Goal: Task Accomplishment & Management: Use online tool/utility

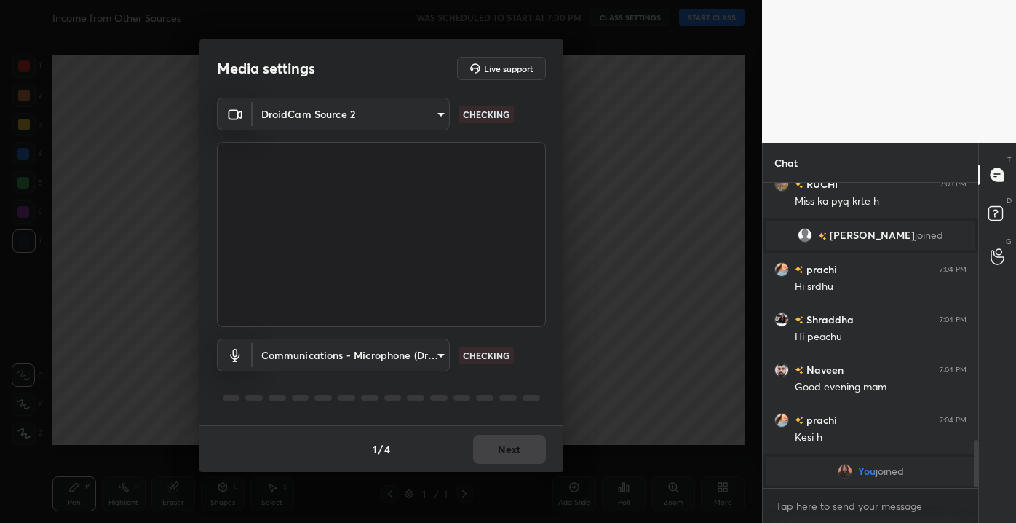
scroll to position [1659, 0]
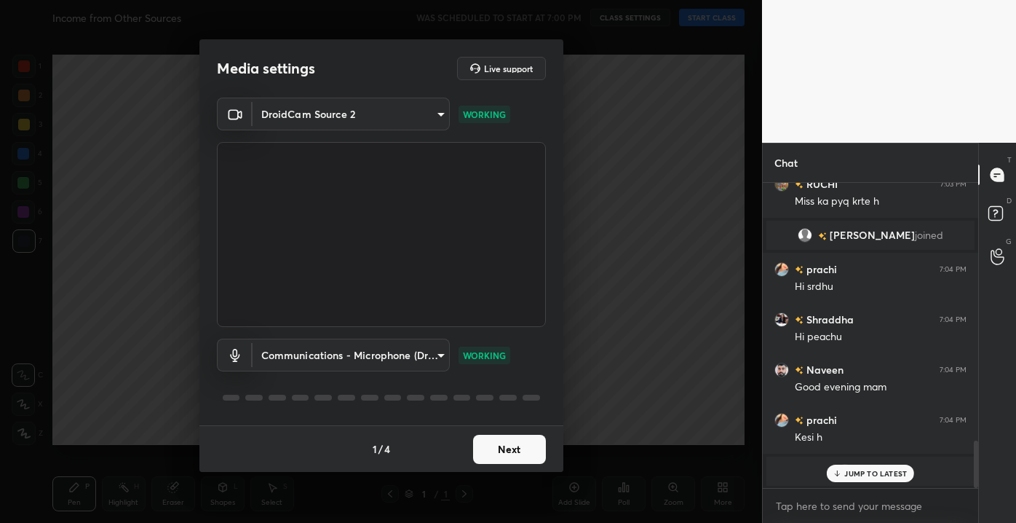
click at [854, 476] on p "JUMP TO LATEST" at bounding box center [875, 473] width 63 height 9
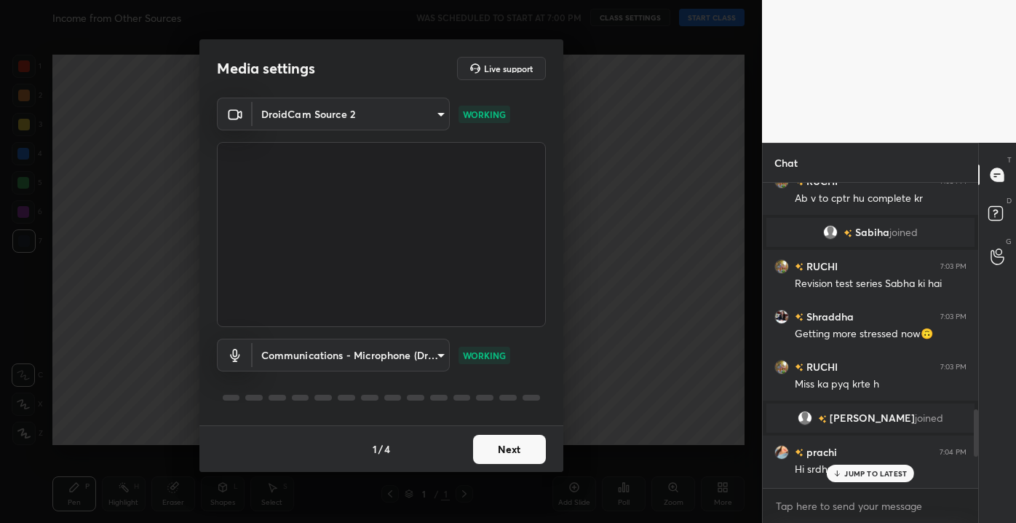
scroll to position [1458, 0]
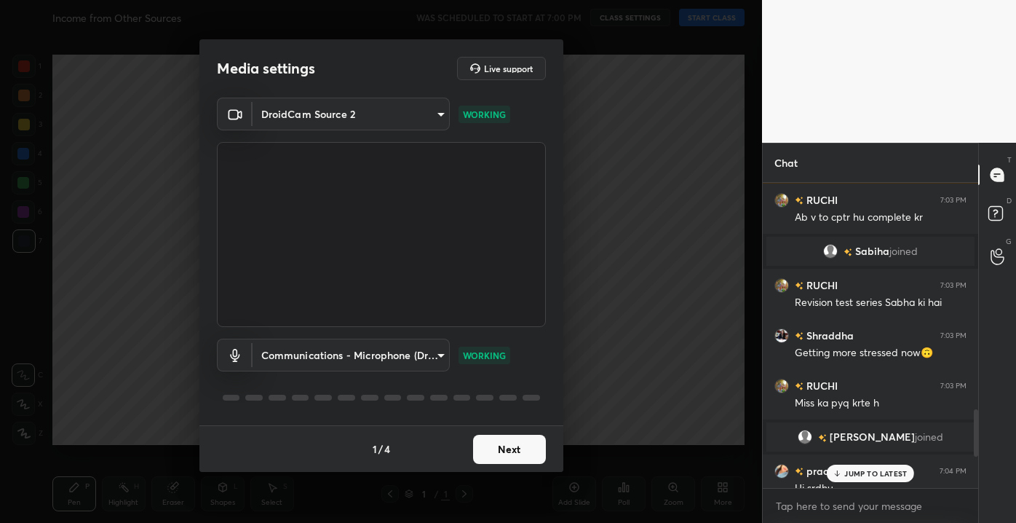
drag, startPoint x: 977, startPoint y: 467, endPoint x: 970, endPoint y: 435, distance: 32.0
click at [970, 435] on div at bounding box center [973, 335] width 9 height 305
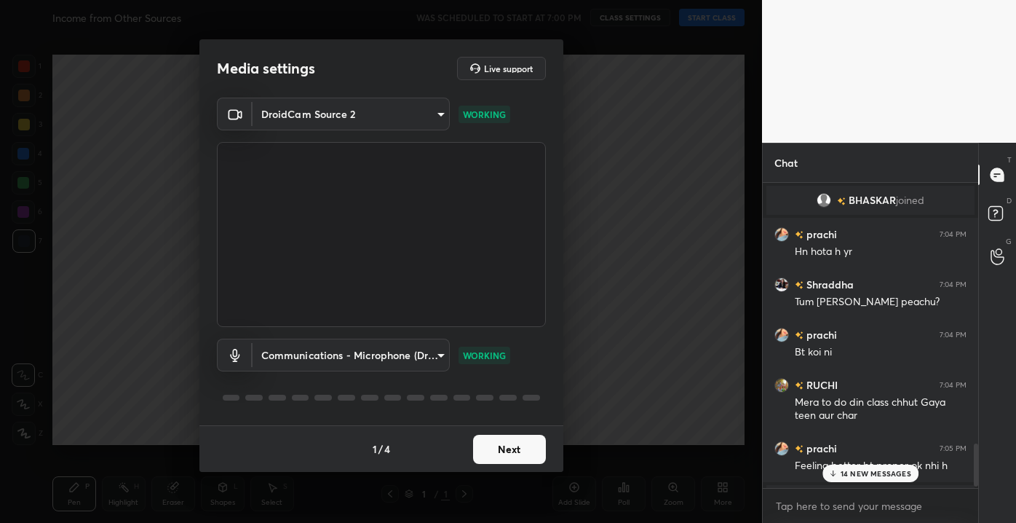
scroll to position [2295, 0]
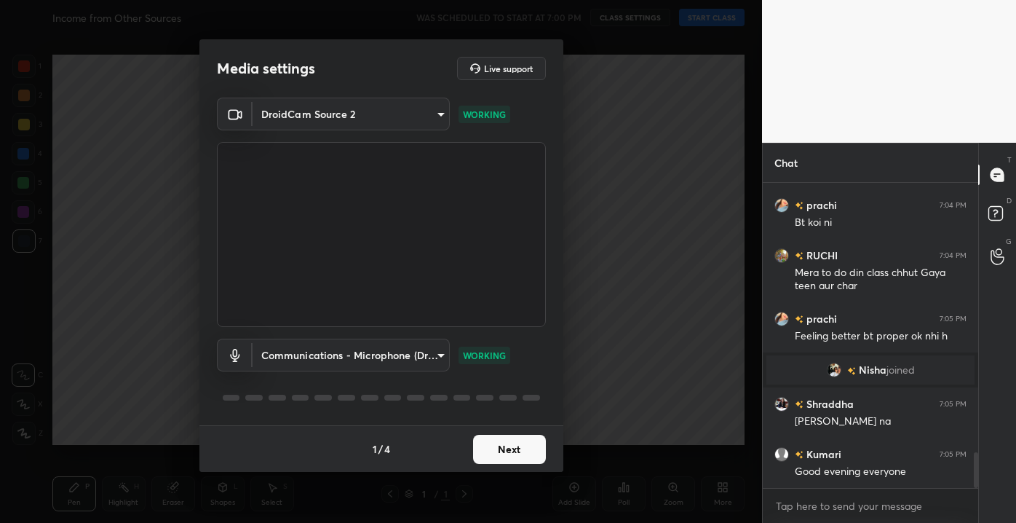
drag, startPoint x: 975, startPoint y: 418, endPoint x: 968, endPoint y: 550, distance: 132.6
click at [968, 0] on html "1 2 3 4 5 6 7 C X Z C X Z E E Erase all H H Income from Other Sources WAS SCHED…" at bounding box center [508, 0] width 1016 height 0
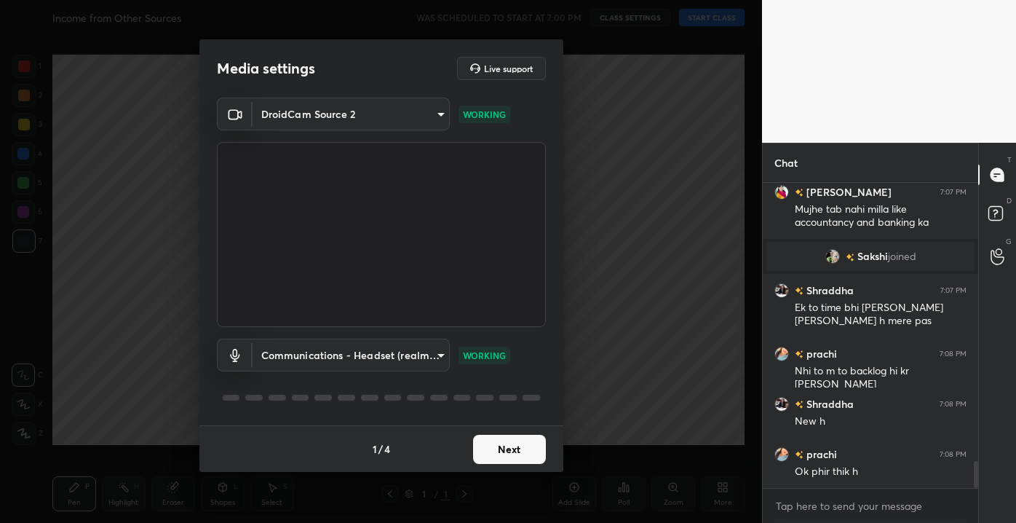
scroll to position [3124, 0]
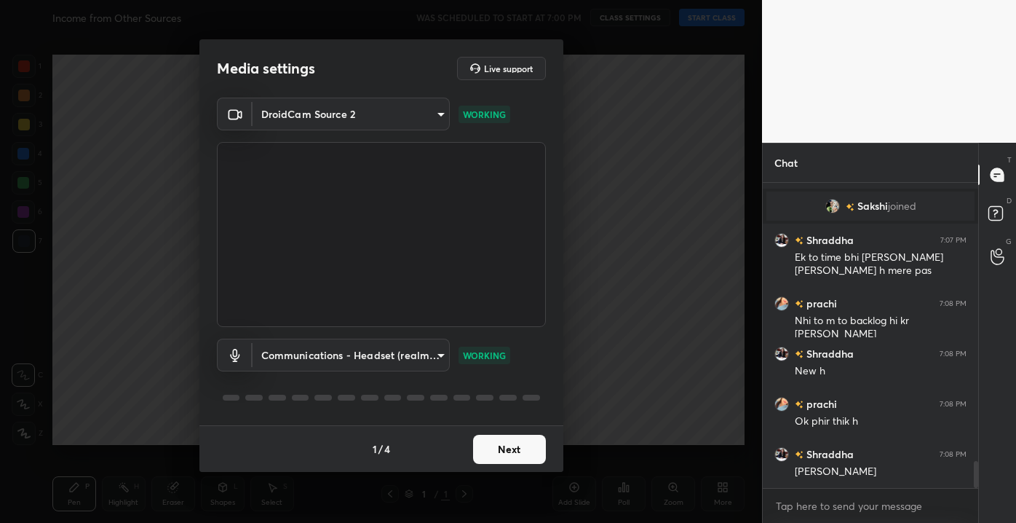
click at [504, 444] on button "Next" at bounding box center [509, 449] width 73 height 29
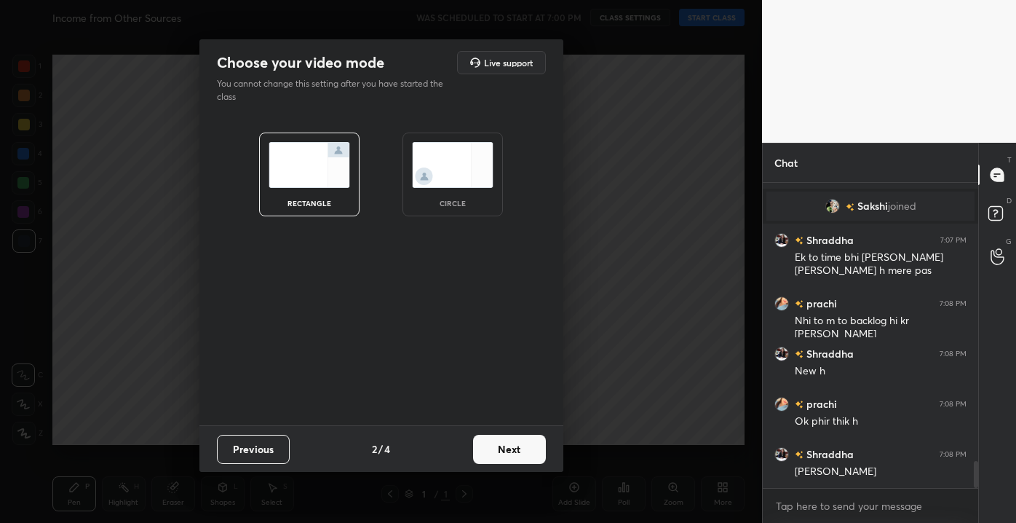
click at [508, 448] on button "Next" at bounding box center [509, 449] width 73 height 29
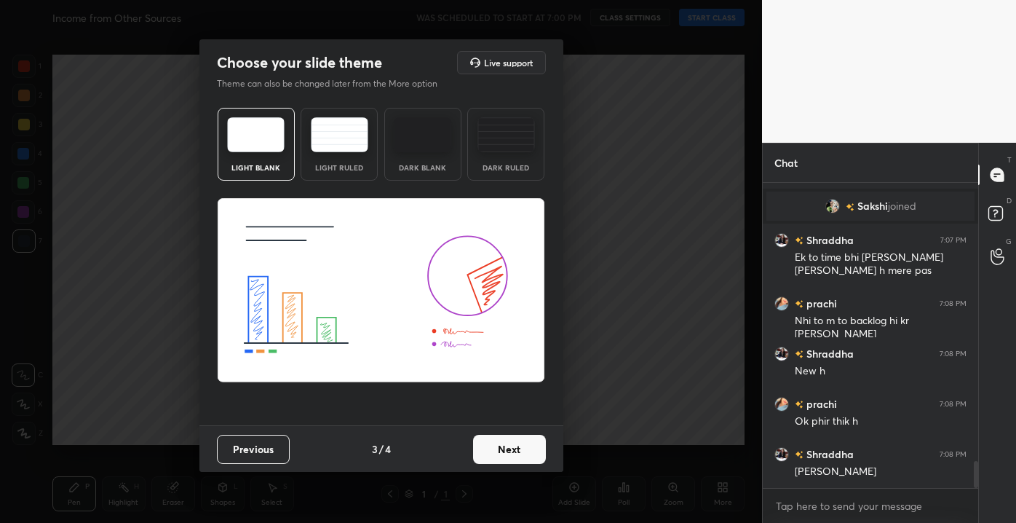
click at [324, 135] on img at bounding box center [339, 134] width 57 height 35
click at [516, 459] on button "Next" at bounding box center [509, 449] width 73 height 29
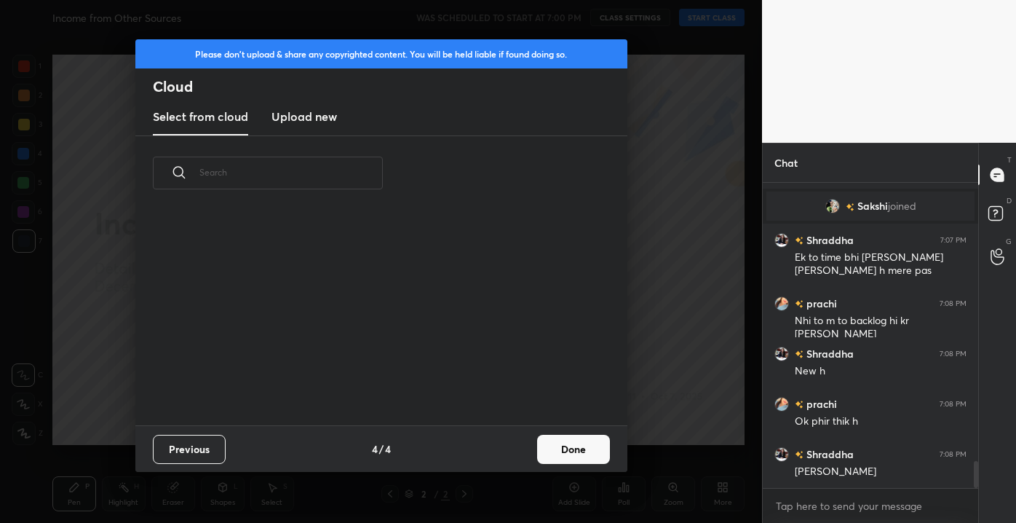
click at [576, 447] on button "Done" at bounding box center [573, 449] width 73 height 29
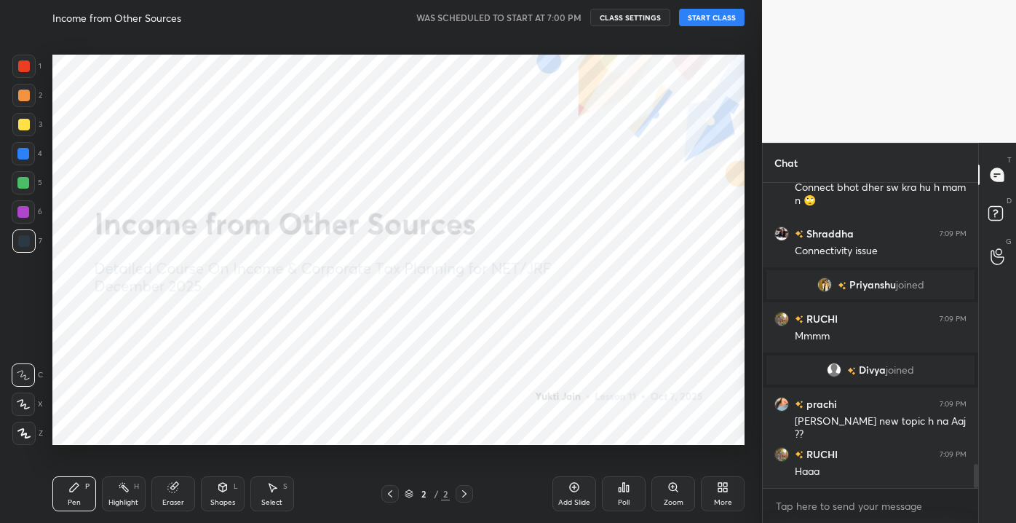
scroll to position [3526, 0]
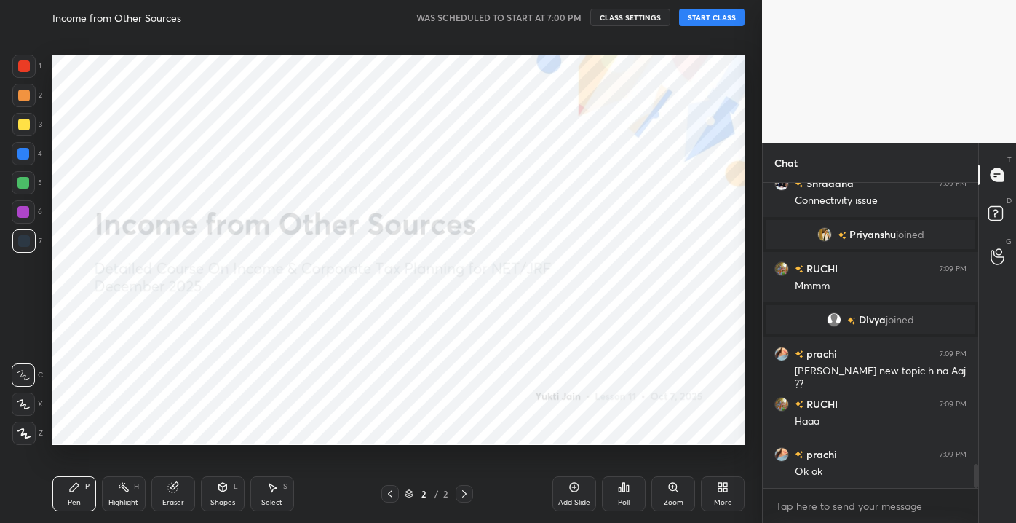
click at [576, 447] on div "Setting up your live class" at bounding box center [399, 249] width 704 height 429
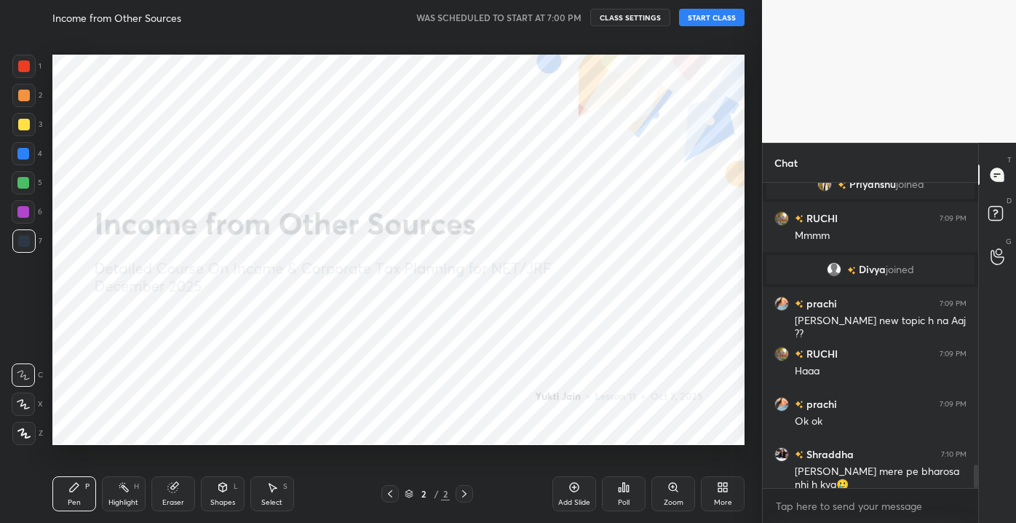
scroll to position [3627, 0]
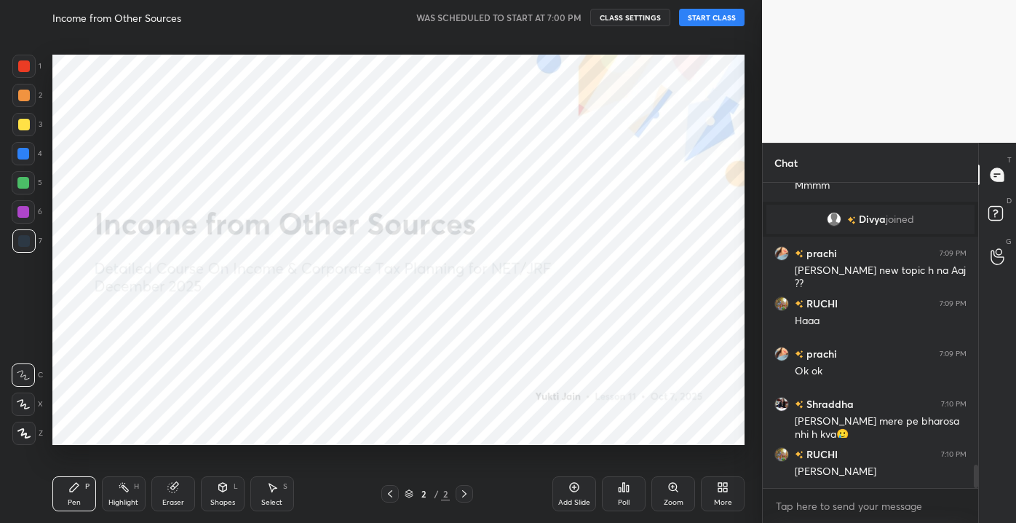
click at [717, 17] on button "START CLASS" at bounding box center [712, 17] width 66 height 17
click at [586, 488] on div "Add Slide" at bounding box center [574, 493] width 44 height 35
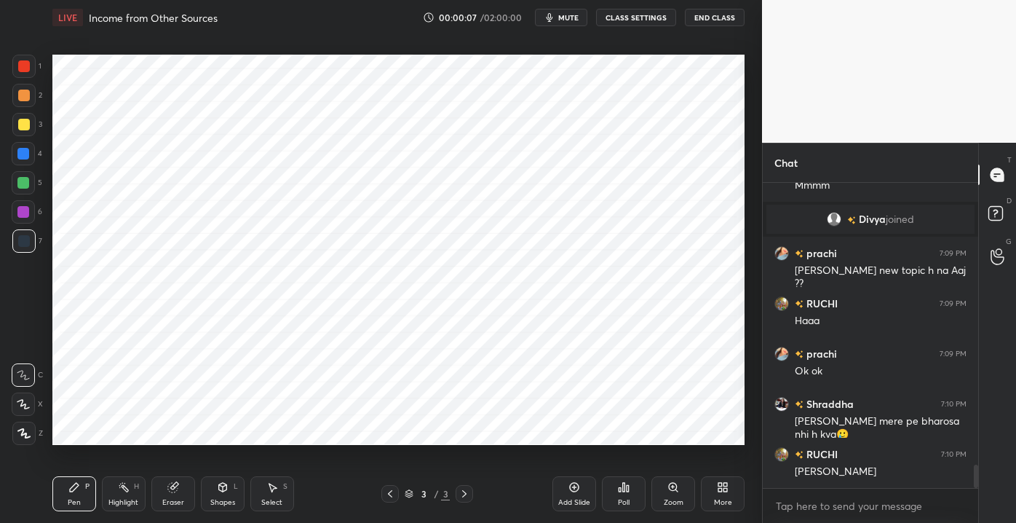
click at [23, 68] on div at bounding box center [24, 66] width 12 height 12
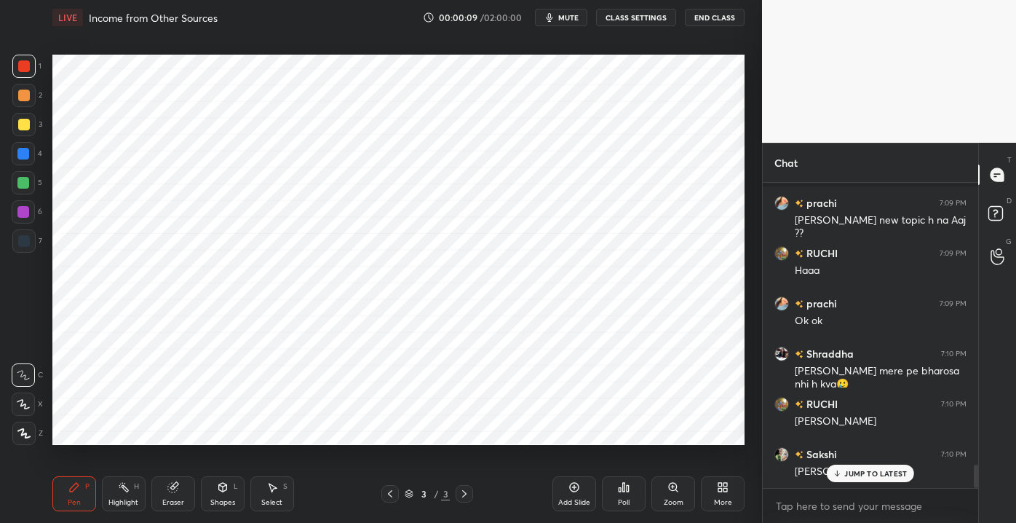
scroll to position [3726, 0]
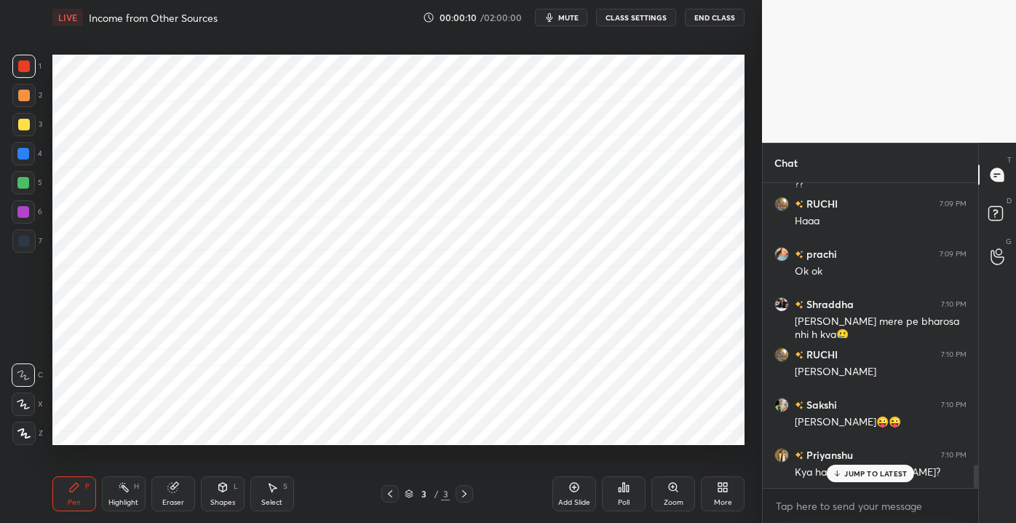
click at [841, 467] on div "JUMP TO LATEST" at bounding box center [870, 472] width 87 height 17
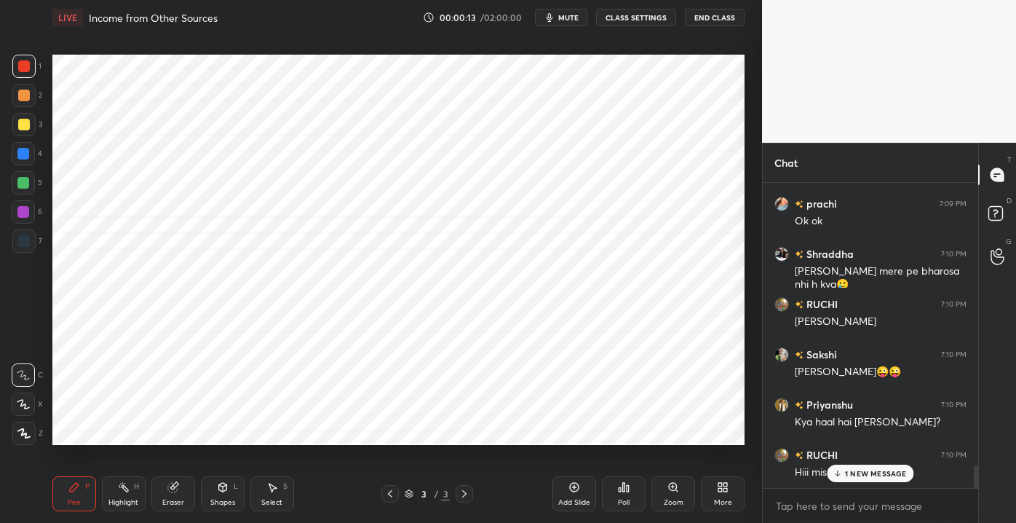
scroll to position [3827, 0]
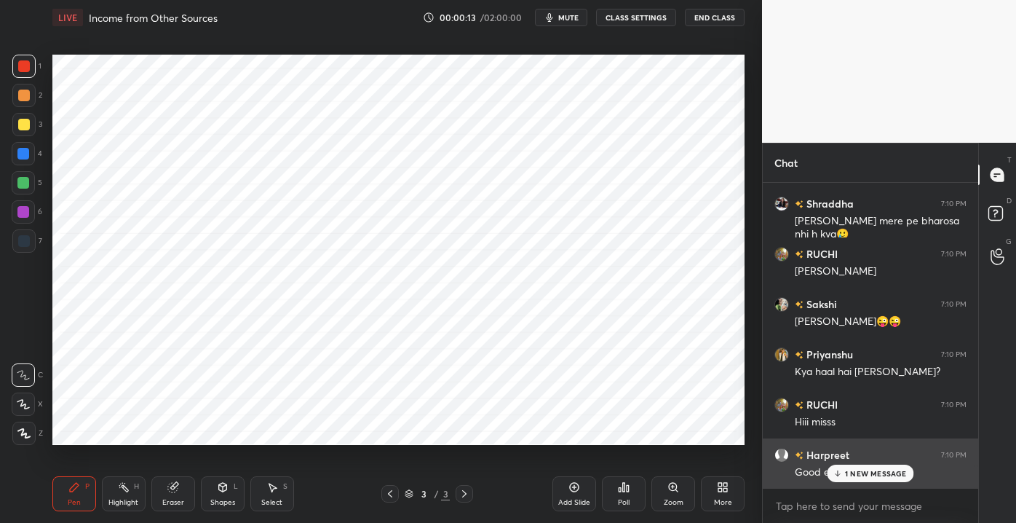
click at [853, 470] on p "1 NEW MESSAGE" at bounding box center [876, 473] width 62 height 9
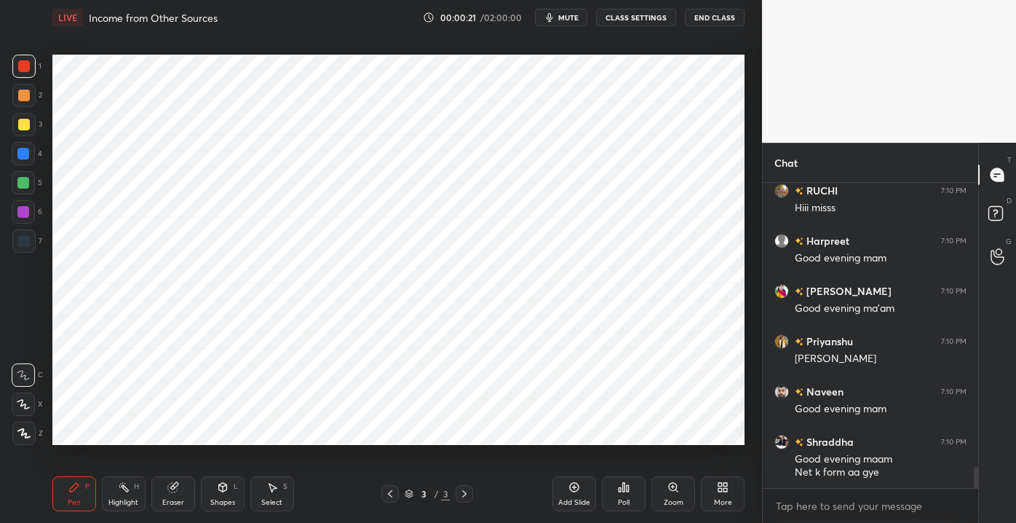
scroll to position [4091, 0]
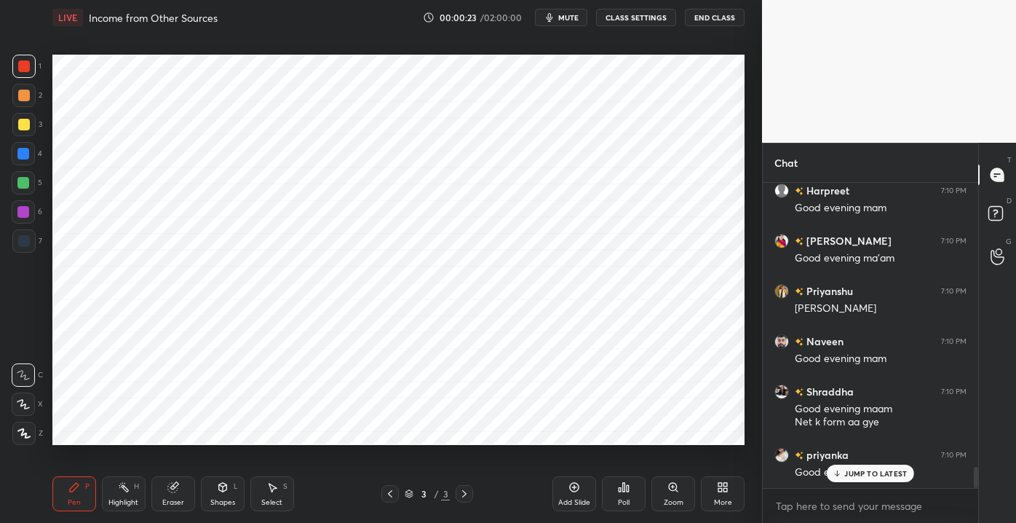
click at [838, 470] on icon at bounding box center [837, 473] width 9 height 9
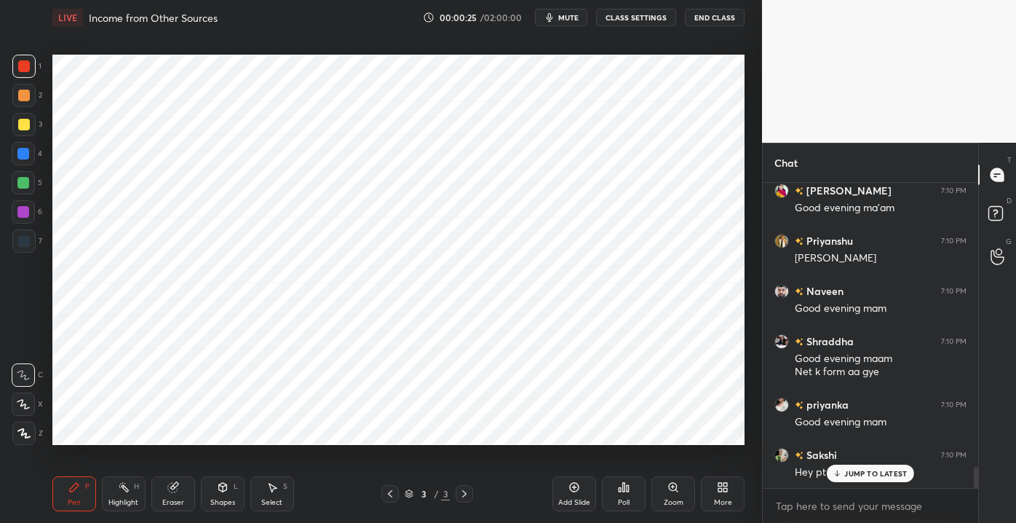
click at [869, 478] on div "JUMP TO LATEST" at bounding box center [870, 472] width 87 height 17
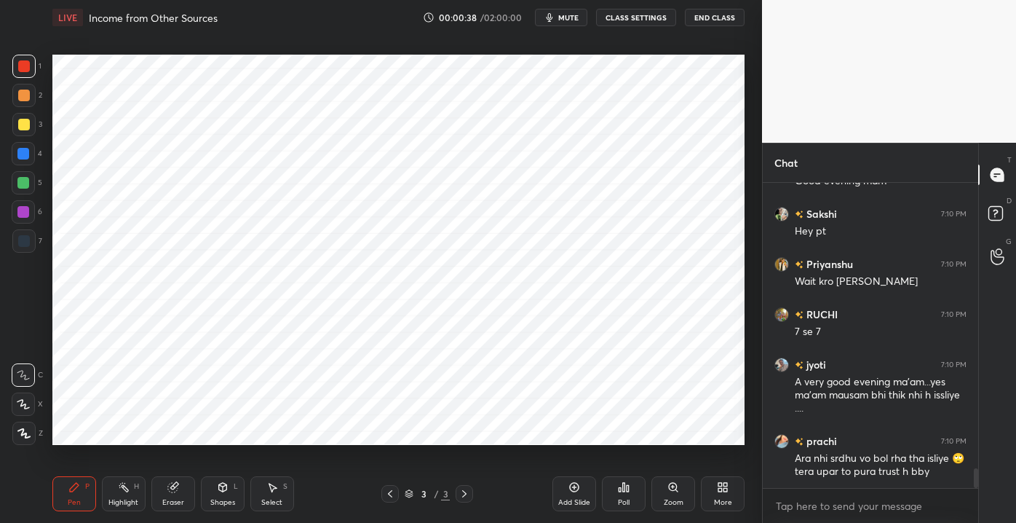
scroll to position [4432, 0]
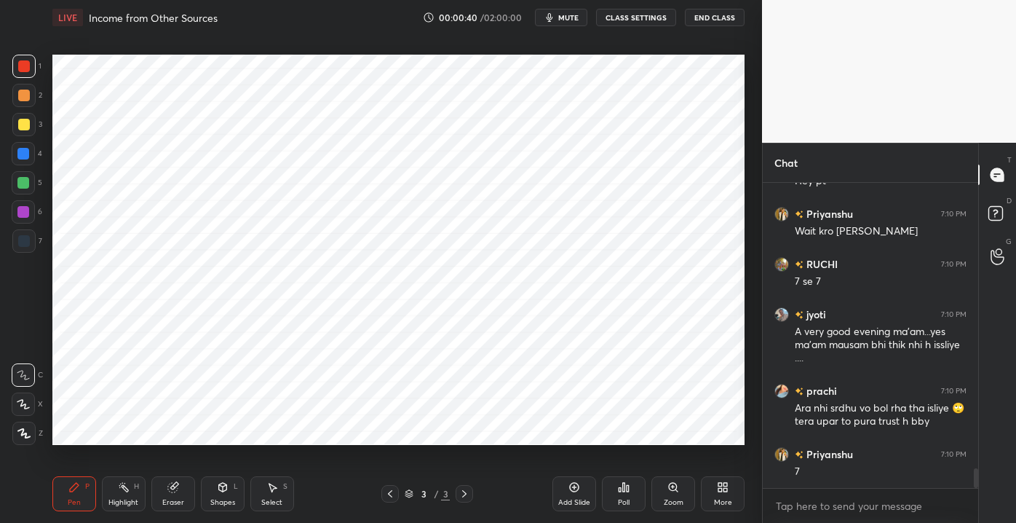
click at [157, 498] on div "Eraser" at bounding box center [173, 493] width 44 height 35
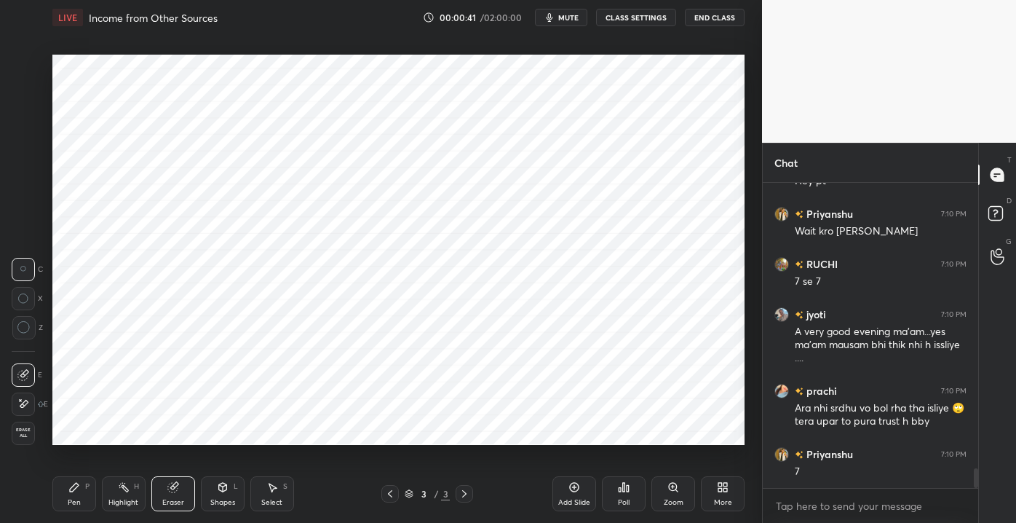
click at [38, 402] on div "E" at bounding box center [30, 403] width 36 height 23
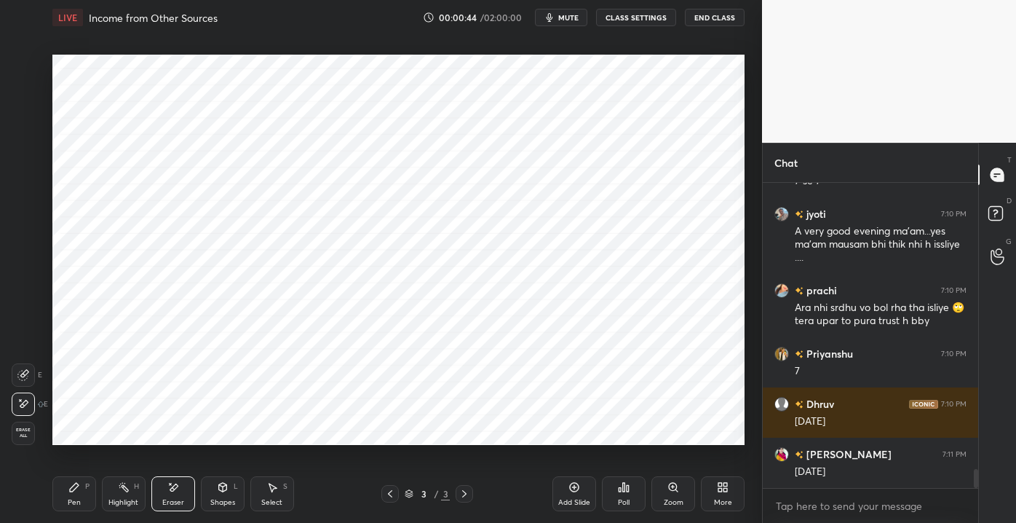
click at [76, 503] on div "Pen" at bounding box center [74, 502] width 13 height 7
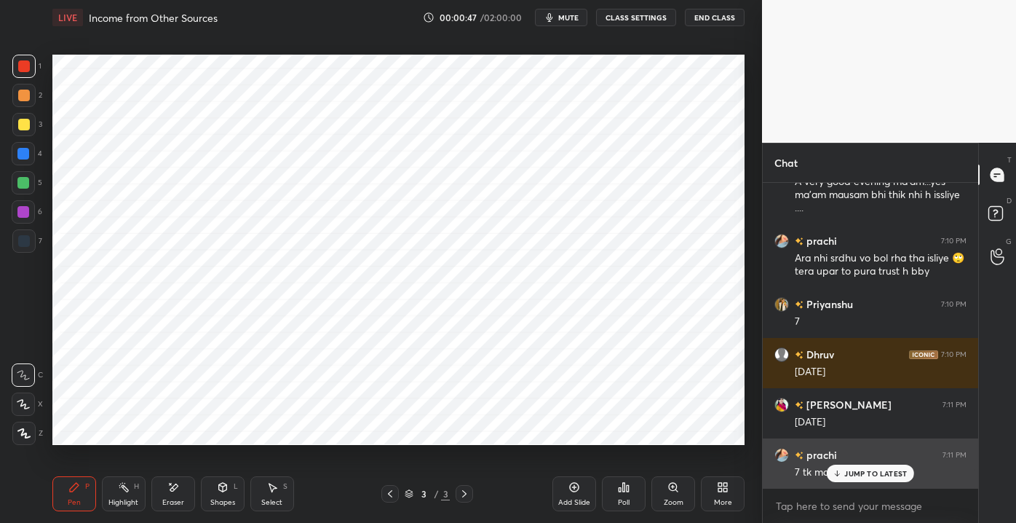
click at [854, 478] on div "JUMP TO LATEST" at bounding box center [870, 472] width 87 height 17
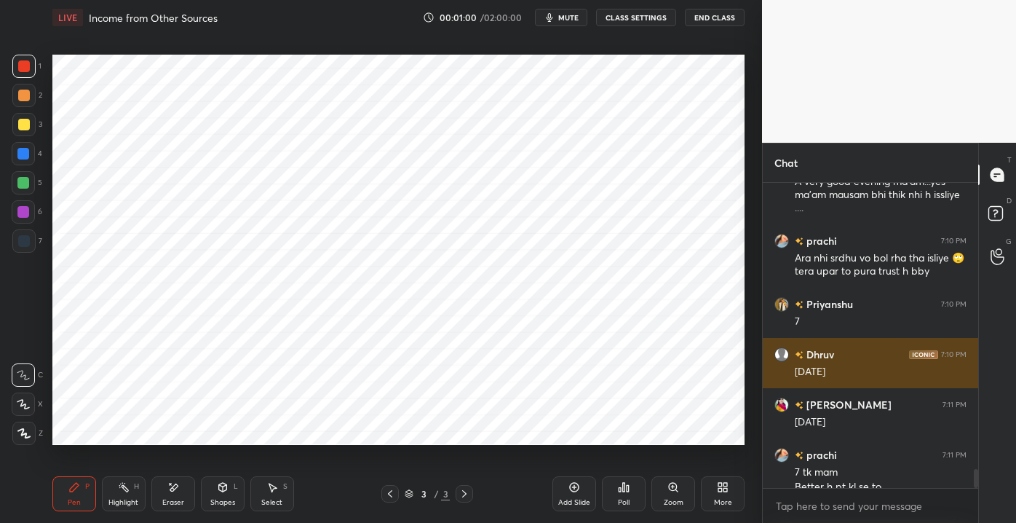
scroll to position [4598, 0]
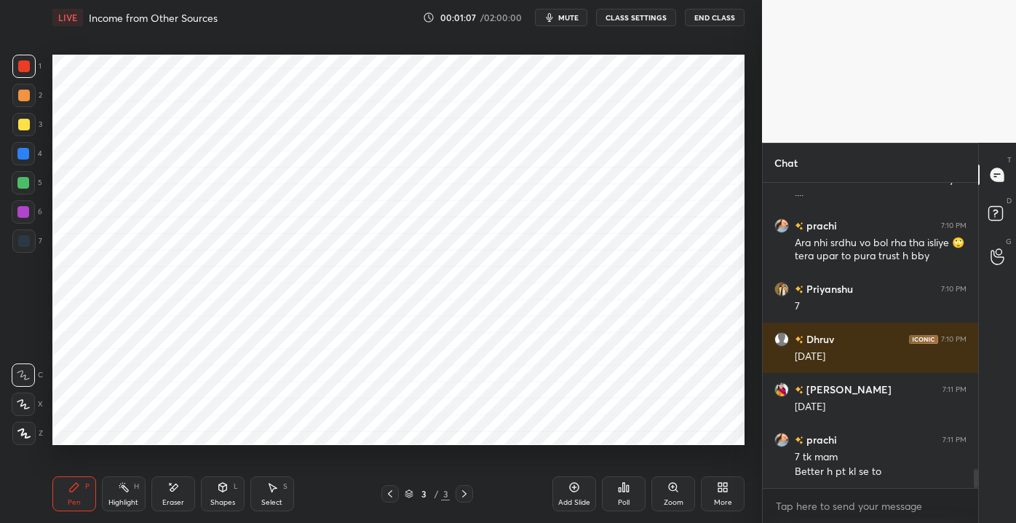
click at [568, 504] on div "Add Slide" at bounding box center [574, 502] width 32 height 7
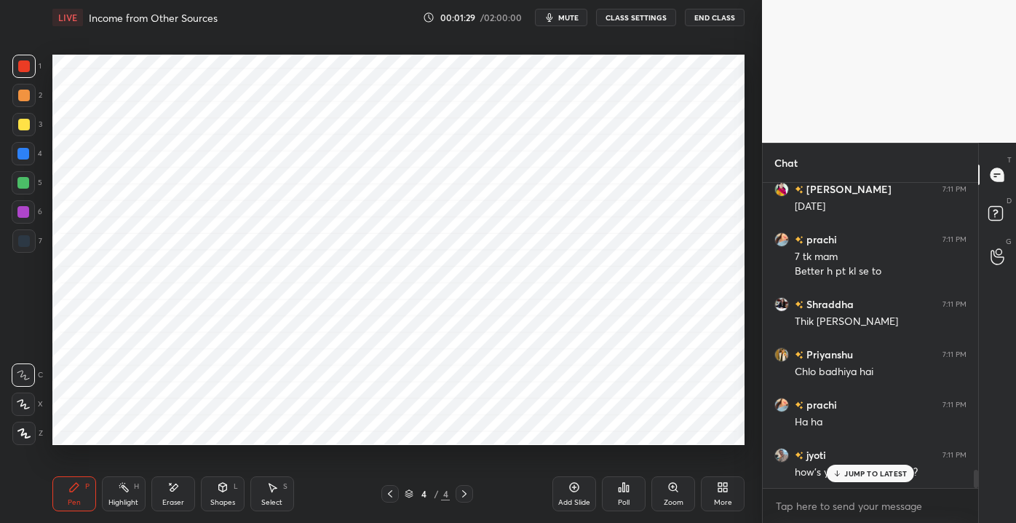
scroll to position [4848, 0]
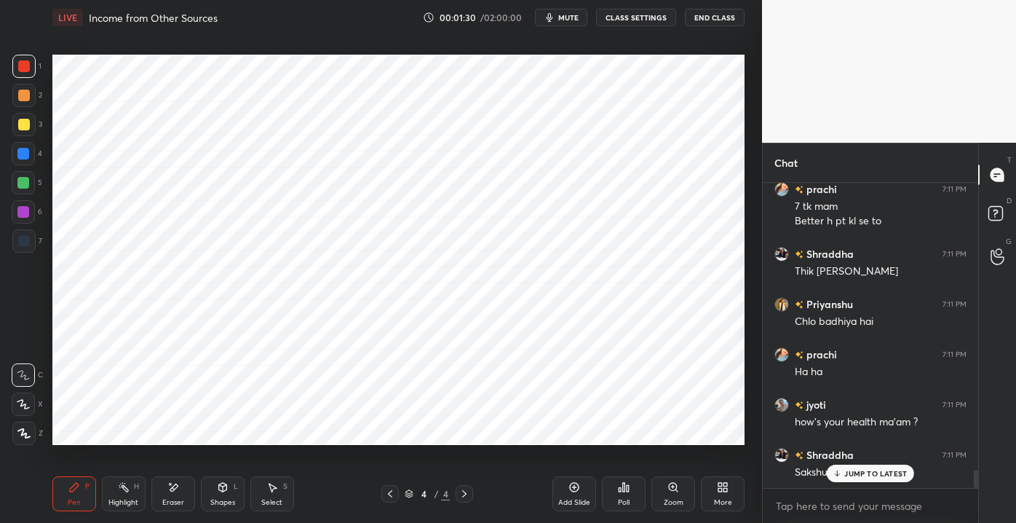
click at [851, 472] on p "JUMP TO LATEST" at bounding box center [875, 473] width 63 height 9
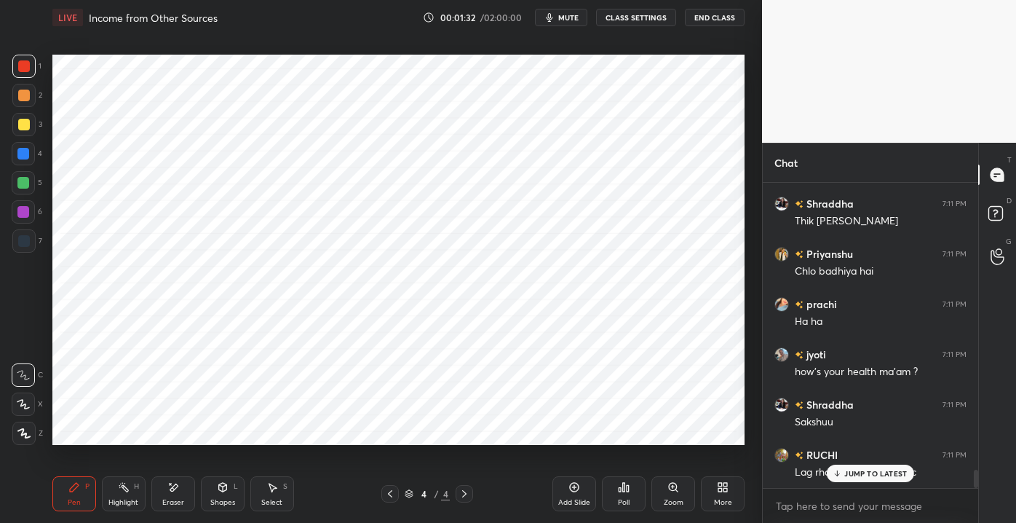
click at [838, 474] on icon at bounding box center [837, 473] width 9 height 9
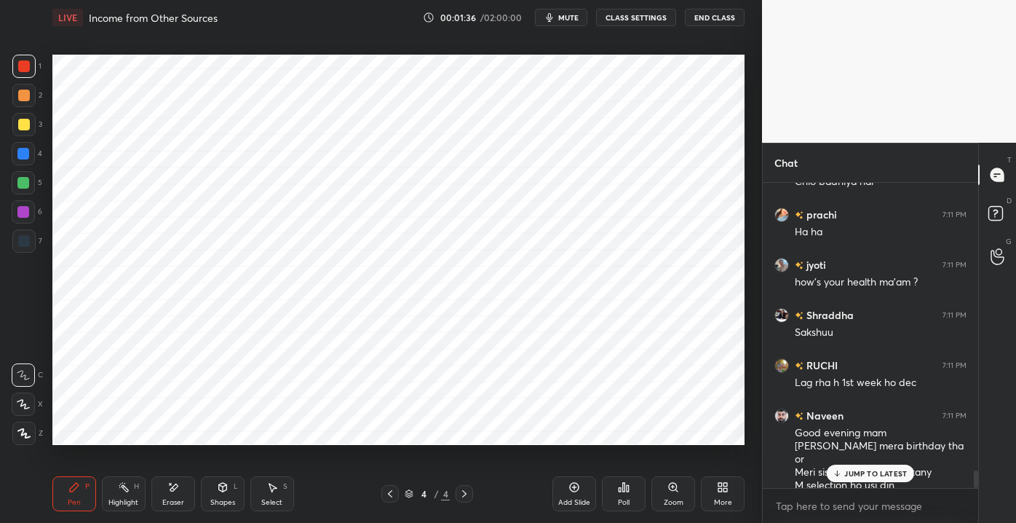
click at [863, 472] on p "JUMP TO LATEST" at bounding box center [875, 473] width 63 height 9
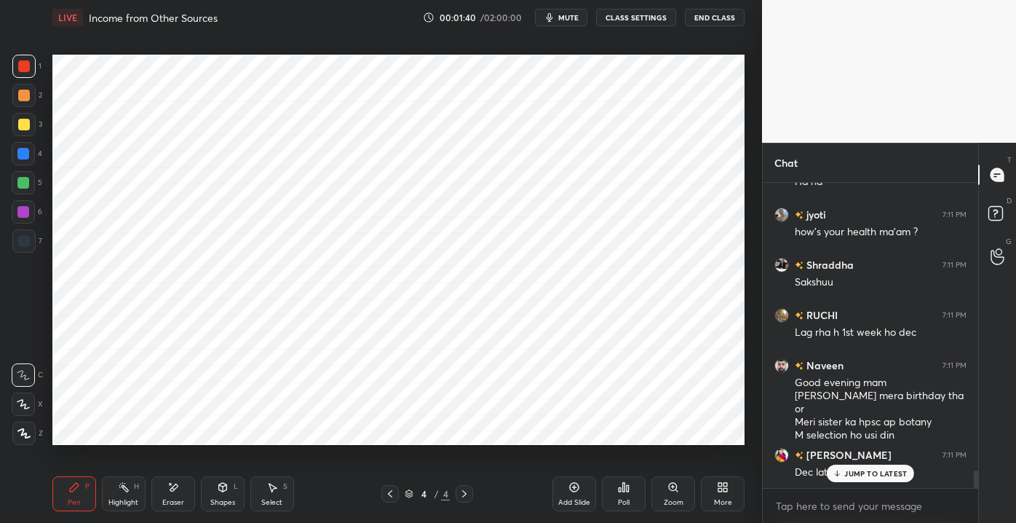
click at [846, 476] on p "JUMP TO LATEST" at bounding box center [875, 473] width 63 height 9
click at [158, 478] on div "Eraser" at bounding box center [173, 493] width 44 height 35
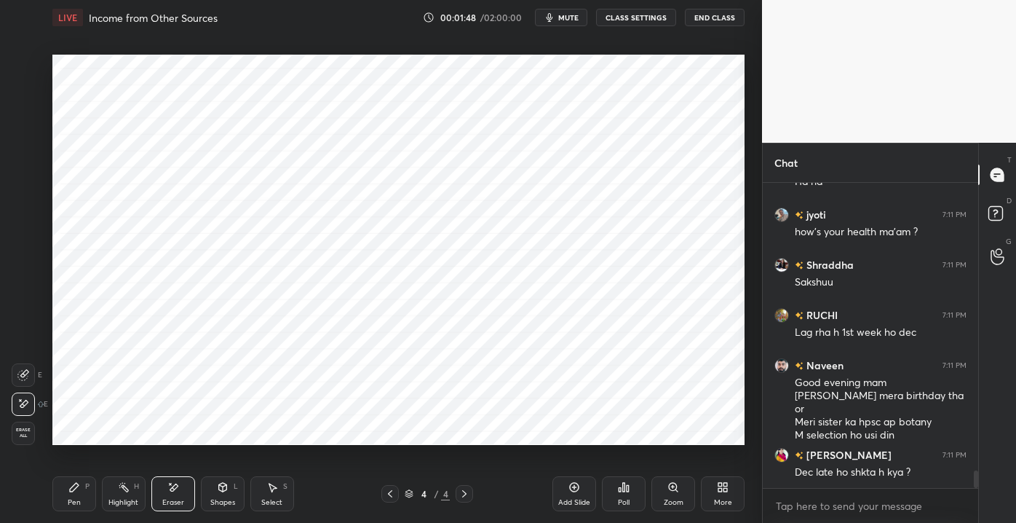
click at [23, 435] on span "Erase all" at bounding box center [23, 432] width 22 height 10
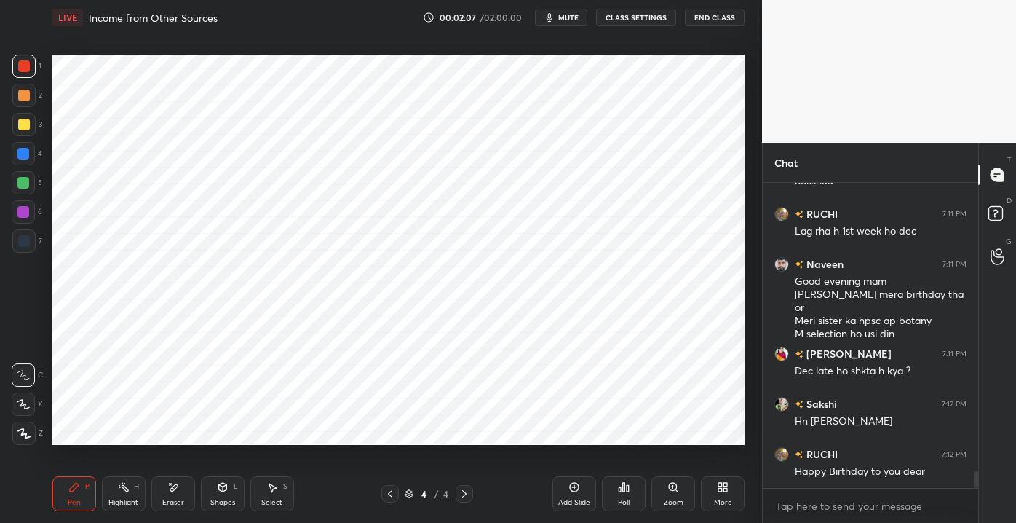
scroll to position [5189, 0]
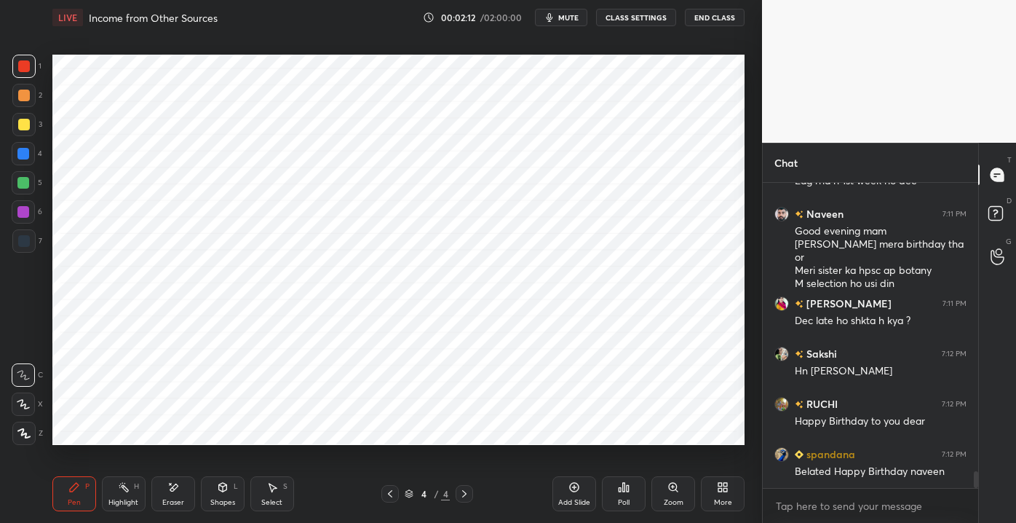
drag, startPoint x: 211, startPoint y: 495, endPoint x: 215, endPoint y: 484, distance: 11.8
click at [213, 496] on div "Shapes L" at bounding box center [223, 493] width 44 height 35
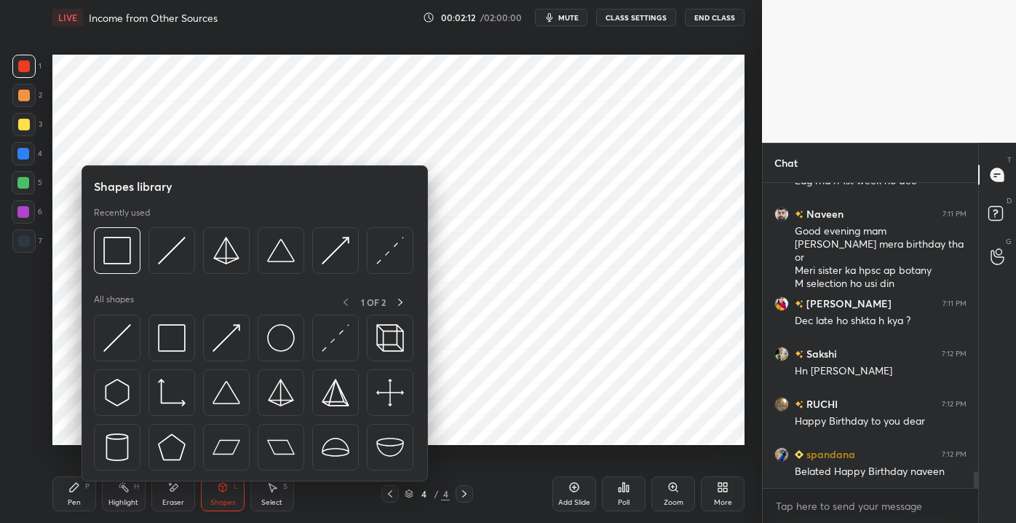
scroll to position [5240, 0]
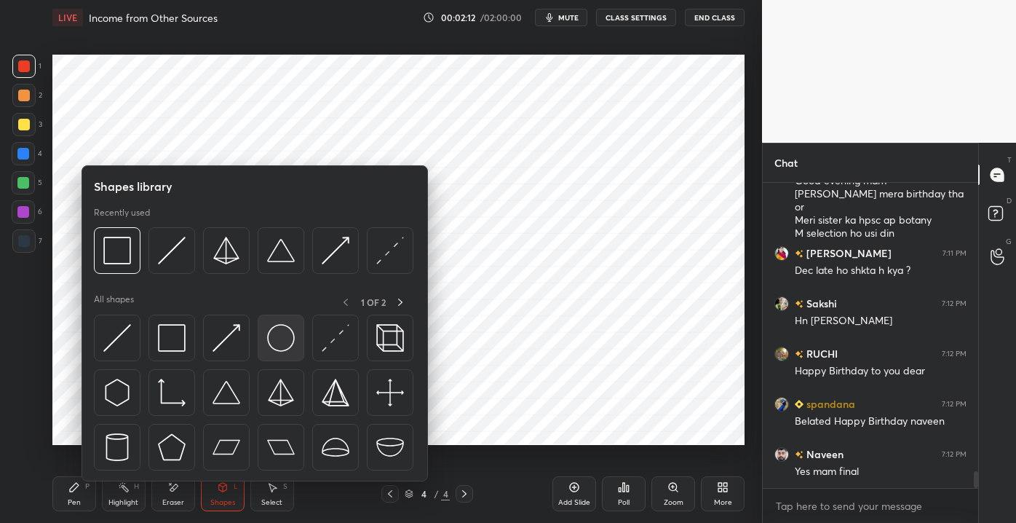
click at [270, 346] on img at bounding box center [281, 338] width 28 height 28
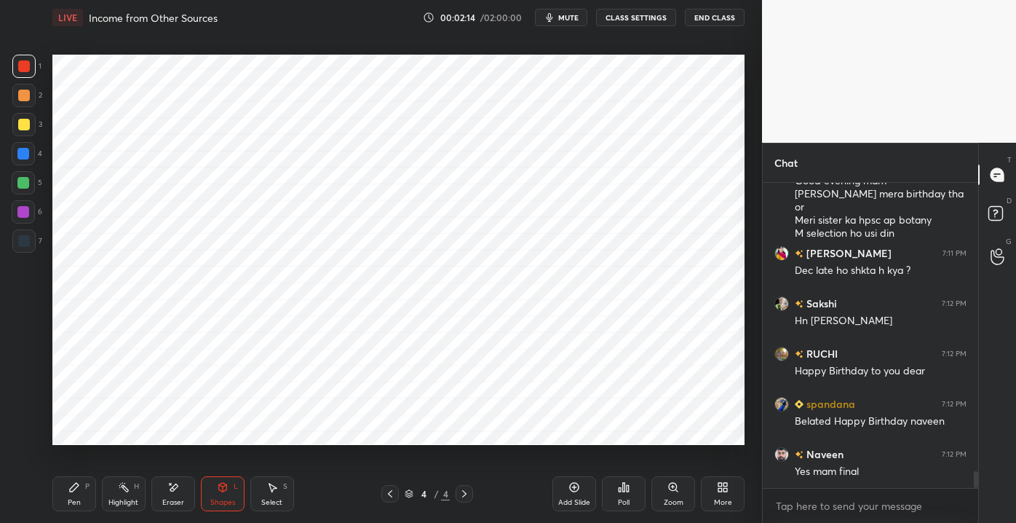
click at [28, 185] on div at bounding box center [23, 183] width 12 height 12
click at [19, 205] on div at bounding box center [23, 211] width 23 height 23
click at [25, 241] on div at bounding box center [24, 241] width 12 height 12
click at [28, 67] on div at bounding box center [24, 66] width 12 height 12
click at [28, 98] on div at bounding box center [24, 96] width 12 height 12
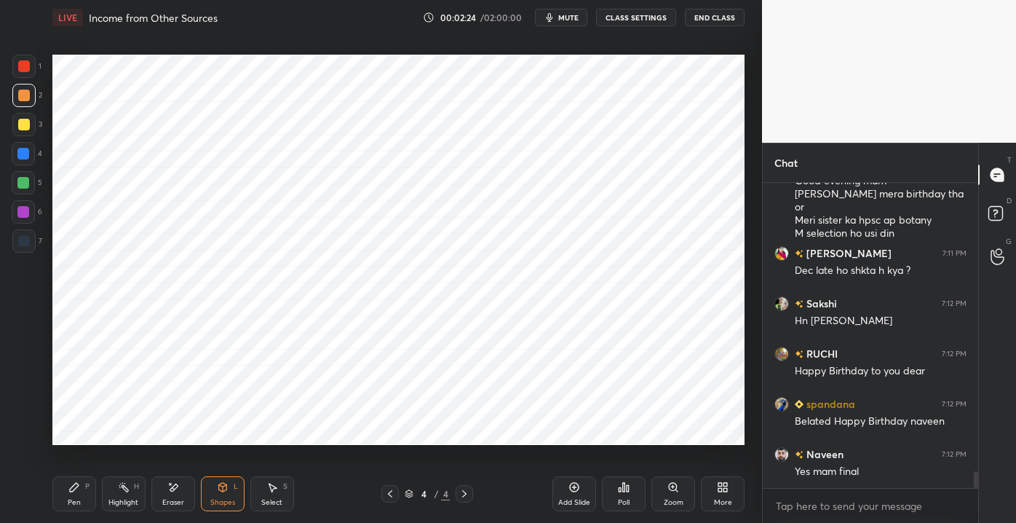
scroll to position [5290, 0]
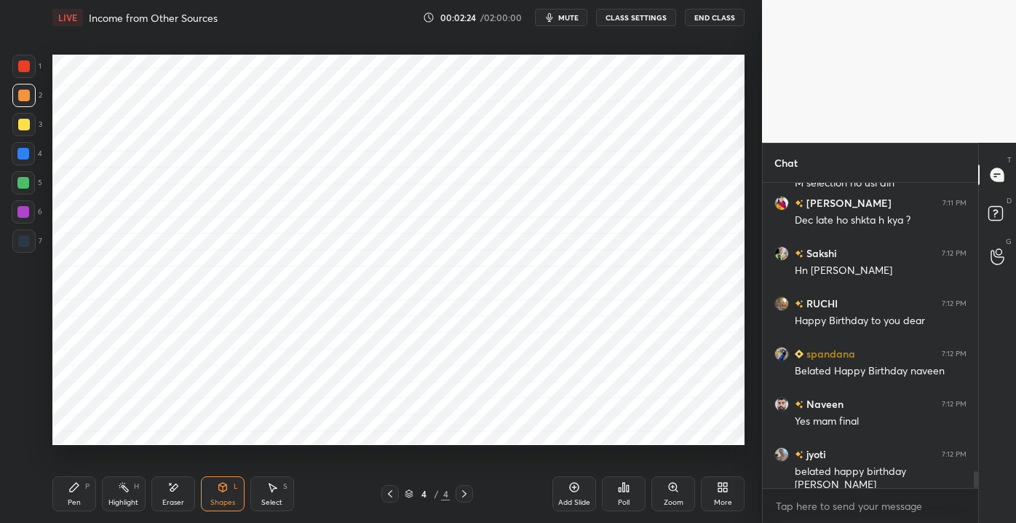
click at [30, 154] on div at bounding box center [23, 153] width 23 height 23
drag, startPoint x: 21, startPoint y: 190, endPoint x: 27, endPoint y: 185, distance: 7.7
click at [22, 190] on div at bounding box center [23, 182] width 23 height 23
click at [50, 358] on div "1 2 3 4 5 6 7 C X Z E E Erase all H H LIVE Income from Other Sources 00:02:27 /…" at bounding box center [375, 261] width 750 height 523
drag, startPoint x: 78, startPoint y: 490, endPoint x: 79, endPoint y: 475, distance: 14.6
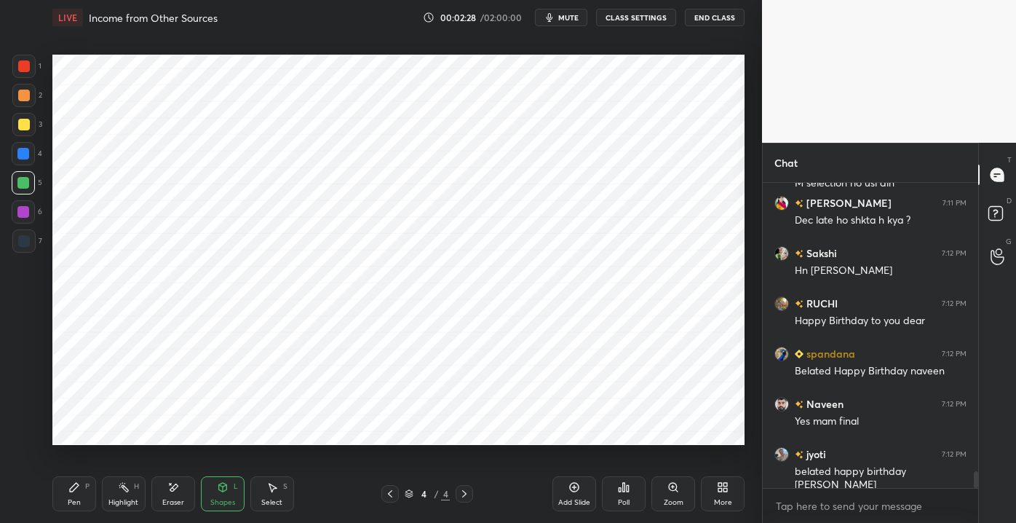
click at [78, 488] on icon at bounding box center [74, 487] width 12 height 12
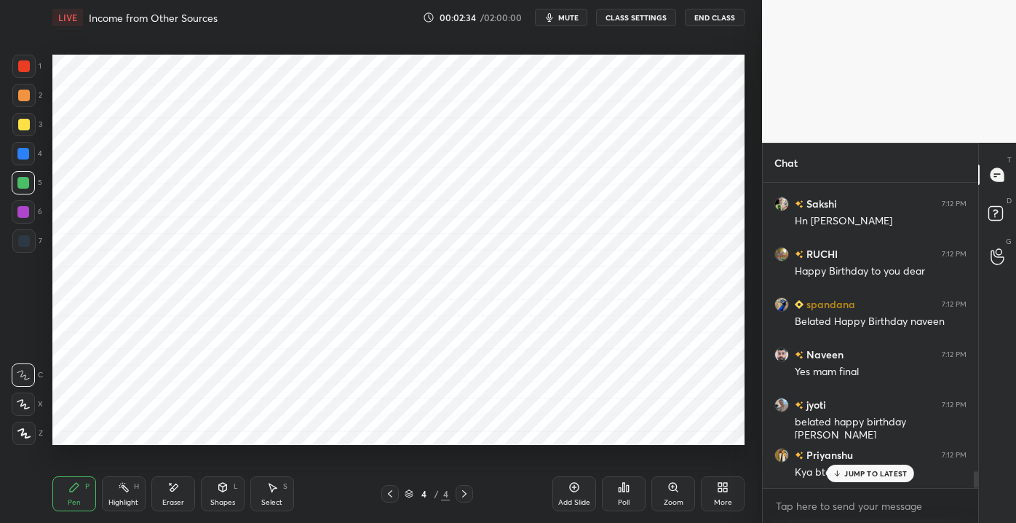
click at [21, 237] on div at bounding box center [24, 241] width 12 height 12
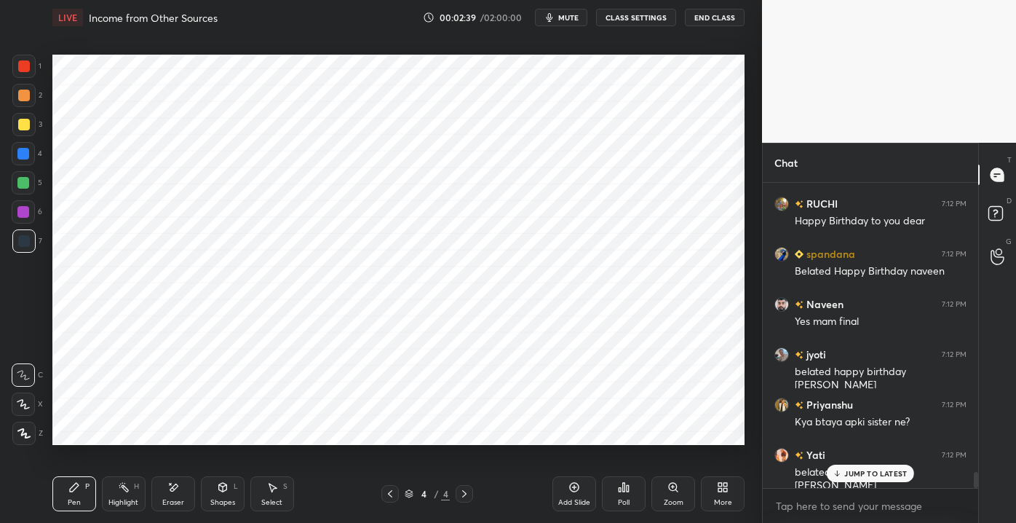
click at [26, 175] on div at bounding box center [23, 182] width 23 height 23
drag, startPoint x: 21, startPoint y: 67, endPoint x: 31, endPoint y: 71, distance: 10.1
click at [24, 68] on div at bounding box center [24, 66] width 12 height 12
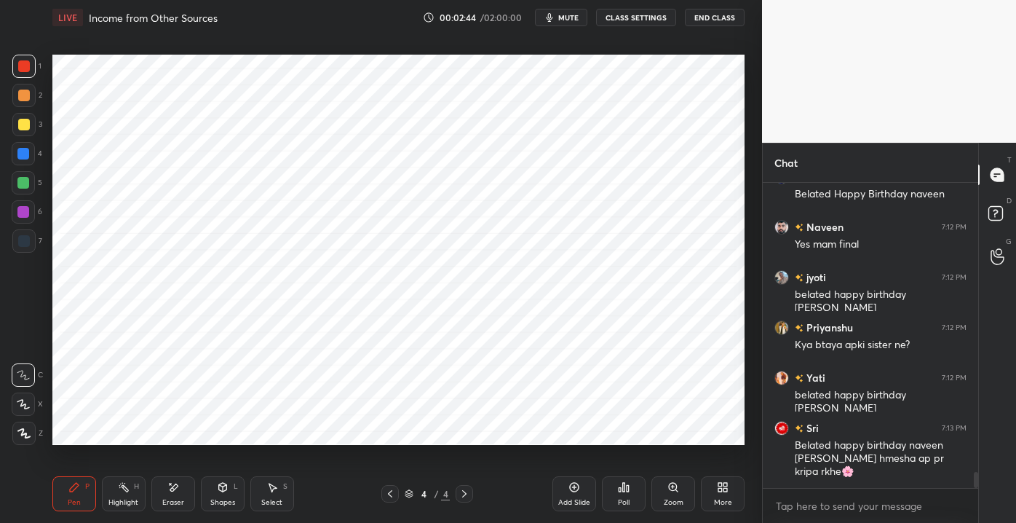
click at [862, 476] on div "RUCHI 7:12 PM Happy Birthday to you dear spandana 7:12 PM Belated Happy Birthda…" at bounding box center [870, 335] width 215 height 305
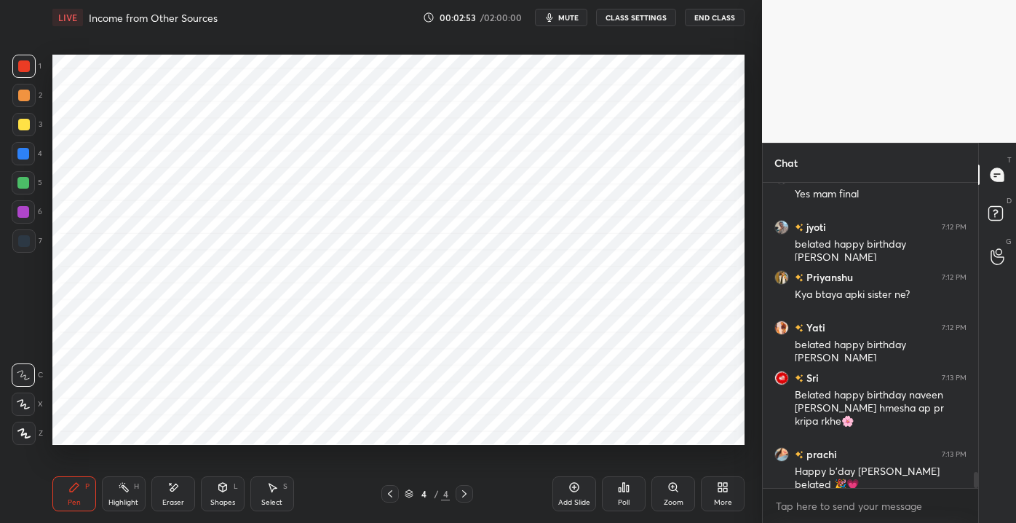
click at [213, 499] on div "Shapes" at bounding box center [222, 502] width 25 height 7
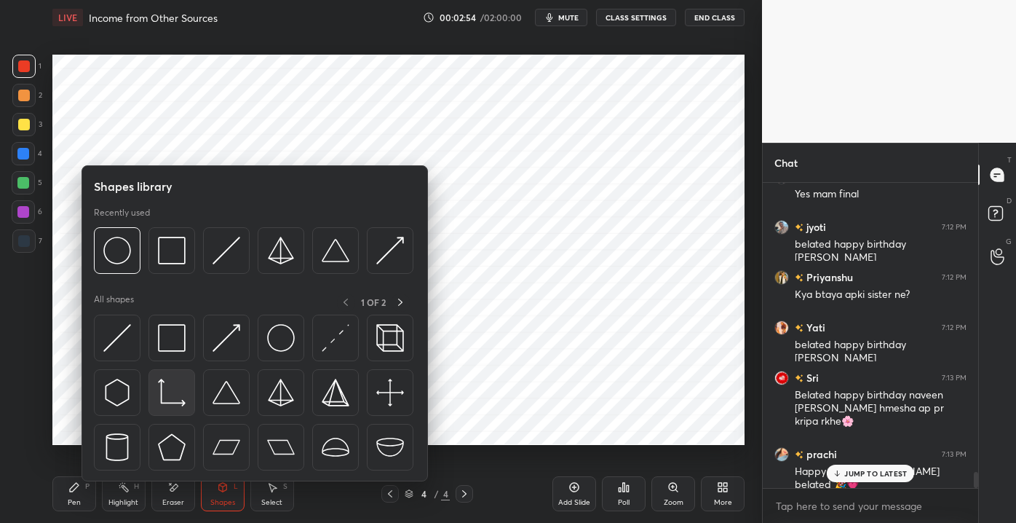
scroll to position [5566, 0]
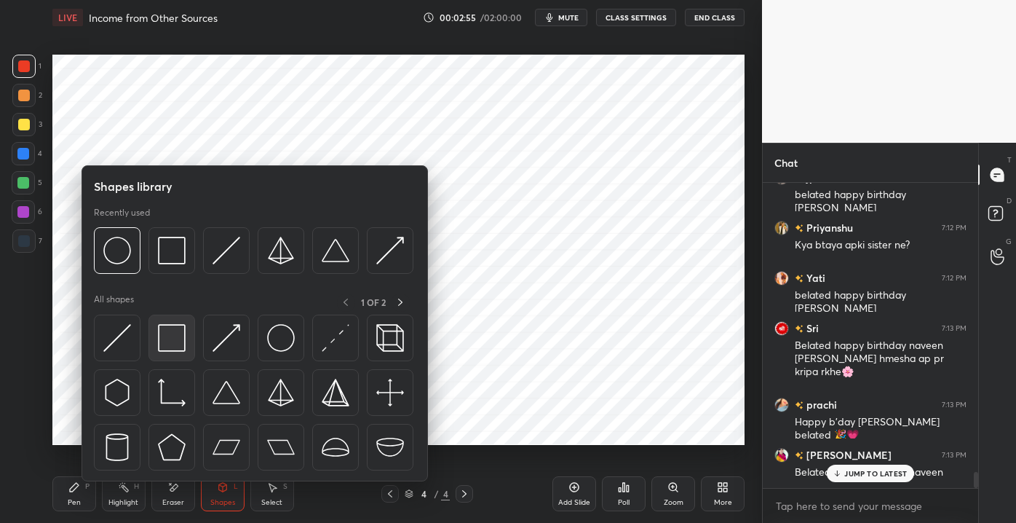
click at [175, 356] on div at bounding box center [171, 337] width 47 height 47
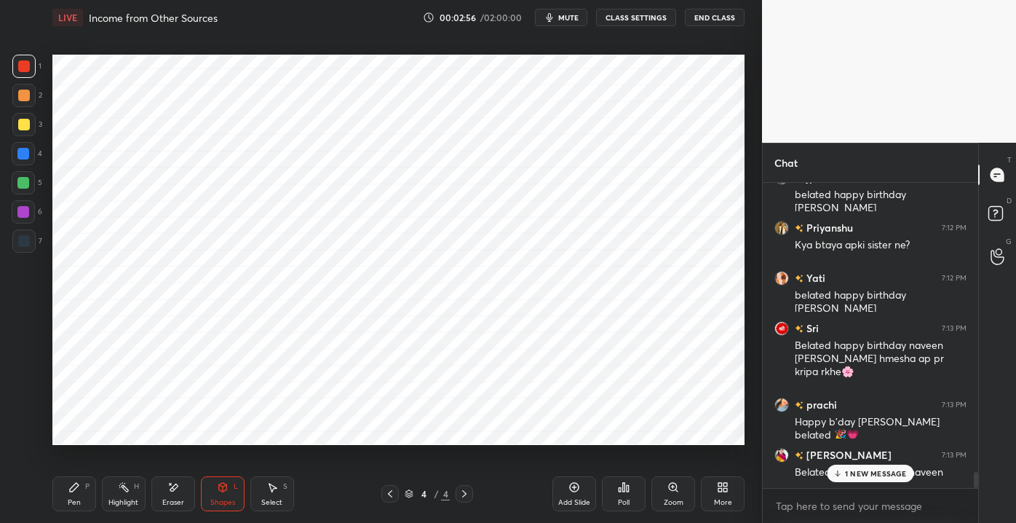
scroll to position [5617, 0]
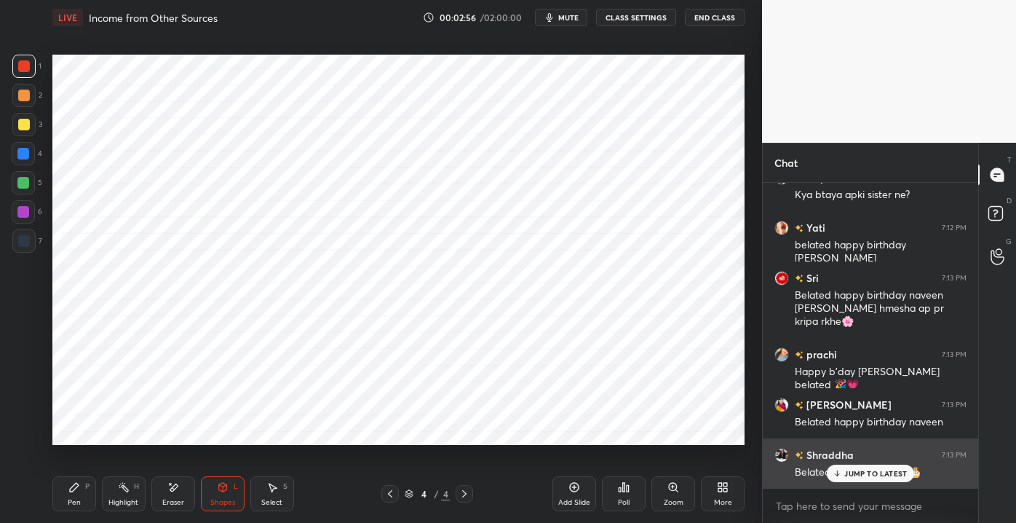
click at [848, 469] on p "JUMP TO LATEST" at bounding box center [875, 473] width 63 height 9
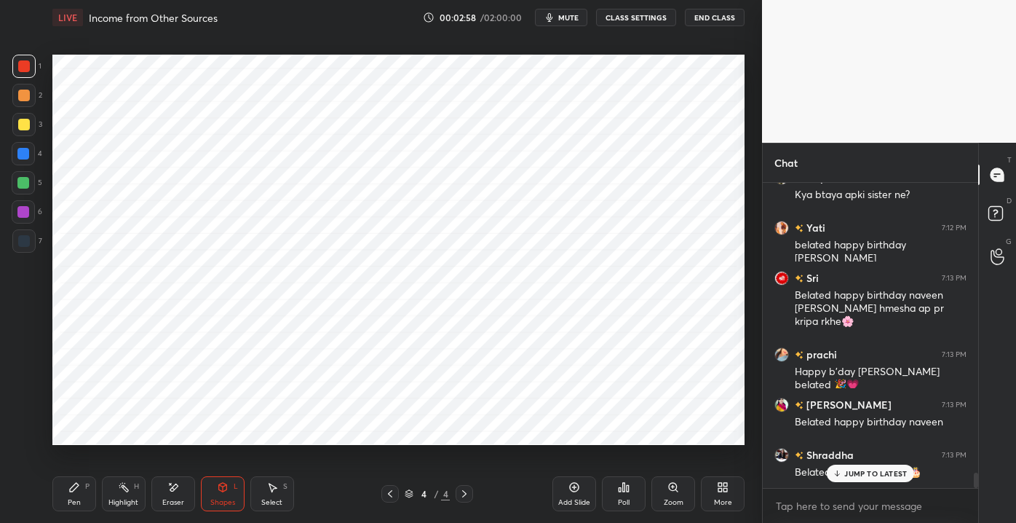
scroll to position [5667, 0]
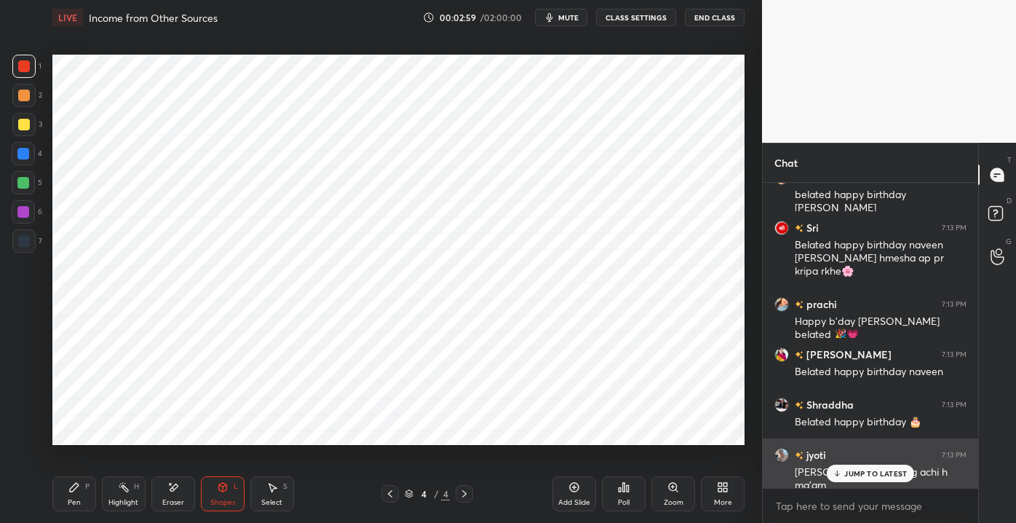
click at [842, 475] on icon at bounding box center [837, 473] width 9 height 9
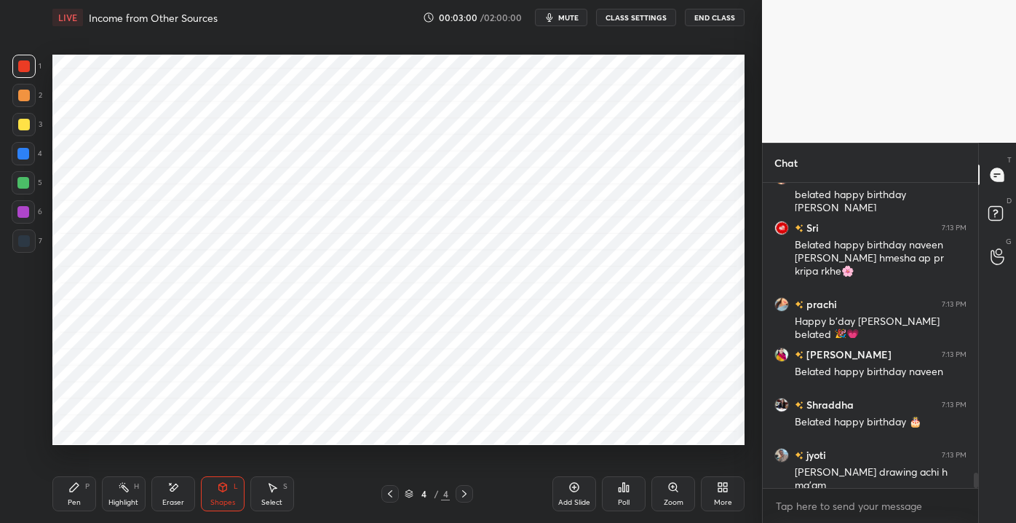
scroll to position [5718, 0]
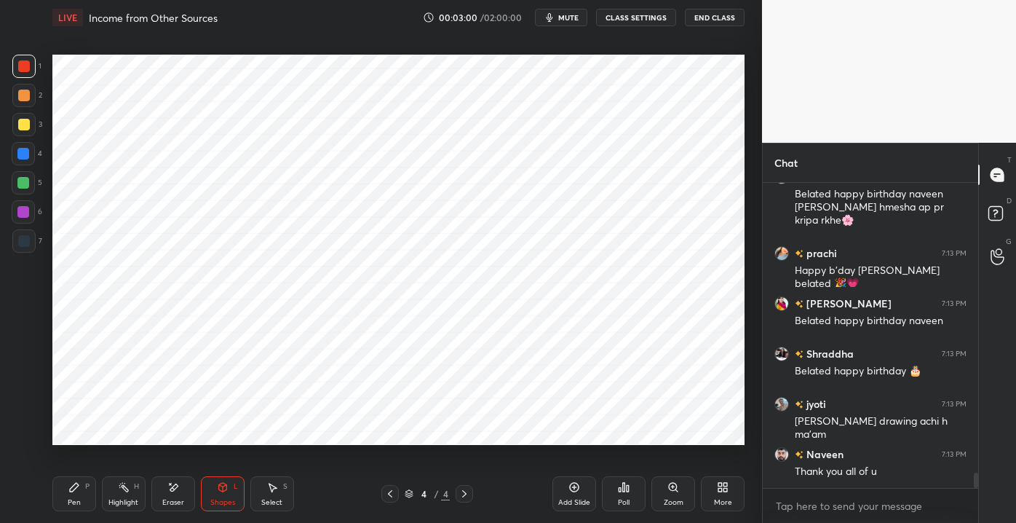
click at [94, 486] on div "Pen P" at bounding box center [74, 493] width 44 height 35
click at [568, 505] on div "Add Slide" at bounding box center [574, 502] width 32 height 7
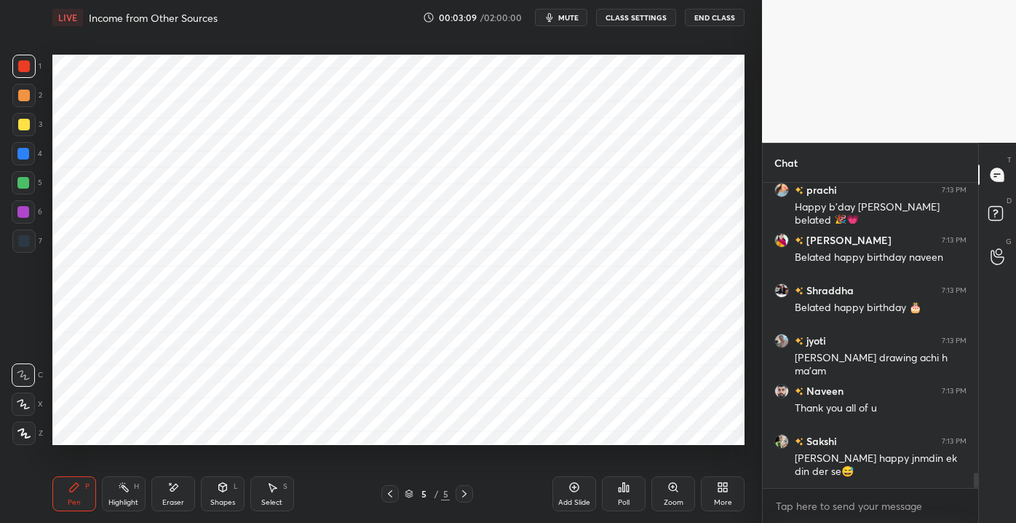
scroll to position [5831, 0]
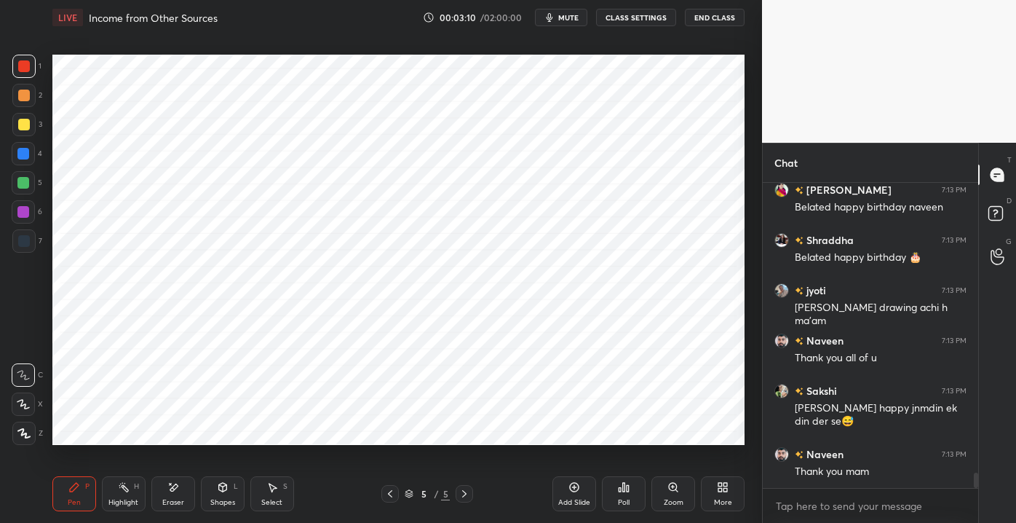
click at [31, 245] on div at bounding box center [23, 240] width 23 height 23
drag, startPoint x: 188, startPoint y: 492, endPoint x: 201, endPoint y: 493, distance: 13.1
click at [192, 492] on div "Eraser" at bounding box center [173, 493] width 44 height 35
click at [100, 488] on div "Pen P Highlight H Eraser Shapes L Select S" at bounding box center [177, 493] width 250 height 35
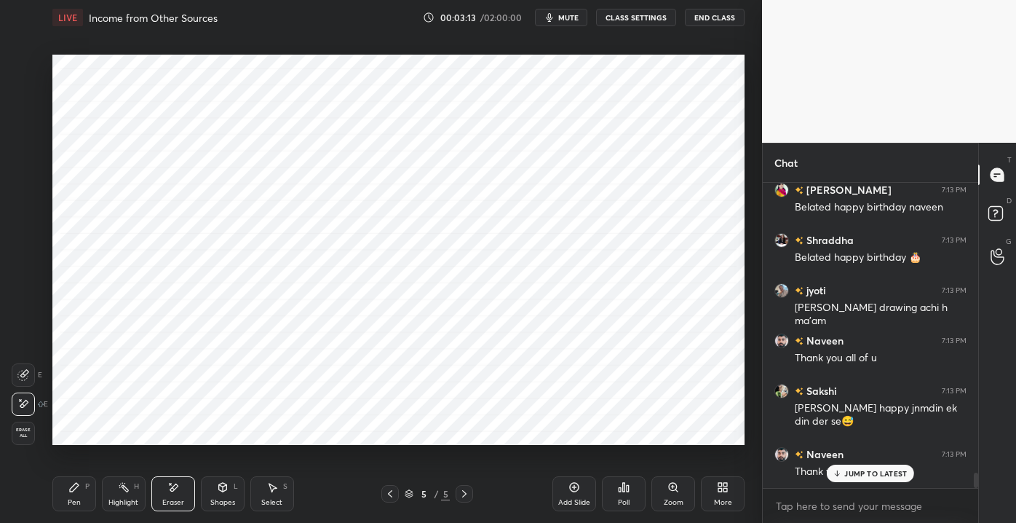
scroll to position [5881, 0]
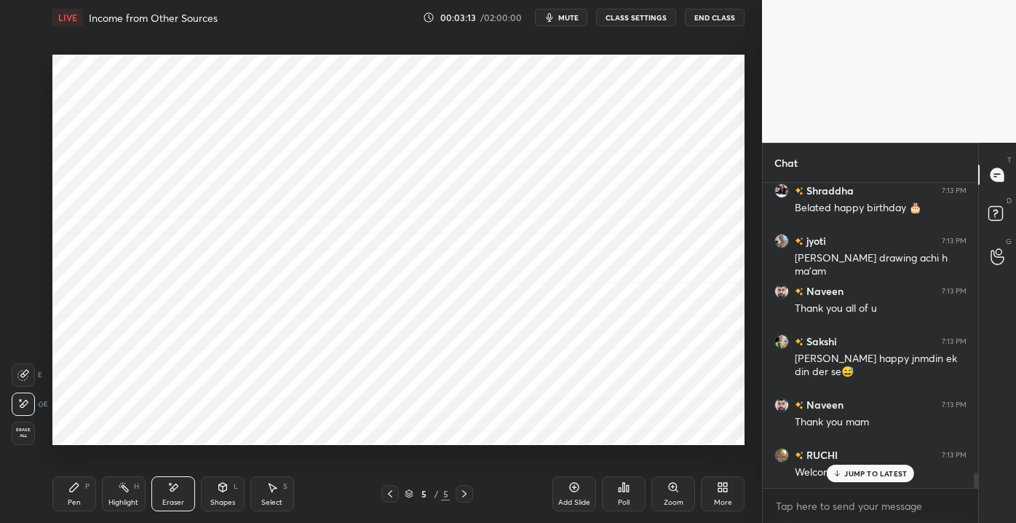
click at [87, 490] on div "P" at bounding box center [87, 486] width 4 height 7
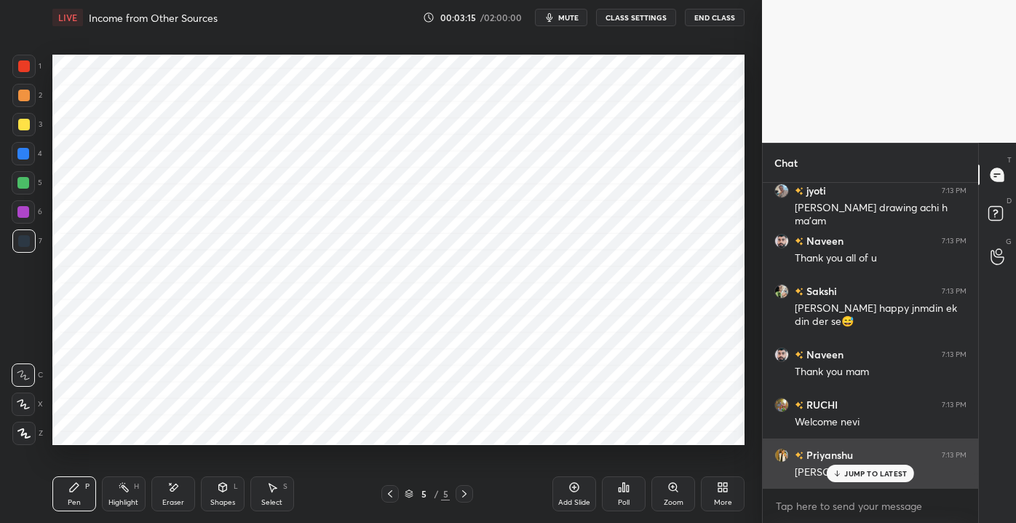
click at [852, 472] on p "JUMP TO LATEST" at bounding box center [875, 473] width 63 height 9
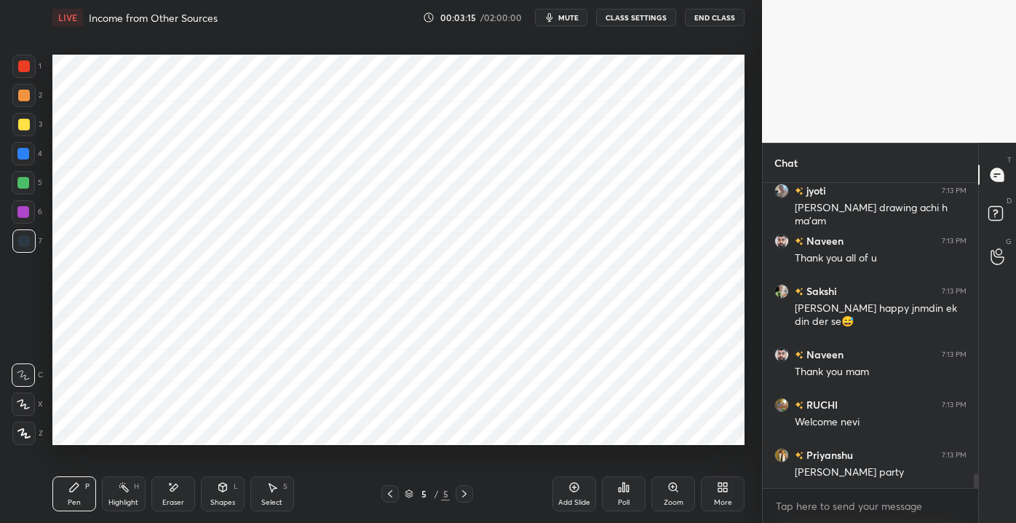
scroll to position [5981, 0]
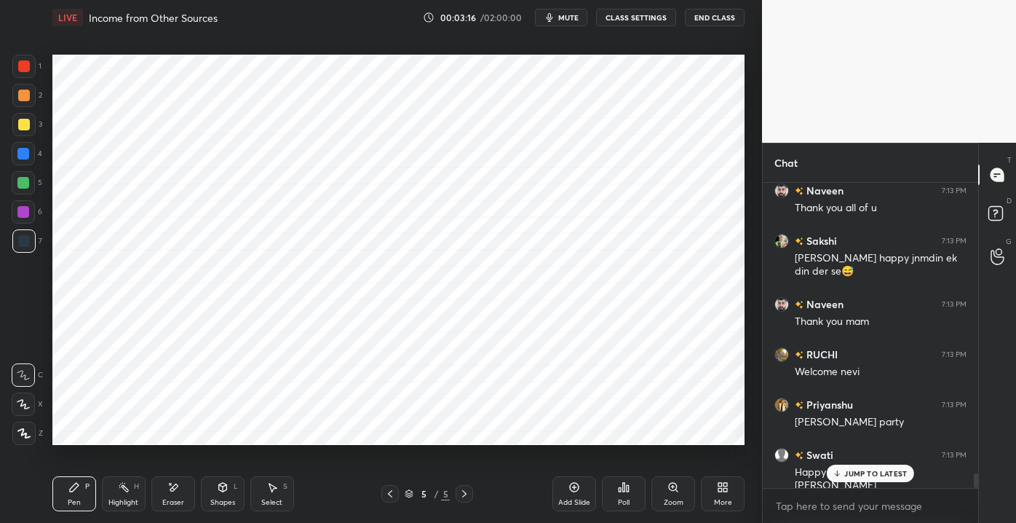
click at [865, 474] on p "JUMP TO LATEST" at bounding box center [875, 473] width 63 height 9
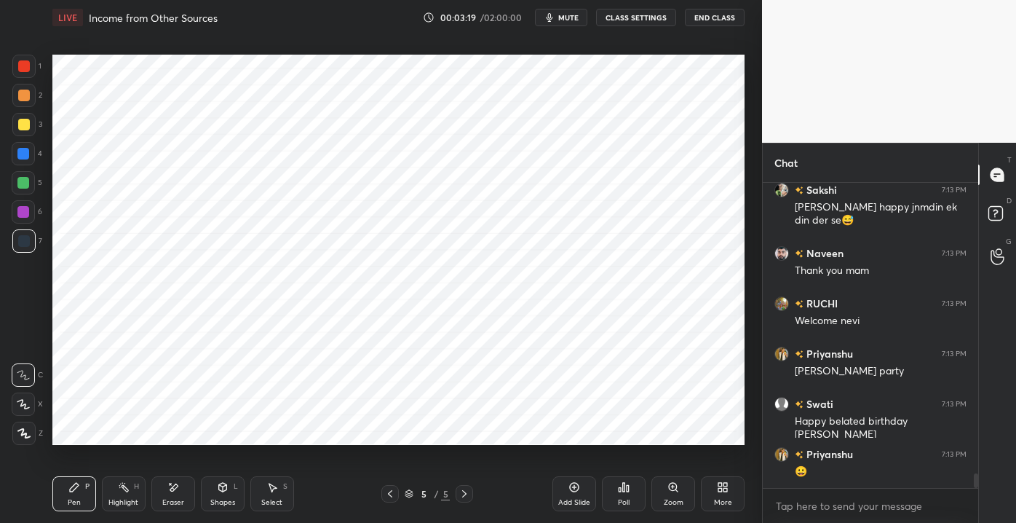
click at [720, 491] on icon at bounding box center [720, 490] width 4 height 4
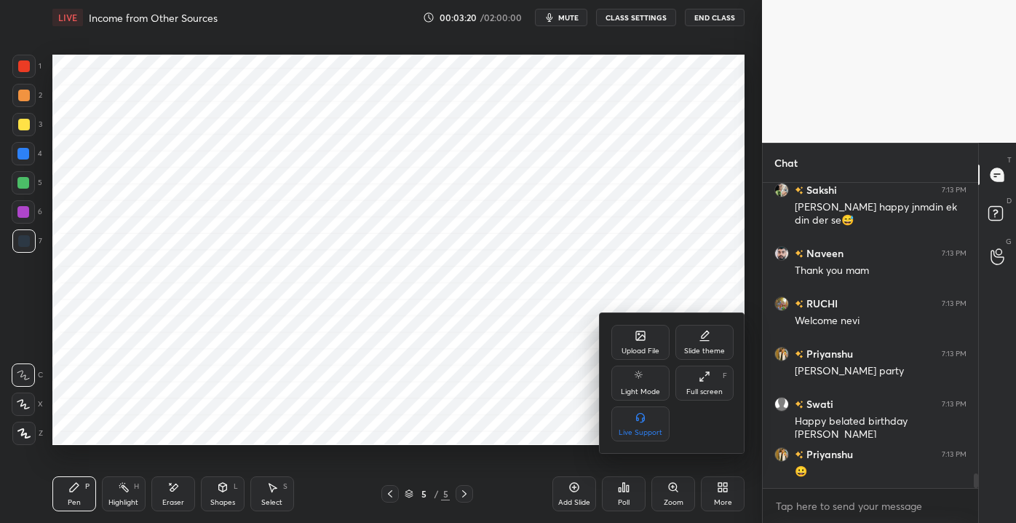
scroll to position [6082, 0]
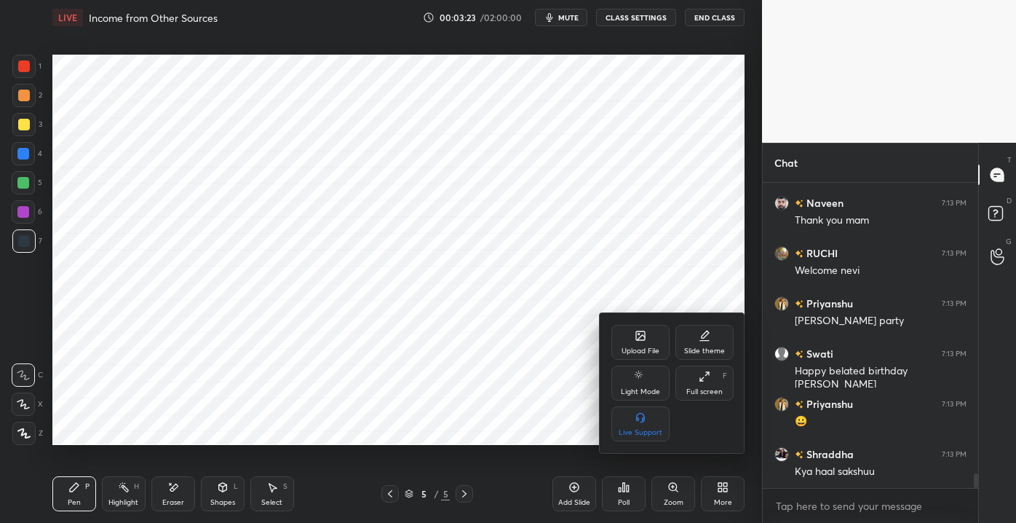
click at [29, 61] on div at bounding box center [508, 261] width 1016 height 523
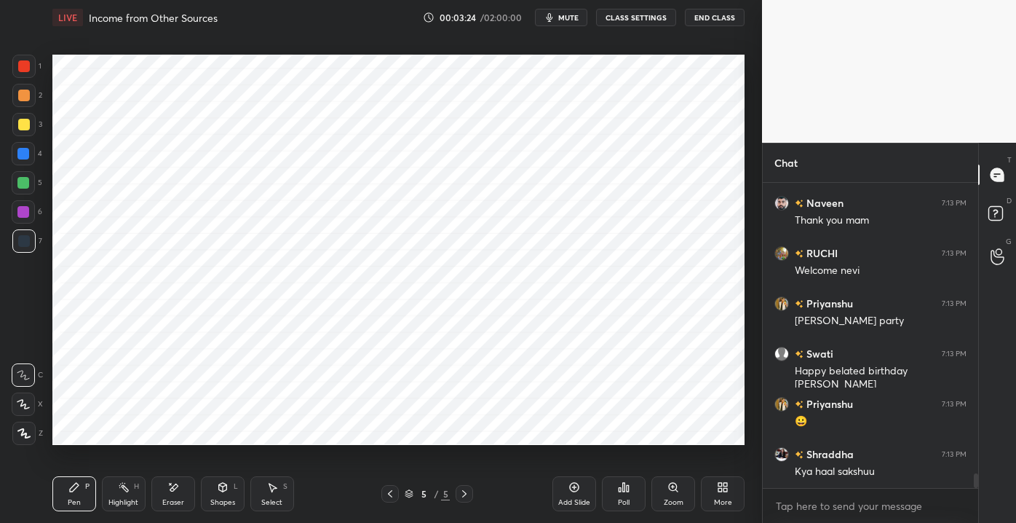
click at [35, 63] on div at bounding box center [23, 66] width 23 height 23
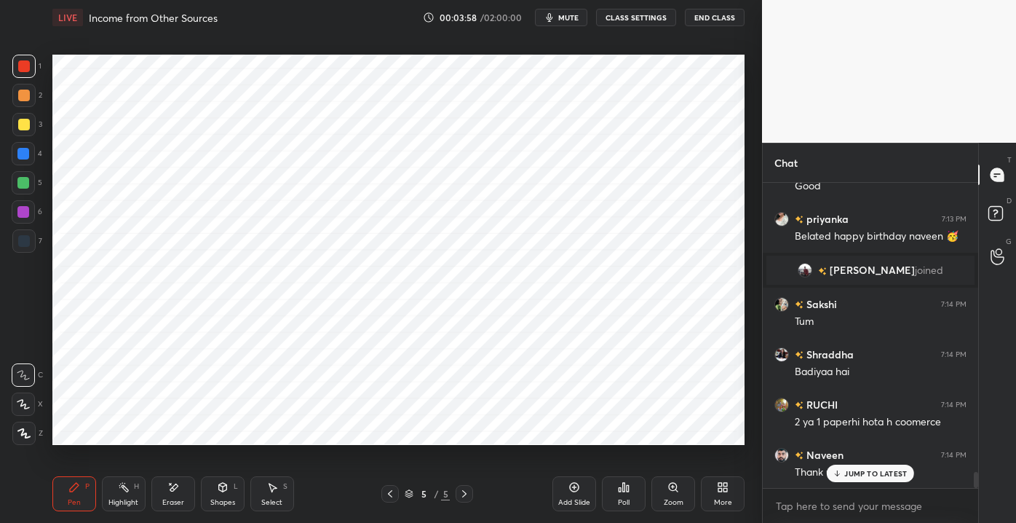
scroll to position [5687, 0]
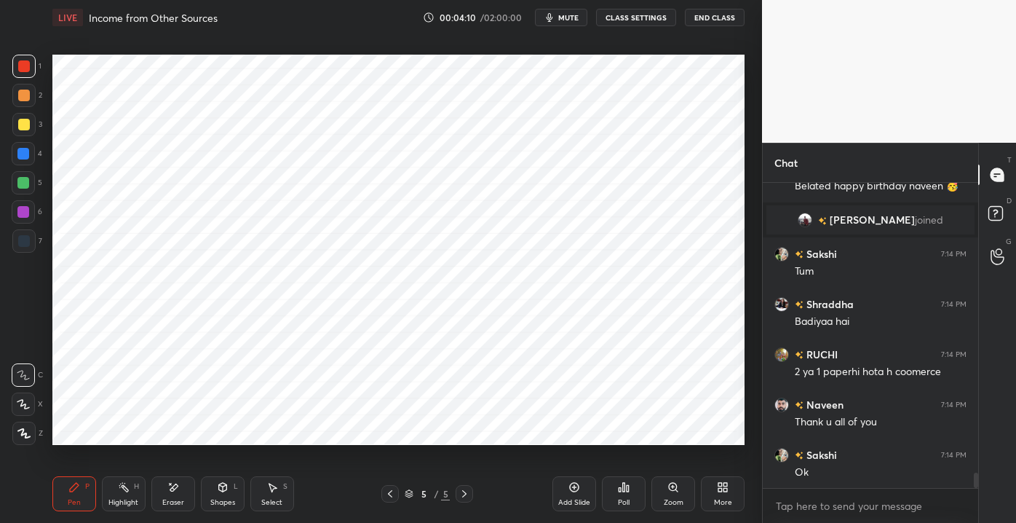
drag, startPoint x: 176, startPoint y: 501, endPoint x: 239, endPoint y: 469, distance: 70.6
click at [177, 501] on div "Eraser" at bounding box center [173, 502] width 22 height 7
click at [82, 496] on div "Pen P" at bounding box center [74, 493] width 44 height 35
click at [558, 488] on div "Add Slide" at bounding box center [574, 493] width 44 height 35
click at [23, 156] on div at bounding box center [23, 154] width 12 height 12
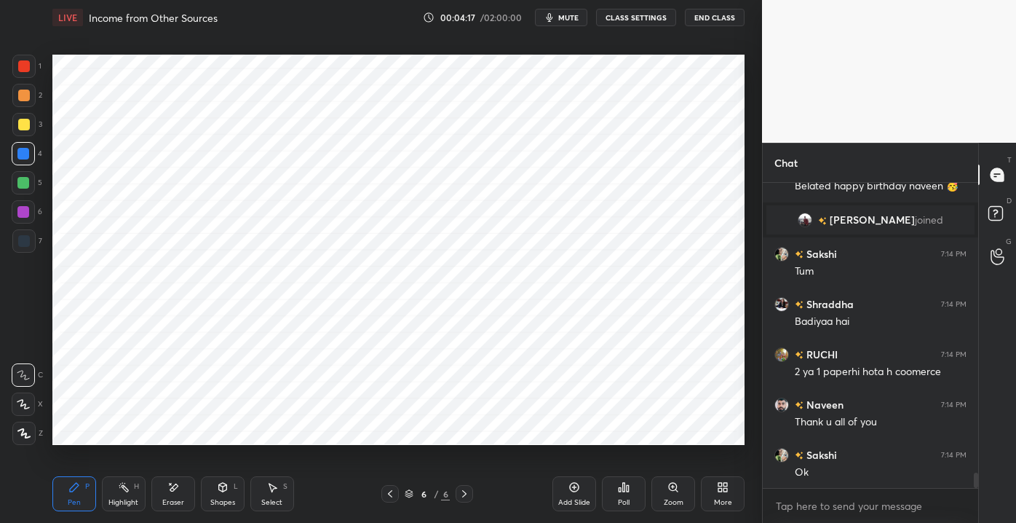
drag, startPoint x: 25, startPoint y: 76, endPoint x: 17, endPoint y: 73, distance: 8.5
click at [25, 75] on div at bounding box center [23, 66] width 23 height 23
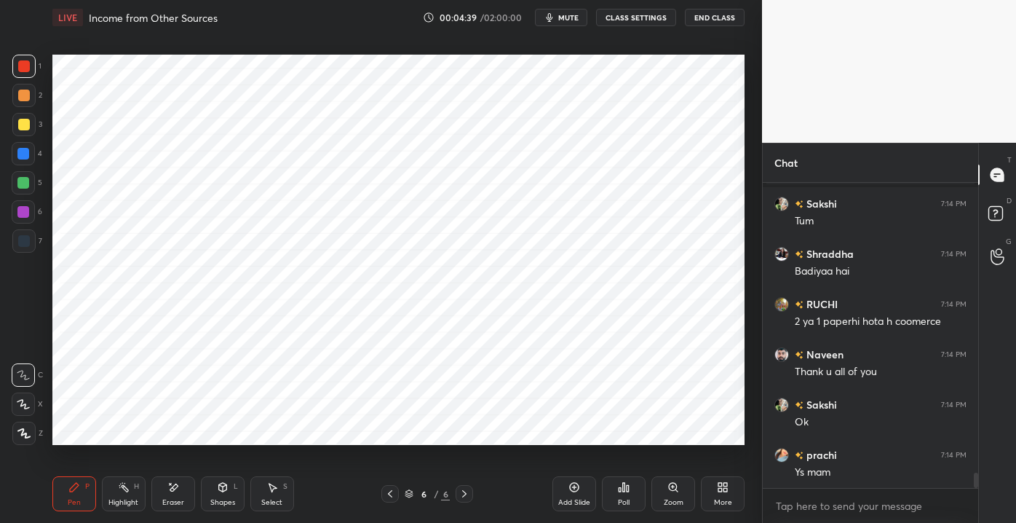
scroll to position [5788, 0]
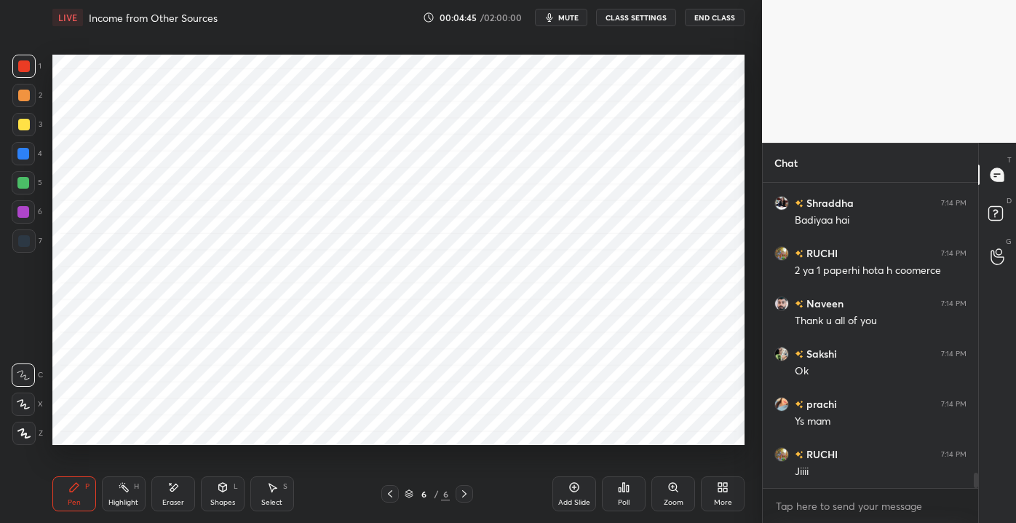
click at [575, 499] on div "Add Slide" at bounding box center [574, 502] width 32 height 7
click at [227, 480] on div "Shapes L" at bounding box center [223, 493] width 44 height 35
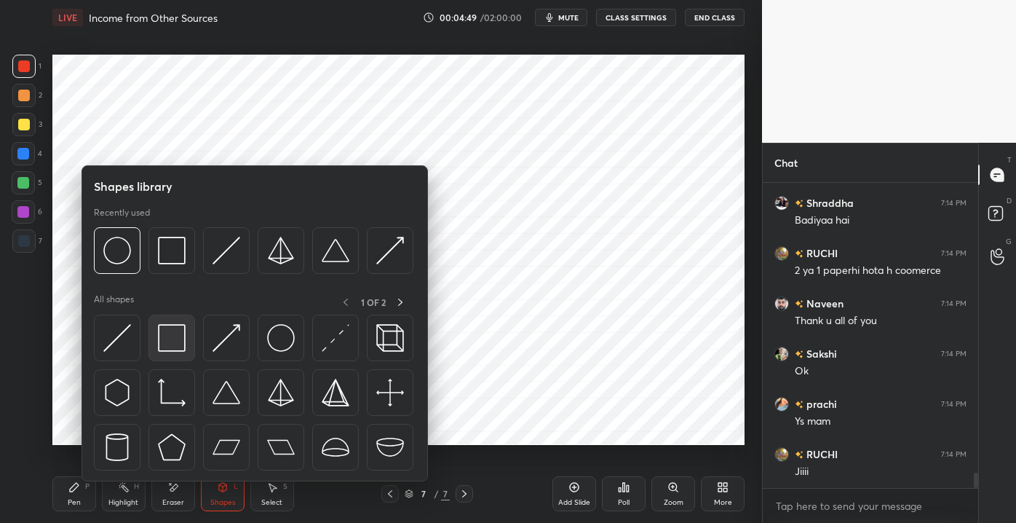
click at [178, 346] on img at bounding box center [172, 338] width 28 height 28
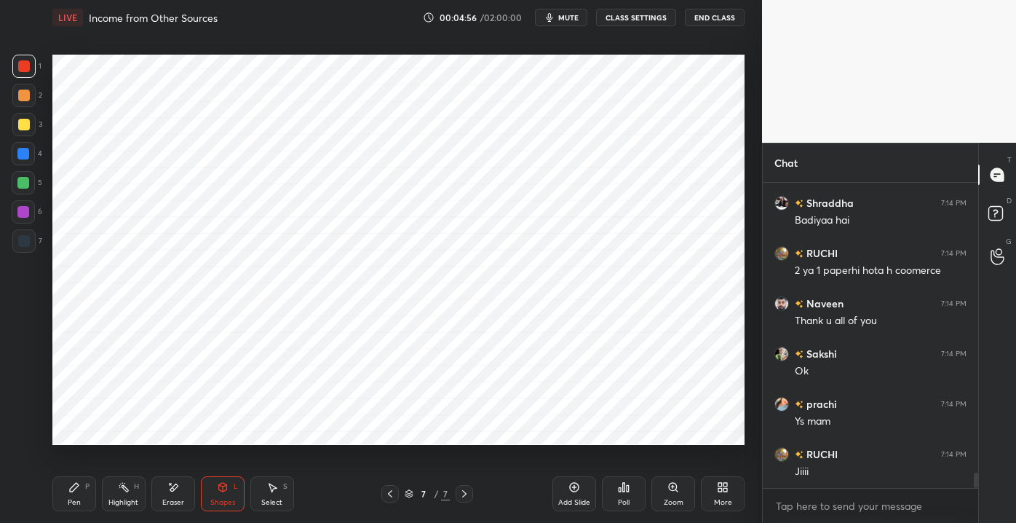
click at [20, 66] on div at bounding box center [24, 66] width 12 height 12
click at [89, 489] on div "Pen P" at bounding box center [74, 493] width 44 height 35
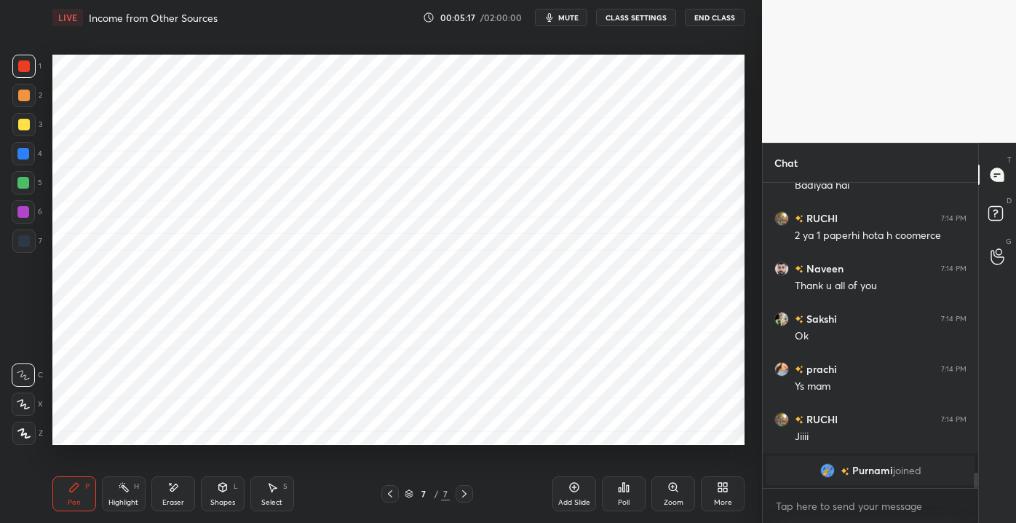
scroll to position [5776, 0]
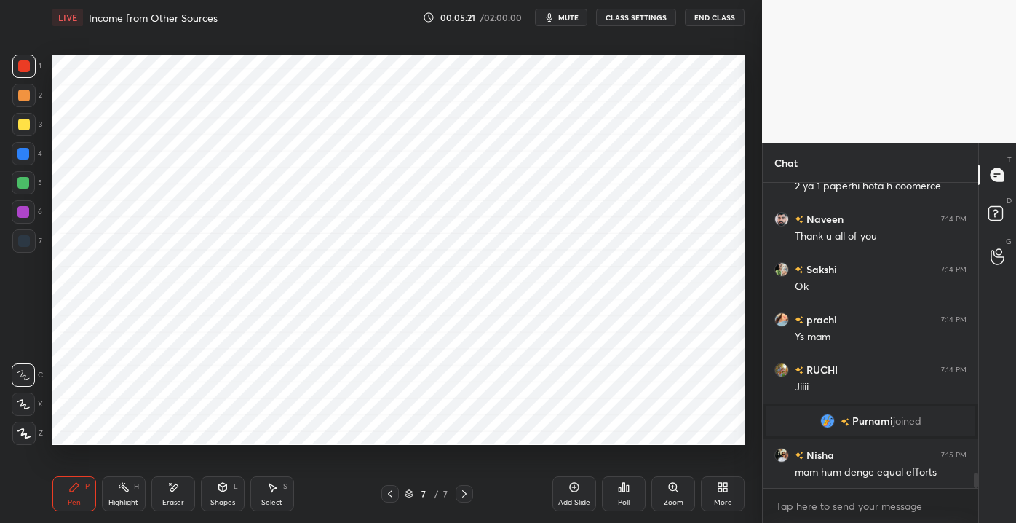
click at [178, 493] on icon at bounding box center [173, 487] width 12 height 12
click at [60, 496] on div "Pen P" at bounding box center [74, 493] width 44 height 35
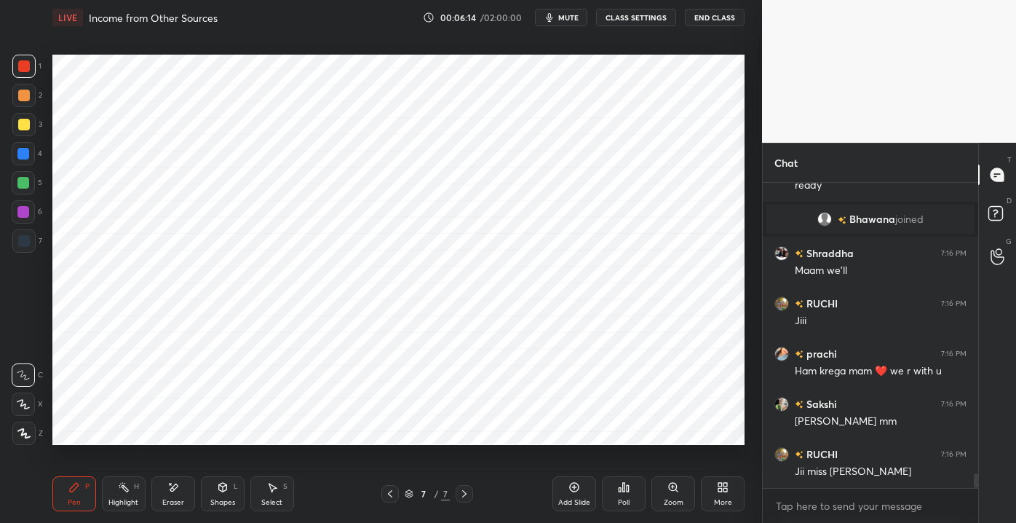
scroll to position [6184, 0]
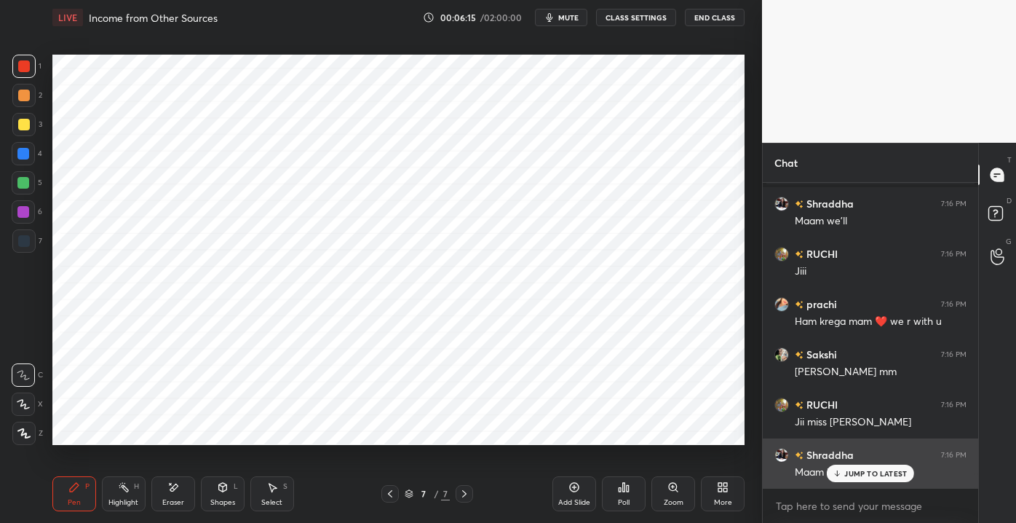
click at [852, 472] on p "JUMP TO LATEST" at bounding box center [875, 473] width 63 height 9
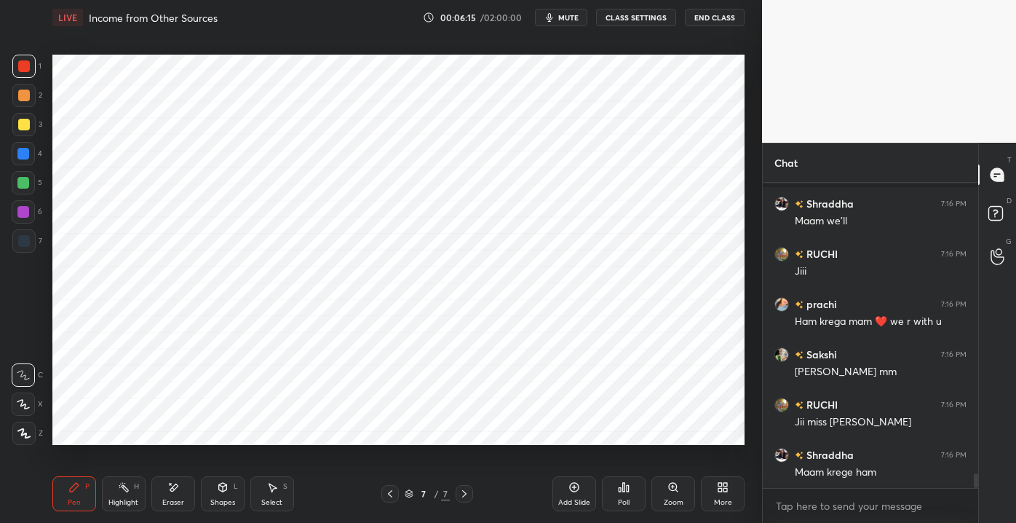
click at [713, 497] on div "More" at bounding box center [723, 493] width 44 height 35
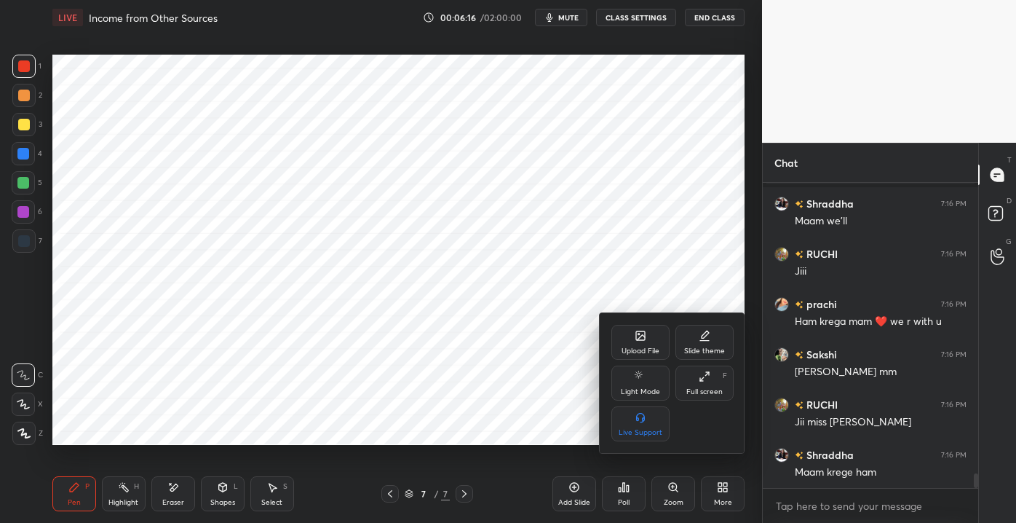
click at [659, 341] on div "Upload File" at bounding box center [640, 342] width 58 height 35
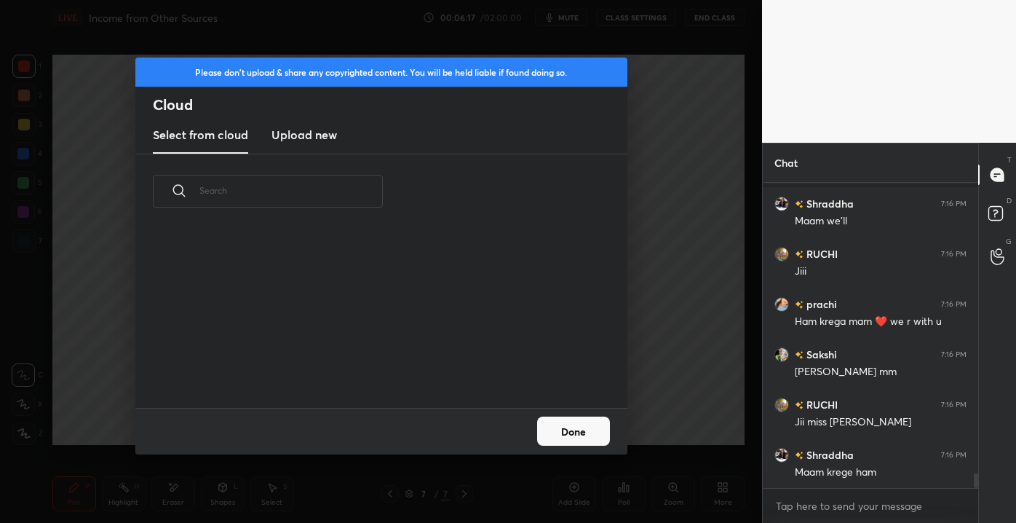
scroll to position [180, 467]
click at [284, 146] on new "Upload new" at bounding box center [304, 135] width 66 height 36
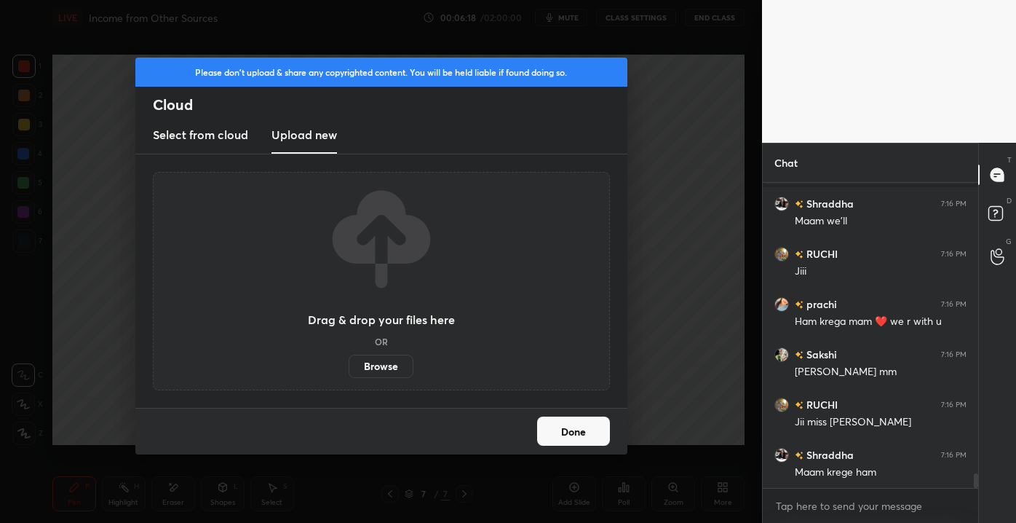
click at [386, 366] on label "Browse" at bounding box center [381, 365] width 65 height 23
click at [349, 366] on input "Browse" at bounding box center [349, 365] width 0 height 23
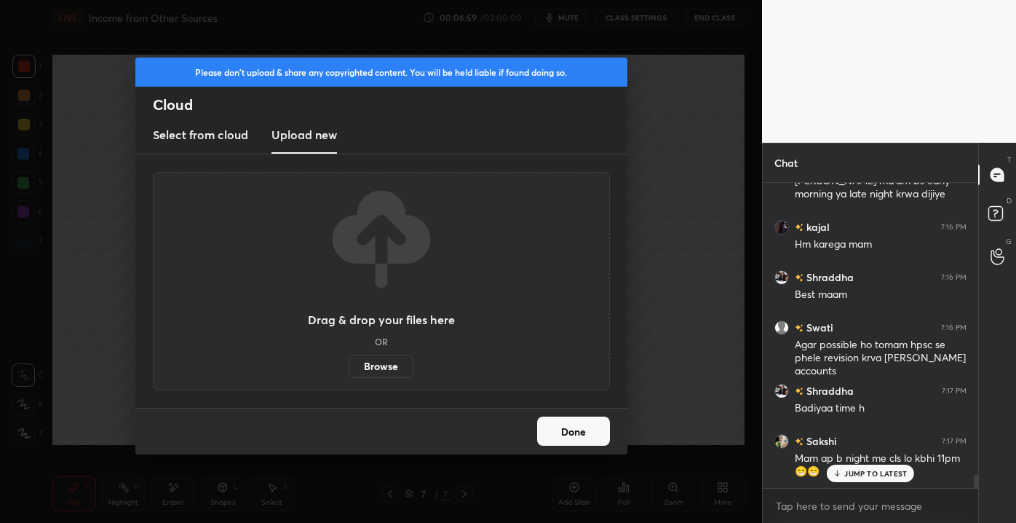
scroll to position [6638, 0]
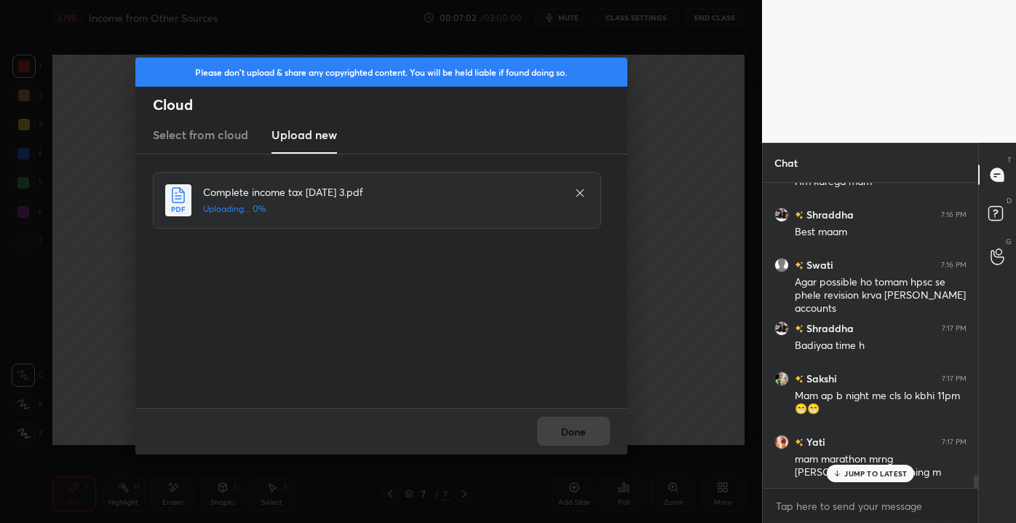
click at [866, 469] on div "Yati 7:15 PM yes mam pls krwa dijiye ...we are ready Bhawana joined Shraddha 7:…" at bounding box center [870, 335] width 215 height 305
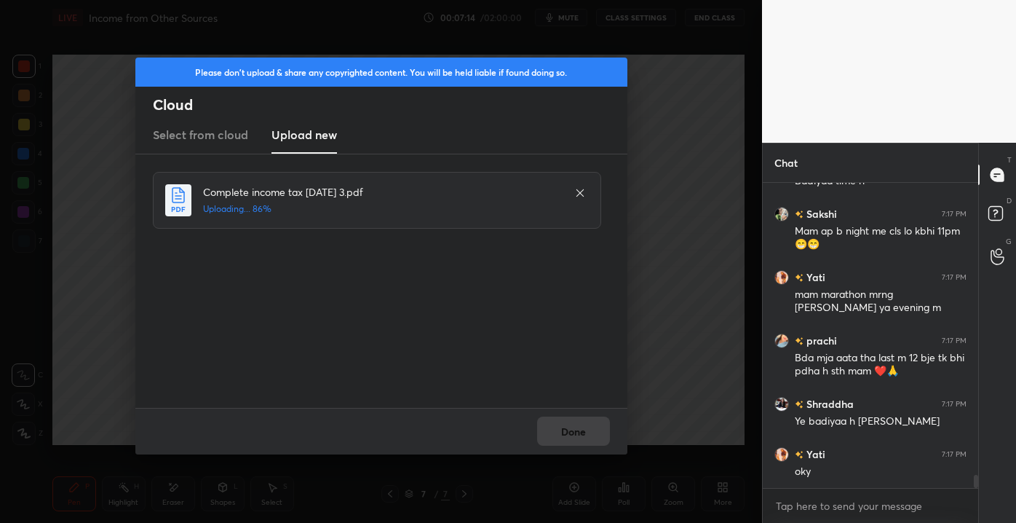
scroll to position [6853, 0]
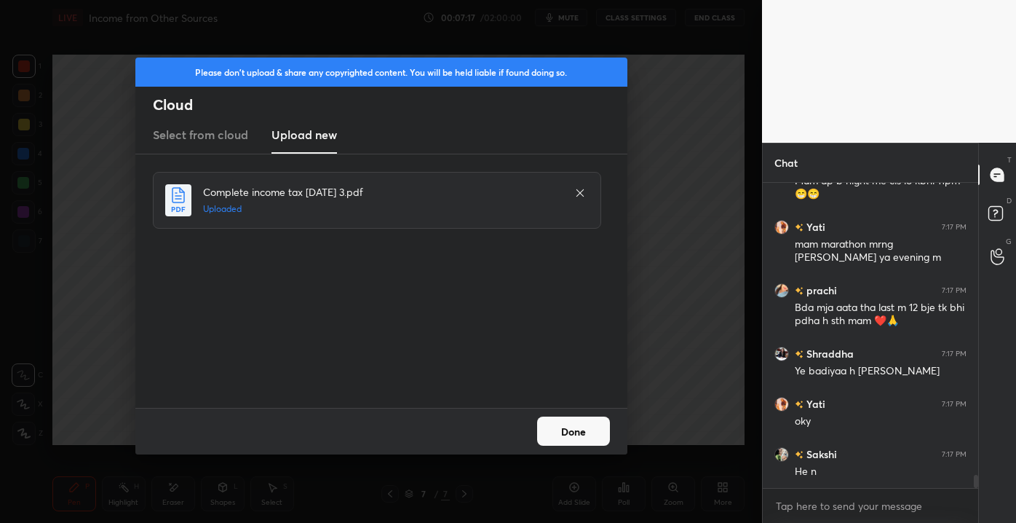
click at [568, 432] on button "Done" at bounding box center [573, 430] width 73 height 29
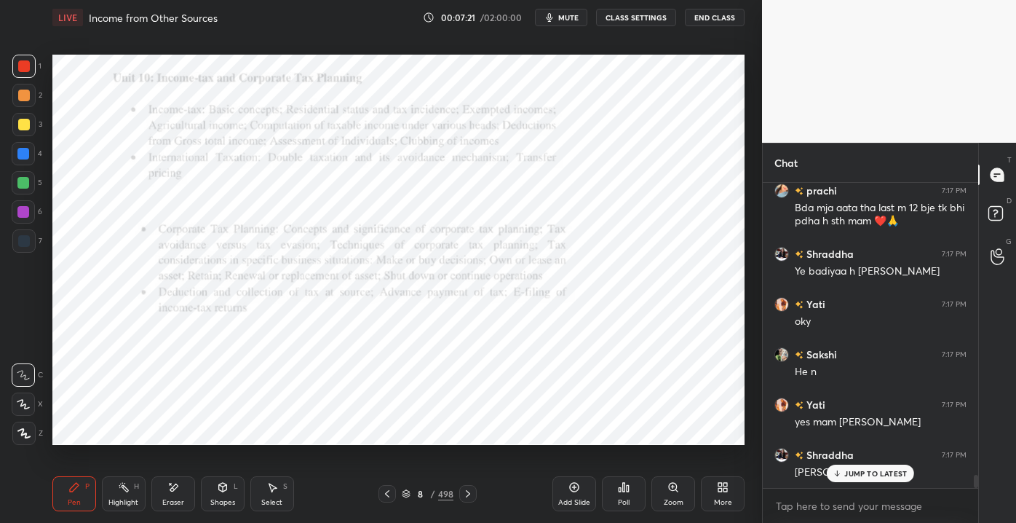
scroll to position [7002, 0]
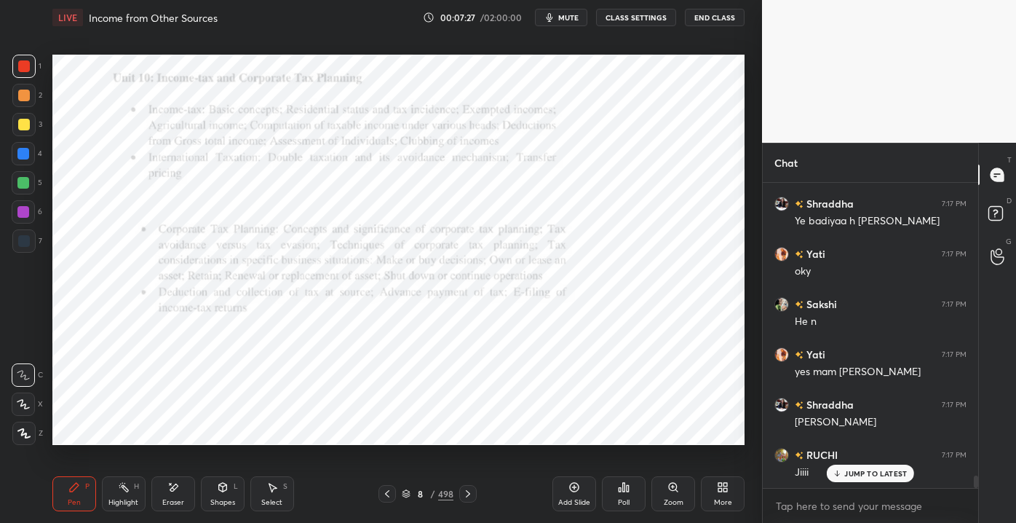
drag, startPoint x: 429, startPoint y: 491, endPoint x: 438, endPoint y: 494, distance: 9.5
click at [429, 488] on div "8 / 498" at bounding box center [428, 493] width 52 height 13
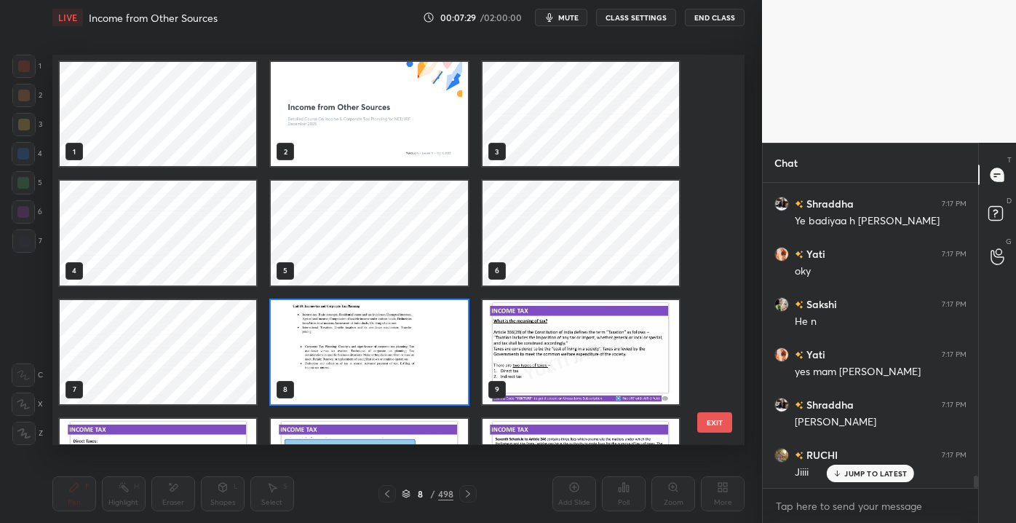
scroll to position [7053, 0]
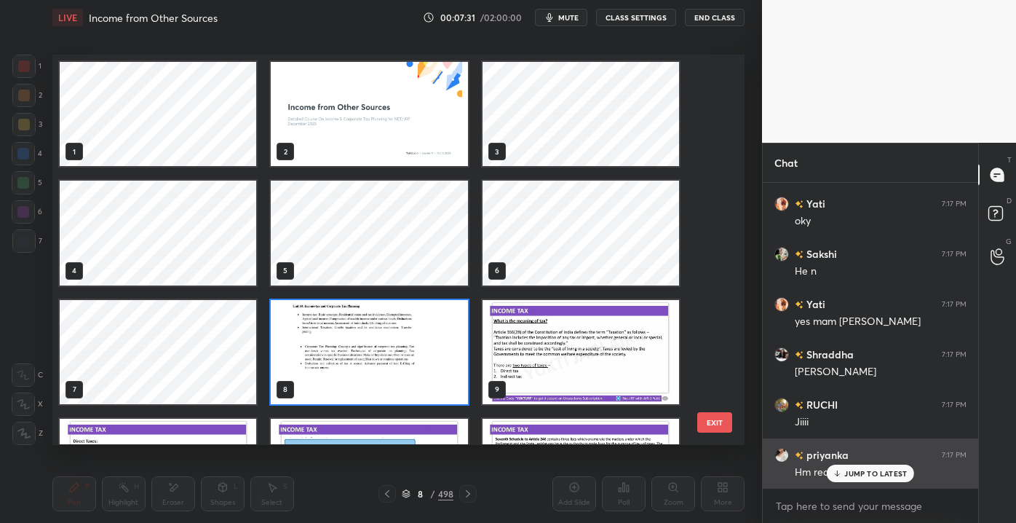
click at [837, 474] on icon at bounding box center [837, 473] width 9 height 9
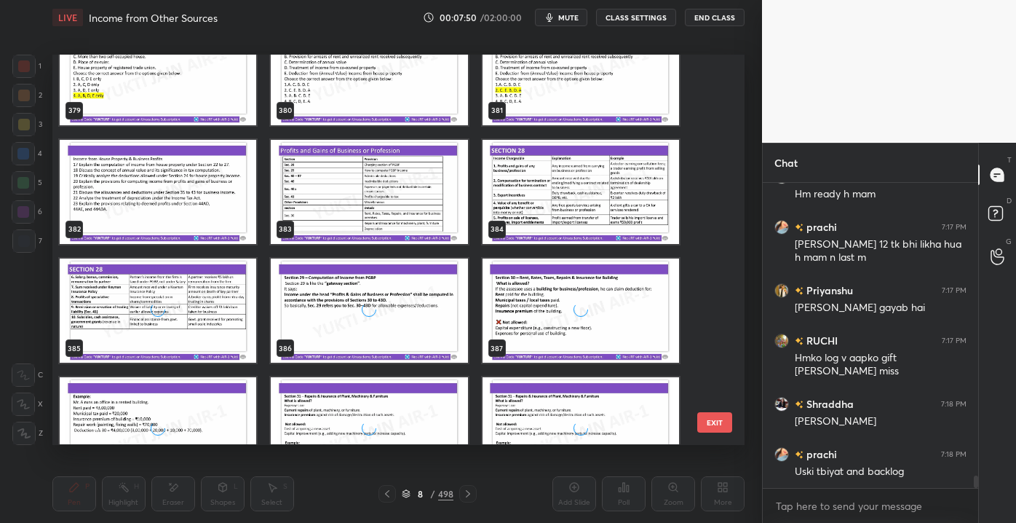
scroll to position [15216, 0]
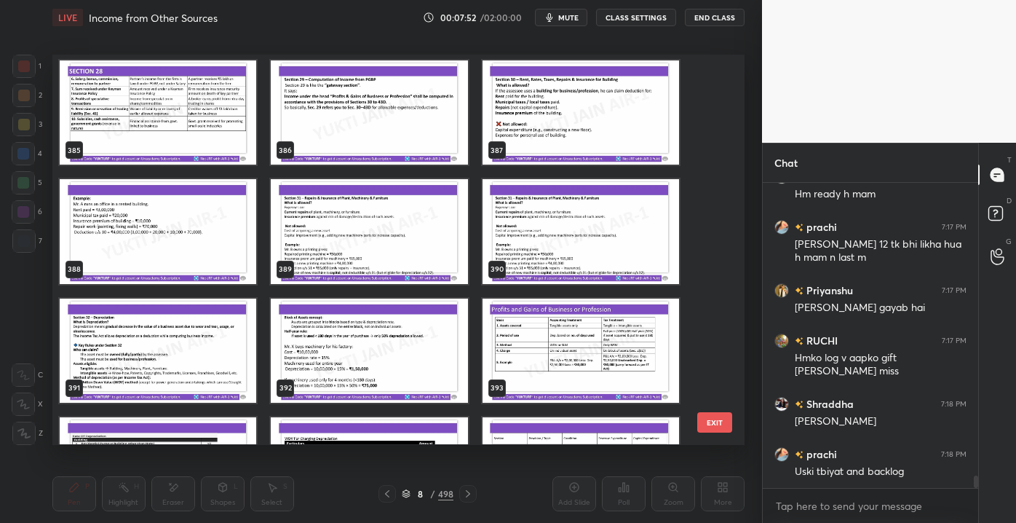
drag, startPoint x: 721, startPoint y: 341, endPoint x: 718, endPoint y: 330, distance: 10.6
click at [718, 332] on div "385 386 387 388 389 390 391 392 393 394 395 396 397 398 399 EXIT" at bounding box center [398, 249] width 692 height 389
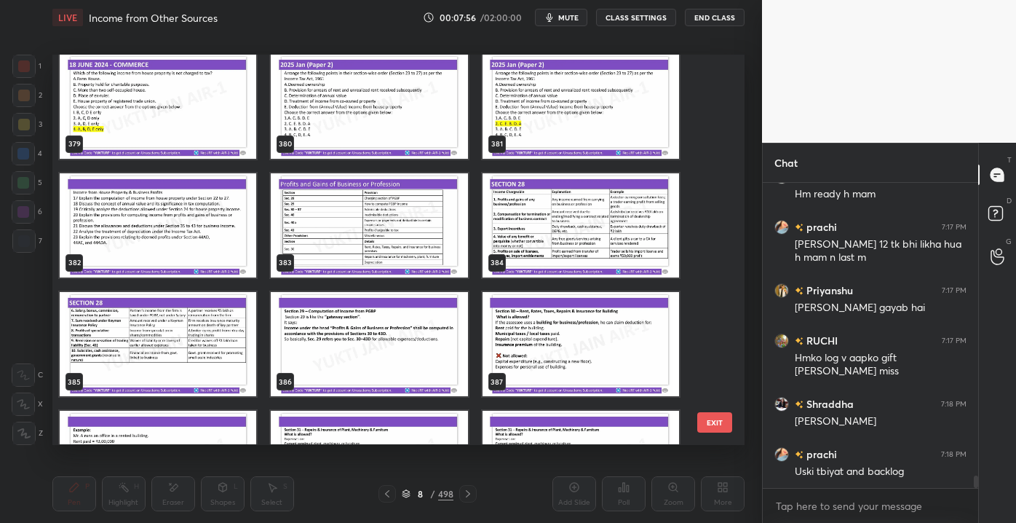
scroll to position [7381, 0]
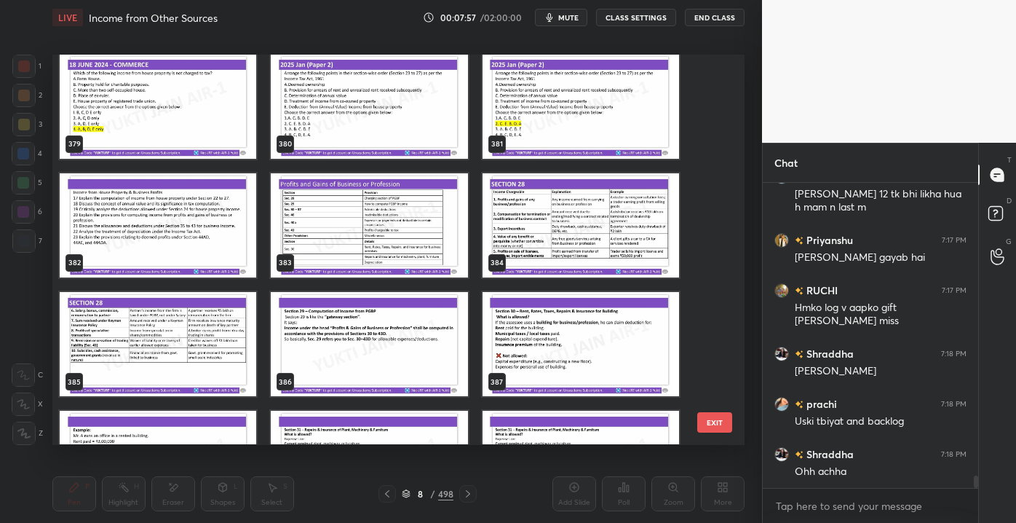
click at [311, 226] on img "grid" at bounding box center [369, 225] width 197 height 104
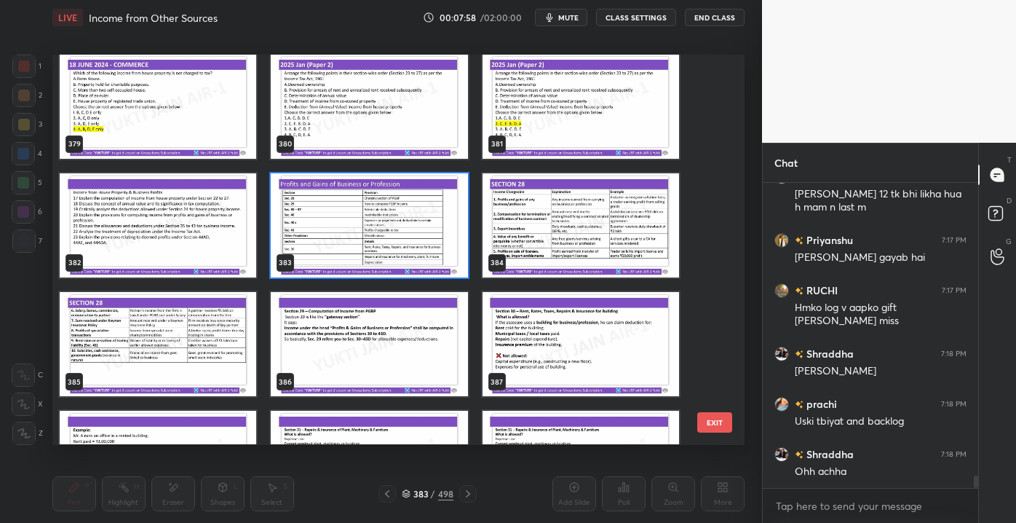
click at [313, 221] on img "grid" at bounding box center [369, 225] width 197 height 104
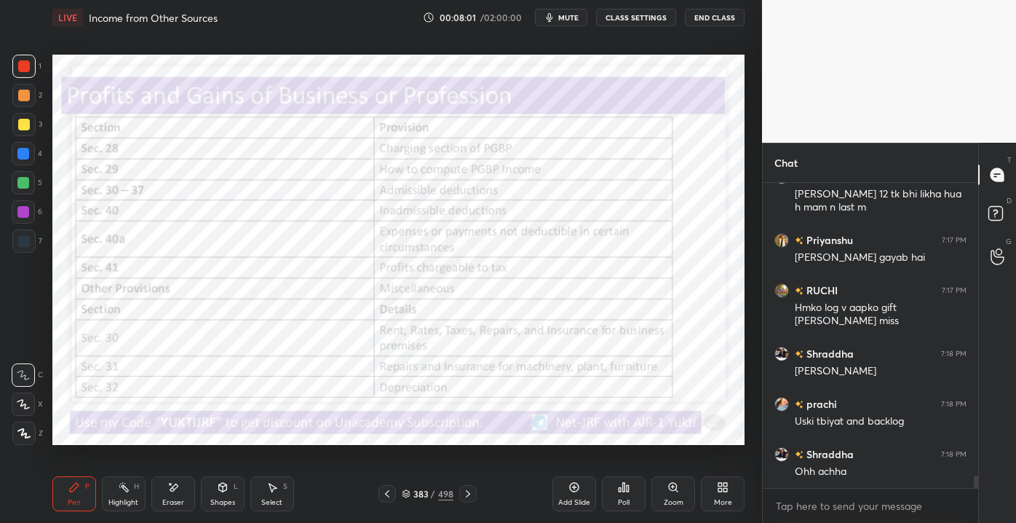
click at [382, 496] on icon at bounding box center [387, 494] width 12 height 12
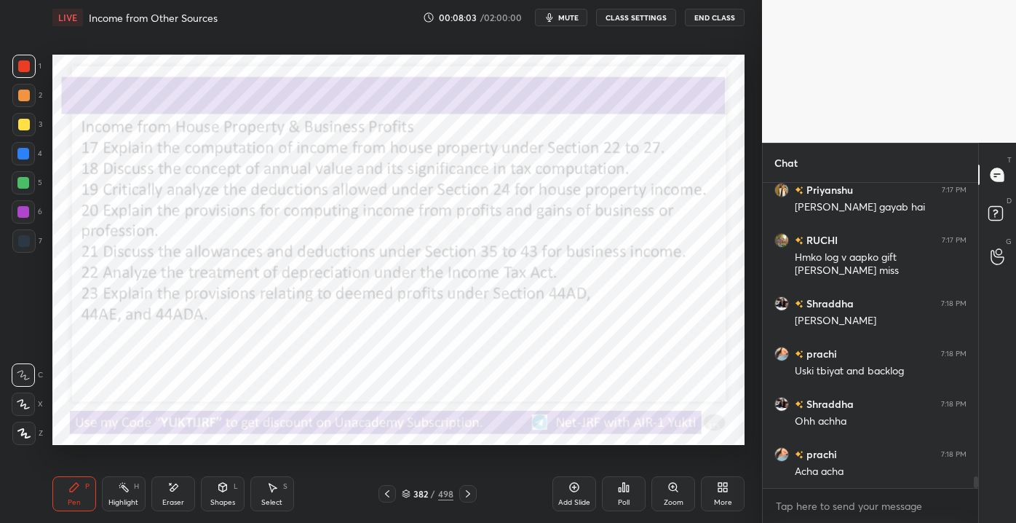
drag, startPoint x: 466, startPoint y: 488, endPoint x: 475, endPoint y: 488, distance: 9.5
click at [467, 488] on icon at bounding box center [468, 494] width 12 height 12
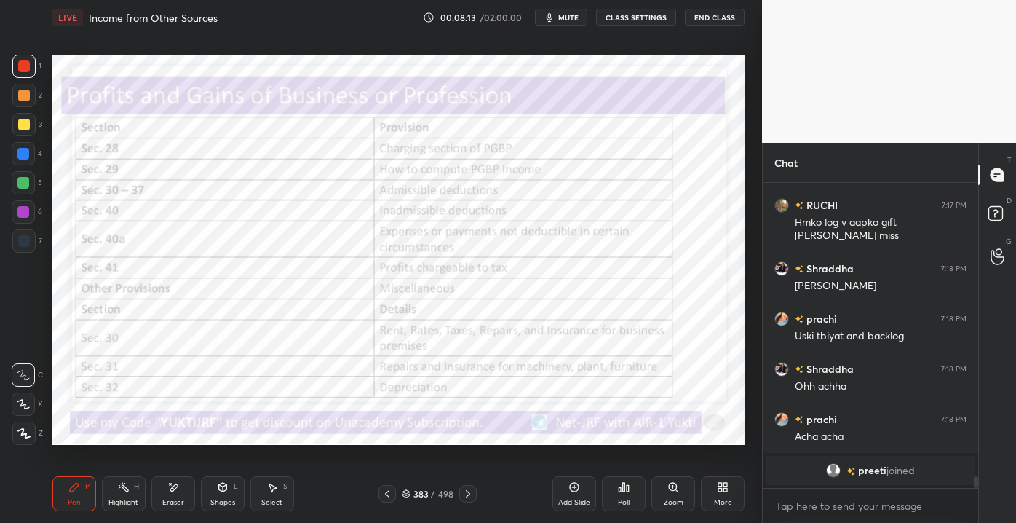
scroll to position [7041, 0]
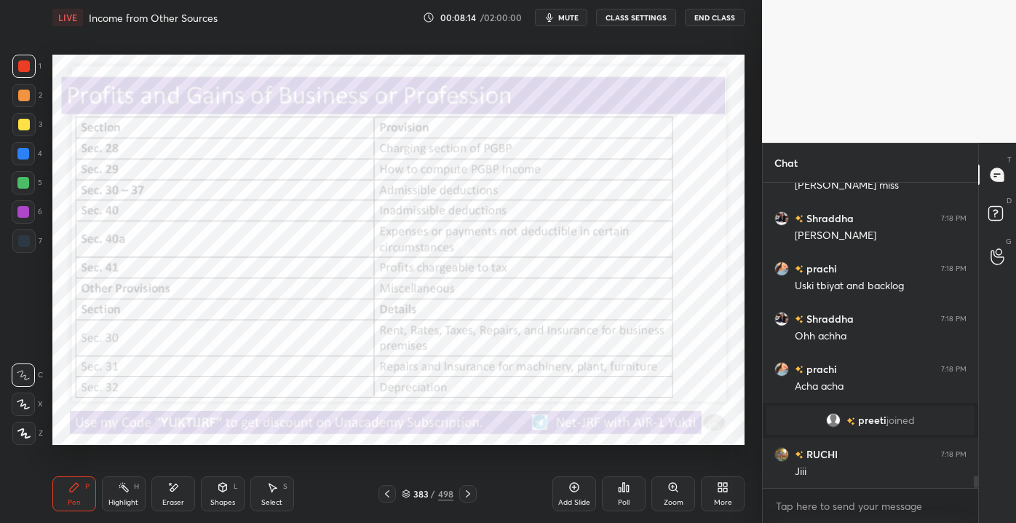
click at [394, 493] on div at bounding box center [386, 493] width 17 height 17
click at [464, 496] on icon at bounding box center [468, 494] width 12 height 12
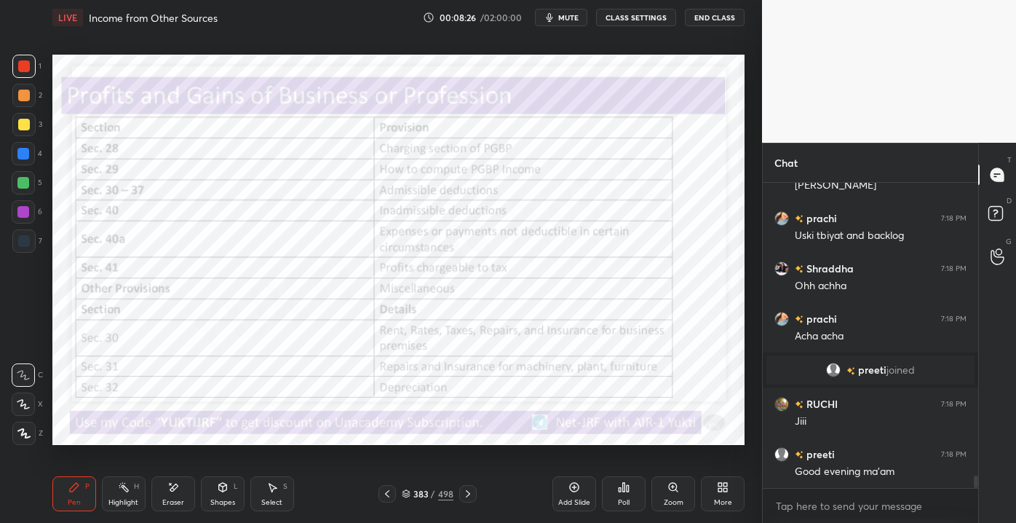
click at [160, 490] on div "Eraser" at bounding box center [173, 493] width 44 height 35
click at [33, 437] on span "Erase all" at bounding box center [23, 432] width 22 height 10
click at [571, 485] on icon at bounding box center [574, 487] width 12 height 12
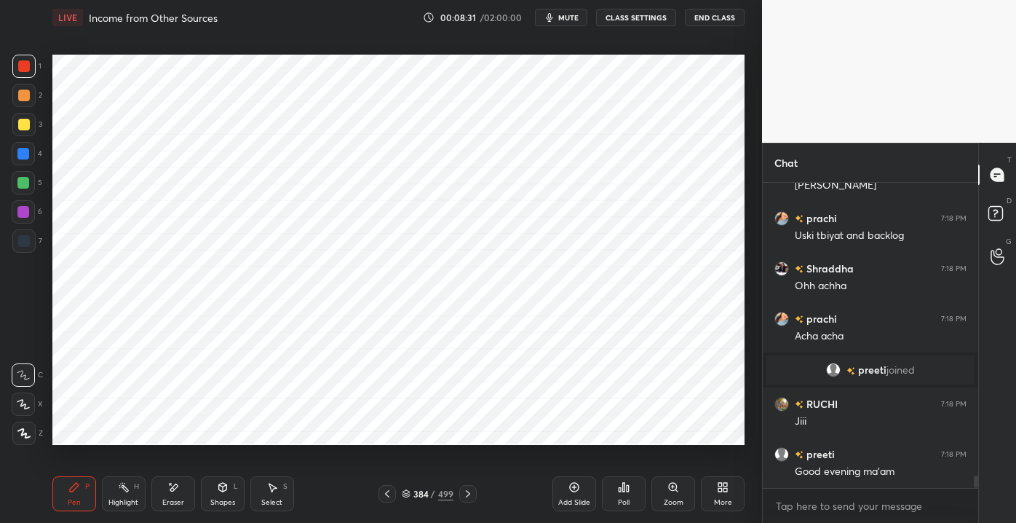
scroll to position [7141, 0]
click at [378, 497] on div "384 / 499" at bounding box center [428, 493] width 250 height 17
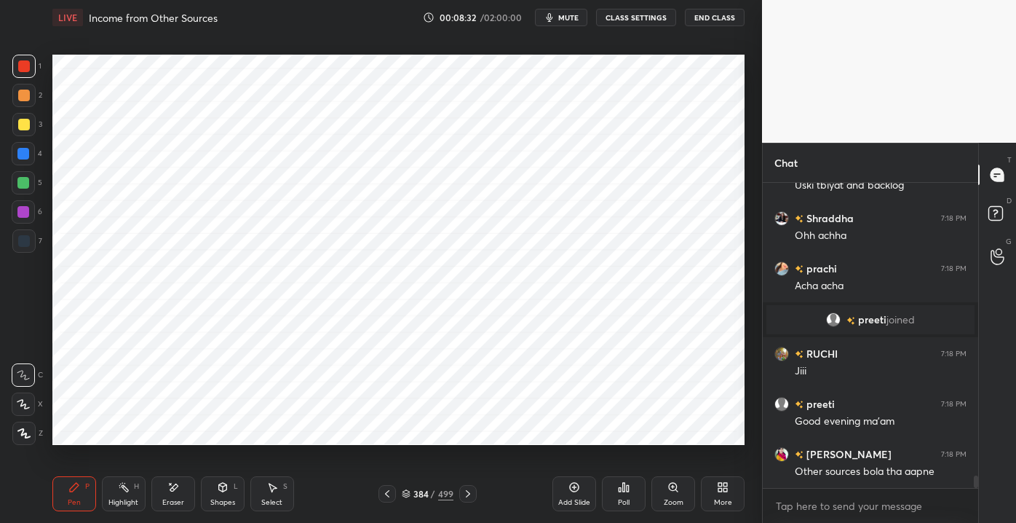
click at [397, 501] on div "384 / 499" at bounding box center [427, 493] width 98 height 17
click at [389, 493] on icon at bounding box center [387, 494] width 12 height 12
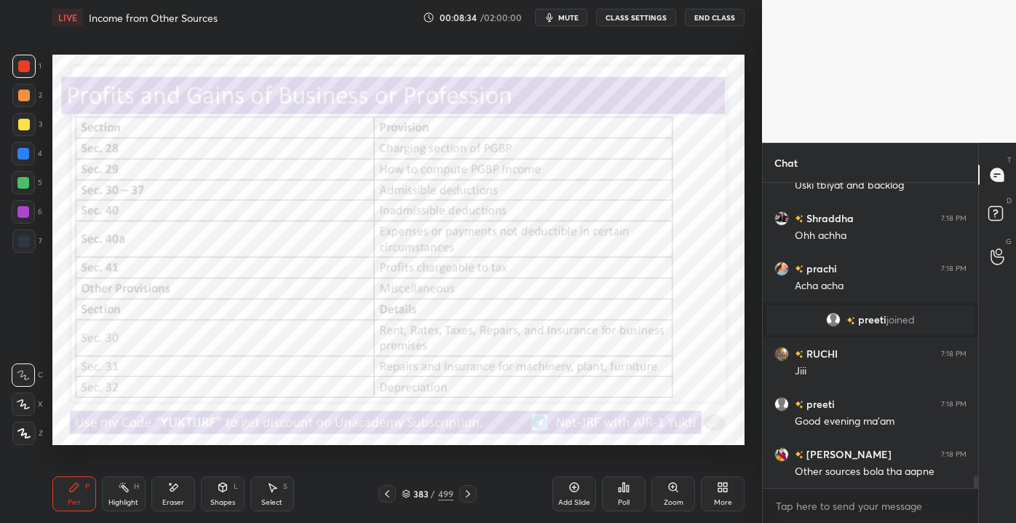
click at [380, 496] on div at bounding box center [386, 493] width 17 height 17
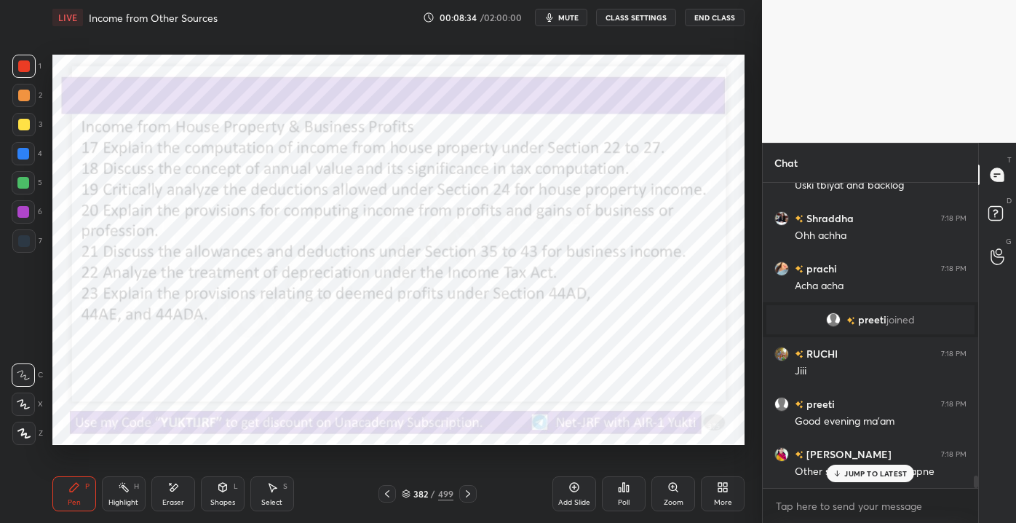
scroll to position [7191, 0]
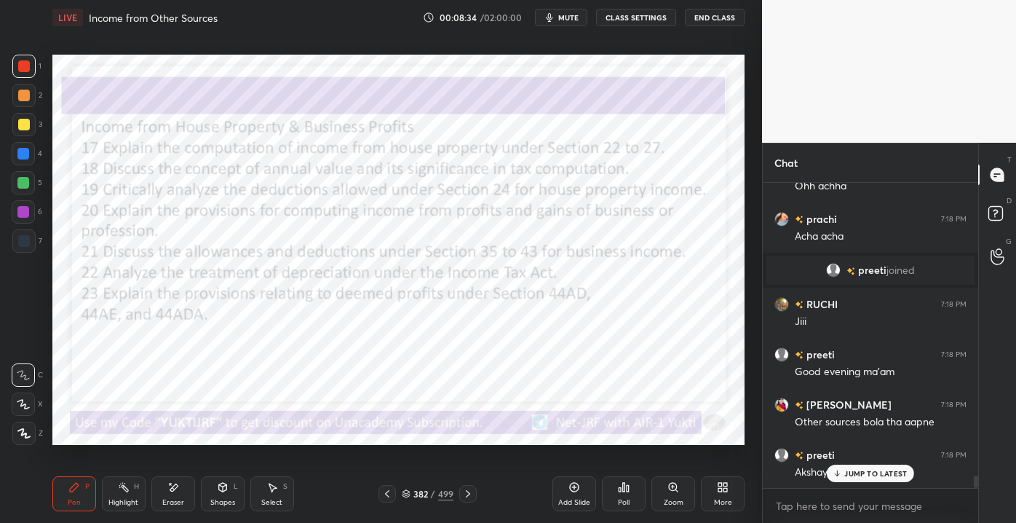
click at [388, 498] on icon at bounding box center [387, 494] width 12 height 12
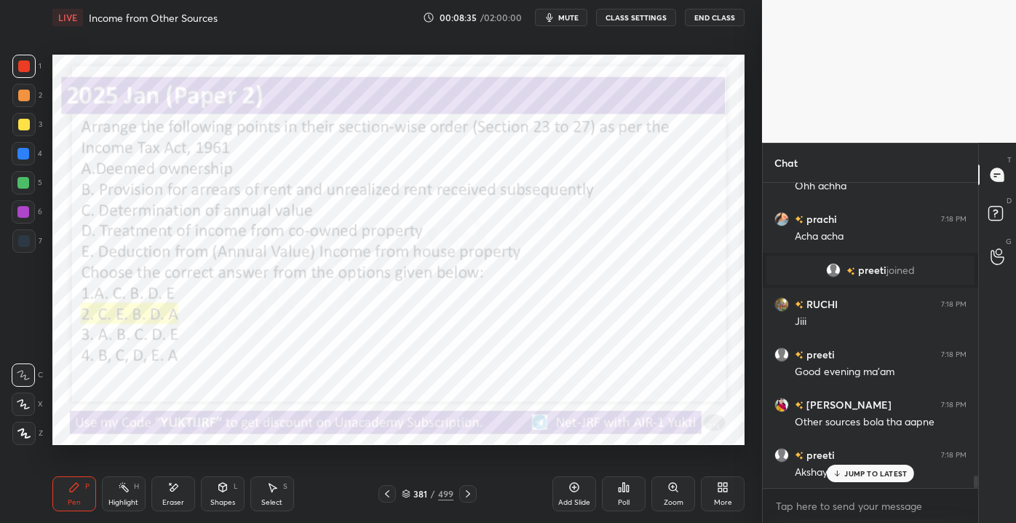
click at [389, 496] on icon at bounding box center [387, 494] width 12 height 12
click at [390, 495] on icon at bounding box center [387, 494] width 12 height 12
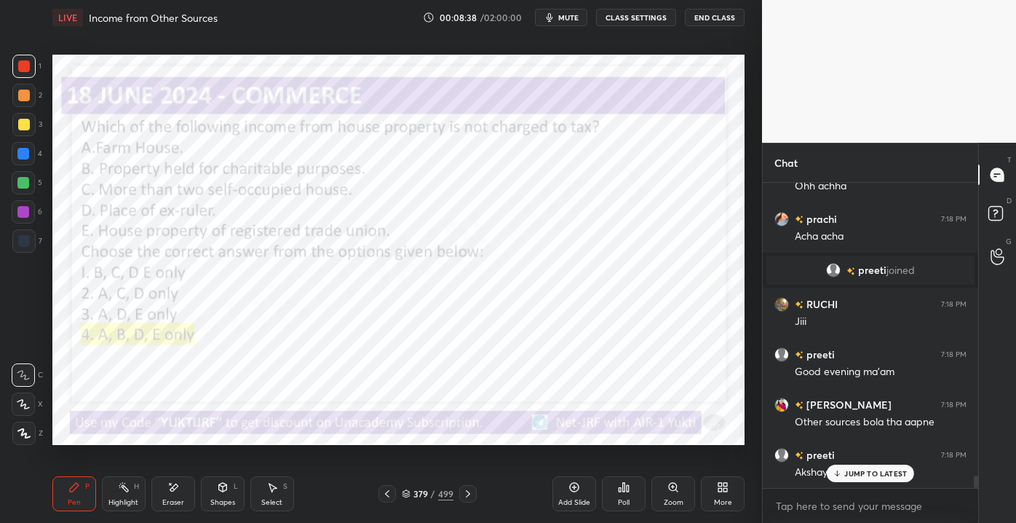
click at [848, 478] on div "JUMP TO LATEST" at bounding box center [870, 472] width 87 height 17
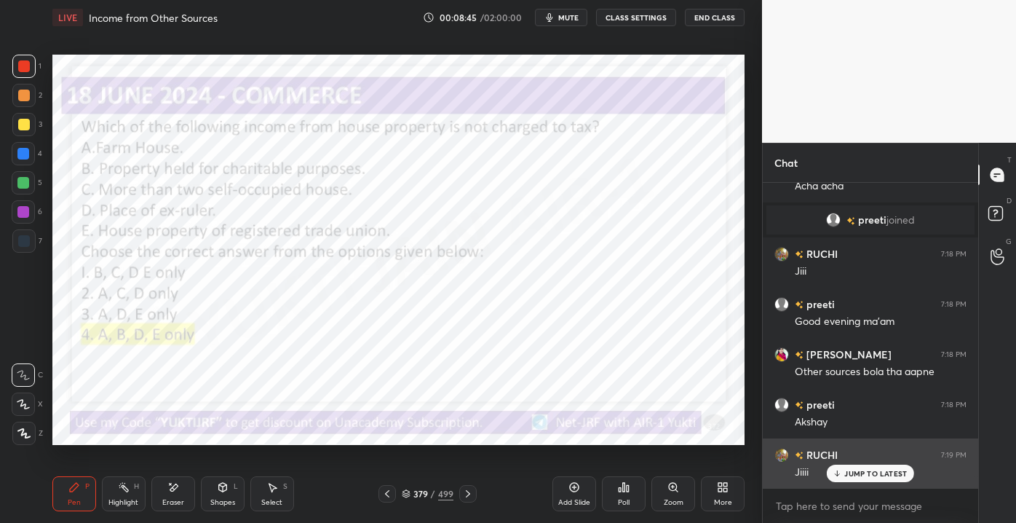
click at [846, 470] on p "JUMP TO LATEST" at bounding box center [875, 473] width 63 height 9
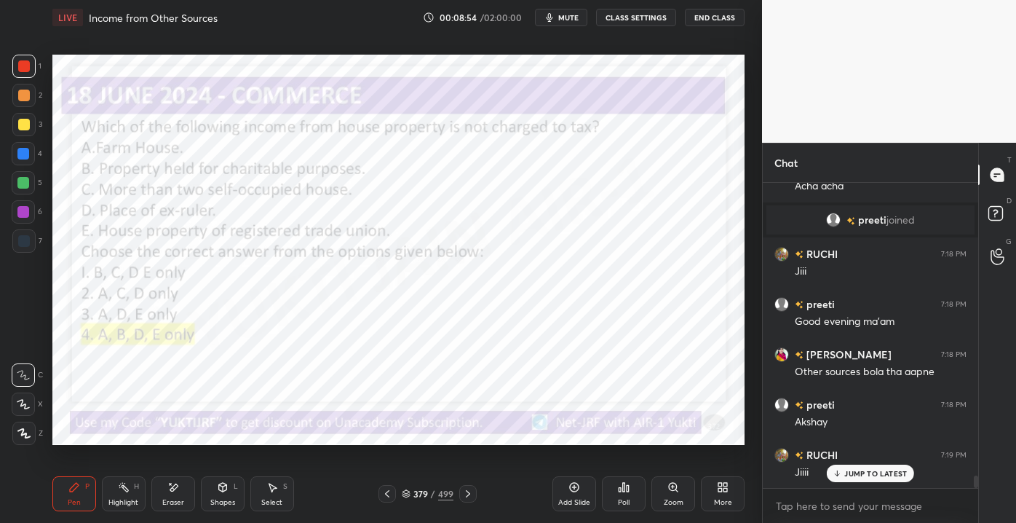
scroll to position [7291, 0]
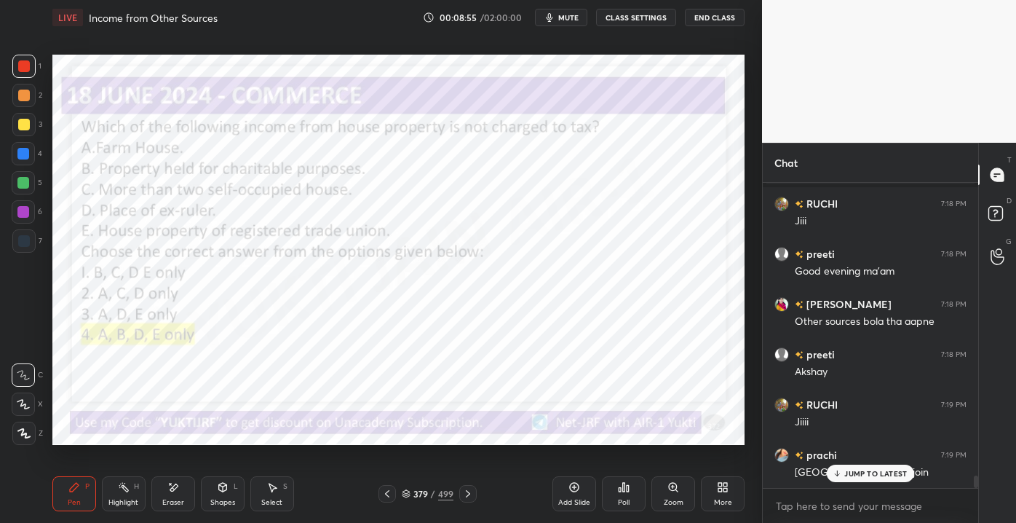
click at [852, 476] on p "JUMP TO LATEST" at bounding box center [875, 473] width 63 height 9
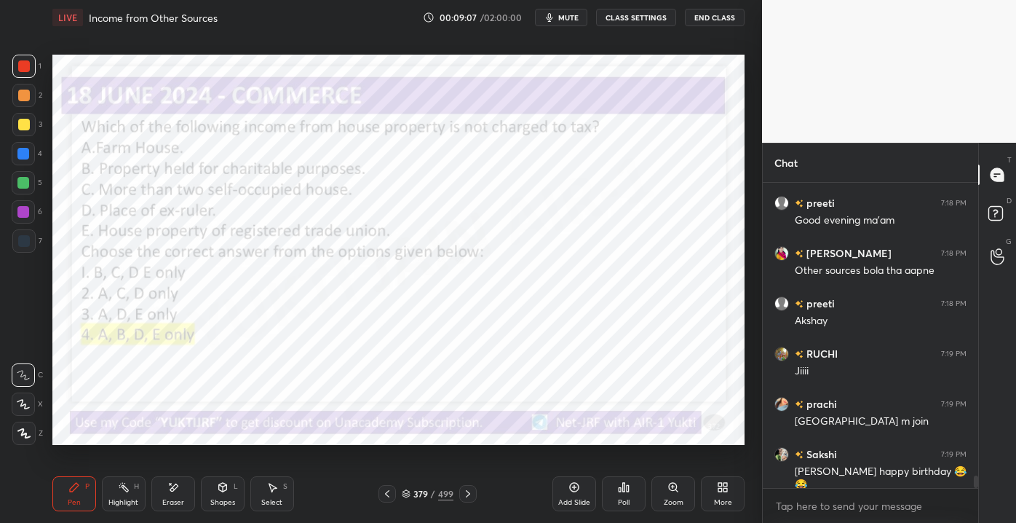
click at [464, 492] on icon at bounding box center [468, 494] width 12 height 12
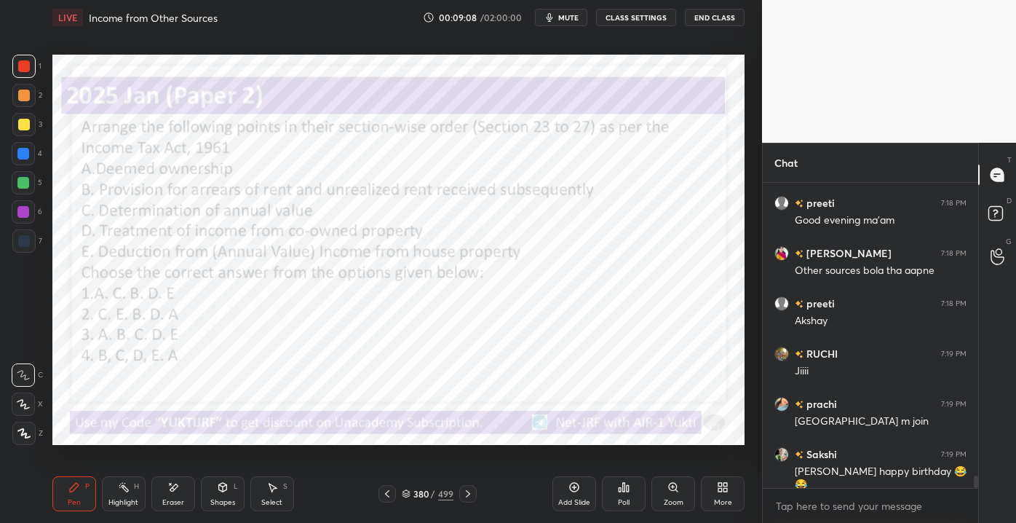
click at [466, 492] on icon at bounding box center [468, 494] width 12 height 12
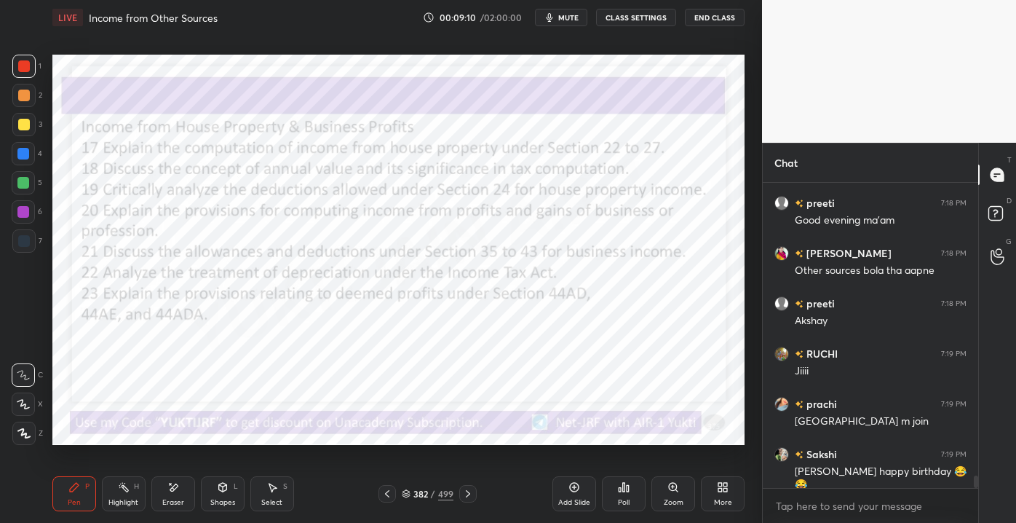
click at [469, 490] on icon at bounding box center [468, 494] width 12 height 12
click at [392, 493] on icon at bounding box center [387, 494] width 12 height 12
click at [578, 496] on div "Add Slide" at bounding box center [574, 493] width 44 height 35
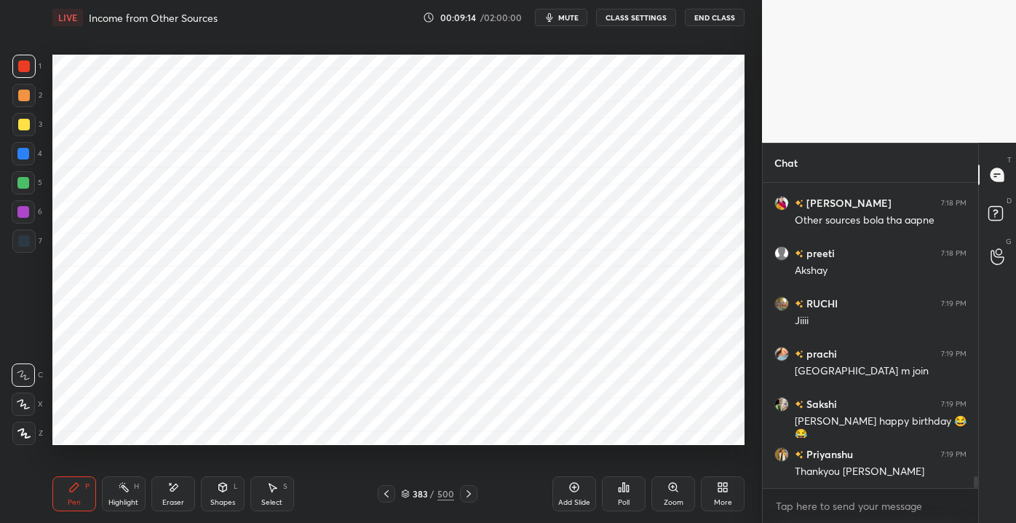
scroll to position [7443, 0]
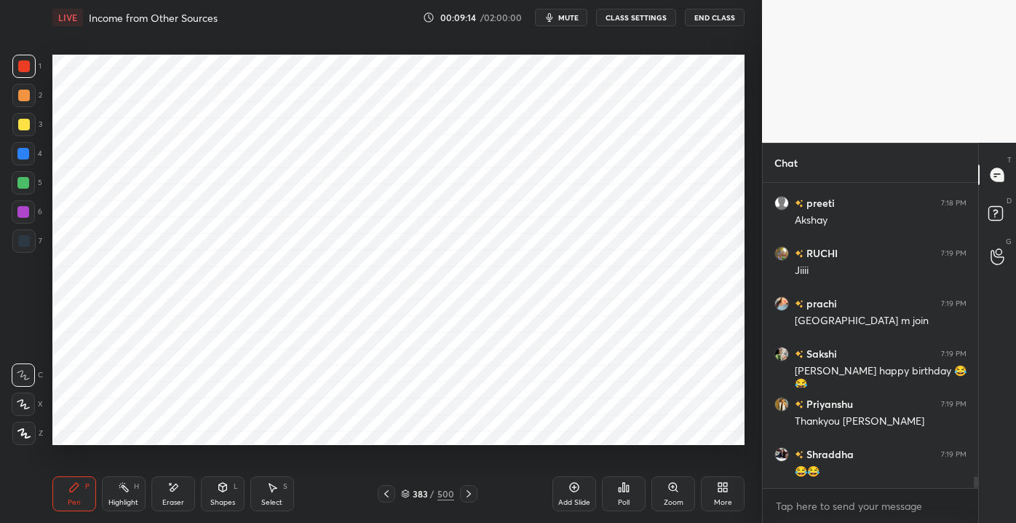
click at [233, 488] on div "Shapes L" at bounding box center [223, 493] width 44 height 35
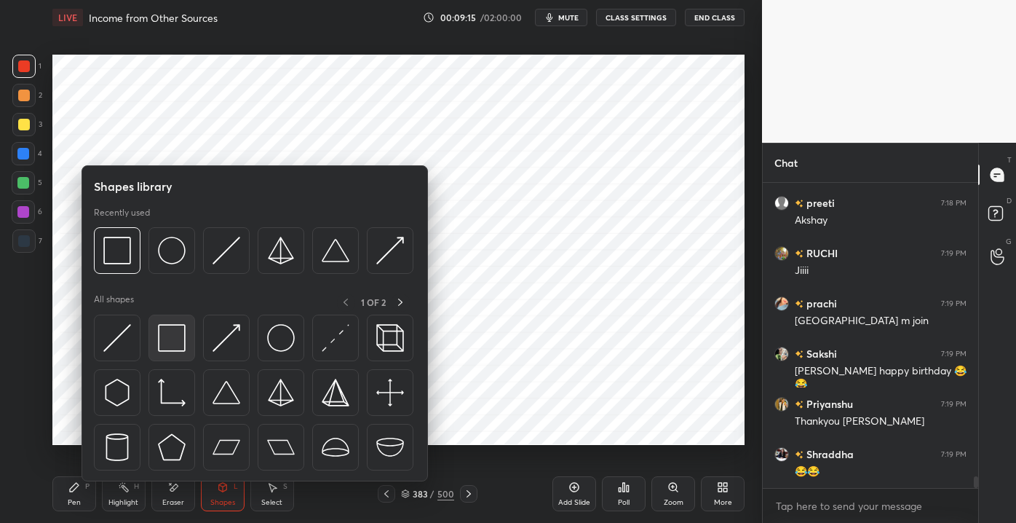
scroll to position [7493, 0]
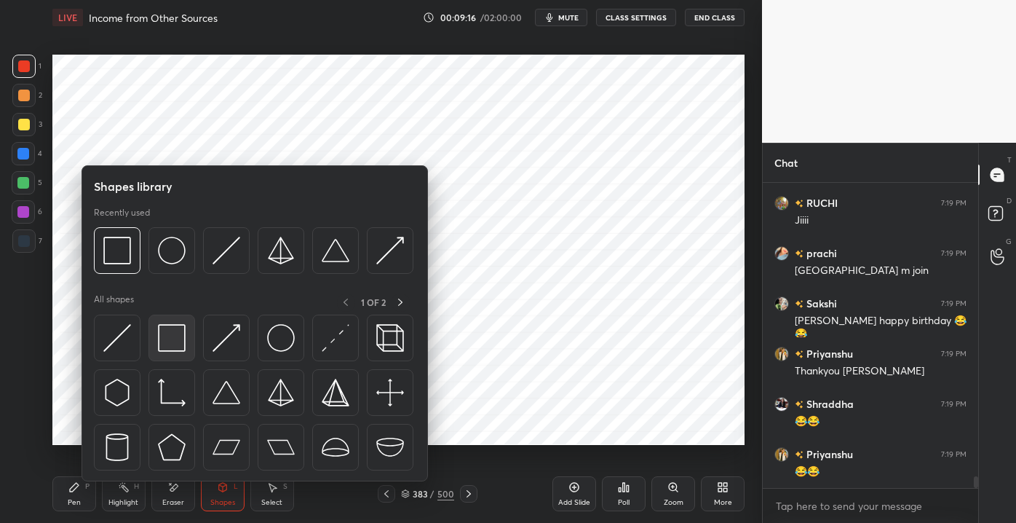
click at [179, 352] on div at bounding box center [171, 337] width 47 height 47
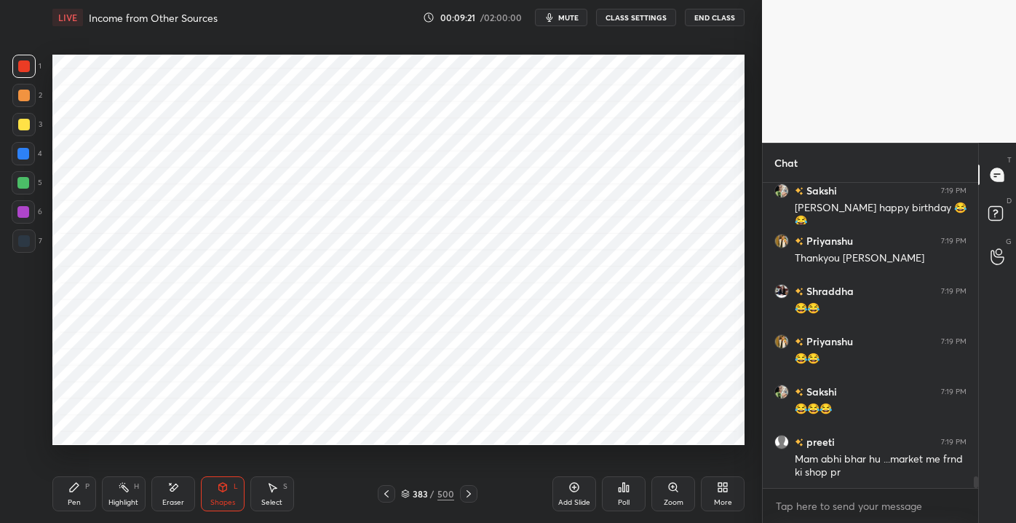
scroll to position [7657, 0]
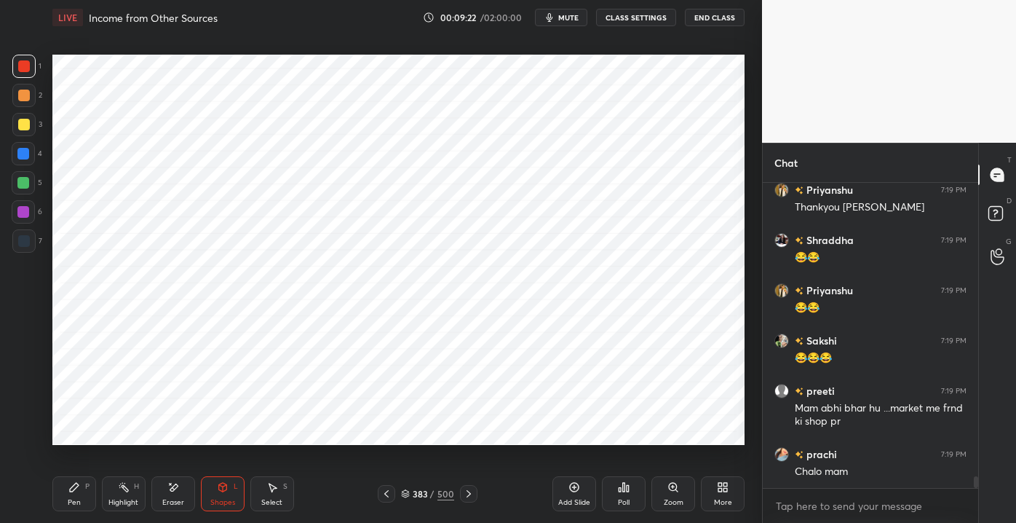
click at [86, 485] on div "P" at bounding box center [87, 486] width 4 height 7
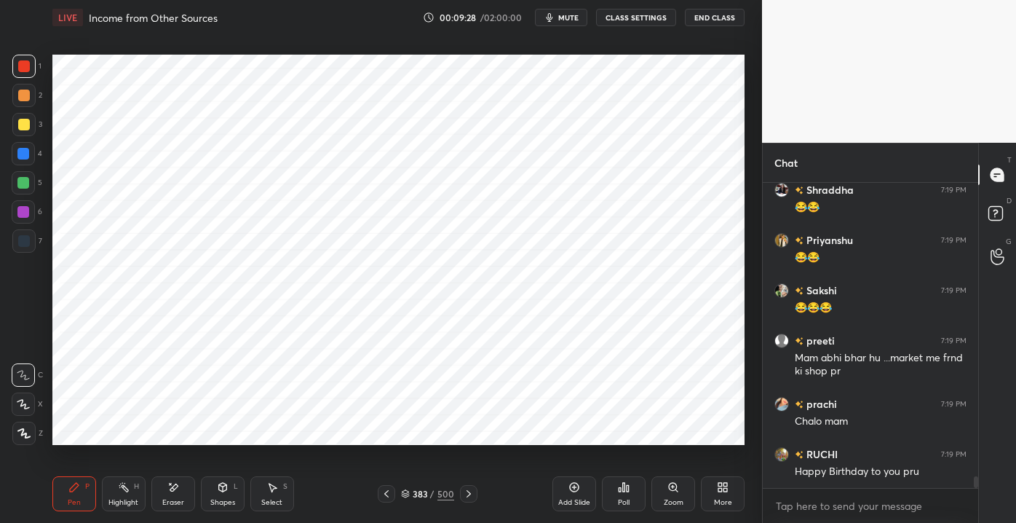
click at [213, 496] on div "Shapes L" at bounding box center [223, 493] width 44 height 35
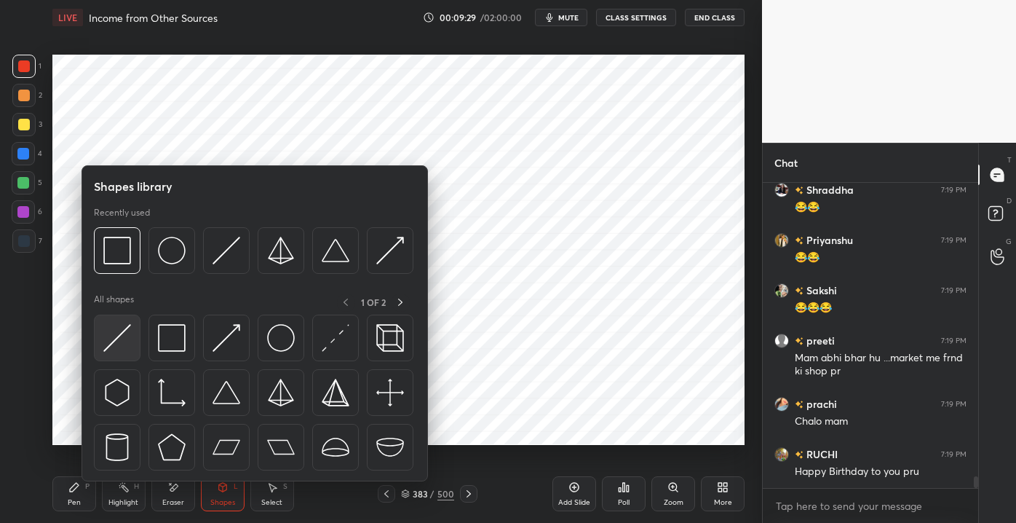
click at [127, 352] on div at bounding box center [117, 337] width 47 height 47
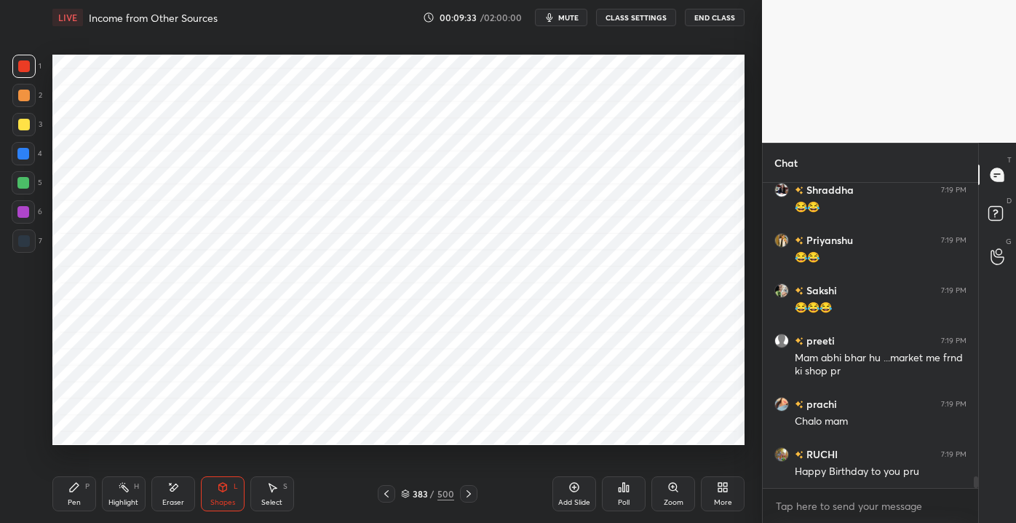
click at [461, 496] on div at bounding box center [468, 493] width 17 height 17
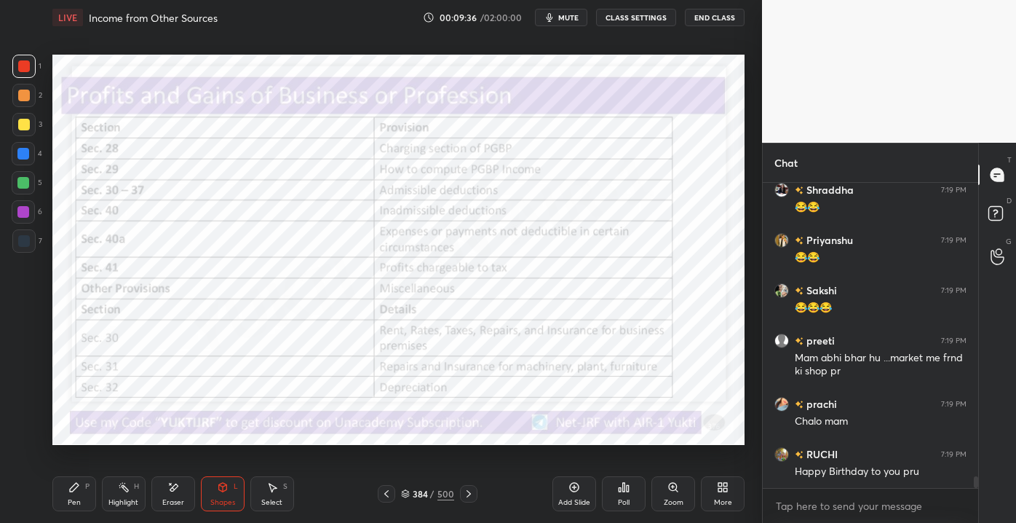
drag, startPoint x: 66, startPoint y: 504, endPoint x: 74, endPoint y: 509, distance: 10.1
click at [66, 501] on div "Pen P" at bounding box center [74, 493] width 44 height 35
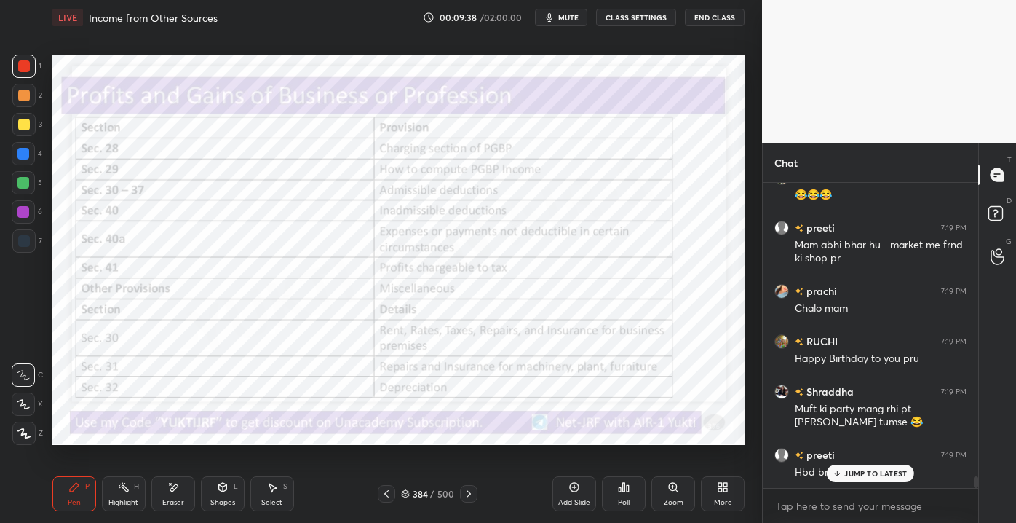
scroll to position [7870, 0]
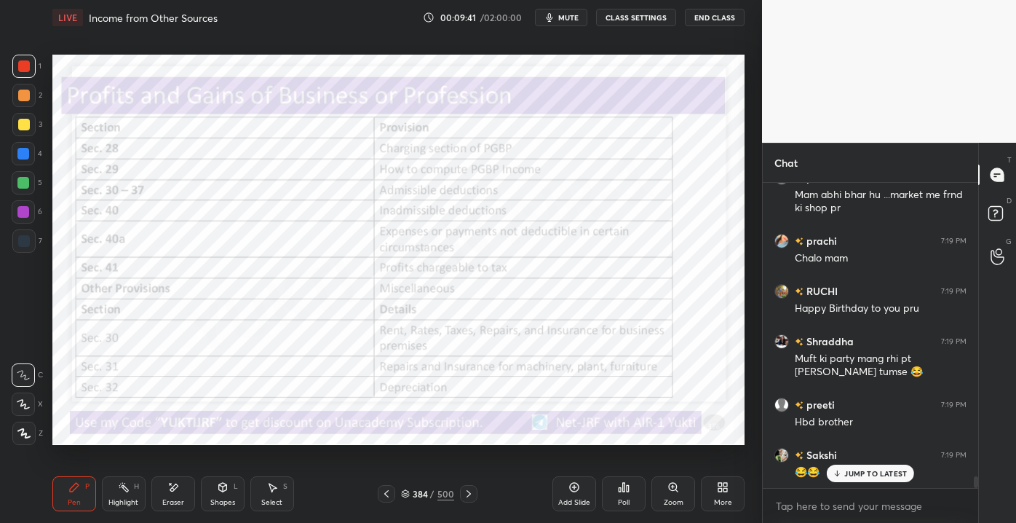
click at [221, 495] on div "Shapes L" at bounding box center [223, 493] width 44 height 35
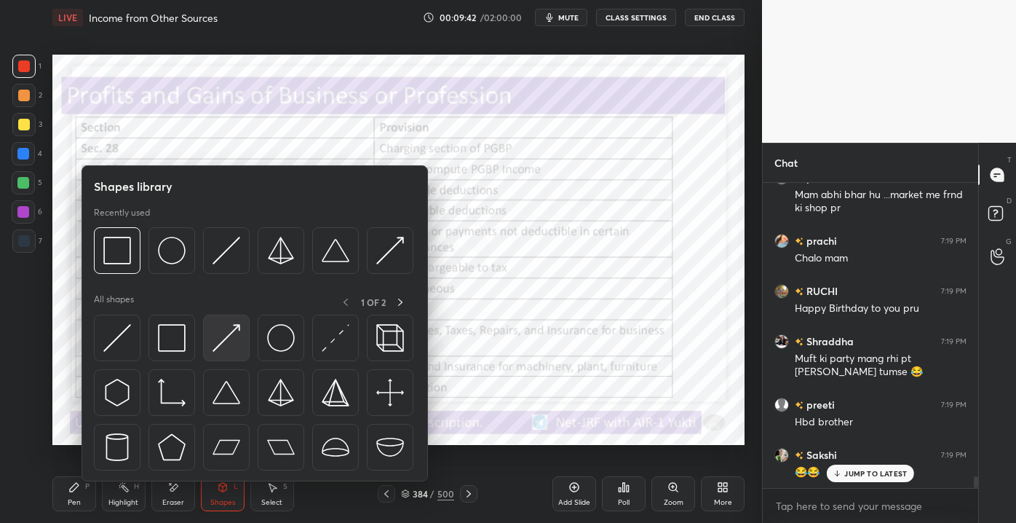
click at [227, 344] on img at bounding box center [227, 338] width 28 height 28
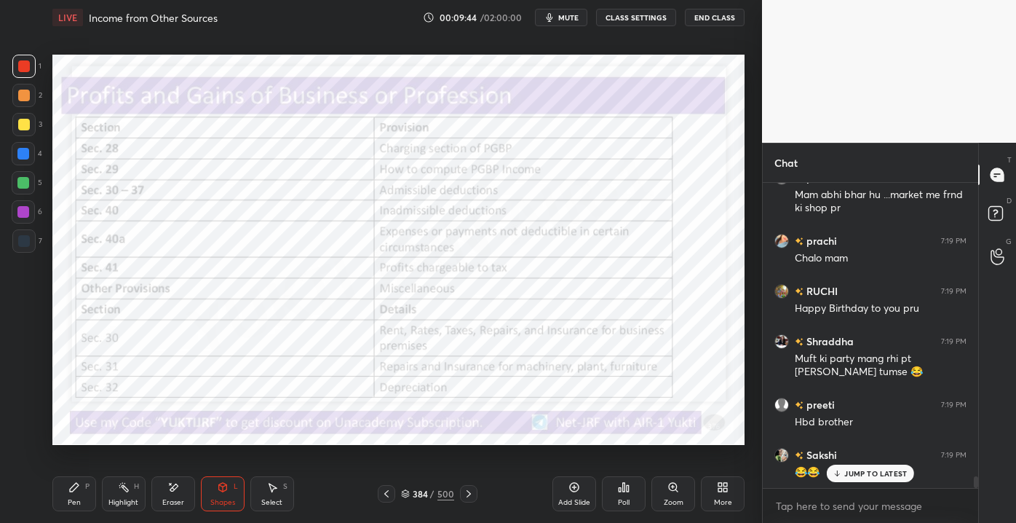
click at [849, 469] on p "JUMP TO LATEST" at bounding box center [875, 473] width 63 height 9
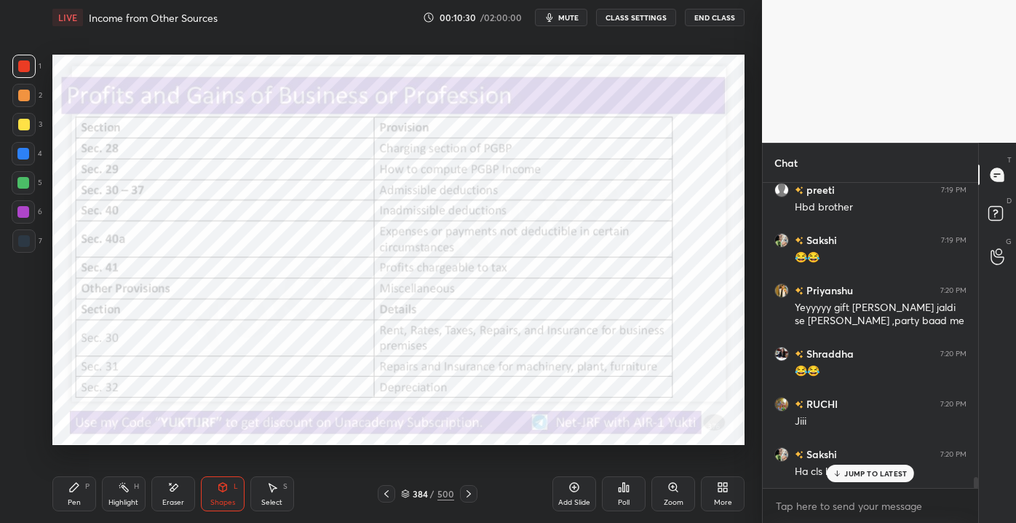
scroll to position [8134, 0]
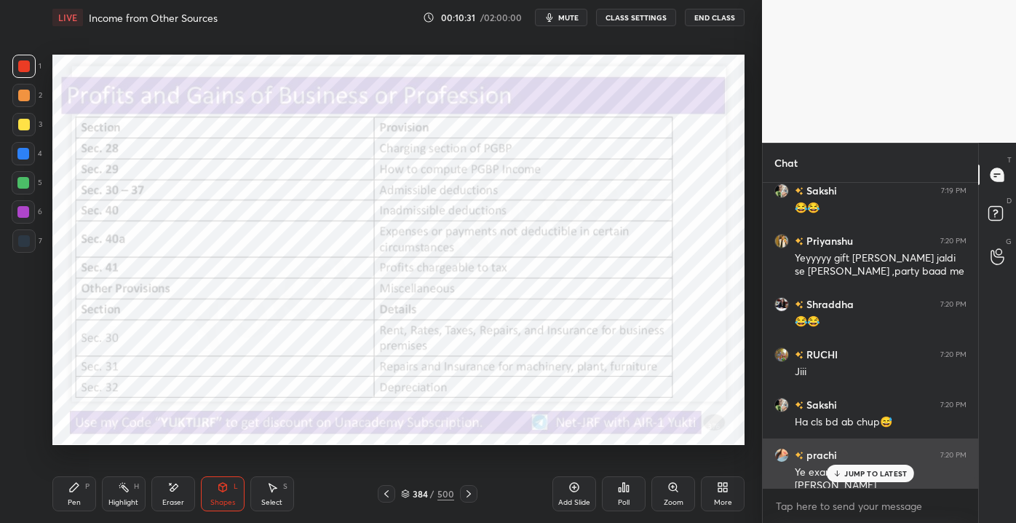
click at [874, 476] on p "JUMP TO LATEST" at bounding box center [875, 473] width 63 height 9
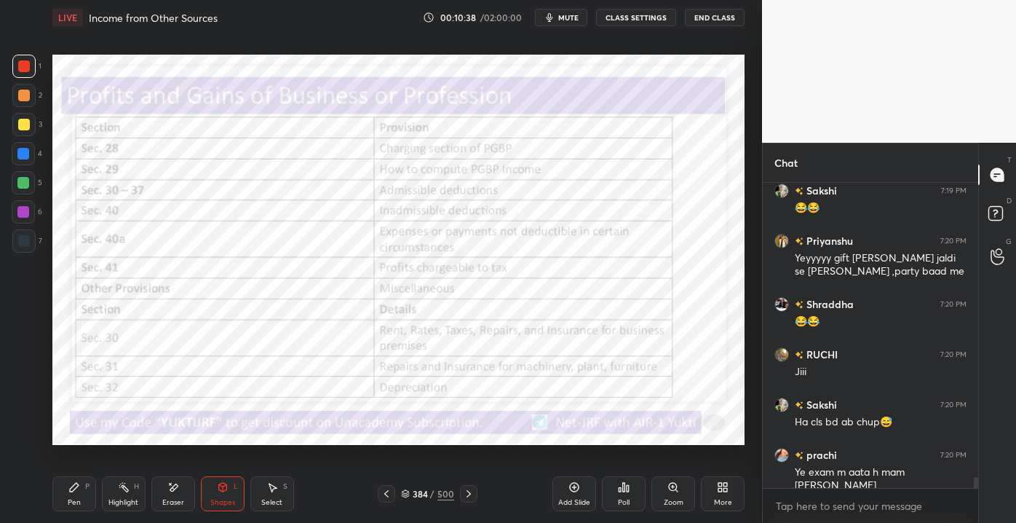
click at [380, 504] on div "Pen P Highlight H Eraser Shapes L Select S 384 / 500 Add Slide Poll Zoom More" at bounding box center [398, 493] width 692 height 58
click at [391, 509] on div "Pen P Highlight H Eraser Shapes L Select S 384 / 500 Add Slide Poll Zoom More" at bounding box center [398, 493] width 692 height 58
click at [392, 506] on div "Pen P Highlight H Eraser Shapes L Select S 384 / 500 Add Slide Poll Zoom More" at bounding box center [398, 493] width 692 height 58
click at [389, 499] on icon at bounding box center [387, 494] width 12 height 12
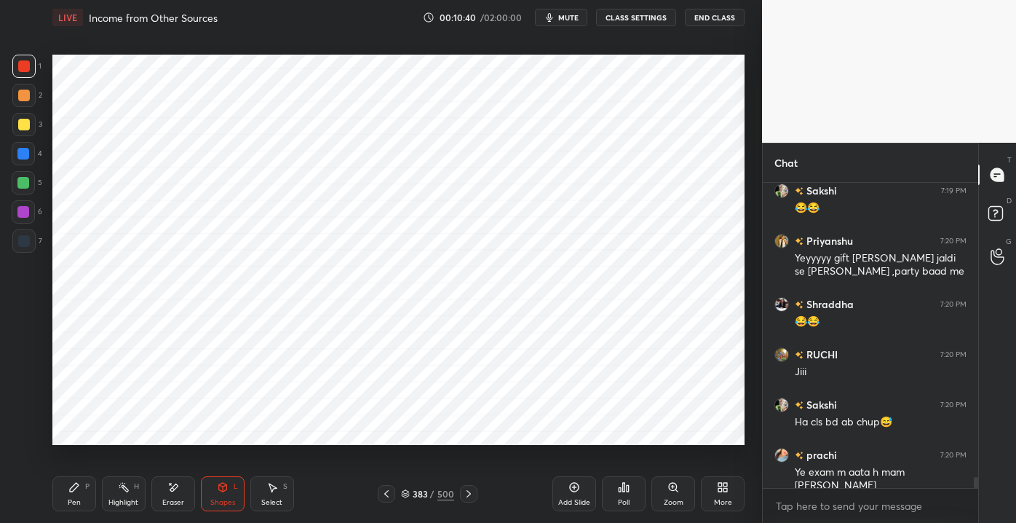
click at [385, 493] on icon at bounding box center [387, 494] width 12 height 12
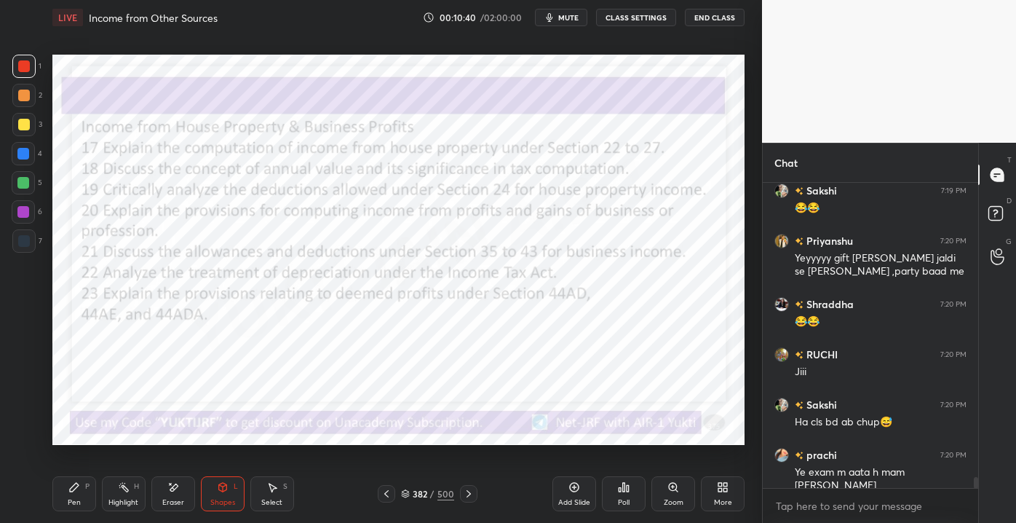
click at [384, 490] on icon at bounding box center [387, 494] width 12 height 12
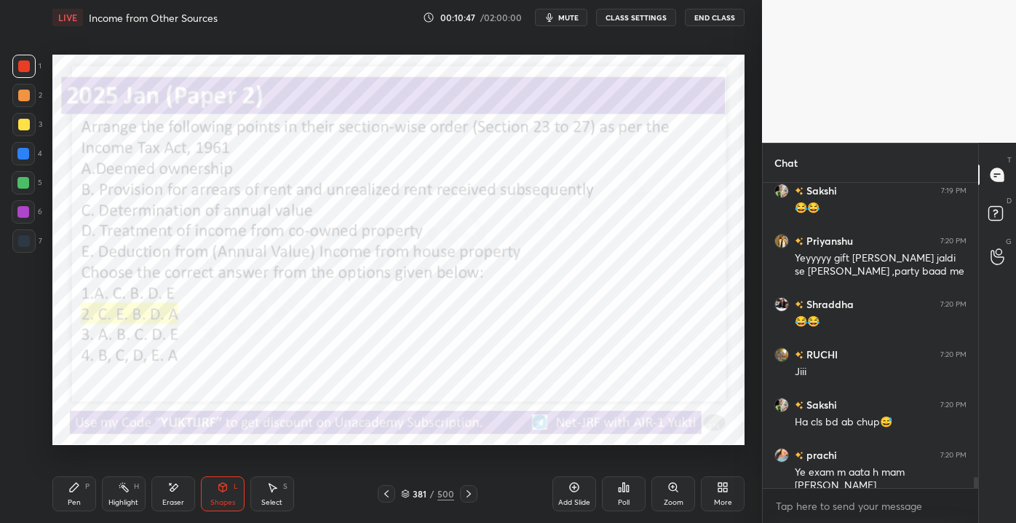
click at [477, 498] on div at bounding box center [468, 493] width 17 height 17
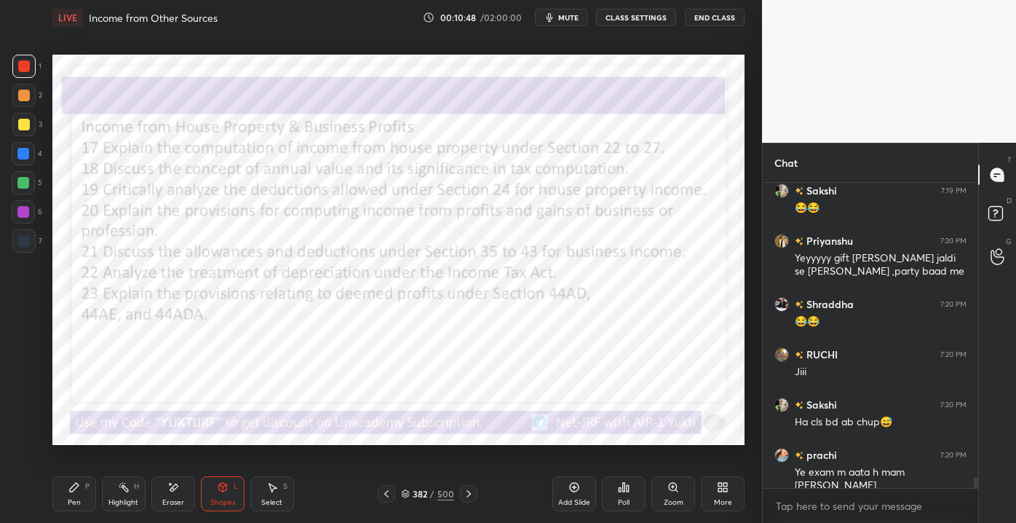
click at [479, 490] on div "382 / 500" at bounding box center [428, 493] width 250 height 17
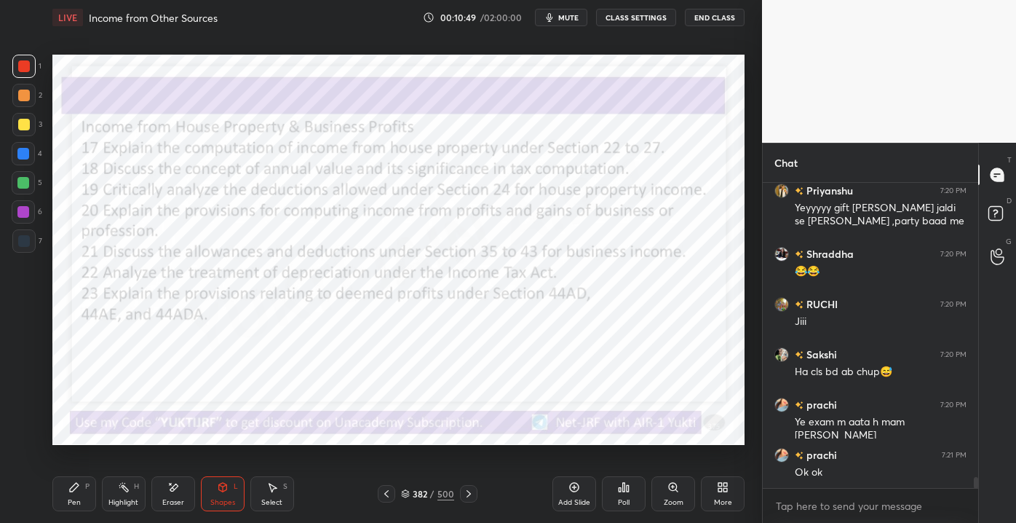
click at [470, 496] on icon at bounding box center [469, 494] width 12 height 12
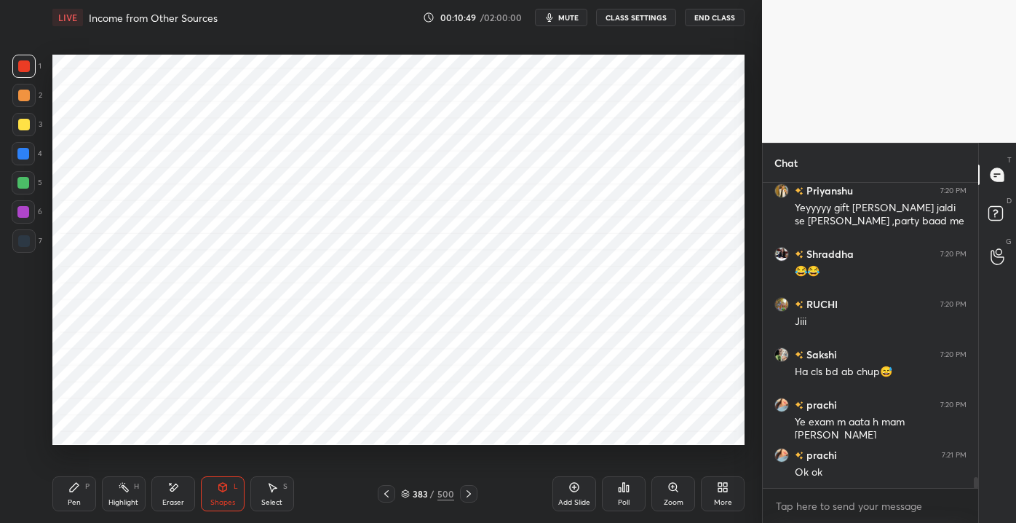
click at [475, 498] on div at bounding box center [468, 493] width 17 height 17
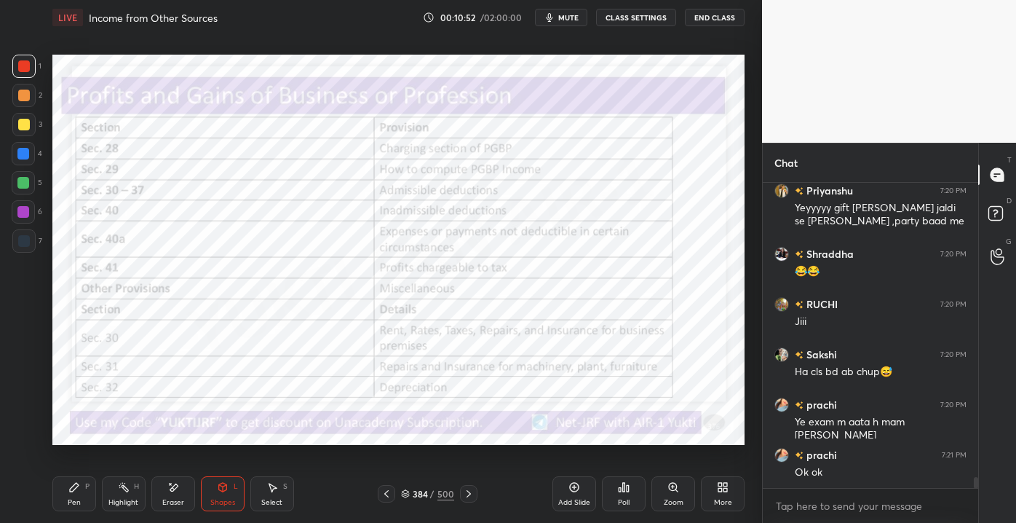
click at [134, 499] on div "Highlight" at bounding box center [123, 502] width 30 height 7
click at [175, 493] on div "Eraser" at bounding box center [173, 493] width 44 height 35
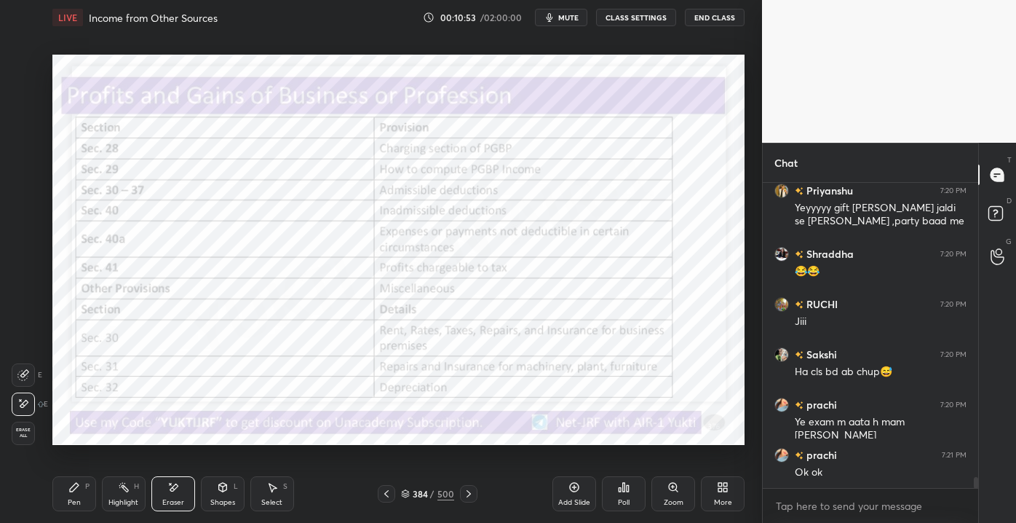
click at [31, 440] on div "Erase all" at bounding box center [23, 432] width 23 height 23
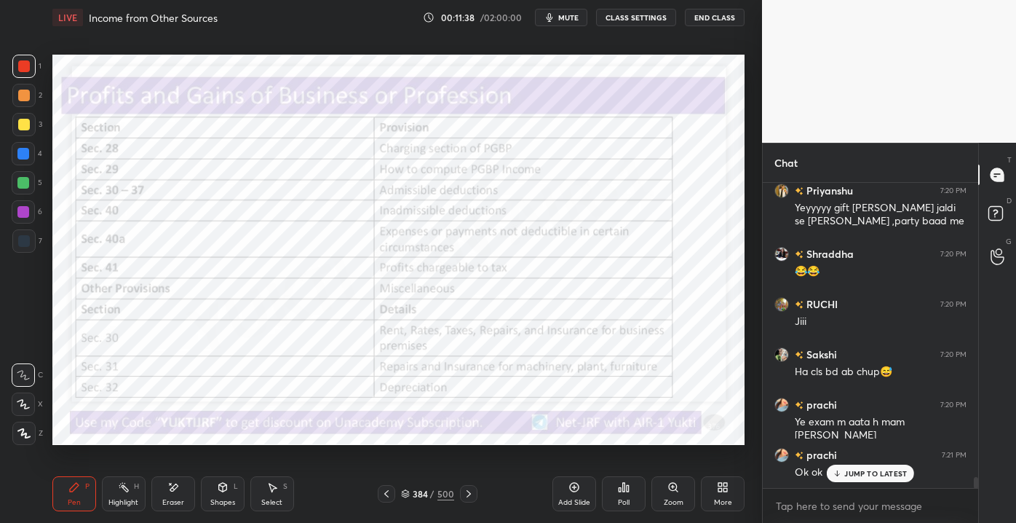
scroll to position [8219, 0]
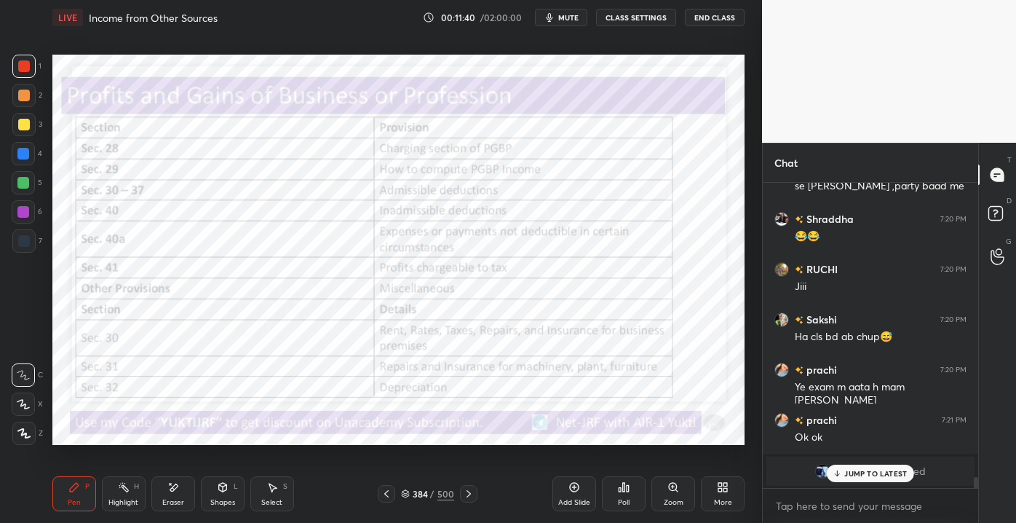
click at [853, 476] on p "JUMP TO LATEST" at bounding box center [875, 473] width 63 height 9
click at [160, 501] on div "Eraser" at bounding box center [173, 493] width 44 height 35
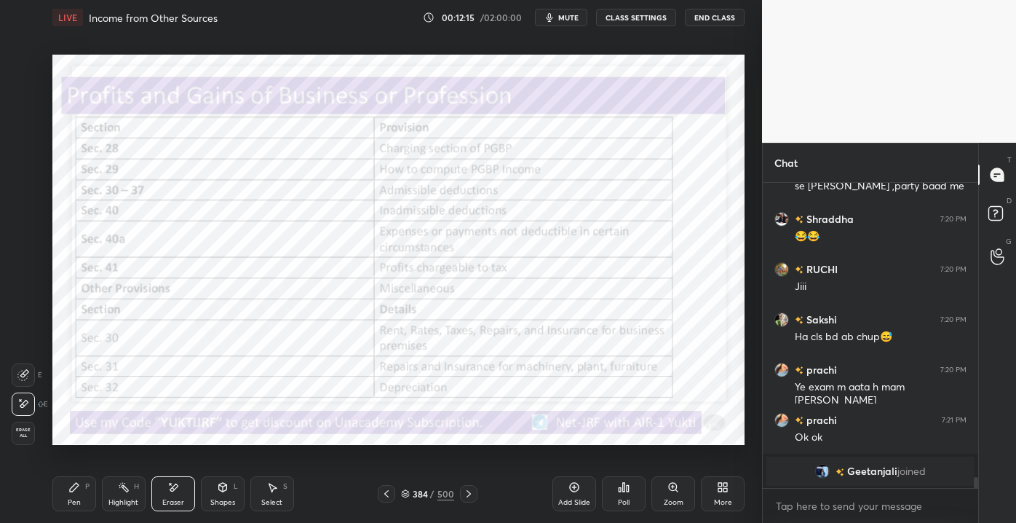
click at [16, 440] on div "Erase all" at bounding box center [23, 432] width 23 height 23
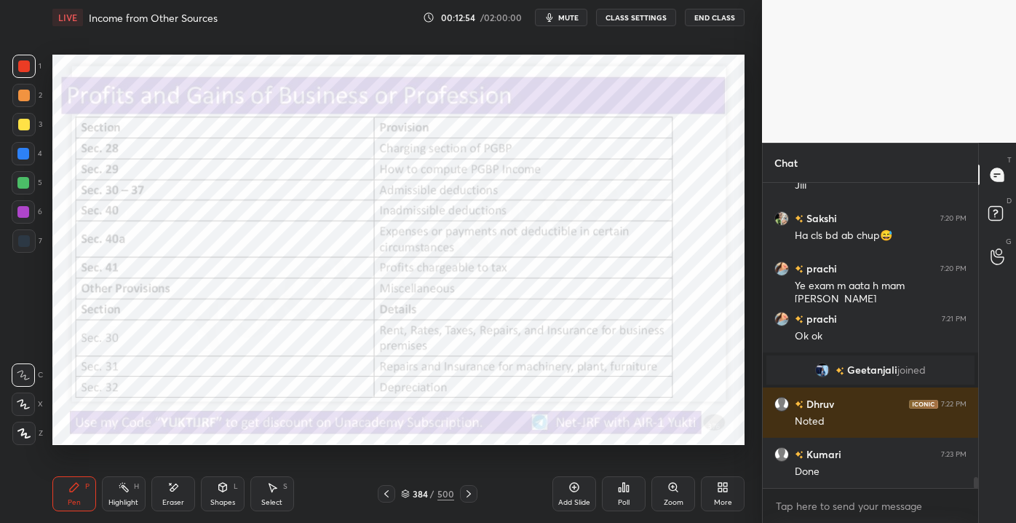
scroll to position [4, 4]
click at [467, 504] on div "Pen P Highlight H Eraser Shapes L Select S 384 / 500 Add Slide Poll Zoom More" at bounding box center [398, 493] width 692 height 58
click at [464, 492] on icon at bounding box center [469, 494] width 12 height 12
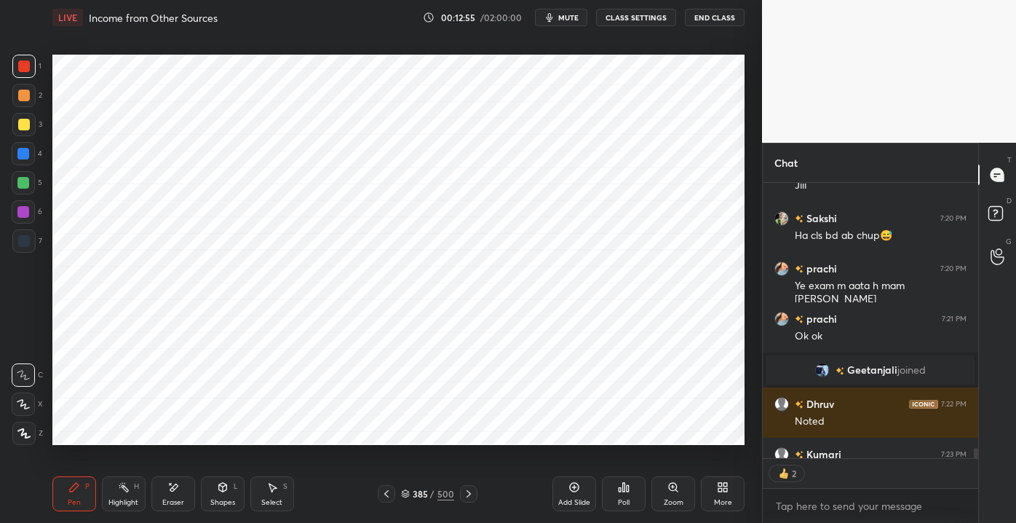
click at [468, 486] on div at bounding box center [468, 493] width 17 height 17
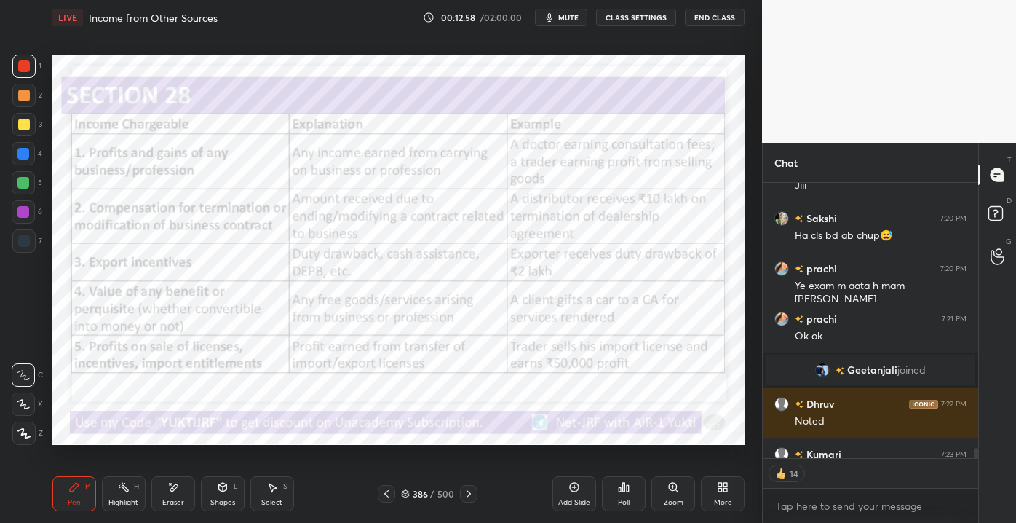
click at [383, 492] on icon at bounding box center [387, 494] width 12 height 12
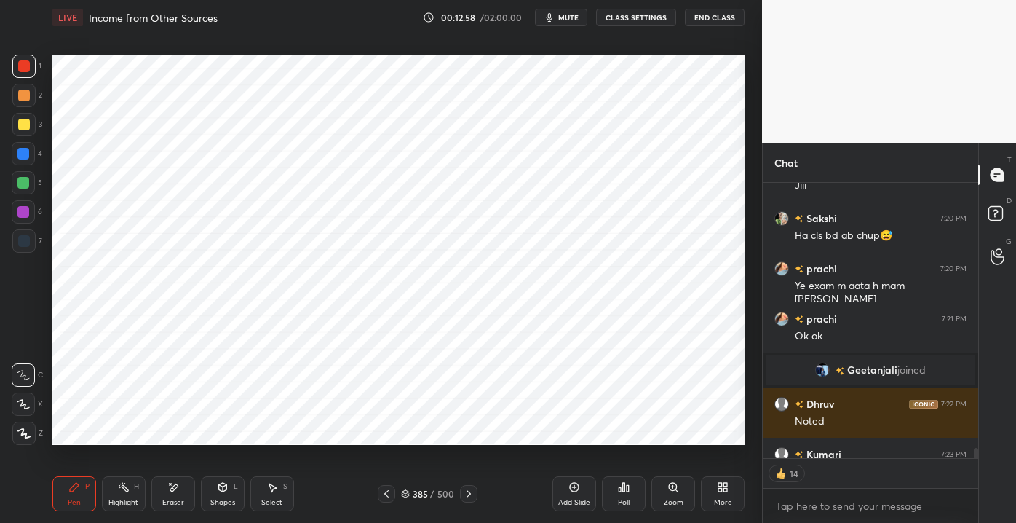
click at [388, 494] on icon at bounding box center [387, 494] width 12 height 12
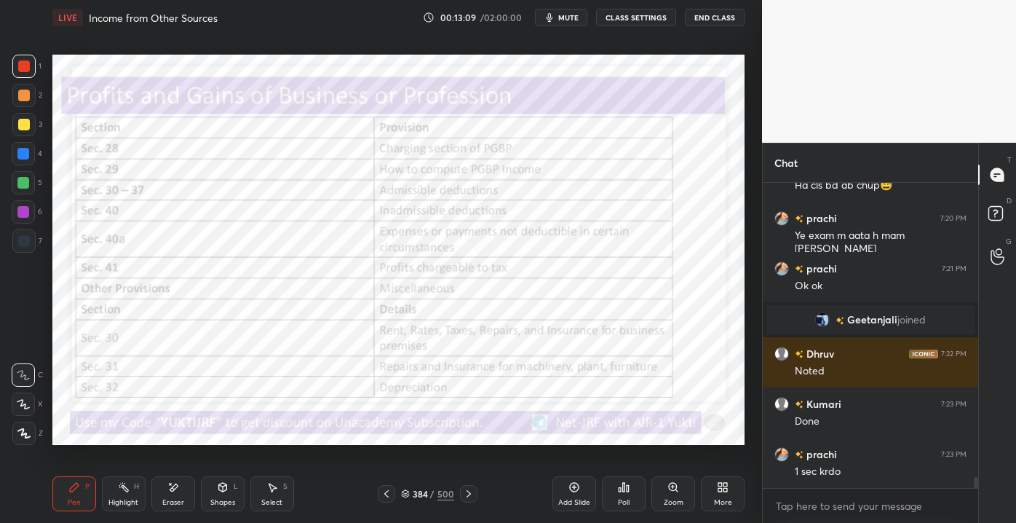
scroll to position [8002, 0]
click at [468, 496] on icon at bounding box center [469, 494] width 12 height 12
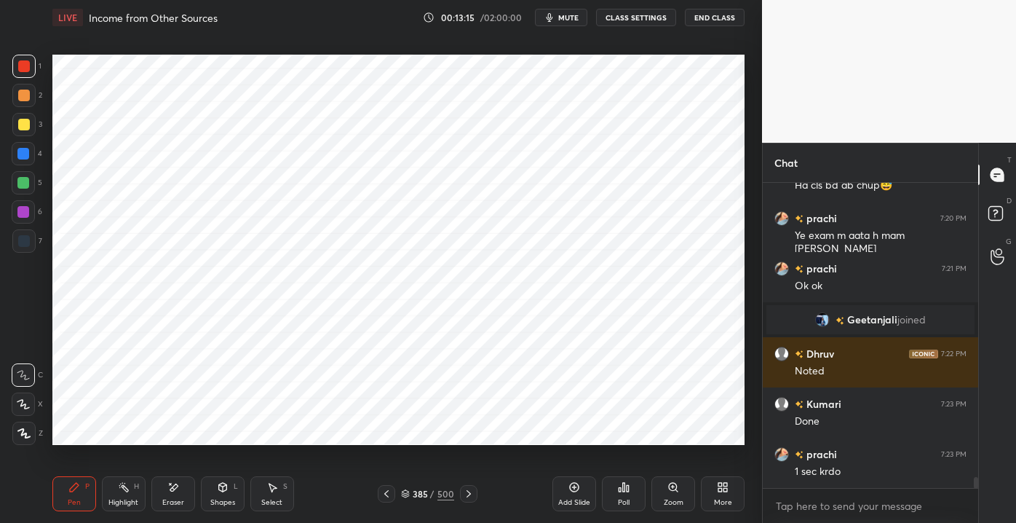
click at [466, 492] on icon at bounding box center [469, 494] width 12 height 12
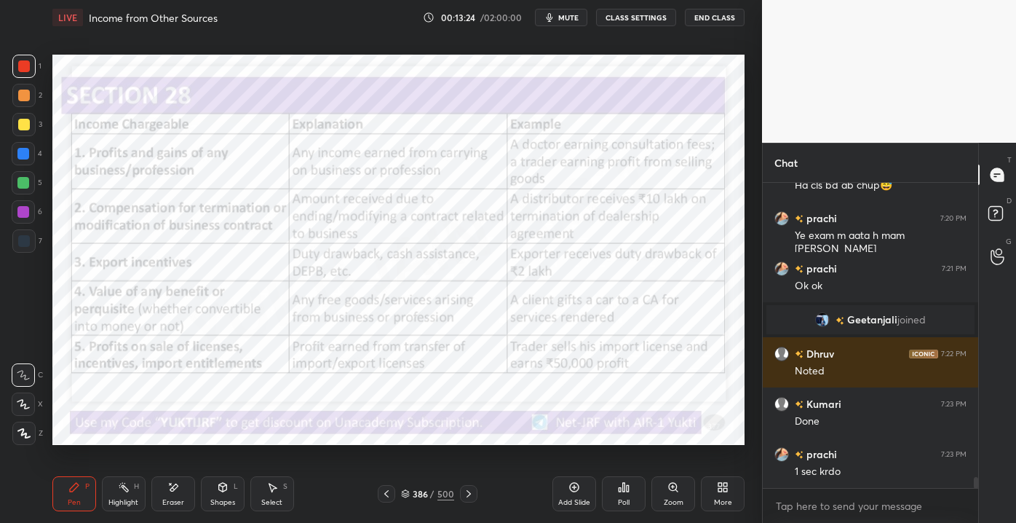
click at [392, 493] on icon at bounding box center [387, 494] width 12 height 12
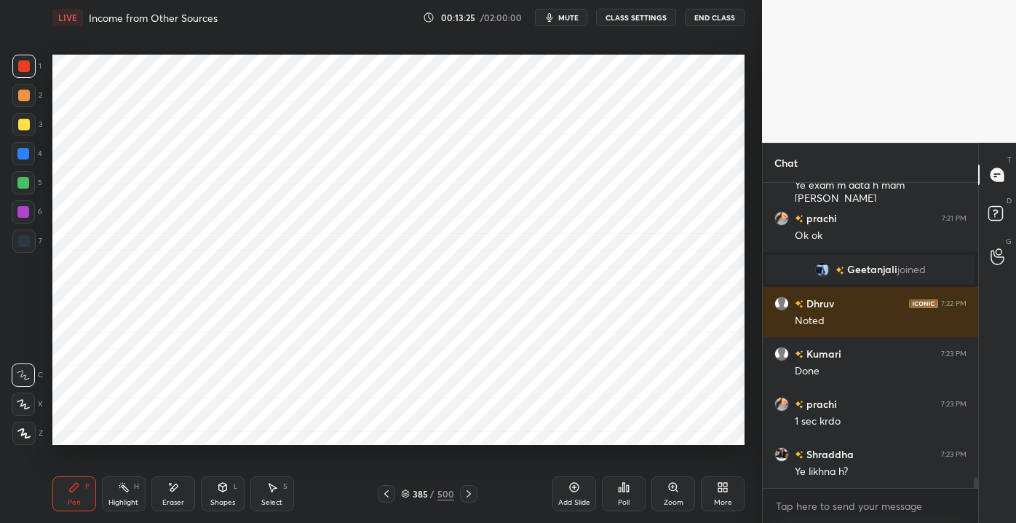
scroll to position [8102, 0]
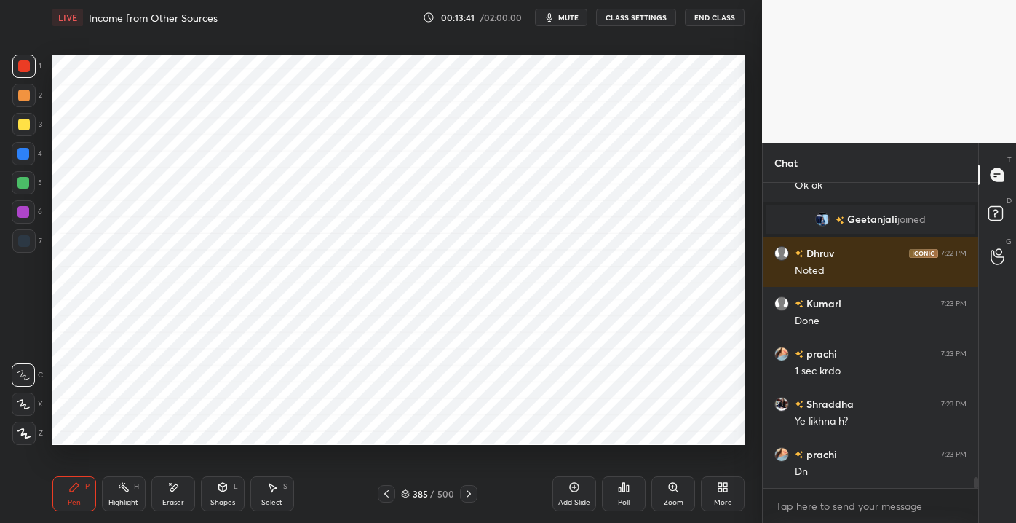
click at [30, 156] on div at bounding box center [23, 153] width 23 height 23
drag, startPoint x: 461, startPoint y: 494, endPoint x: 453, endPoint y: 475, distance: 20.5
click at [461, 493] on div at bounding box center [468, 493] width 17 height 17
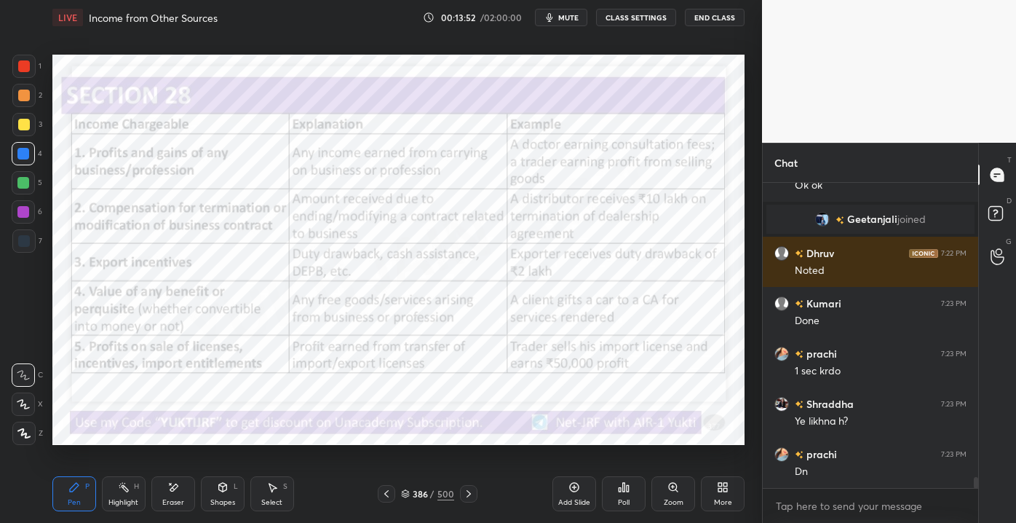
click at [177, 499] on div "Eraser" at bounding box center [173, 502] width 22 height 7
click at [25, 432] on span "Erase all" at bounding box center [23, 432] width 22 height 10
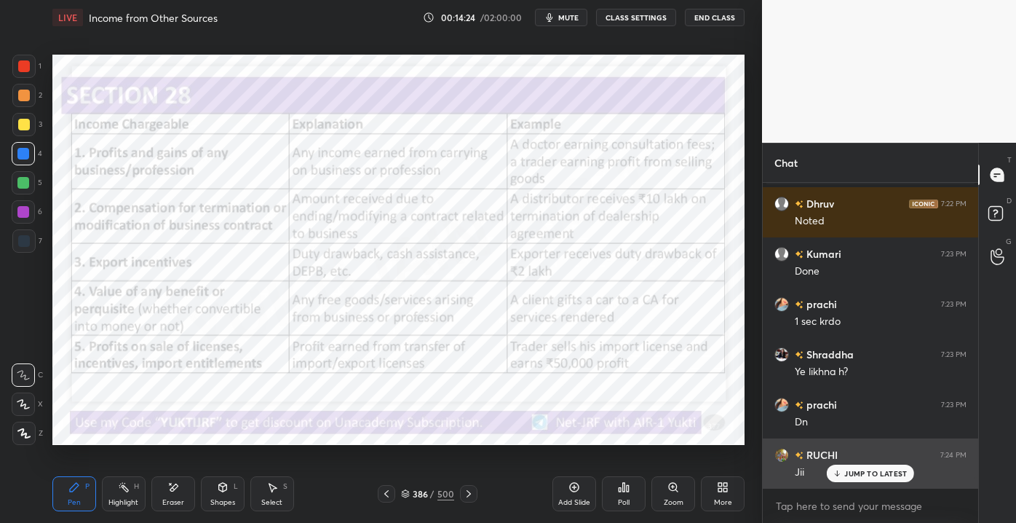
click at [841, 479] on div "JUMP TO LATEST" at bounding box center [870, 472] width 87 height 17
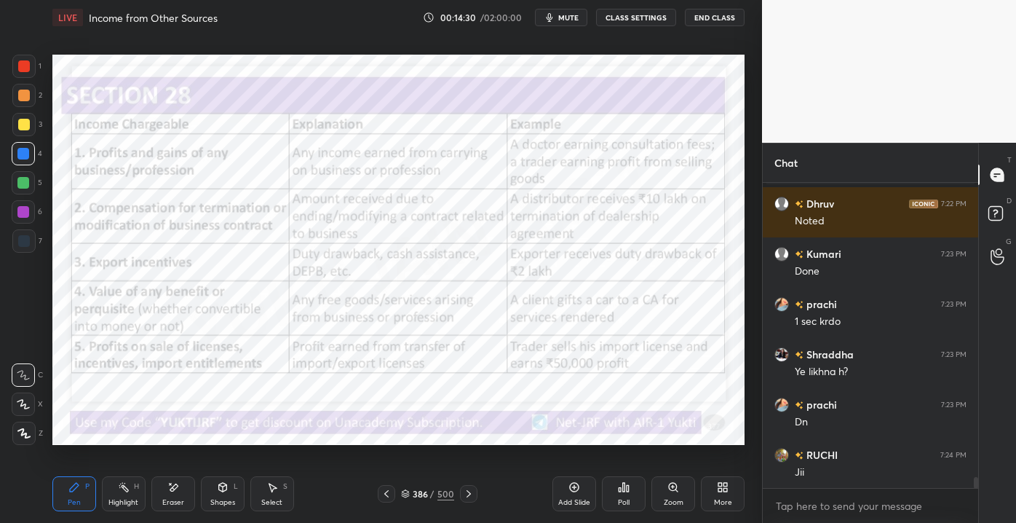
click at [381, 488] on icon at bounding box center [387, 494] width 12 height 12
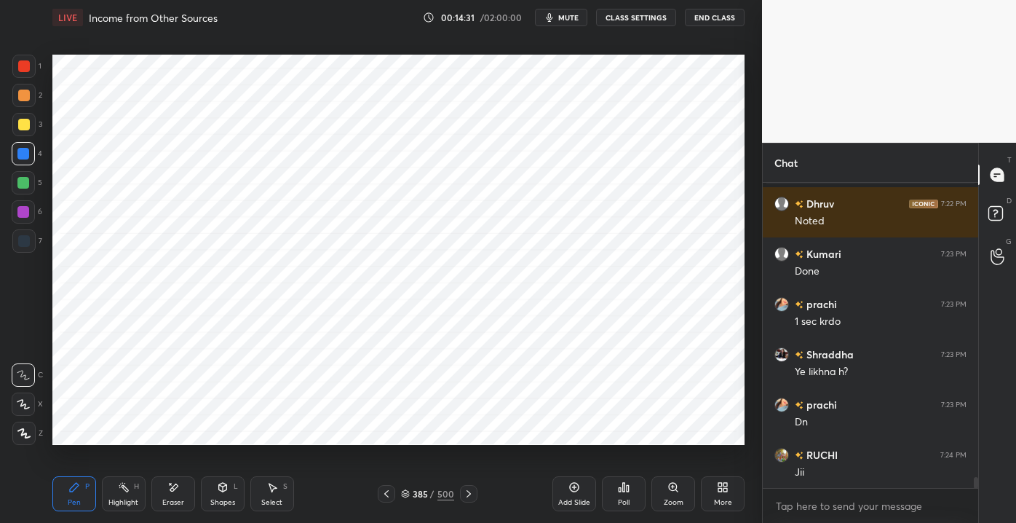
click at [163, 493] on div "Eraser" at bounding box center [173, 493] width 44 height 35
click at [77, 501] on div "Pen" at bounding box center [74, 502] width 13 height 7
click at [29, 68] on div at bounding box center [24, 66] width 12 height 12
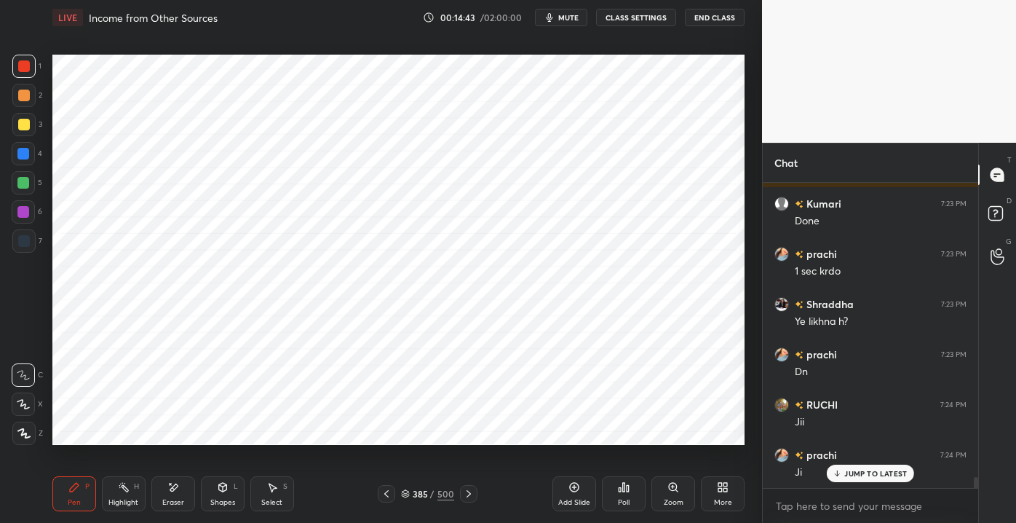
click at [469, 497] on icon at bounding box center [469, 494] width 12 height 12
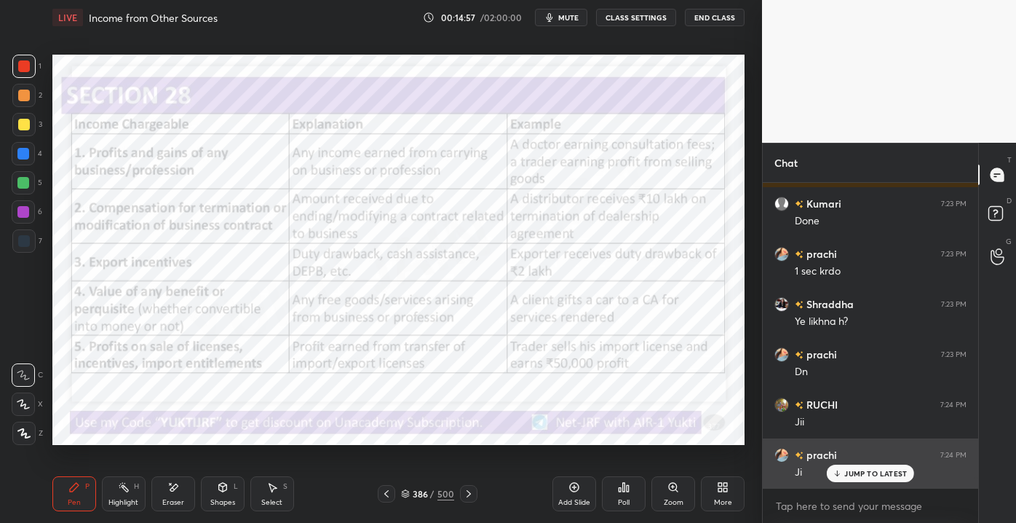
click at [850, 473] on p "JUMP TO LATEST" at bounding box center [875, 473] width 63 height 9
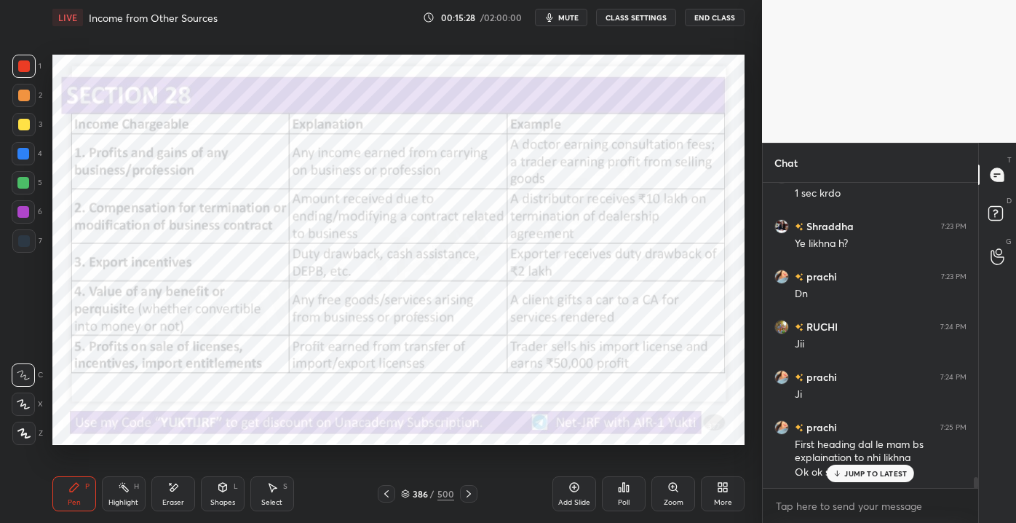
scroll to position [8330, 0]
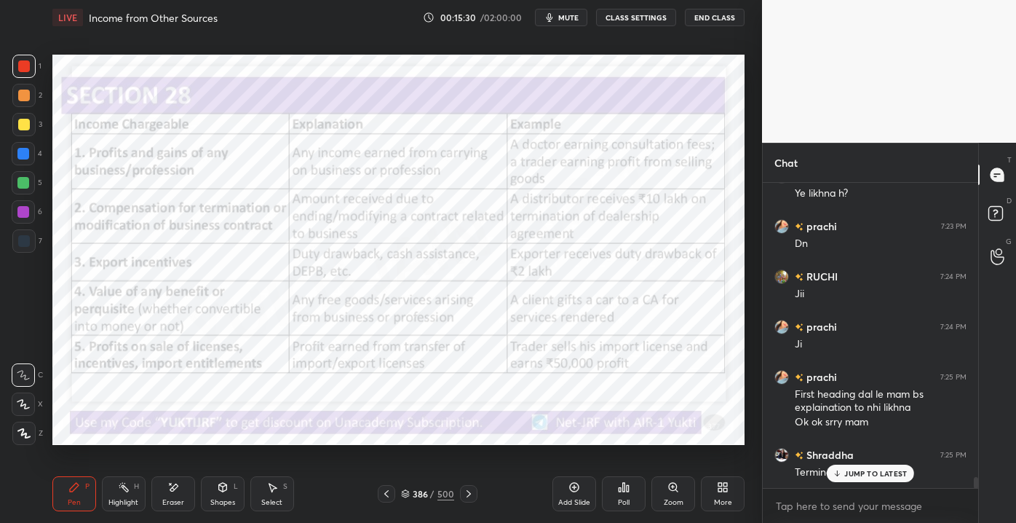
click at [853, 469] on p "JUMP TO LATEST" at bounding box center [875, 473] width 63 height 9
drag, startPoint x: 176, startPoint y: 482, endPoint x: 183, endPoint y: 486, distance: 8.5
click at [178, 483] on icon at bounding box center [173, 487] width 12 height 12
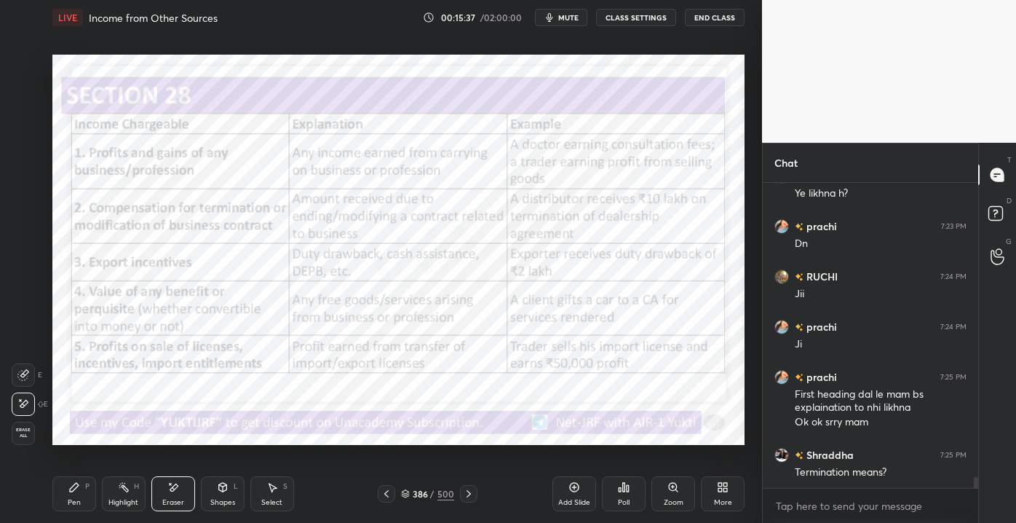
click at [21, 434] on span "Erase all" at bounding box center [23, 432] width 22 height 10
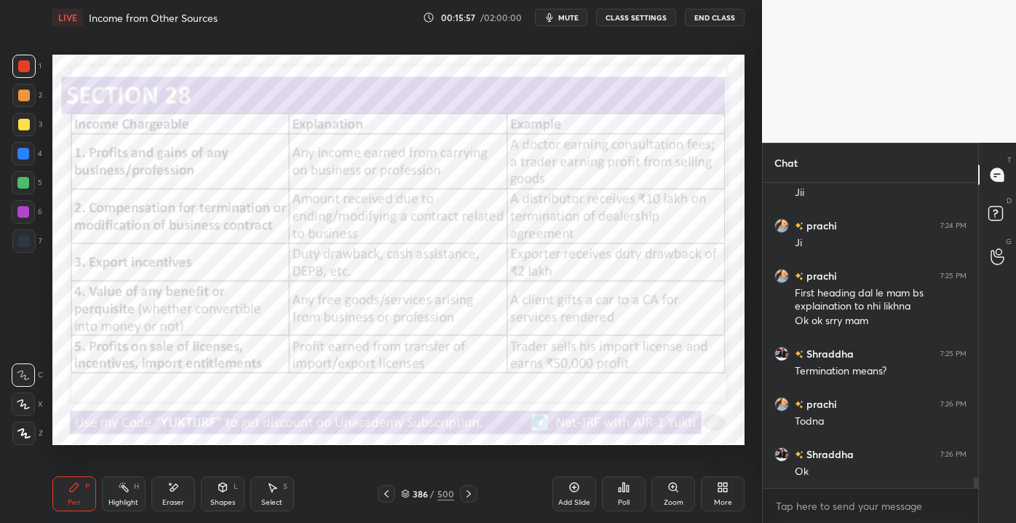
scroll to position [8481, 0]
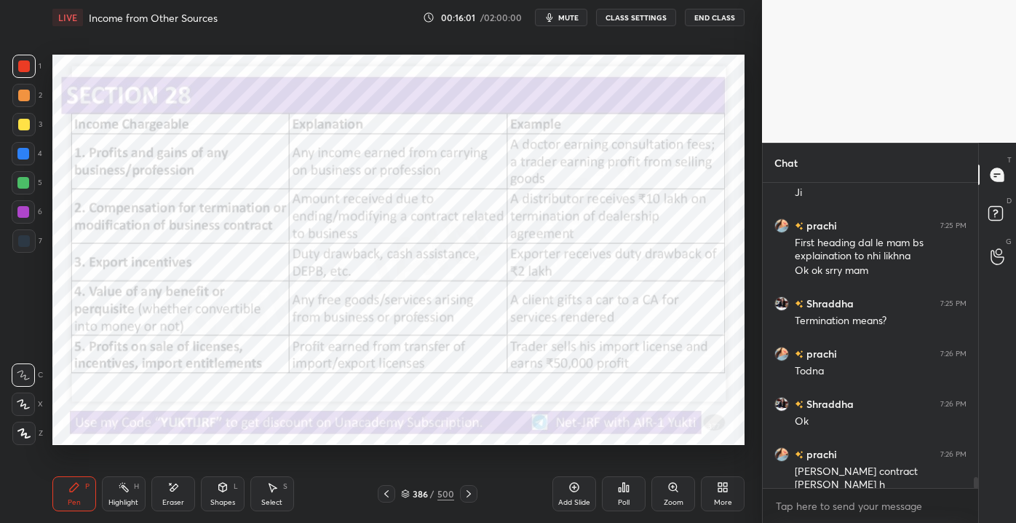
drag, startPoint x: 170, startPoint y: 504, endPoint x: 164, endPoint y: 488, distance: 17.7
click at [170, 504] on div "Eraser" at bounding box center [173, 502] width 22 height 7
drag, startPoint x: 23, startPoint y: 435, endPoint x: 58, endPoint y: 447, distance: 37.1
click at [23, 433] on span "Erase all" at bounding box center [23, 432] width 22 height 10
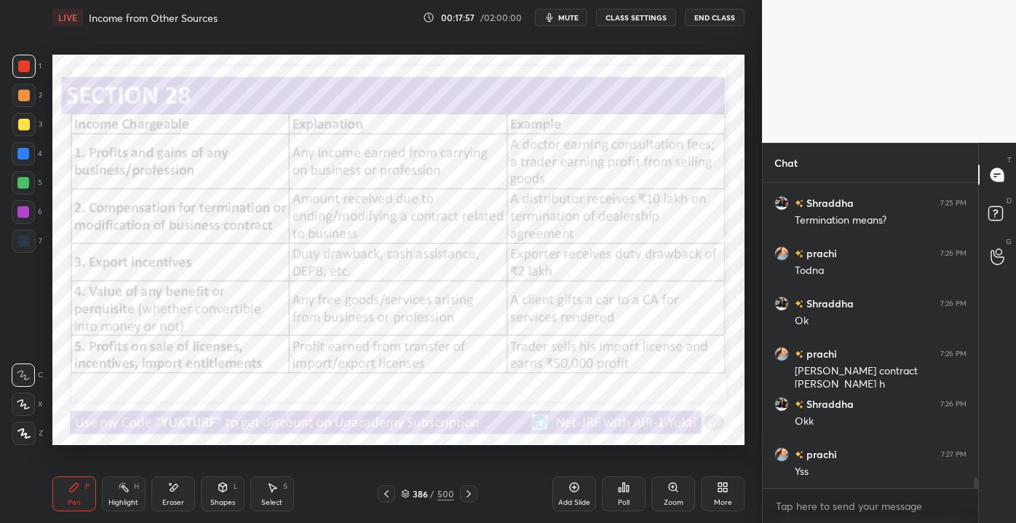
scroll to position [8632, 0]
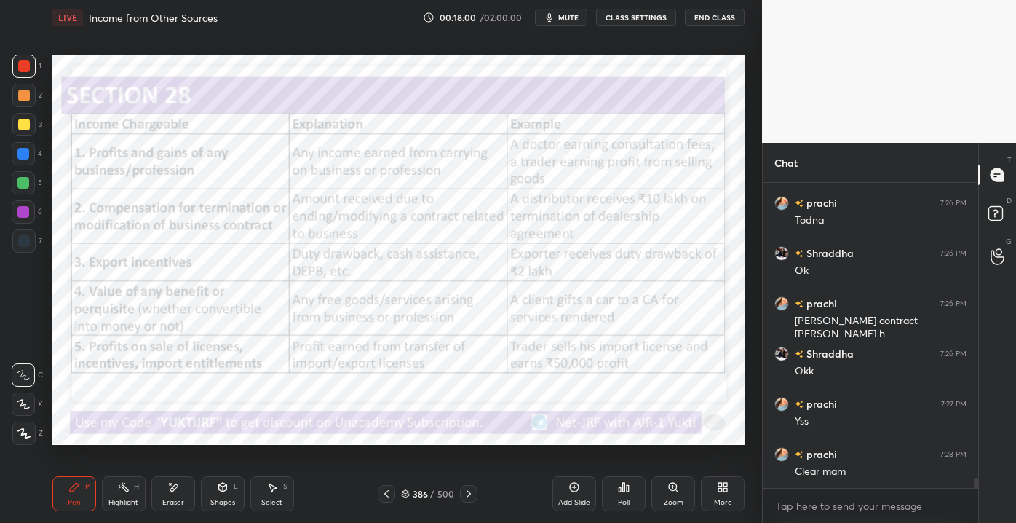
click at [466, 493] on icon at bounding box center [469, 494] width 12 height 12
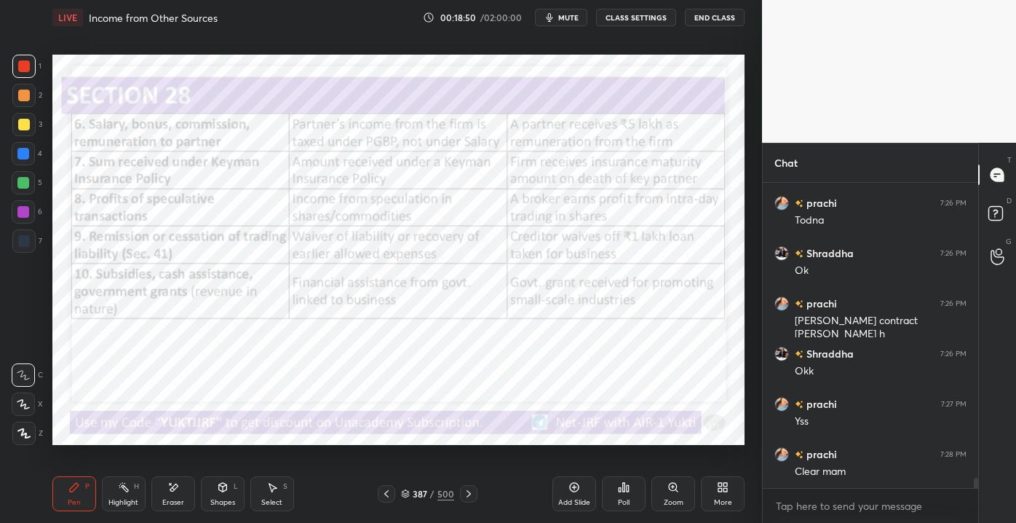
click at [566, 492] on div "Add Slide" at bounding box center [574, 493] width 44 height 35
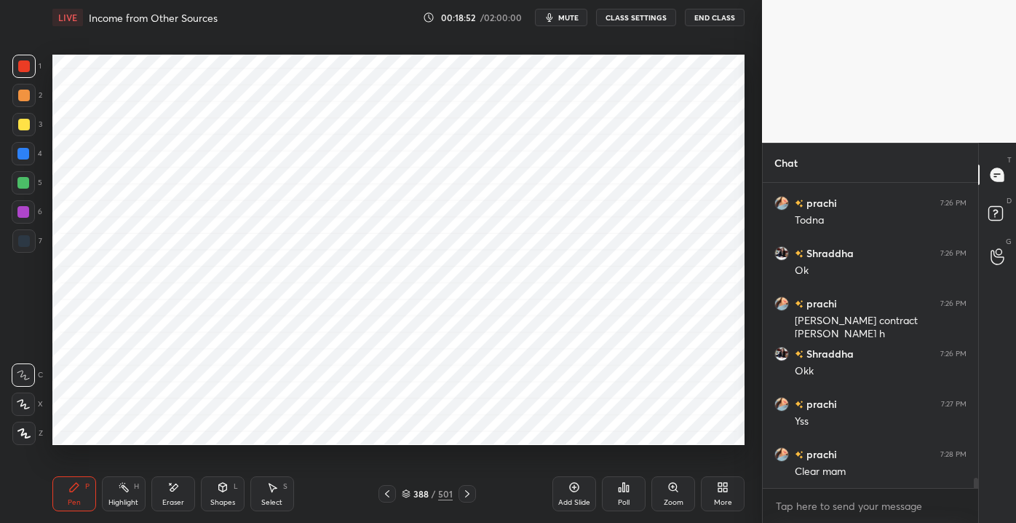
click at [221, 501] on div "Shapes" at bounding box center [222, 502] width 25 height 7
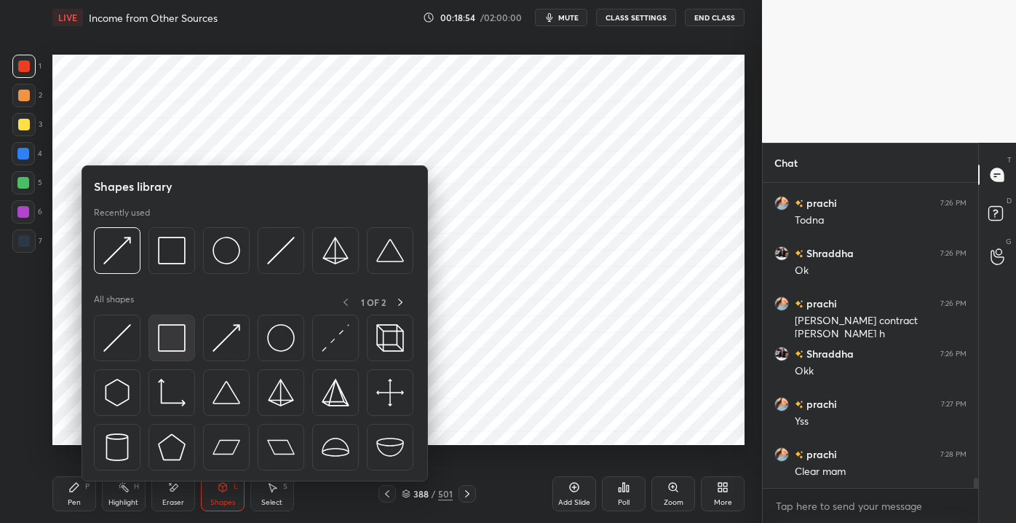
click at [178, 352] on div at bounding box center [171, 337] width 47 height 47
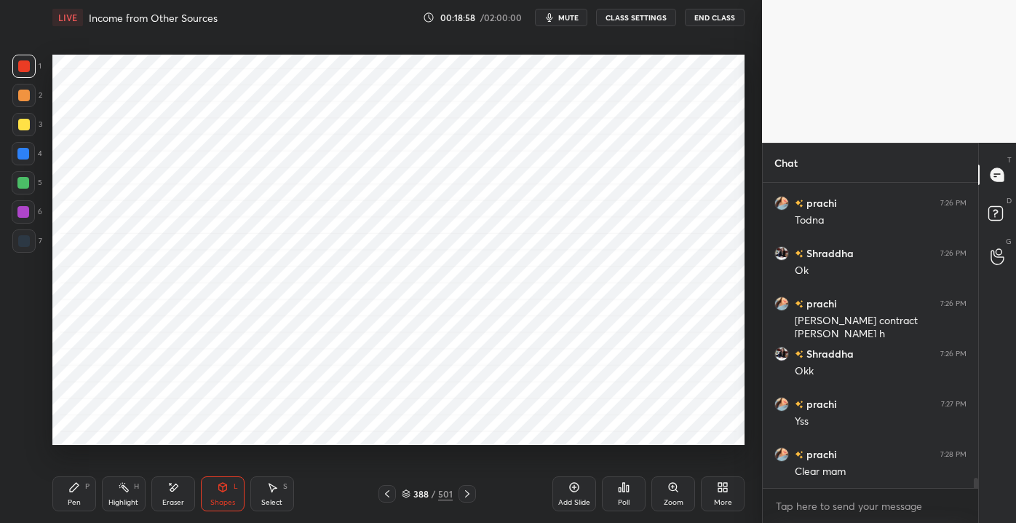
click at [71, 506] on div "Pen" at bounding box center [74, 502] width 13 height 7
click at [24, 428] on icon at bounding box center [23, 433] width 13 height 10
click at [217, 499] on div "Shapes" at bounding box center [222, 502] width 25 height 7
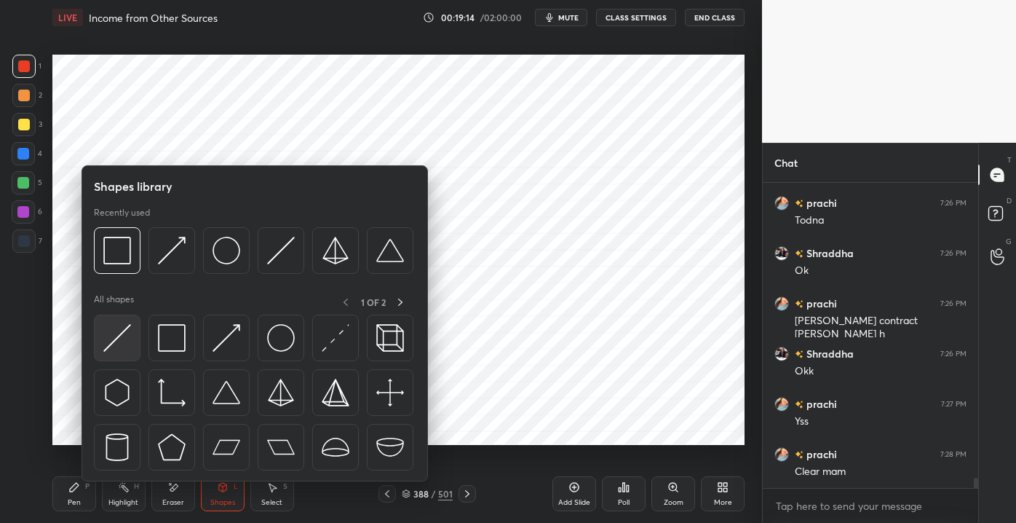
click at [130, 343] on div at bounding box center [117, 337] width 47 height 47
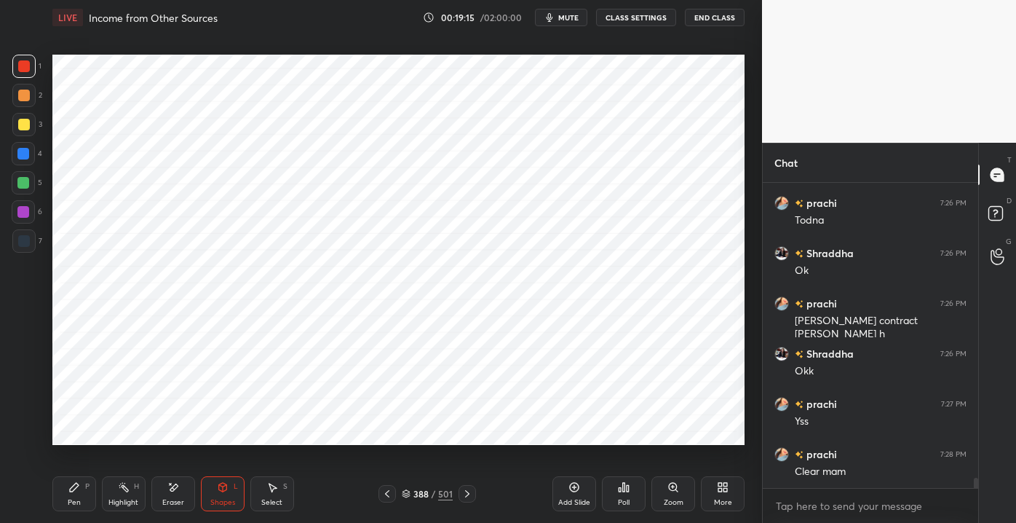
click at [15, 100] on div at bounding box center [23, 95] width 23 height 23
click at [74, 499] on div "Pen" at bounding box center [74, 502] width 13 height 7
click at [23, 67] on div at bounding box center [24, 66] width 12 height 12
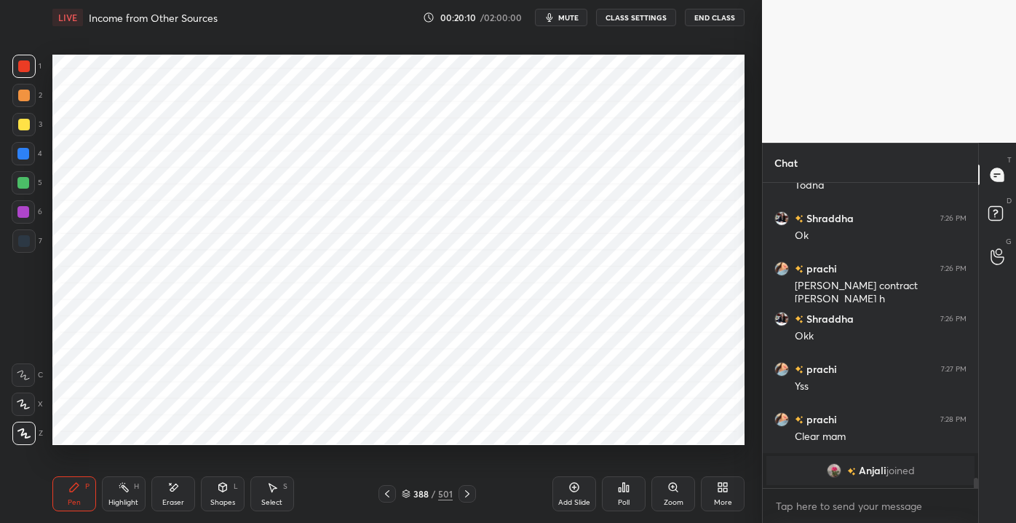
click at [25, 181] on div at bounding box center [23, 183] width 12 height 12
click at [169, 494] on div "Eraser" at bounding box center [173, 493] width 44 height 35
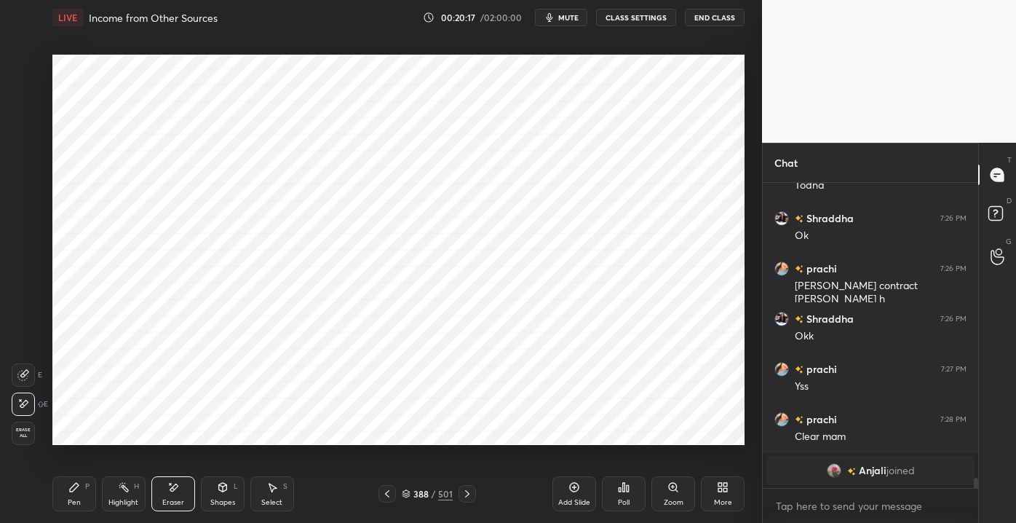
click at [79, 485] on icon at bounding box center [74, 487] width 12 height 12
click at [27, 70] on div at bounding box center [24, 66] width 12 height 12
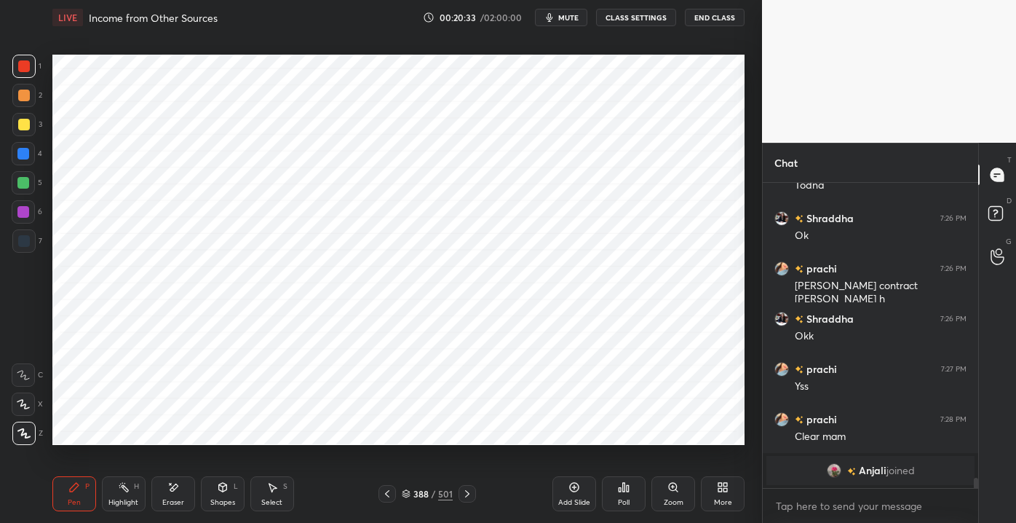
click at [18, 191] on div at bounding box center [23, 182] width 23 height 23
click at [21, 63] on div at bounding box center [24, 66] width 12 height 12
drag, startPoint x: 178, startPoint y: 491, endPoint x: 194, endPoint y: 479, distance: 20.2
click at [177, 489] on icon at bounding box center [173, 487] width 12 height 12
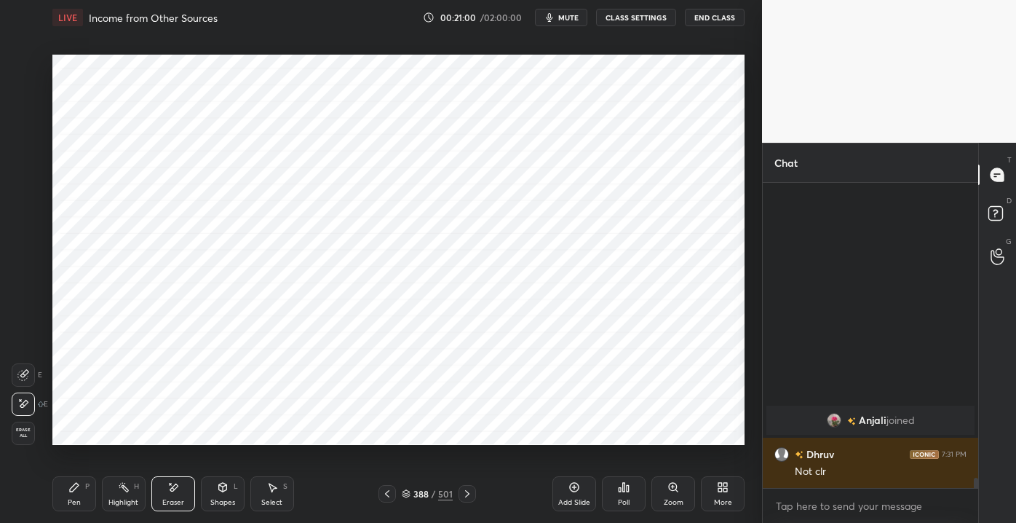
scroll to position [8470, 0]
drag, startPoint x: 77, startPoint y: 493, endPoint x: 71, endPoint y: 488, distance: 7.7
click at [76, 493] on div "Pen P" at bounding box center [74, 493] width 44 height 35
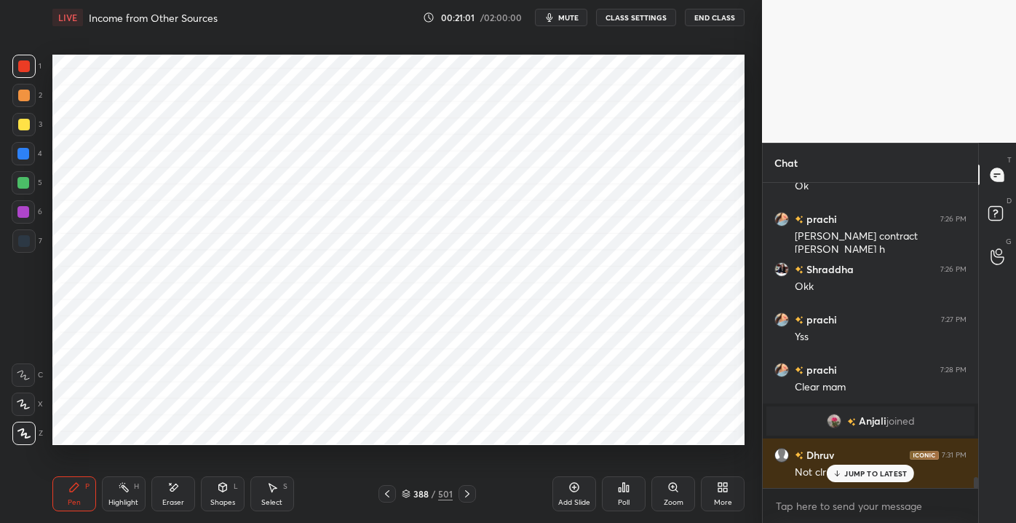
click at [842, 483] on div "Dhruv 7:31 PM Not clr" at bounding box center [870, 463] width 215 height 50
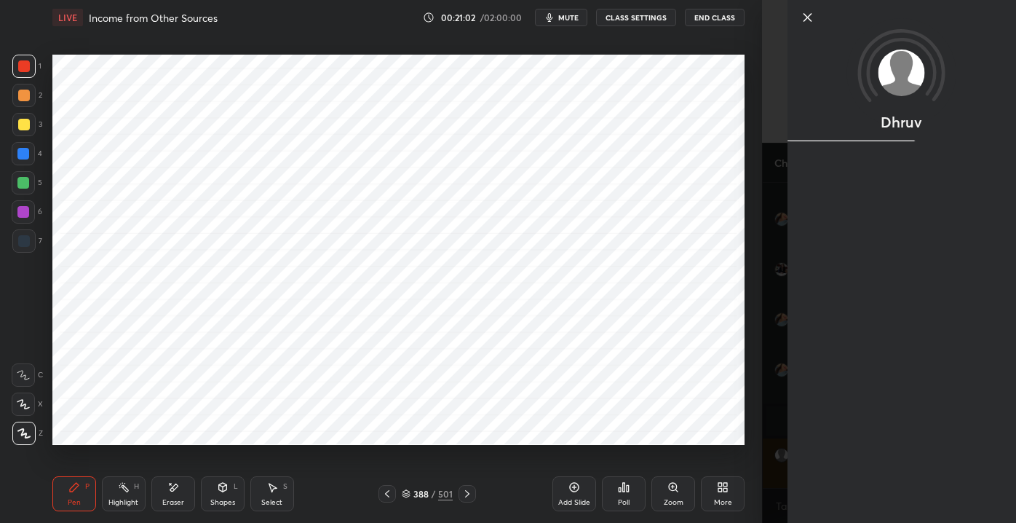
scroll to position [8520, 0]
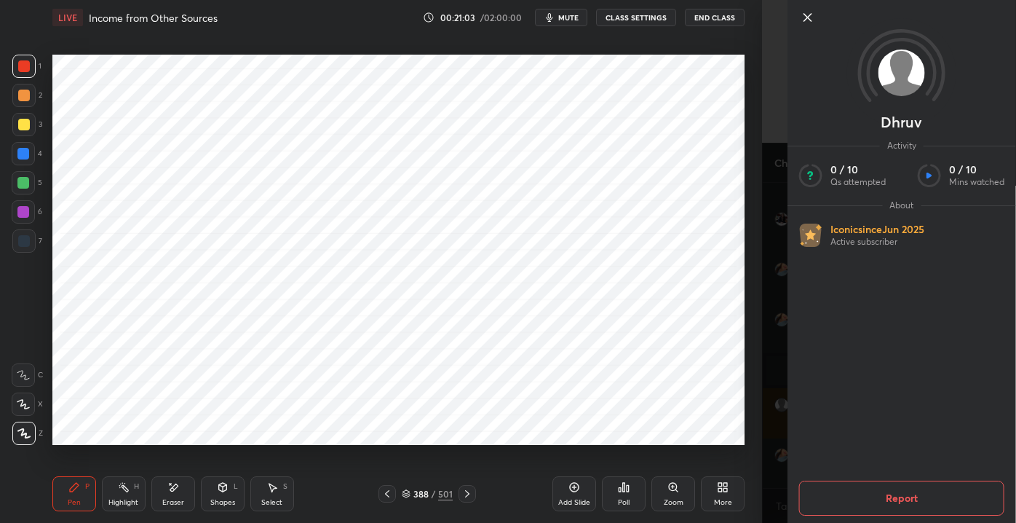
click at [804, 25] on icon at bounding box center [807, 17] width 17 height 17
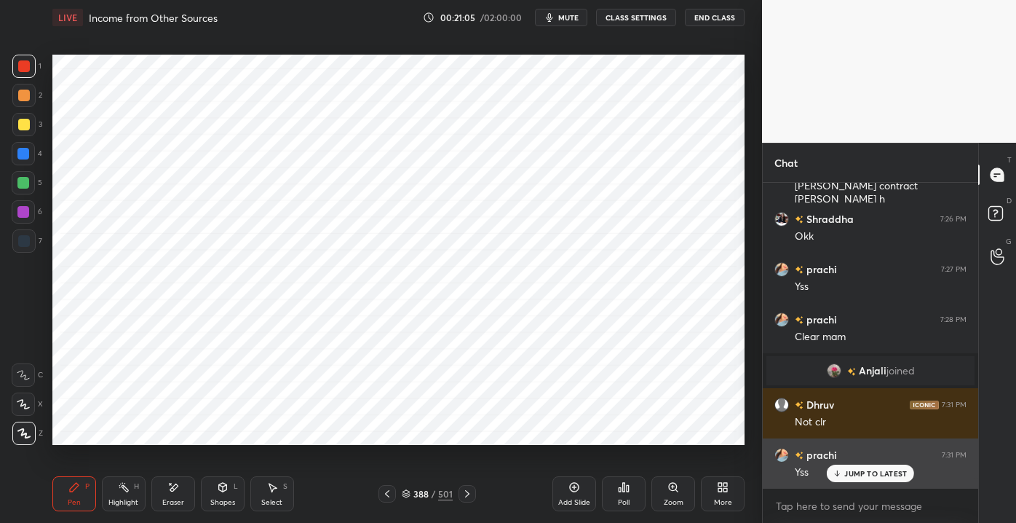
click at [852, 469] on p "JUMP TO LATEST" at bounding box center [875, 473] width 63 height 9
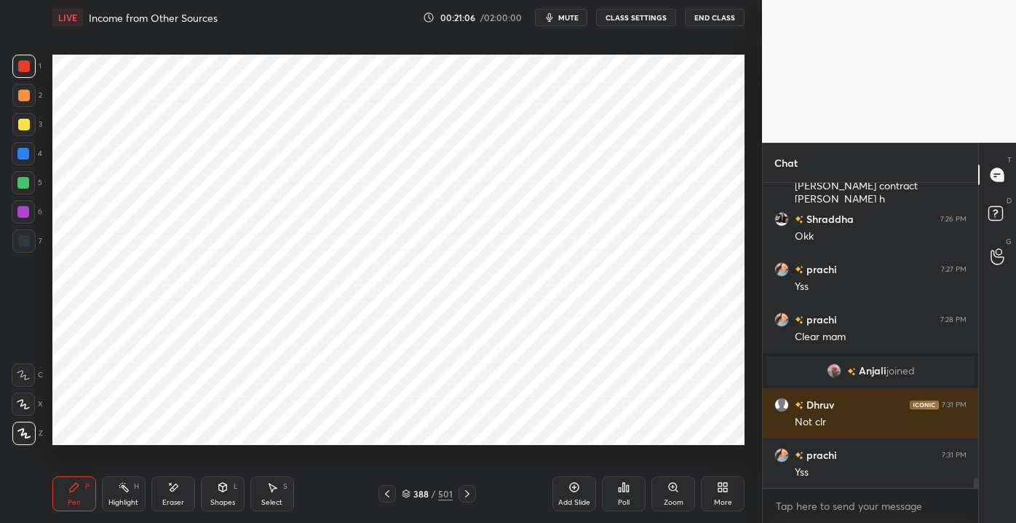
scroll to position [8555, 0]
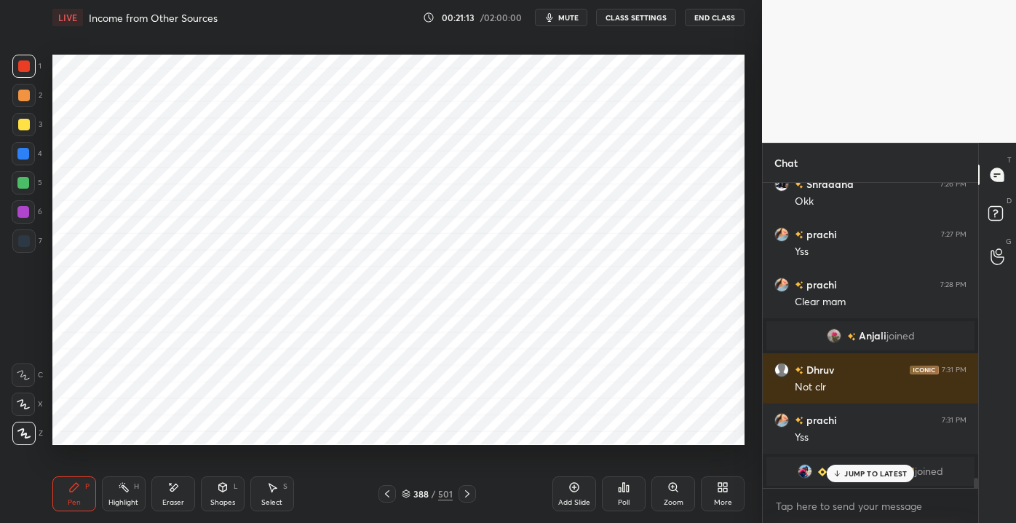
click at [848, 475] on p "JUMP TO LATEST" at bounding box center [875, 473] width 63 height 9
click at [383, 493] on div at bounding box center [386, 493] width 17 height 17
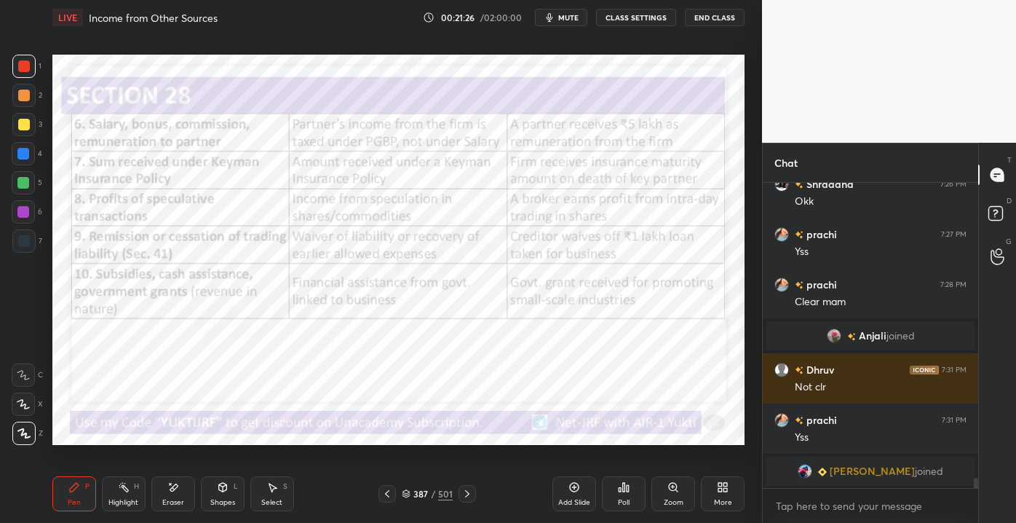
click at [464, 501] on div at bounding box center [467, 493] width 17 height 17
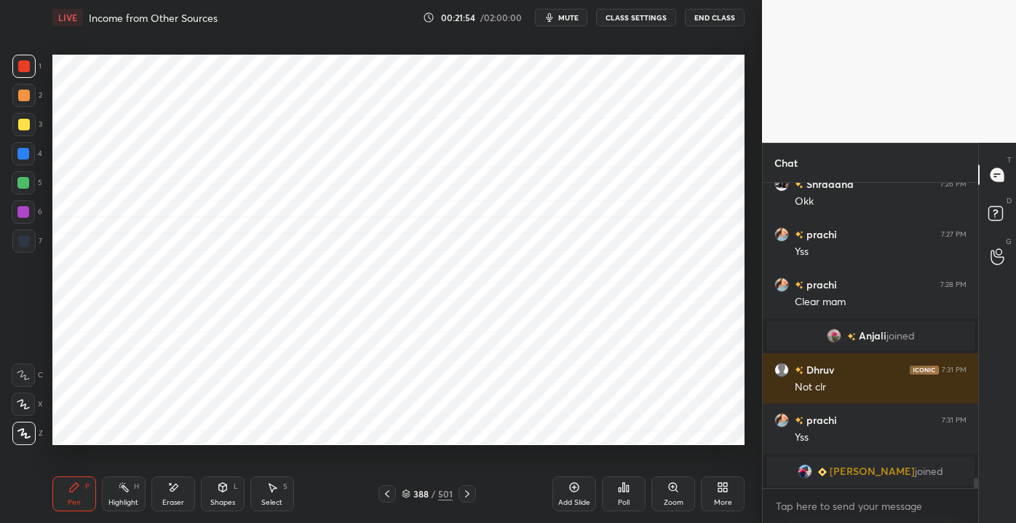
click at [206, 493] on div "Shapes L" at bounding box center [223, 493] width 44 height 35
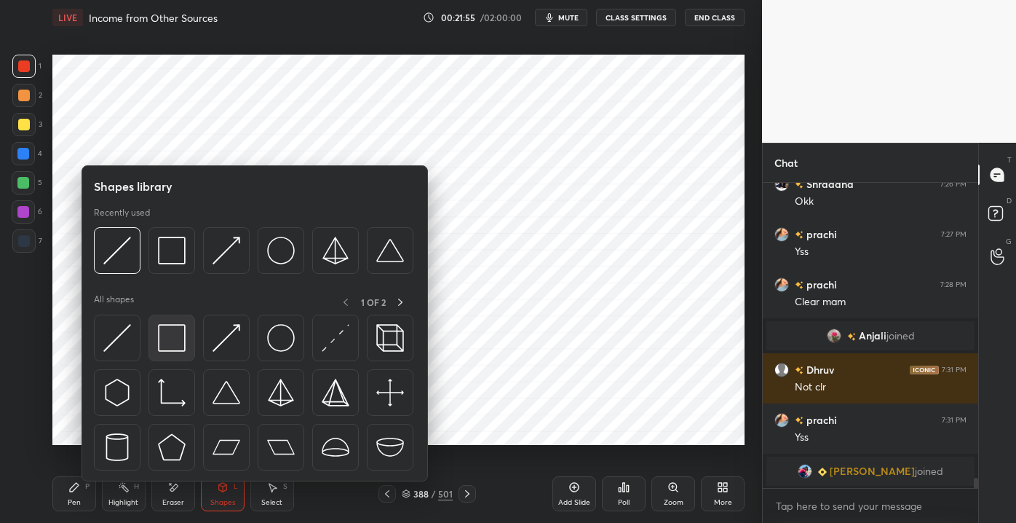
click at [167, 344] on img at bounding box center [172, 338] width 28 height 28
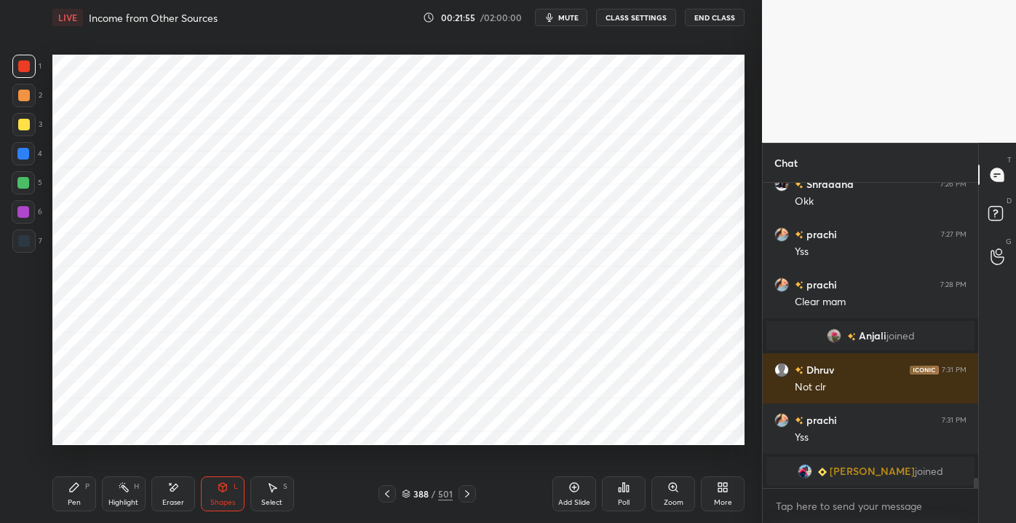
scroll to position [8565, 0]
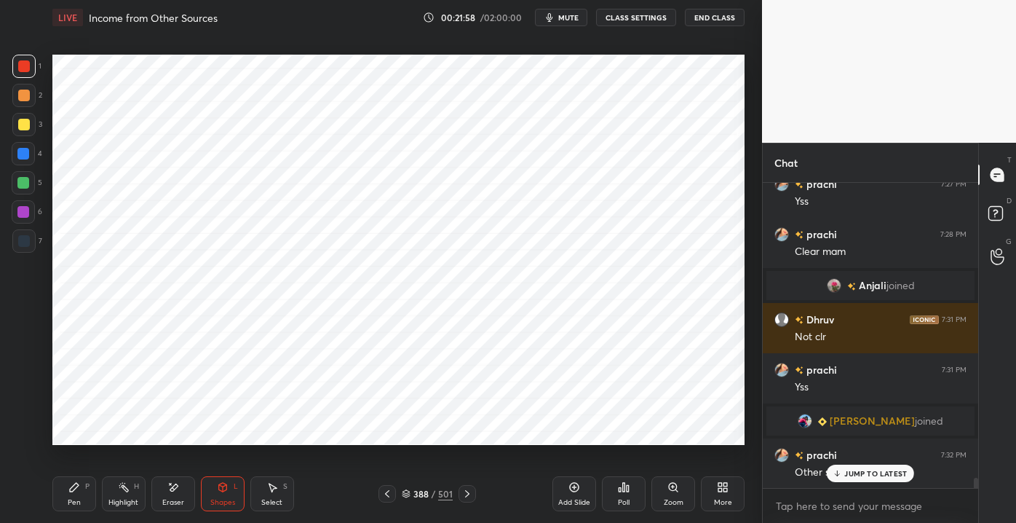
drag, startPoint x: 838, startPoint y: 472, endPoint x: 820, endPoint y: 466, distance: 20.0
click at [838, 474] on icon at bounding box center [837, 473] width 9 height 9
click at [67, 495] on div "Pen P" at bounding box center [74, 493] width 44 height 35
click at [25, 185] on div at bounding box center [23, 183] width 12 height 12
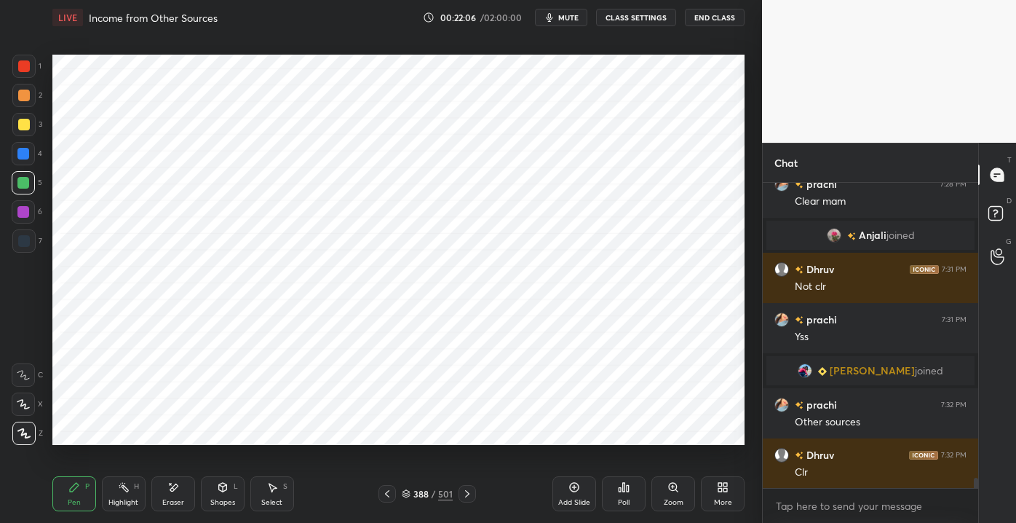
scroll to position [8666, 0]
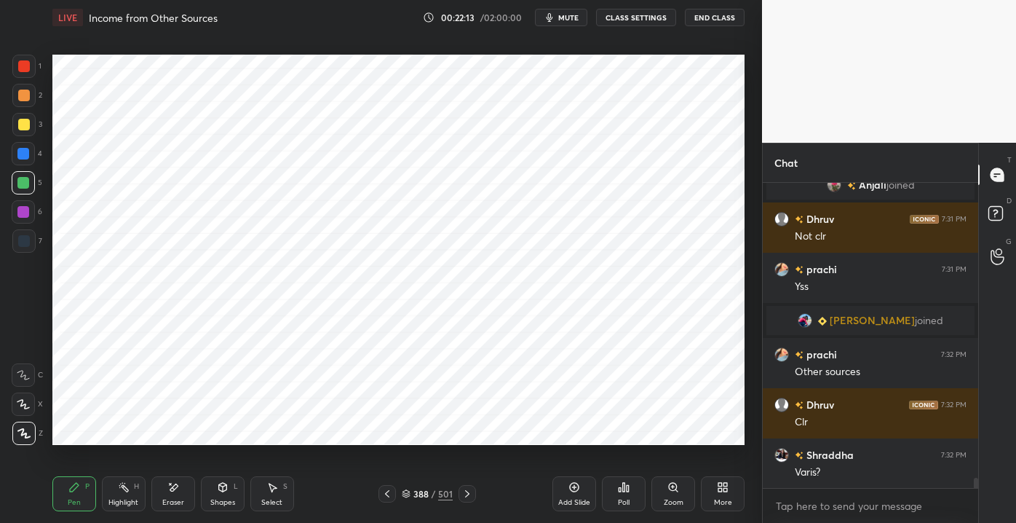
click at [461, 495] on icon at bounding box center [467, 494] width 12 height 12
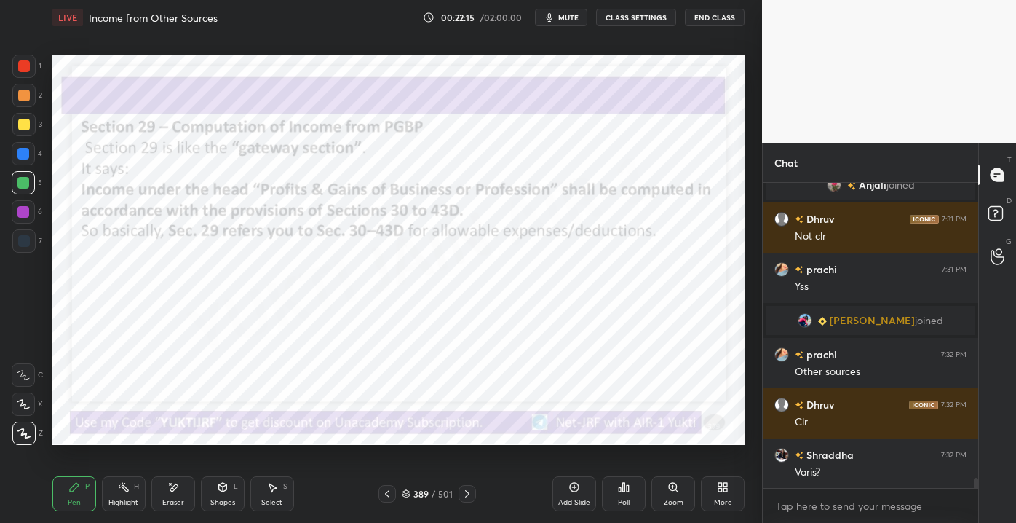
click at [382, 493] on icon at bounding box center [387, 494] width 12 height 12
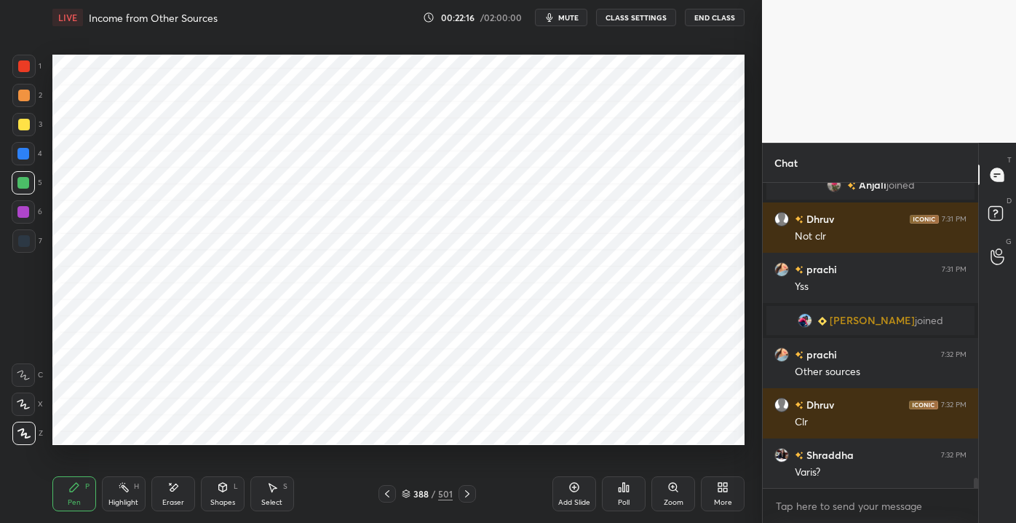
click at [384, 493] on icon at bounding box center [387, 494] width 12 height 12
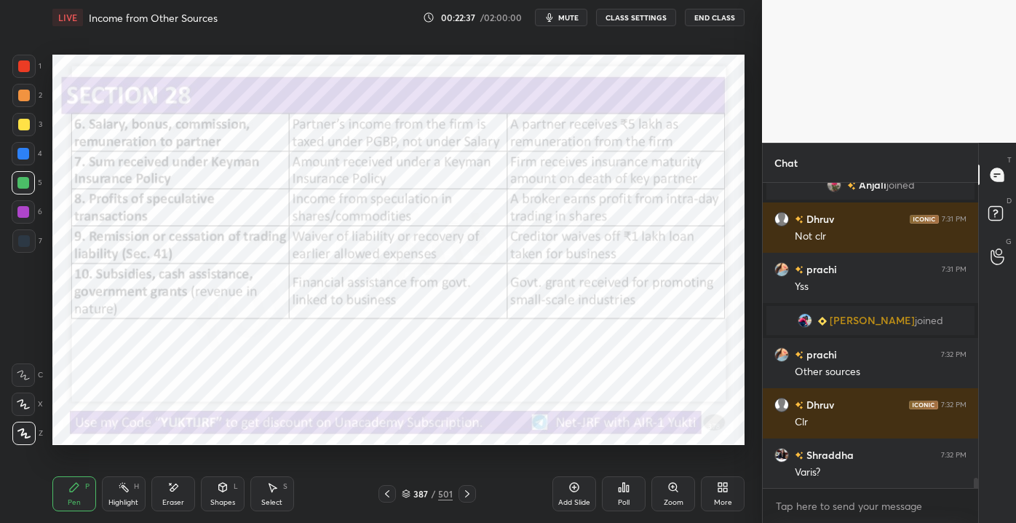
drag, startPoint x: 167, startPoint y: 493, endPoint x: 159, endPoint y: 493, distance: 8.0
click at [164, 493] on div "Eraser" at bounding box center [173, 493] width 44 height 35
drag, startPoint x: 24, startPoint y: 440, endPoint x: 29, endPoint y: 430, distance: 10.7
click at [23, 437] on div "Erase all" at bounding box center [23, 432] width 23 height 23
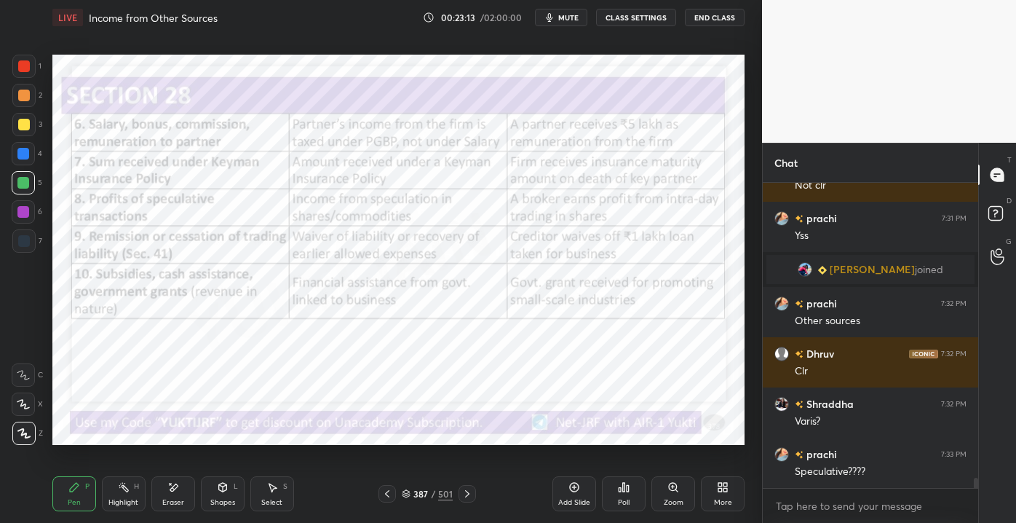
drag, startPoint x: 178, startPoint y: 491, endPoint x: 213, endPoint y: 477, distance: 37.3
click at [177, 491] on icon at bounding box center [173, 487] width 12 height 12
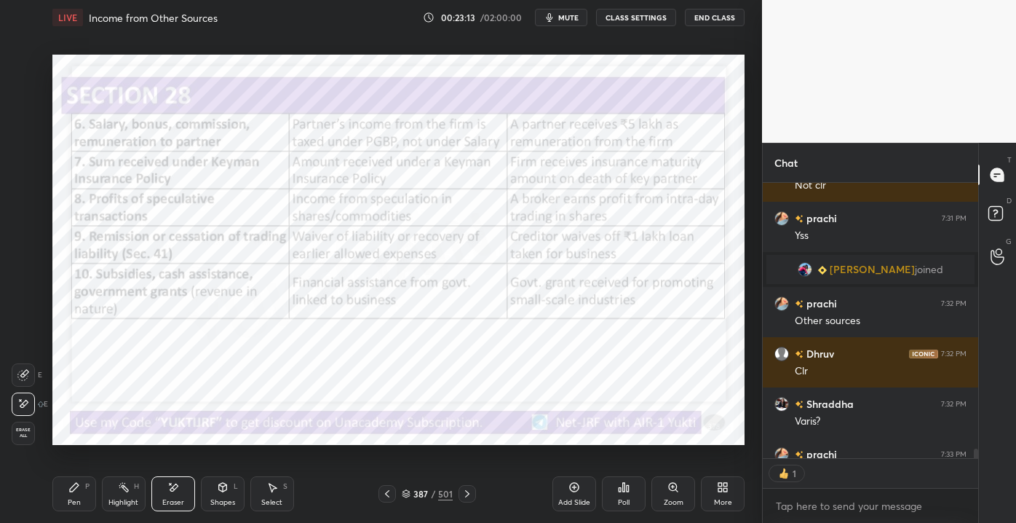
scroll to position [4, 4]
click at [29, 438] on div "Erase all" at bounding box center [23, 432] width 23 height 23
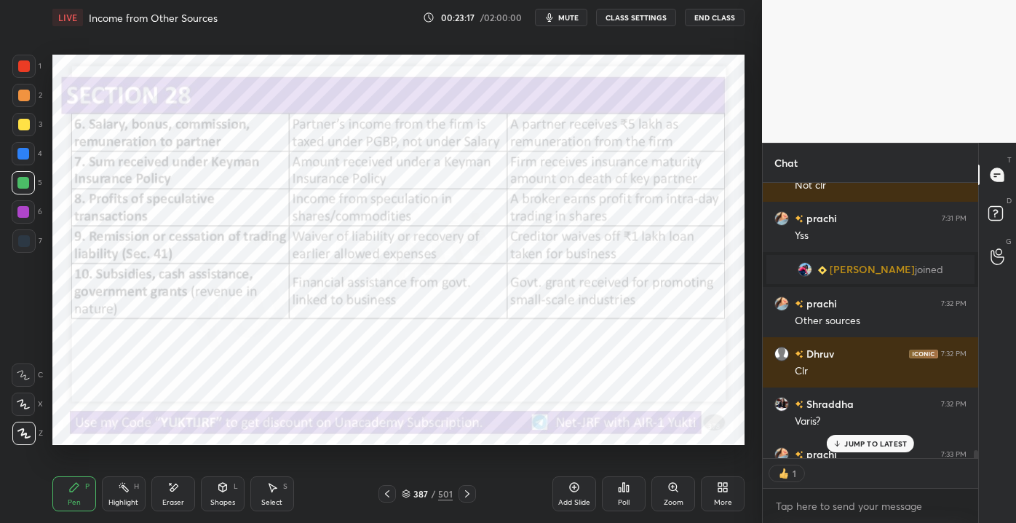
scroll to position [8796, 0]
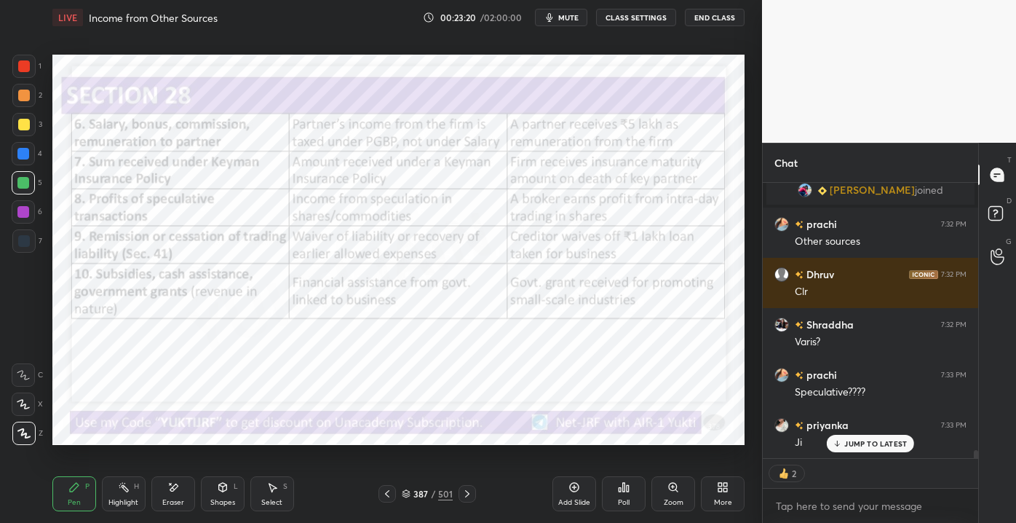
click at [386, 487] on div at bounding box center [386, 493] width 17 height 17
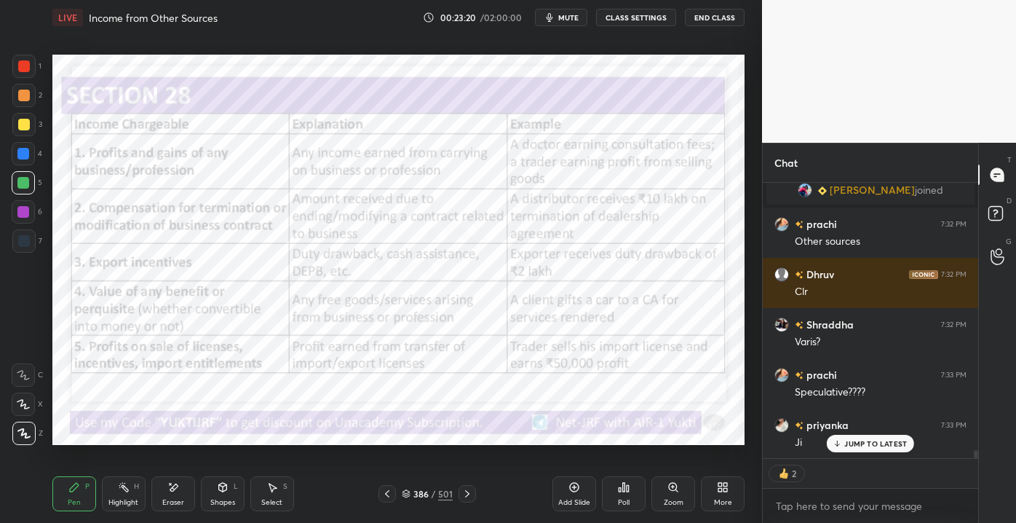
click at [386, 495] on icon at bounding box center [387, 494] width 12 height 12
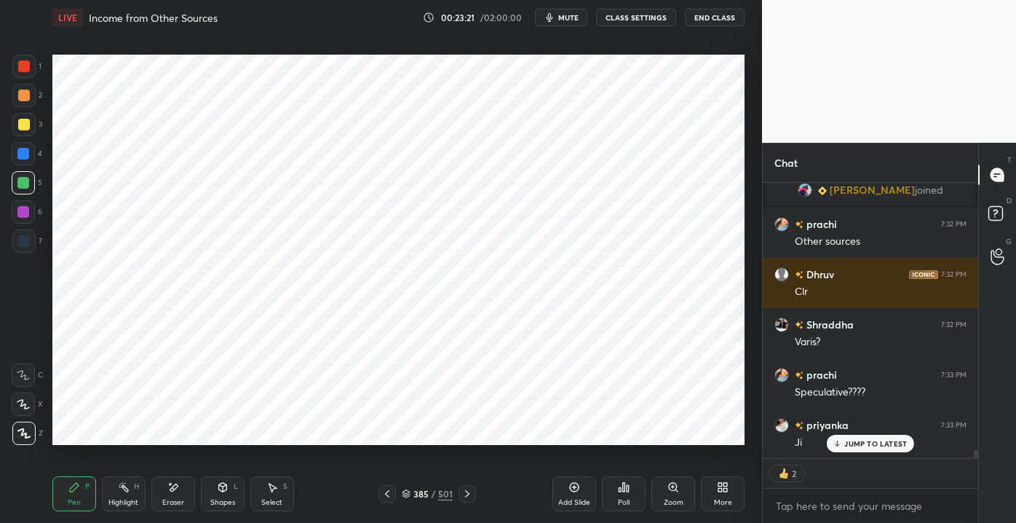
click at [386, 497] on icon at bounding box center [387, 494] width 12 height 12
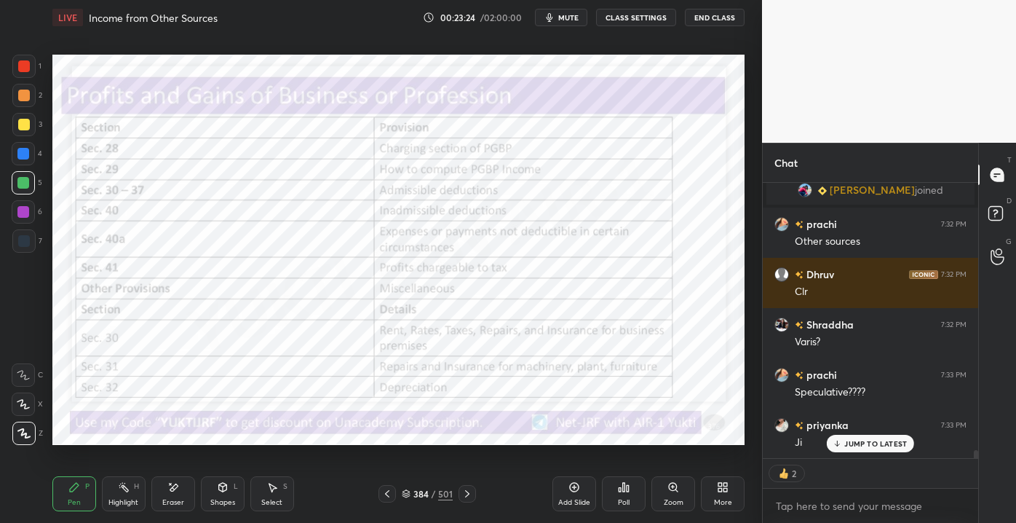
scroll to position [8846, 0]
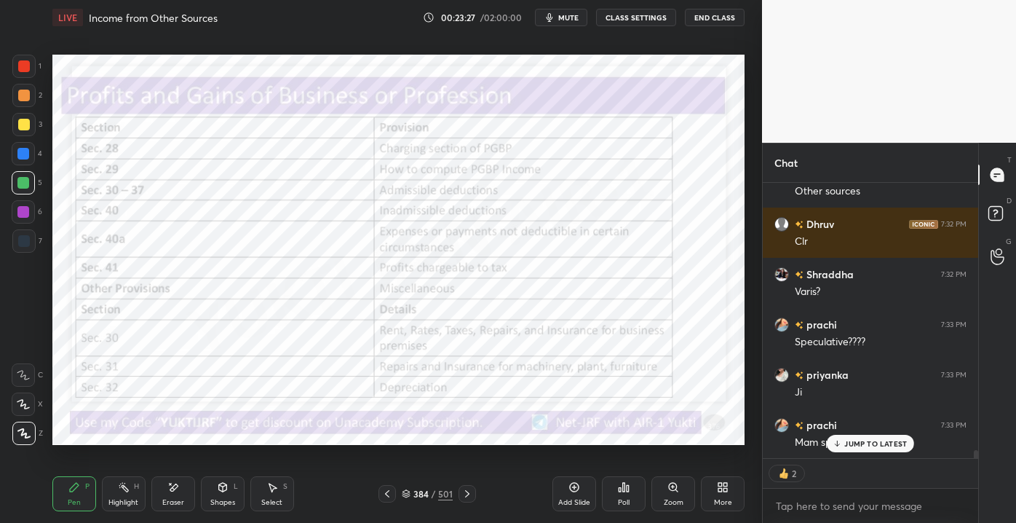
click at [840, 439] on icon at bounding box center [837, 443] width 9 height 9
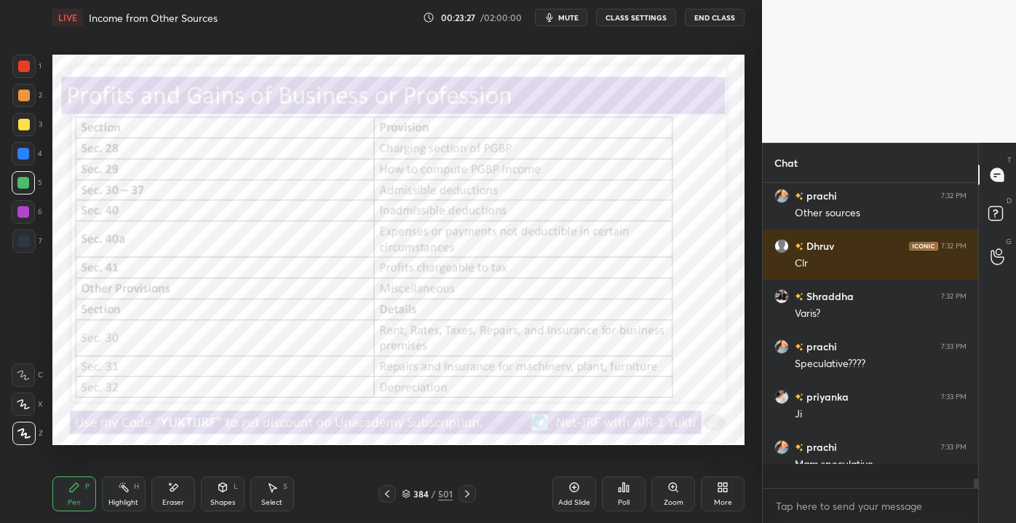
scroll to position [4, 4]
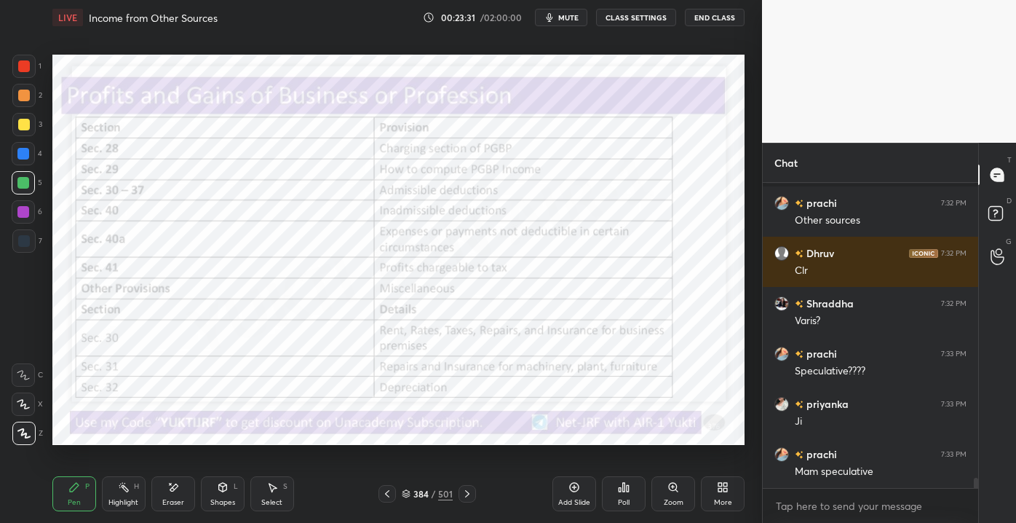
click at [181, 490] on div "Eraser" at bounding box center [173, 493] width 44 height 35
click at [22, 431] on span "Erase all" at bounding box center [23, 432] width 22 height 10
click at [213, 495] on div "Shapes L" at bounding box center [223, 493] width 44 height 35
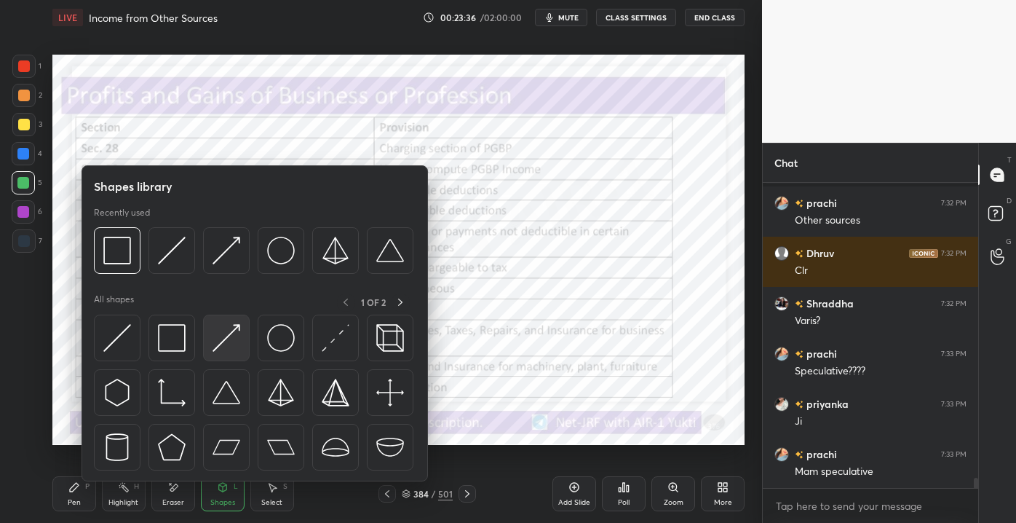
click at [229, 341] on img at bounding box center [227, 338] width 28 height 28
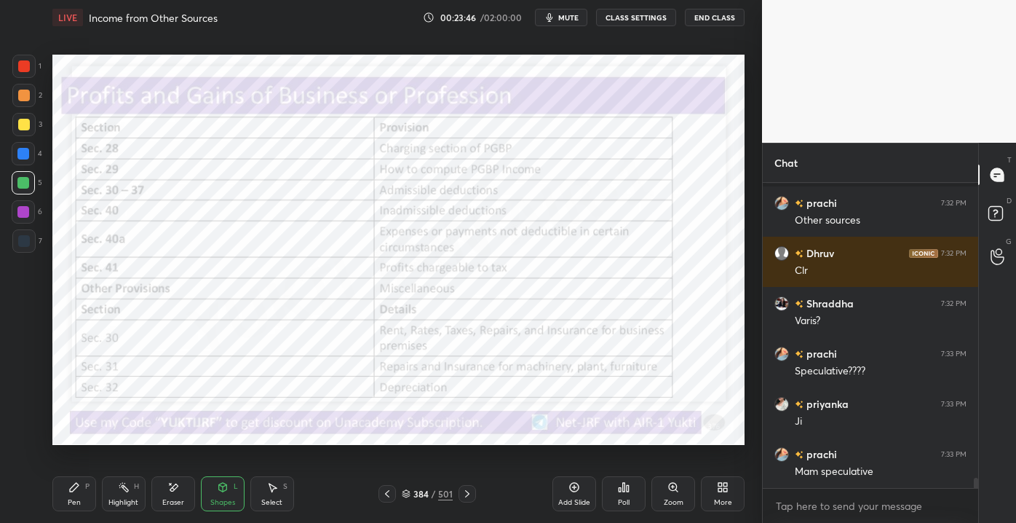
click at [464, 499] on div at bounding box center [467, 493] width 17 height 17
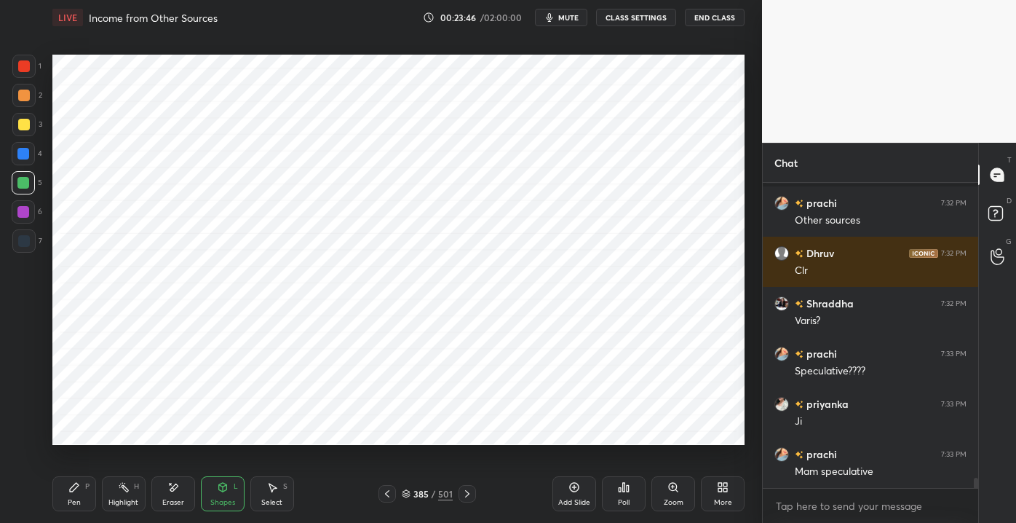
click at [464, 496] on icon at bounding box center [467, 494] width 12 height 12
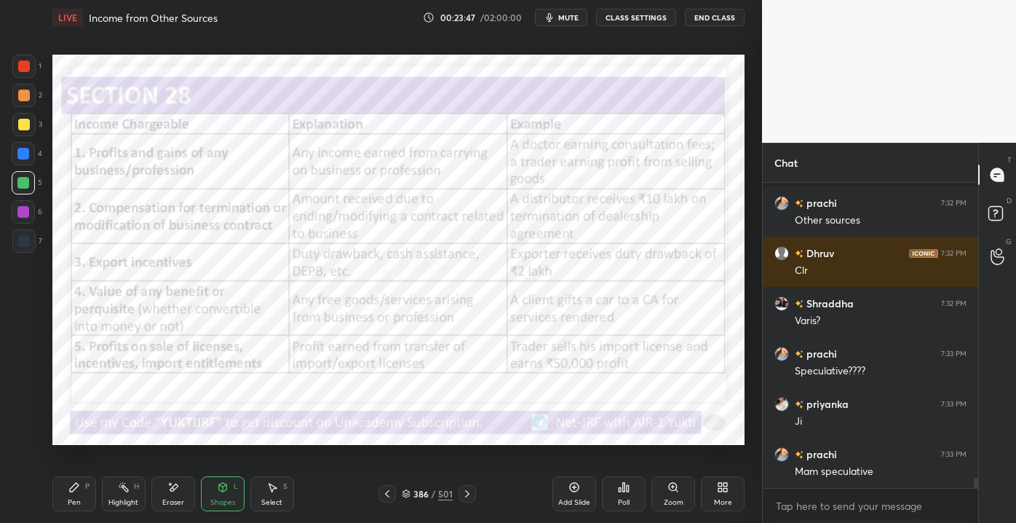
click at [462, 496] on icon at bounding box center [467, 494] width 12 height 12
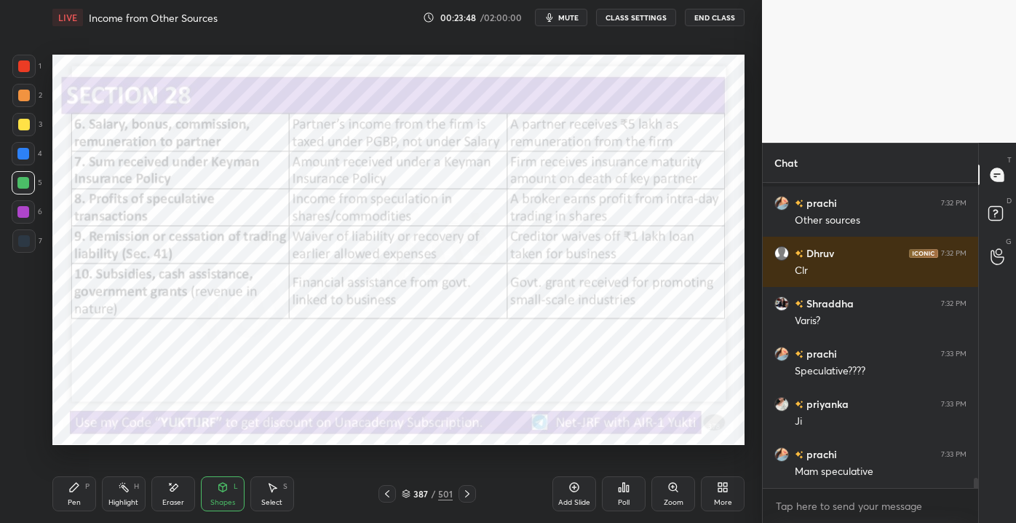
click at [464, 493] on icon at bounding box center [467, 494] width 12 height 12
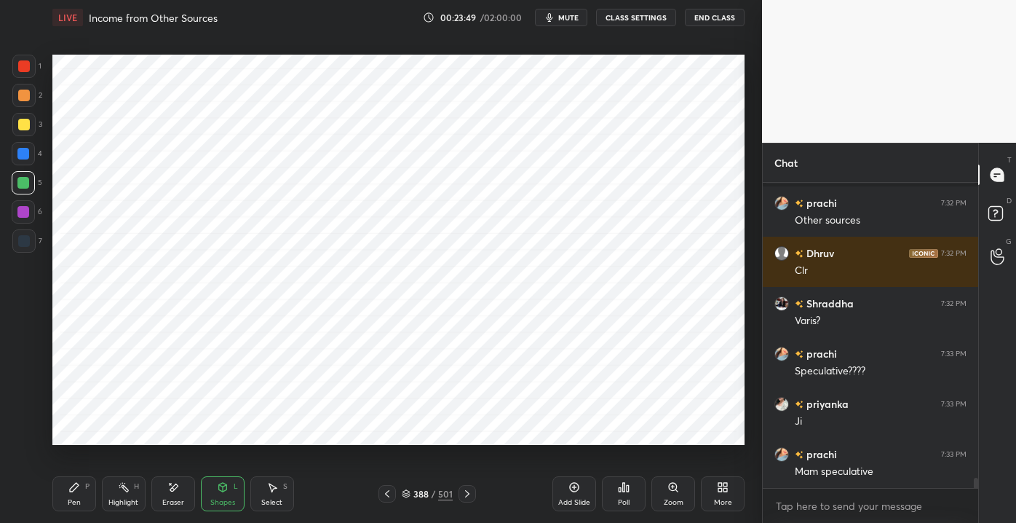
click at [462, 493] on icon at bounding box center [467, 494] width 12 height 12
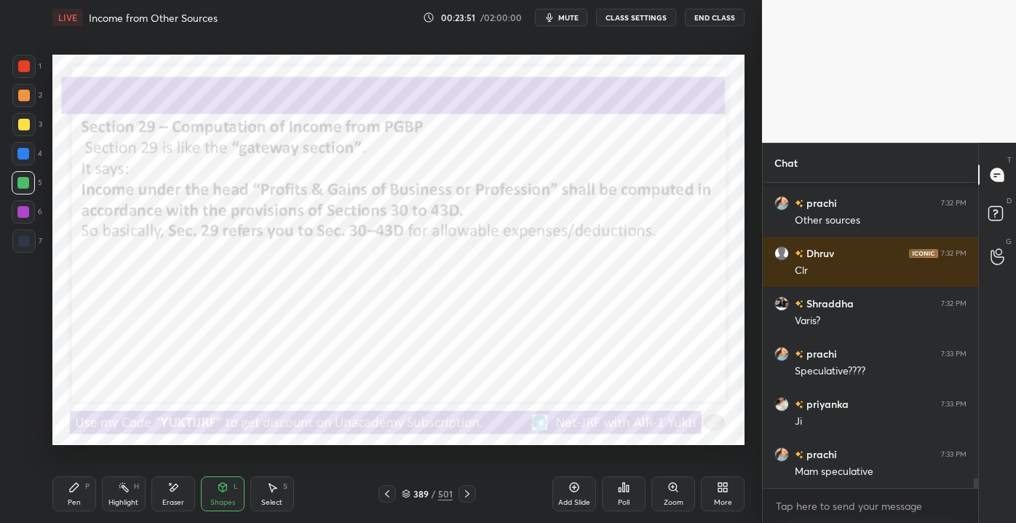
click at [122, 493] on div "Highlight H" at bounding box center [124, 493] width 44 height 35
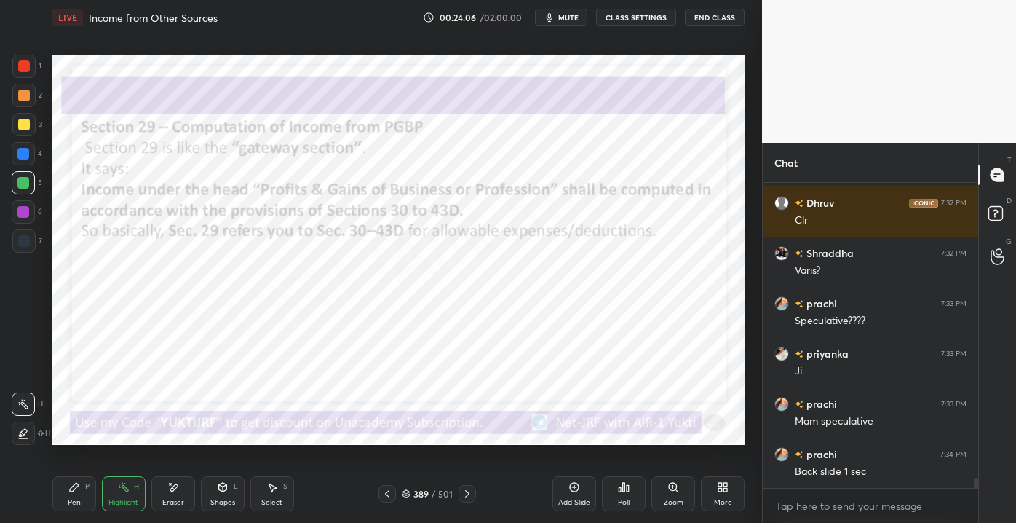
click at [382, 493] on icon at bounding box center [387, 494] width 12 height 12
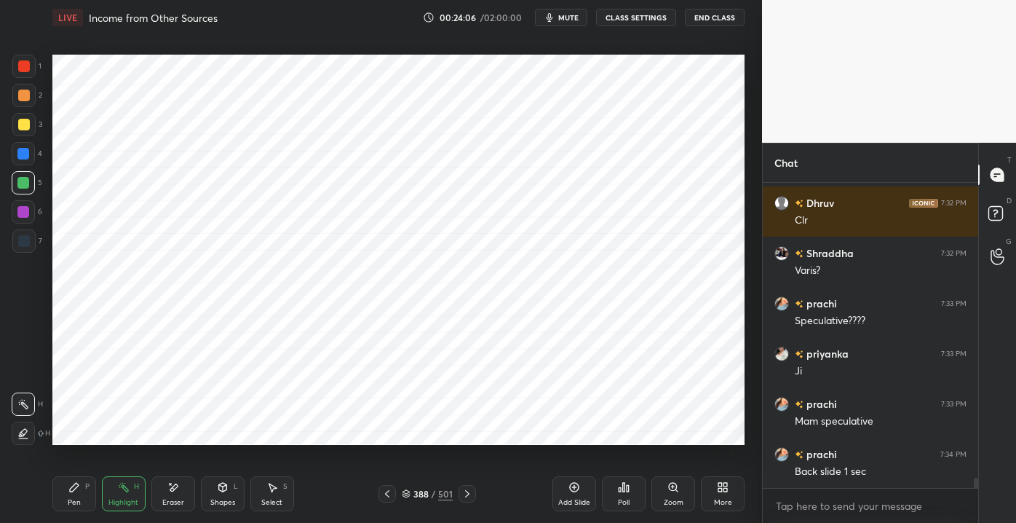
click at [381, 488] on div at bounding box center [386, 493] width 17 height 17
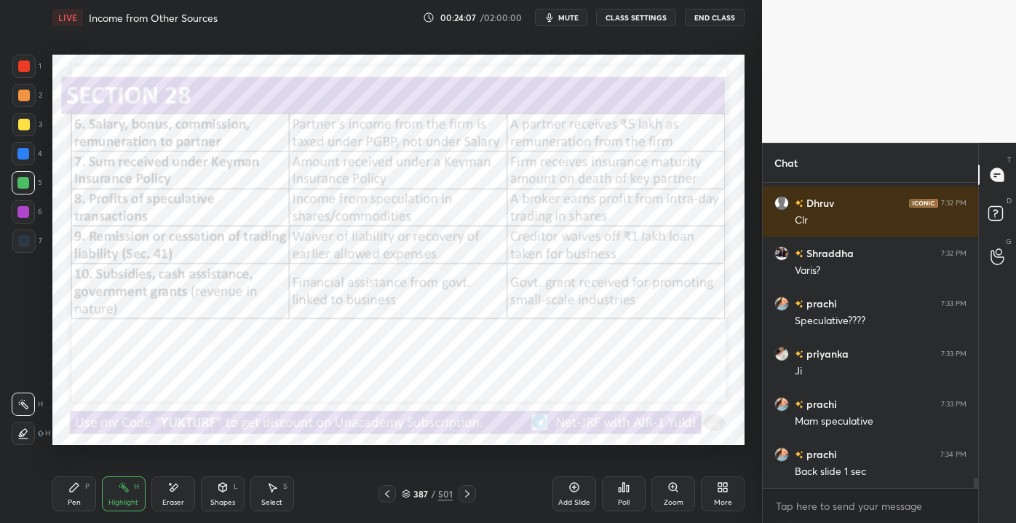
click at [466, 496] on icon at bounding box center [467, 493] width 4 height 7
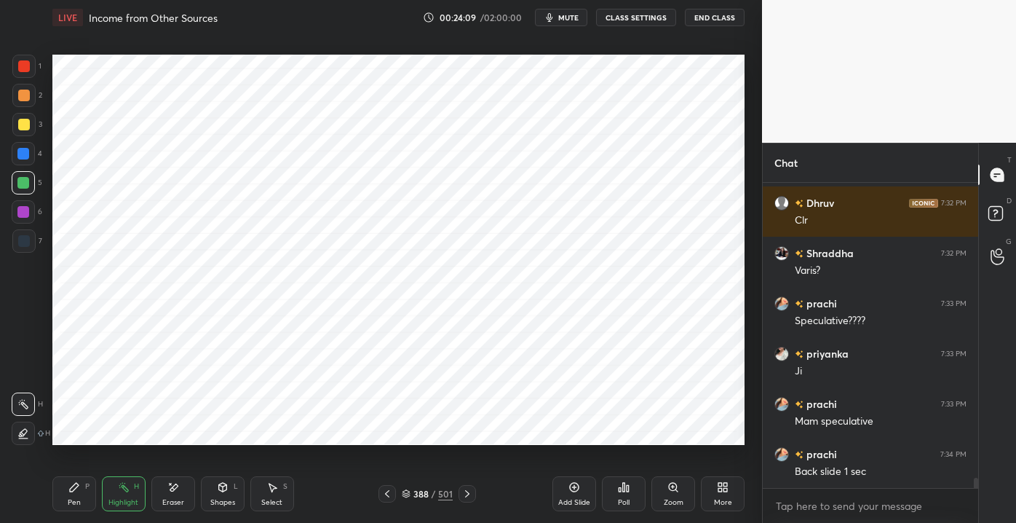
click at [467, 493] on icon at bounding box center [467, 494] width 12 height 12
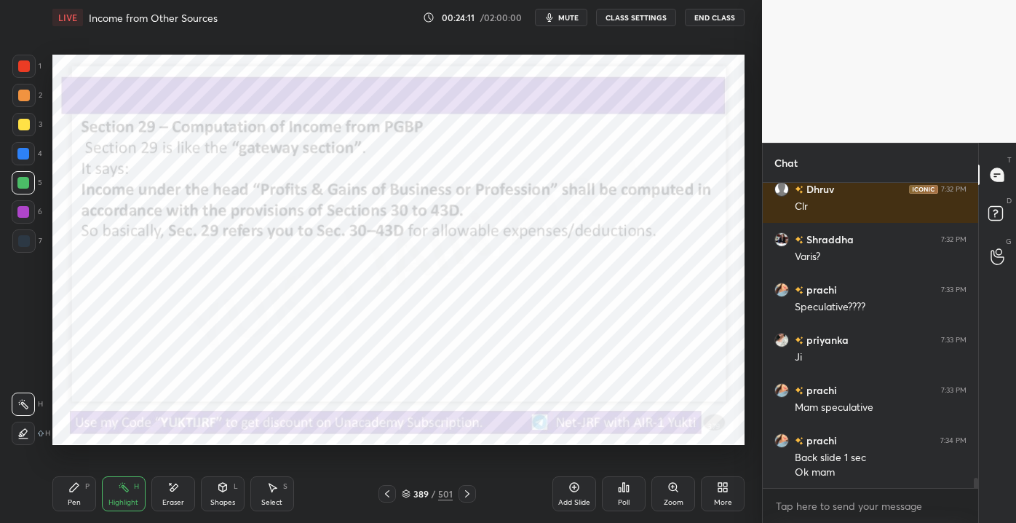
scroll to position [8932, 0]
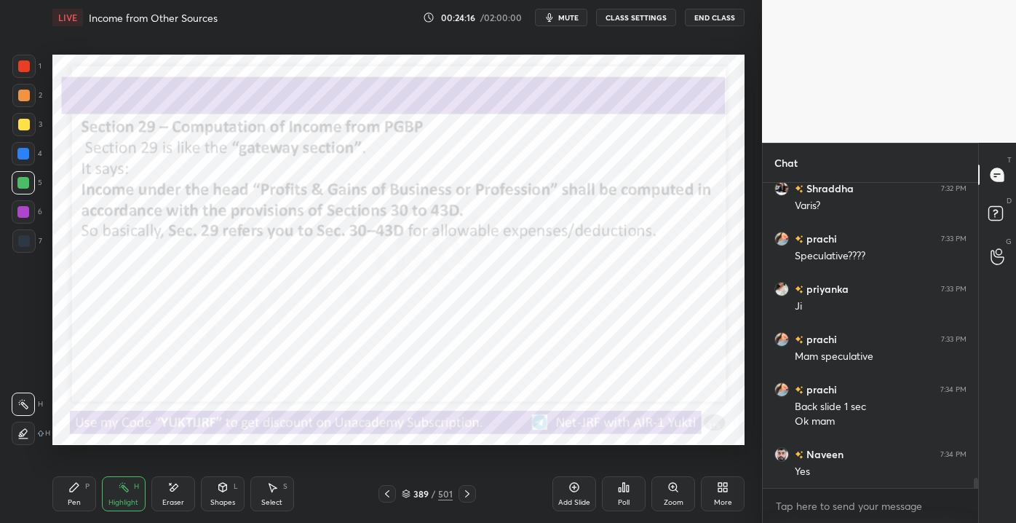
click at [220, 488] on icon at bounding box center [223, 487] width 8 height 9
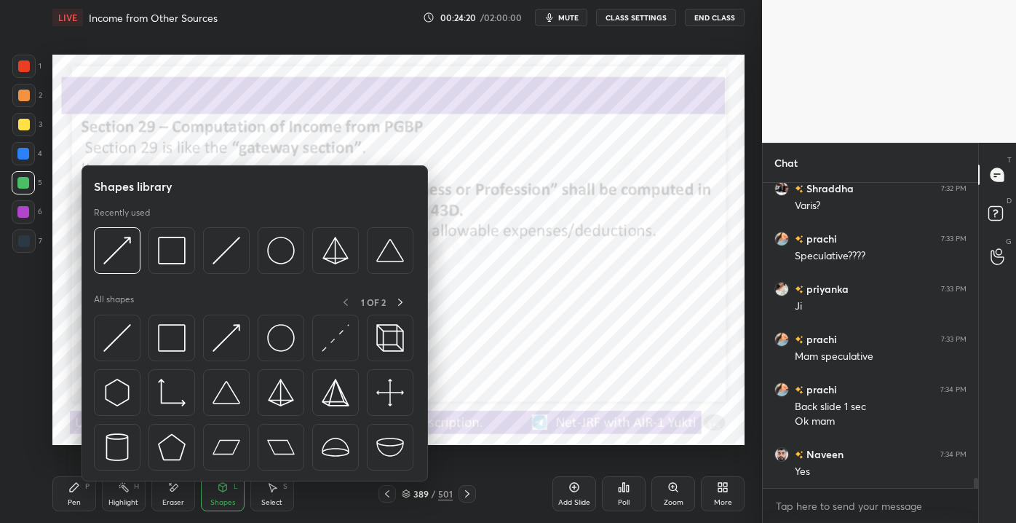
click at [80, 502] on div "Pen" at bounding box center [74, 502] width 13 height 7
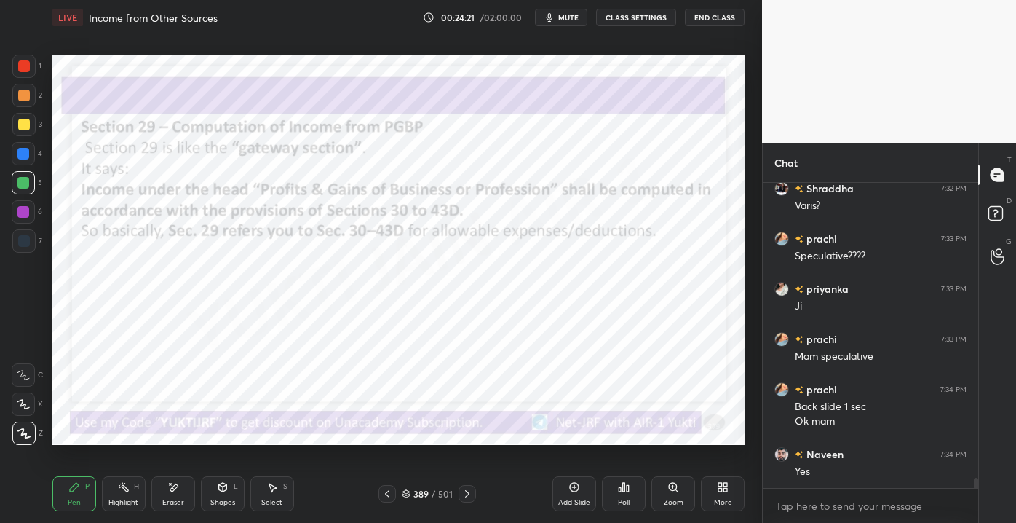
drag, startPoint x: 187, startPoint y: 498, endPoint x: 168, endPoint y: 504, distance: 19.8
click at [187, 497] on div "Eraser" at bounding box center [173, 493] width 44 height 35
click at [119, 496] on div "Highlight H" at bounding box center [124, 493] width 44 height 35
click at [397, 493] on div "389 / 501" at bounding box center [427, 493] width 98 height 17
click at [384, 490] on icon at bounding box center [387, 494] width 12 height 12
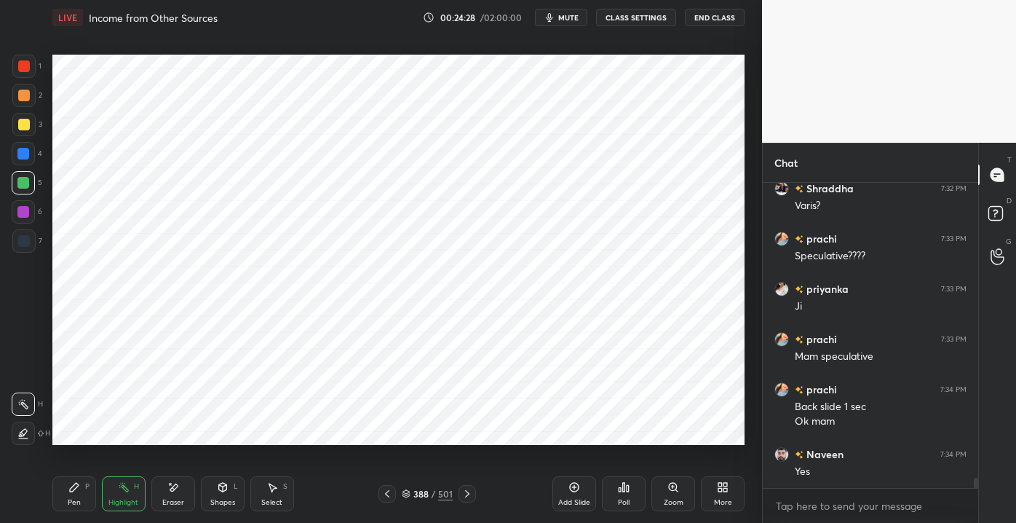
click at [474, 488] on div at bounding box center [467, 493] width 17 height 17
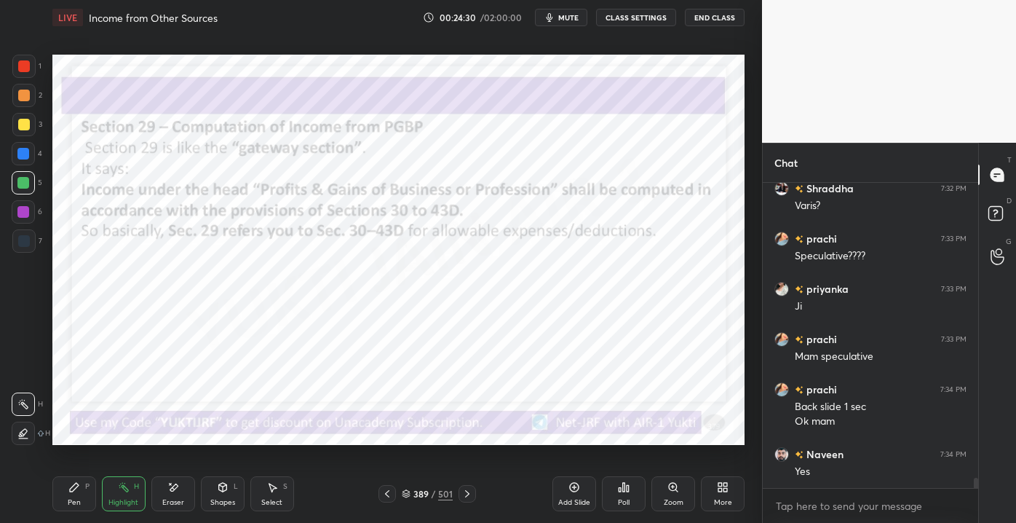
scroll to position [8982, 0]
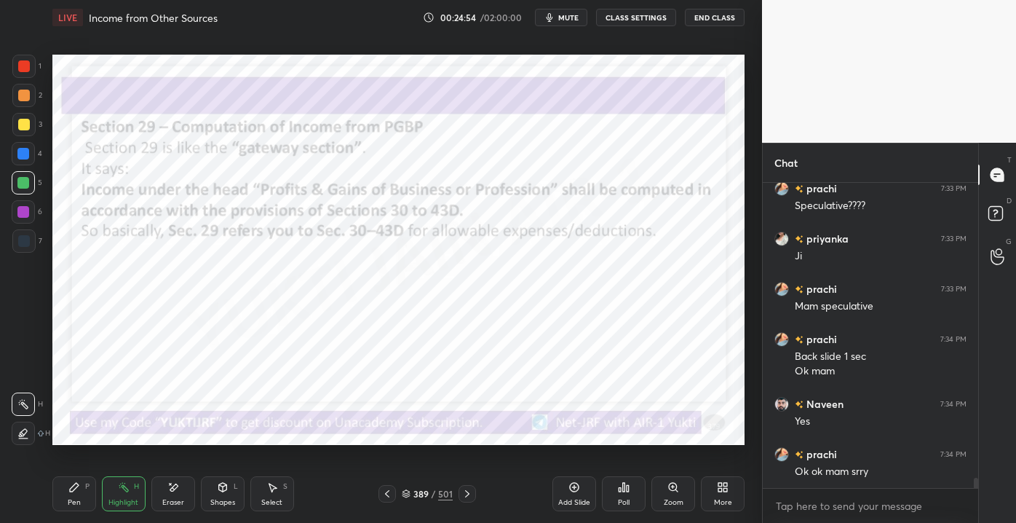
click at [757, 189] on div "1 2 3 4 5 6 7 C X Z E E Erase all H H LIVE Income from Other Sources 00:24:54 /…" at bounding box center [381, 261] width 762 height 523
drag, startPoint x: 71, startPoint y: 496, endPoint x: 95, endPoint y: 510, distance: 27.1
click at [71, 495] on div "Pen P" at bounding box center [74, 493] width 44 height 35
drag, startPoint x: 218, startPoint y: 493, endPoint x: 208, endPoint y: 482, distance: 15.5
click at [217, 492] on div "Shapes L" at bounding box center [223, 493] width 44 height 35
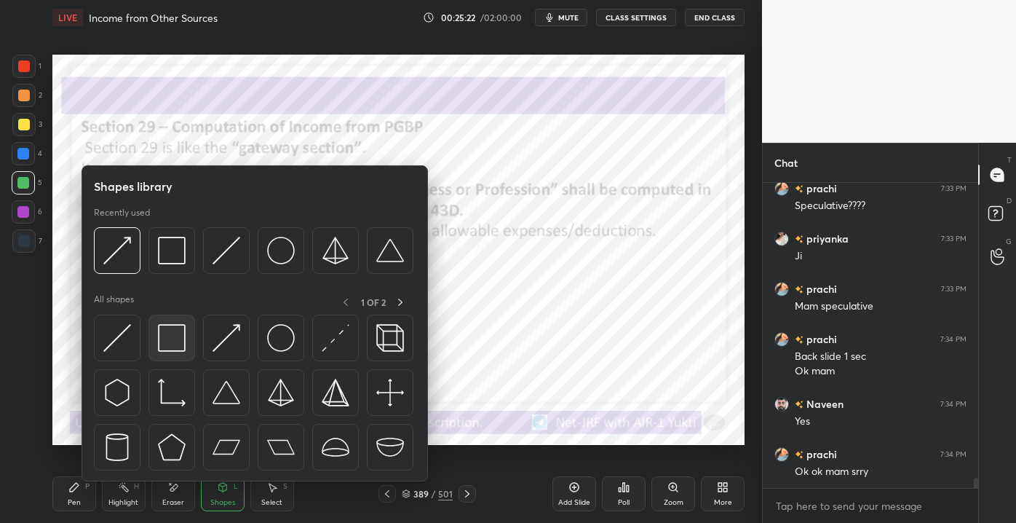
click at [162, 344] on img at bounding box center [172, 338] width 28 height 28
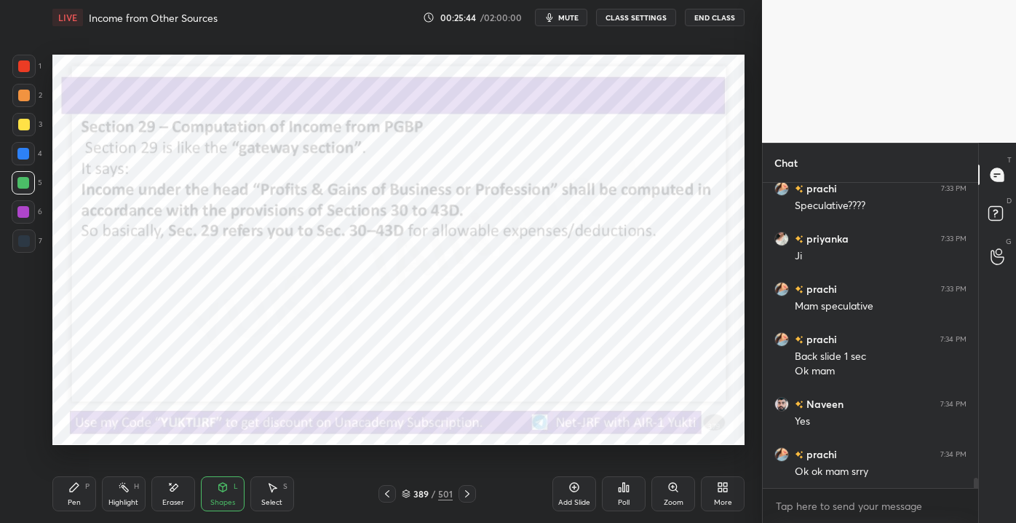
scroll to position [9032, 0]
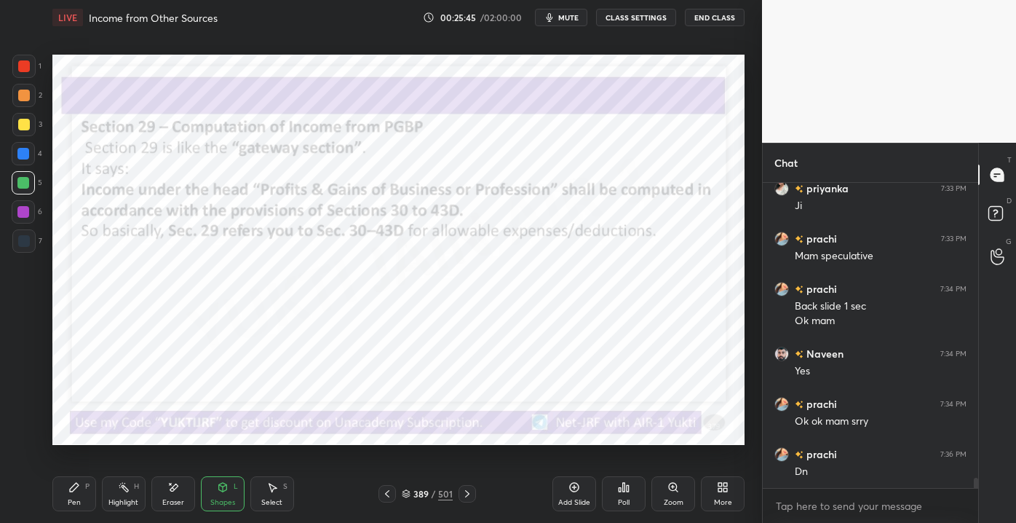
click at [464, 491] on icon at bounding box center [467, 494] width 12 height 12
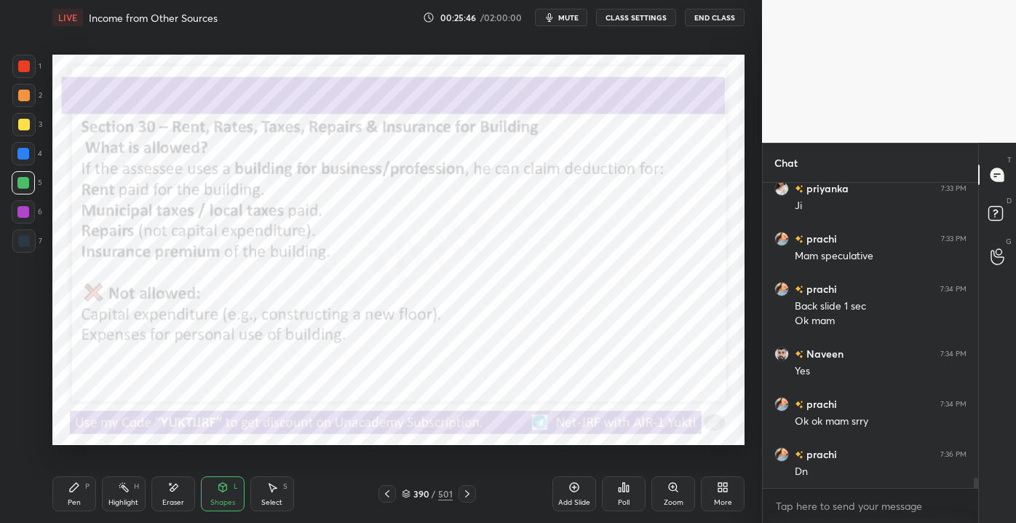
click at [391, 490] on icon at bounding box center [387, 494] width 12 height 12
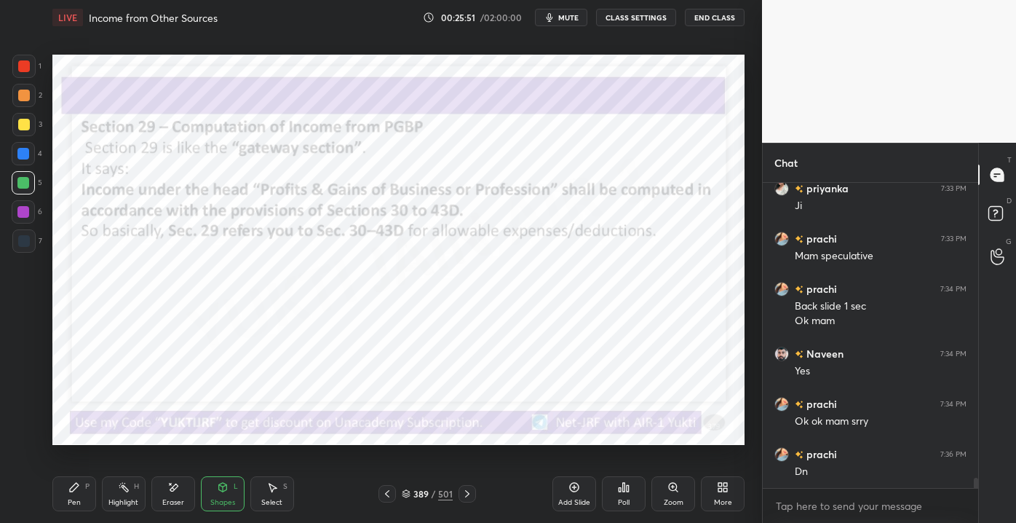
click at [467, 490] on icon at bounding box center [467, 494] width 12 height 12
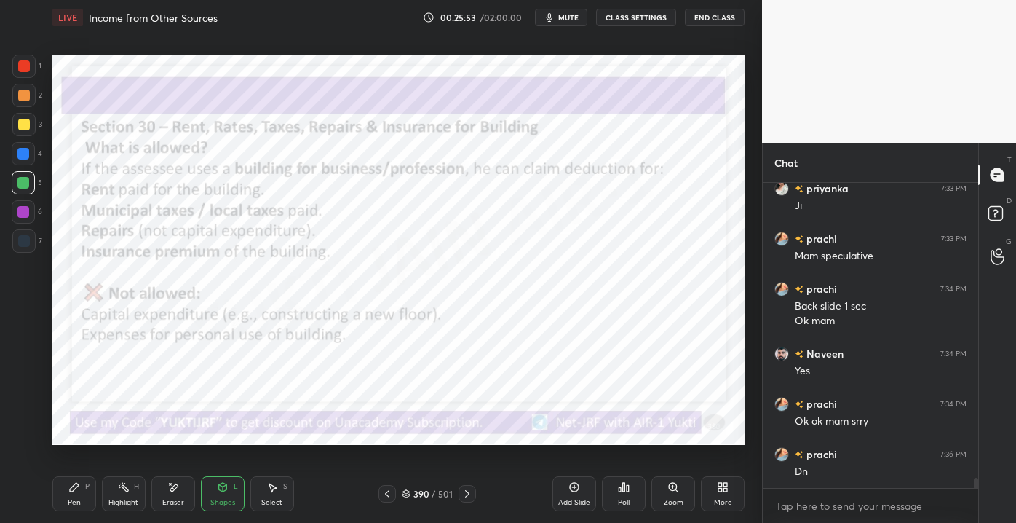
scroll to position [9046, 0]
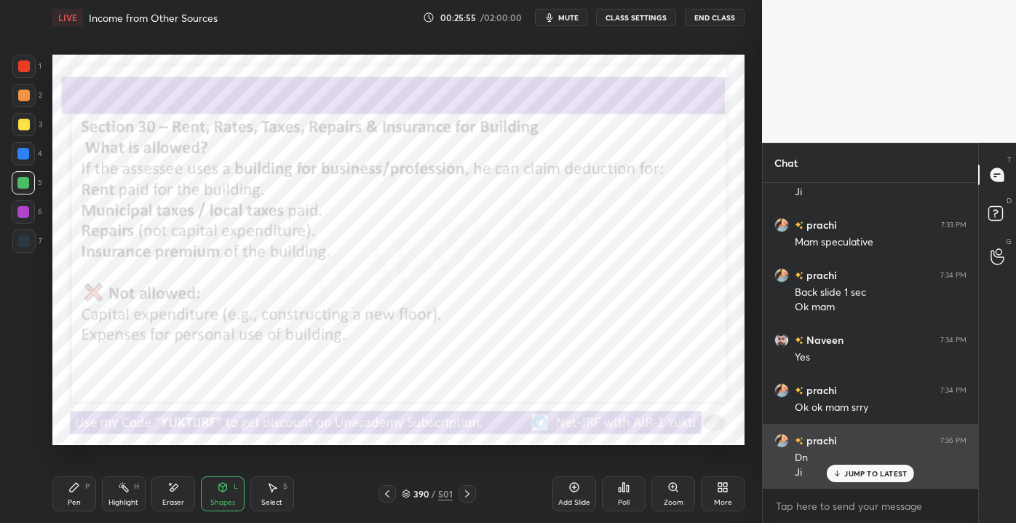
click at [854, 472] on p "JUMP TO LATEST" at bounding box center [875, 473] width 63 height 9
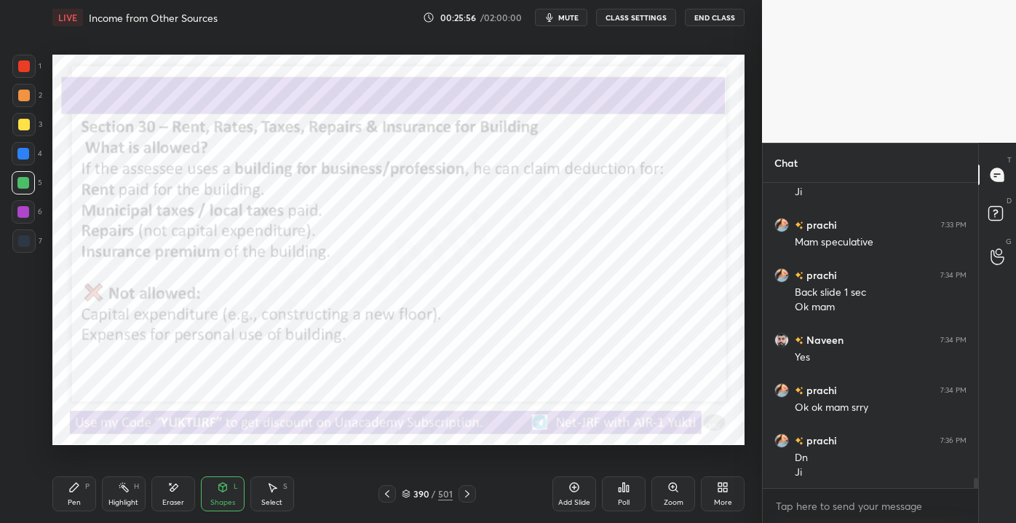
click at [387, 496] on icon at bounding box center [387, 494] width 12 height 12
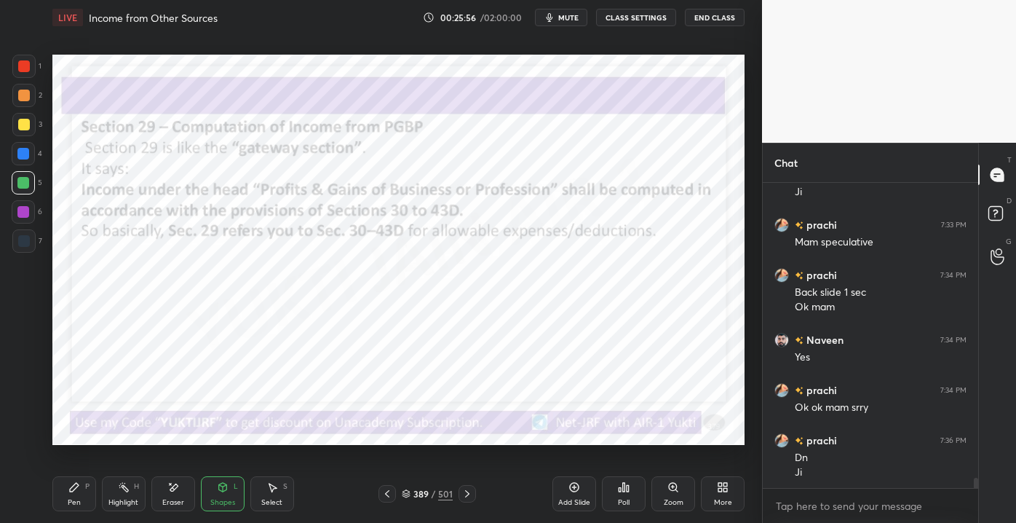
click at [391, 498] on icon at bounding box center [387, 494] width 12 height 12
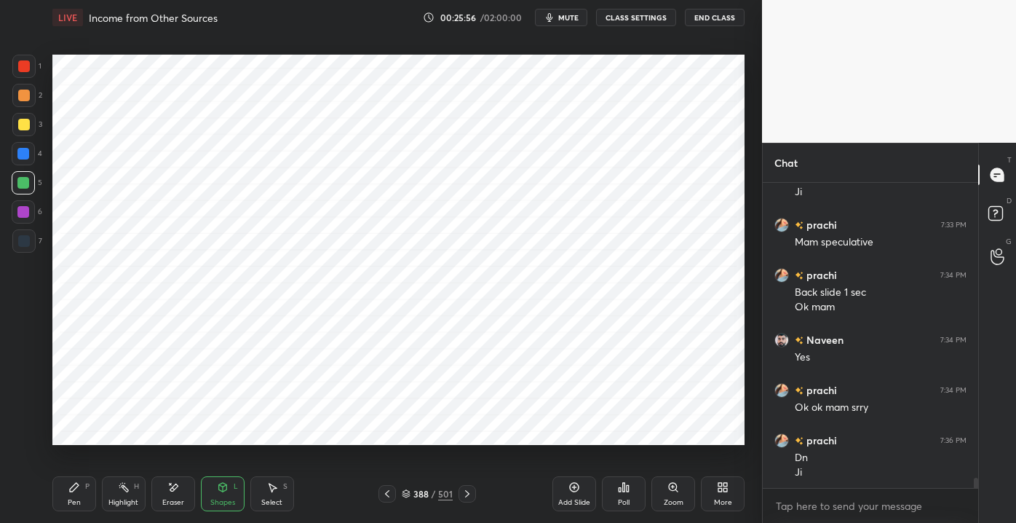
click at [390, 493] on icon at bounding box center [387, 494] width 12 height 12
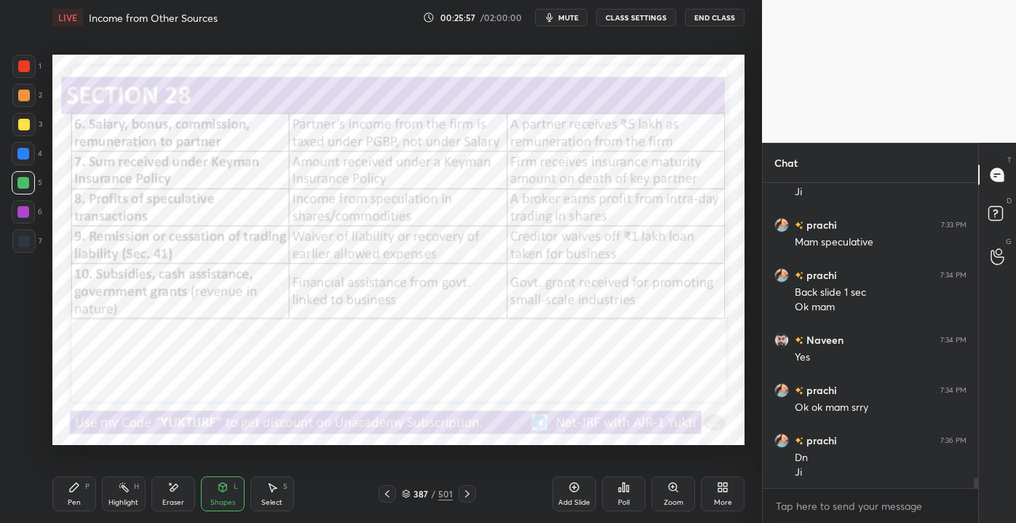
click at [387, 490] on icon at bounding box center [387, 494] width 12 height 12
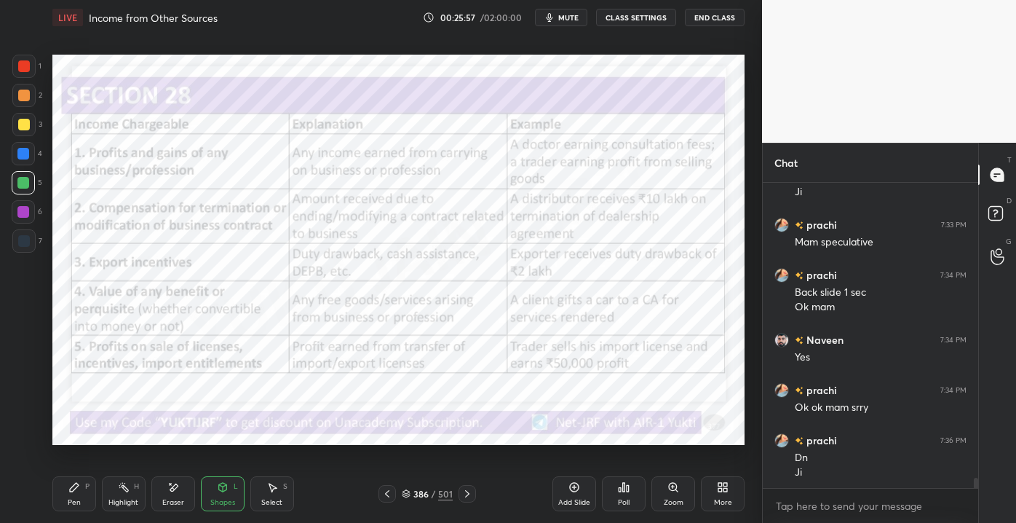
click at [376, 483] on div "Pen P Highlight H Eraser Shapes L Select S 386 / 501 Add Slide Poll Zoom More" at bounding box center [398, 493] width 692 height 58
click at [375, 485] on div "386 / 501" at bounding box center [428, 493] width 250 height 17
click at [386, 492] on icon at bounding box center [387, 494] width 12 height 12
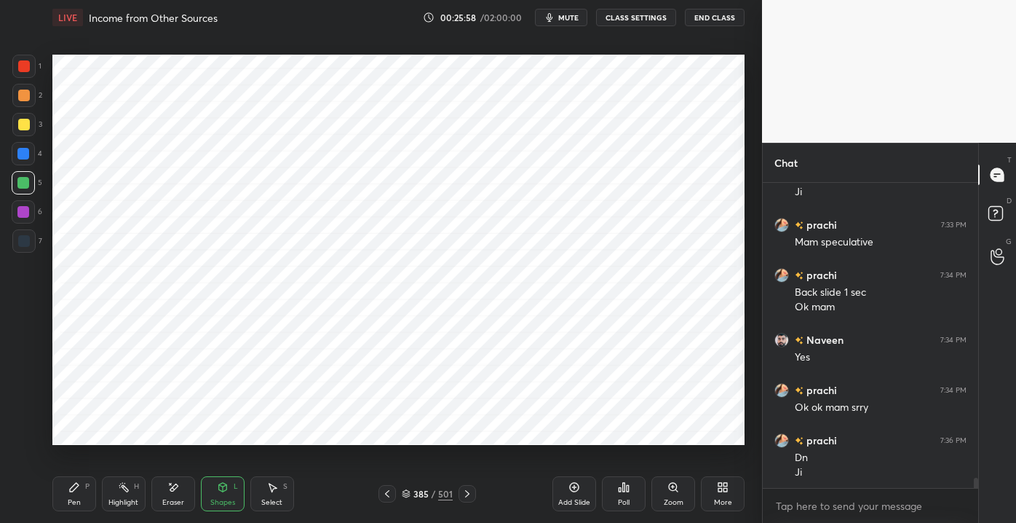
click at [386, 491] on icon at bounding box center [387, 494] width 12 height 12
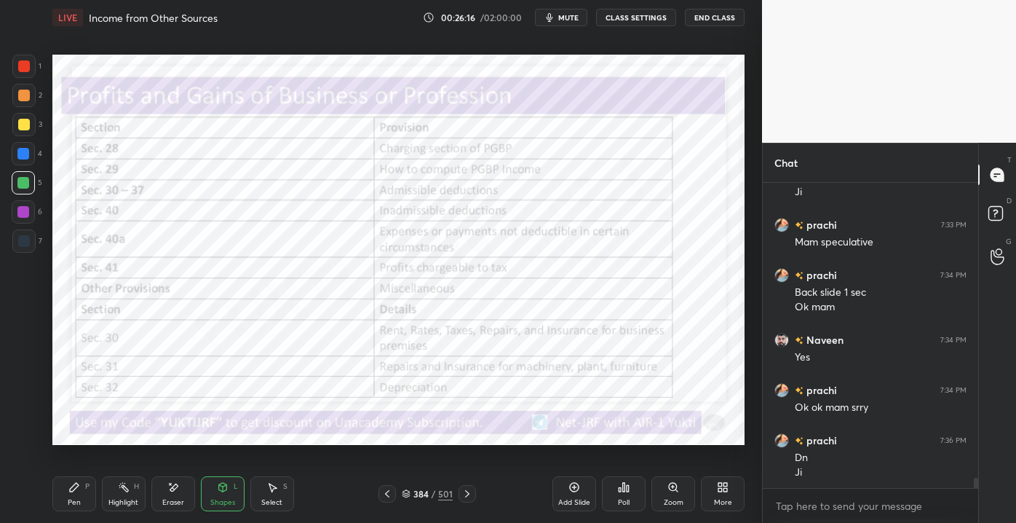
click at [456, 493] on div "384 / 501" at bounding box center [427, 493] width 98 height 17
click at [465, 496] on icon at bounding box center [467, 494] width 12 height 12
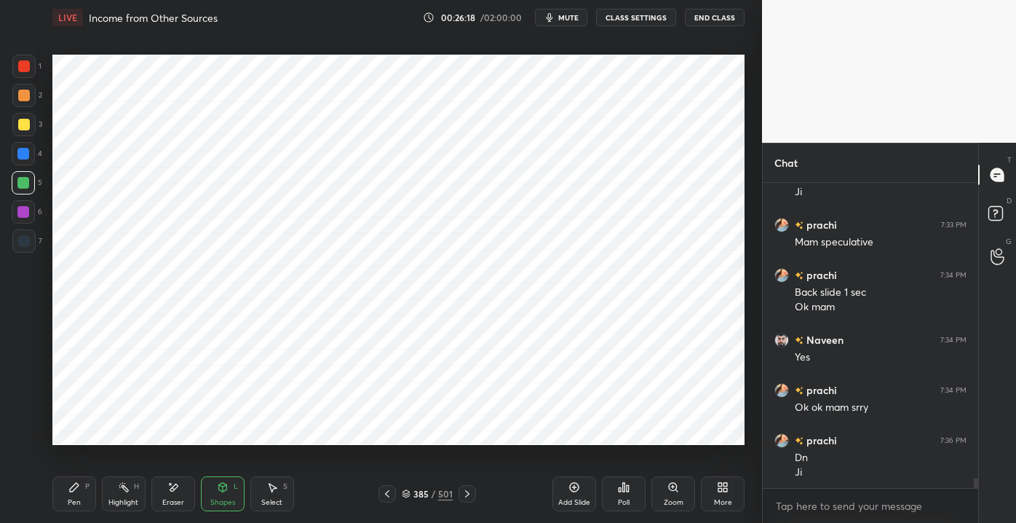
click at [465, 493] on icon at bounding box center [467, 494] width 12 height 12
click at [466, 494] on icon at bounding box center [467, 494] width 12 height 12
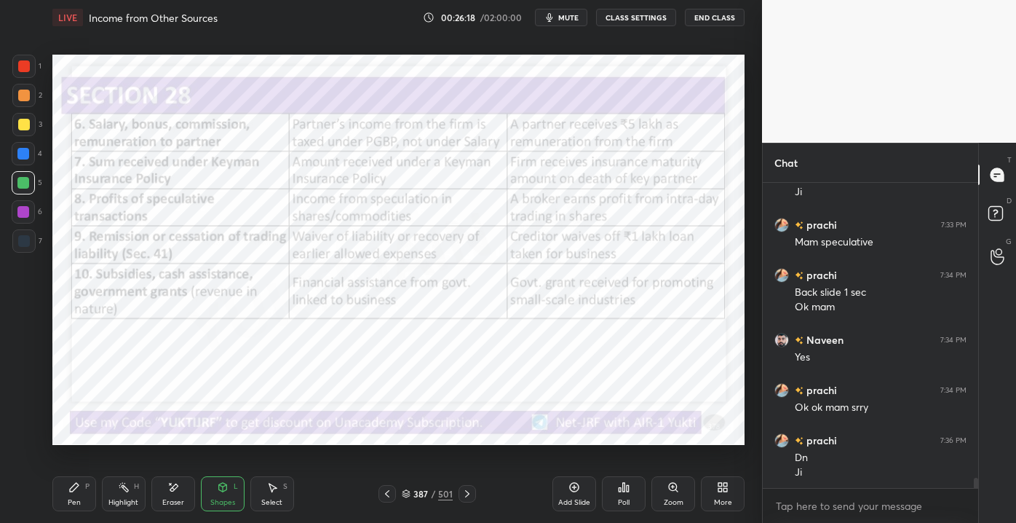
click at [467, 494] on icon at bounding box center [467, 493] width 4 height 7
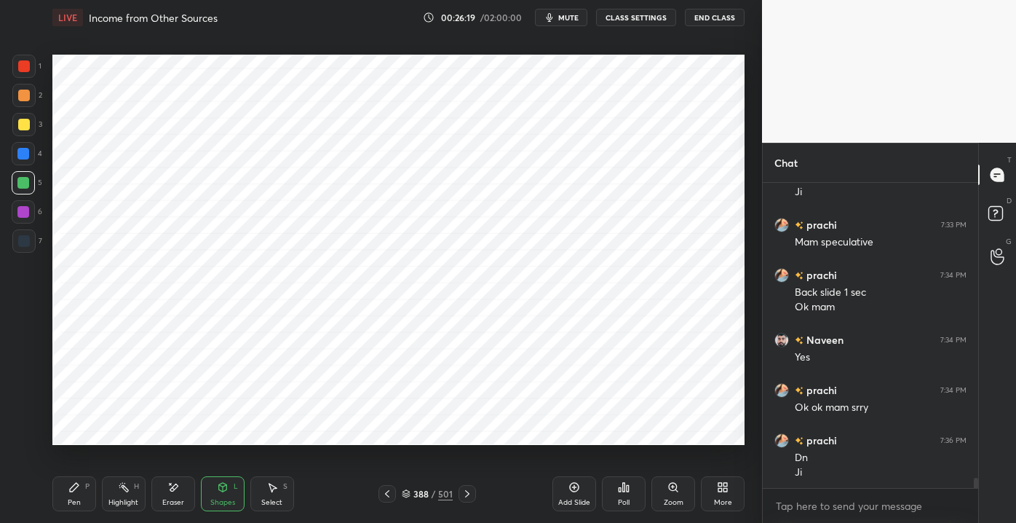
click at [472, 493] on icon at bounding box center [467, 494] width 12 height 12
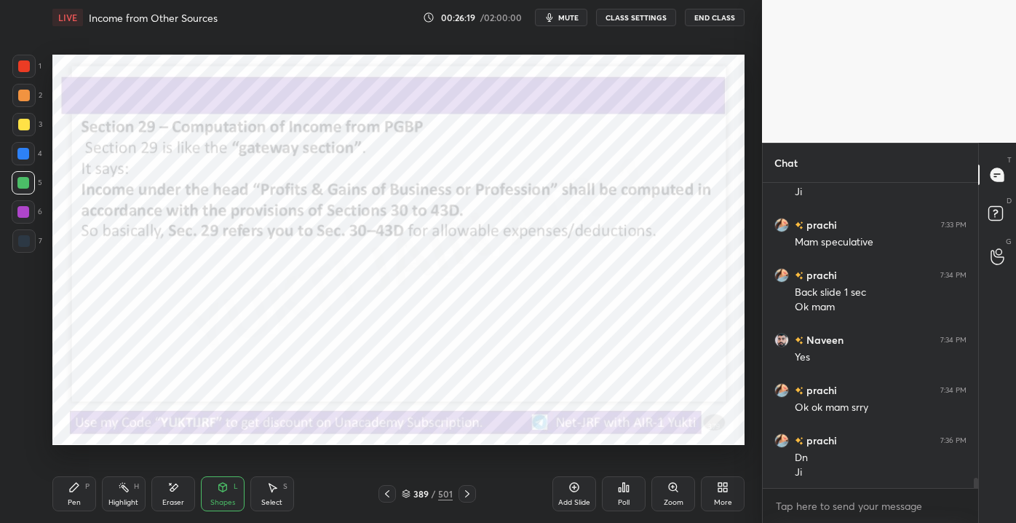
click at [473, 494] on div at bounding box center [467, 493] width 17 height 17
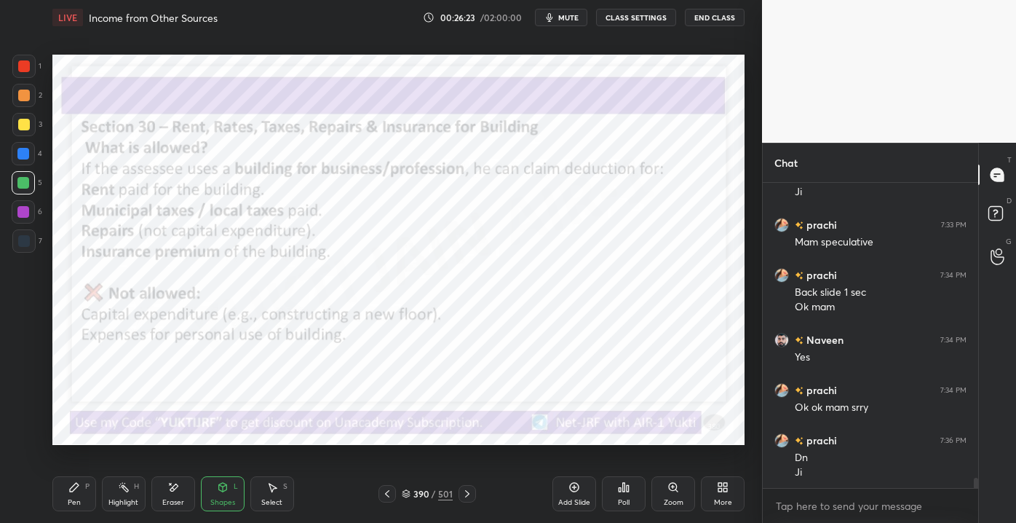
click at [394, 496] on div at bounding box center [386, 493] width 17 height 17
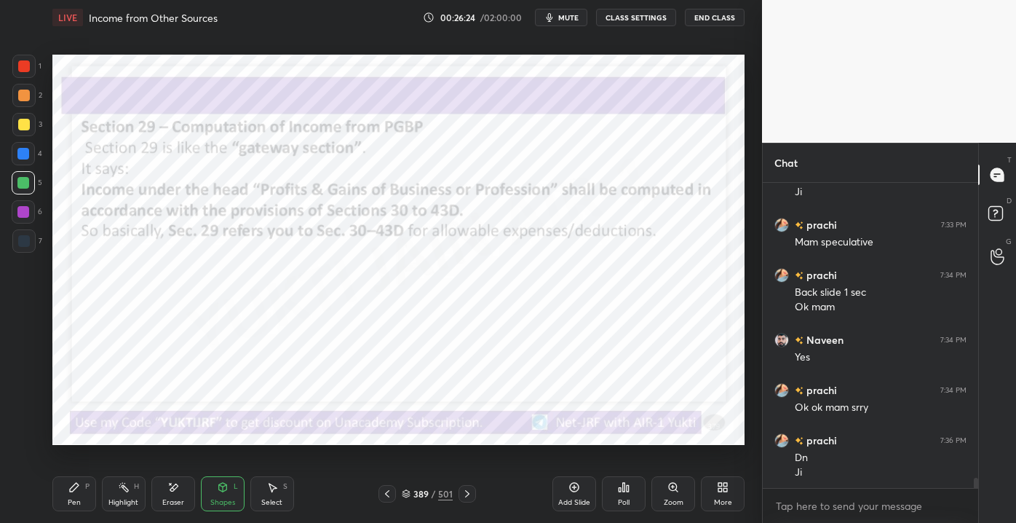
click at [576, 496] on div "Add Slide" at bounding box center [574, 493] width 44 height 35
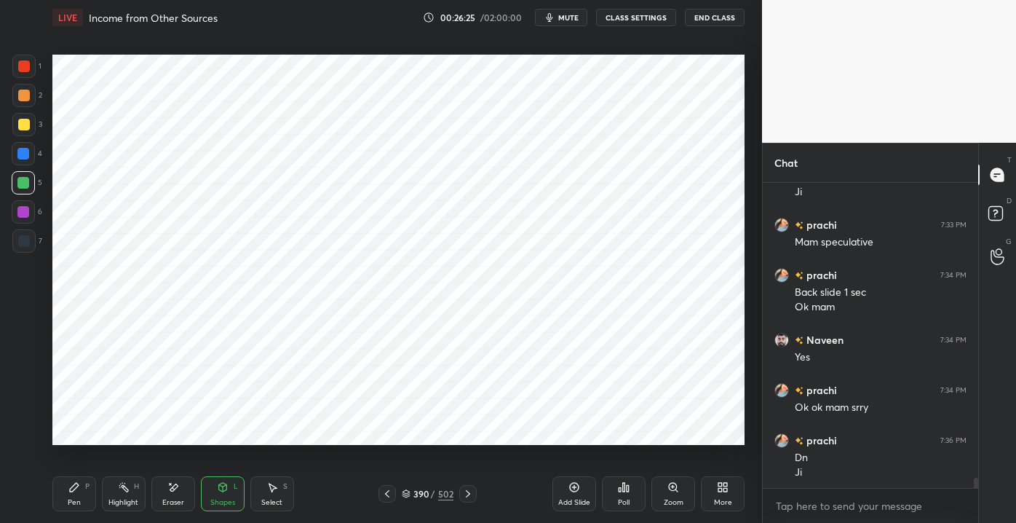
click at [23, 67] on div at bounding box center [24, 66] width 12 height 12
click at [85, 478] on div "Pen P" at bounding box center [74, 493] width 44 height 35
drag, startPoint x: 469, startPoint y: 491, endPoint x: 461, endPoint y: 493, distance: 7.6
click at [467, 492] on icon at bounding box center [468, 494] width 12 height 12
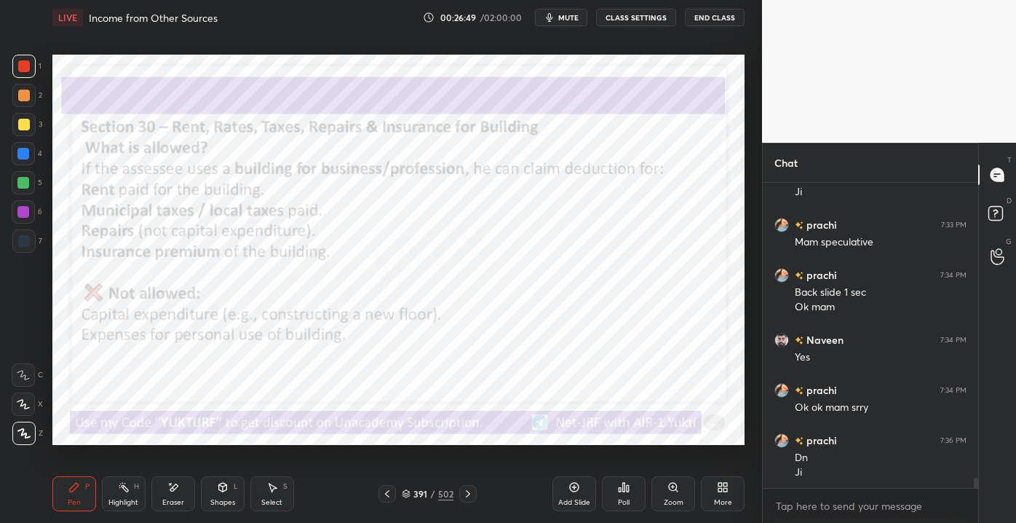
click at [392, 496] on icon at bounding box center [387, 494] width 12 height 12
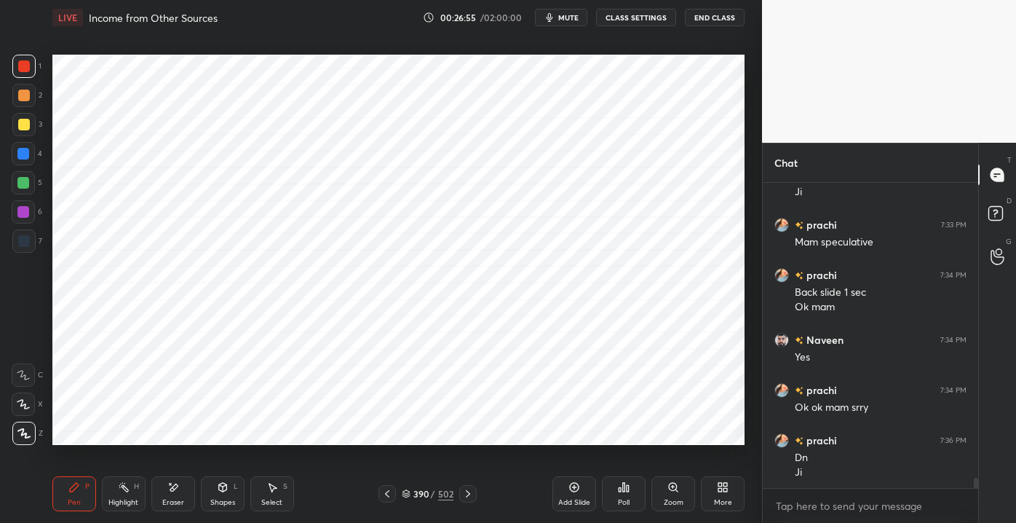
scroll to position [9096, 0]
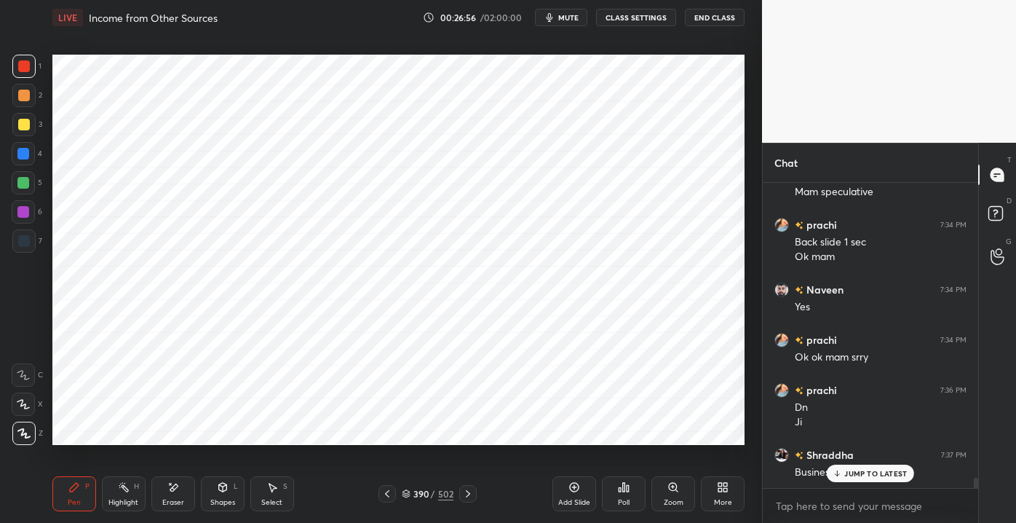
click at [844, 472] on p "JUMP TO LATEST" at bounding box center [875, 473] width 63 height 9
click at [555, 18] on icon "button" at bounding box center [550, 18] width 12 height 12
click at [223, 499] on div "Shapes" at bounding box center [222, 502] width 25 height 7
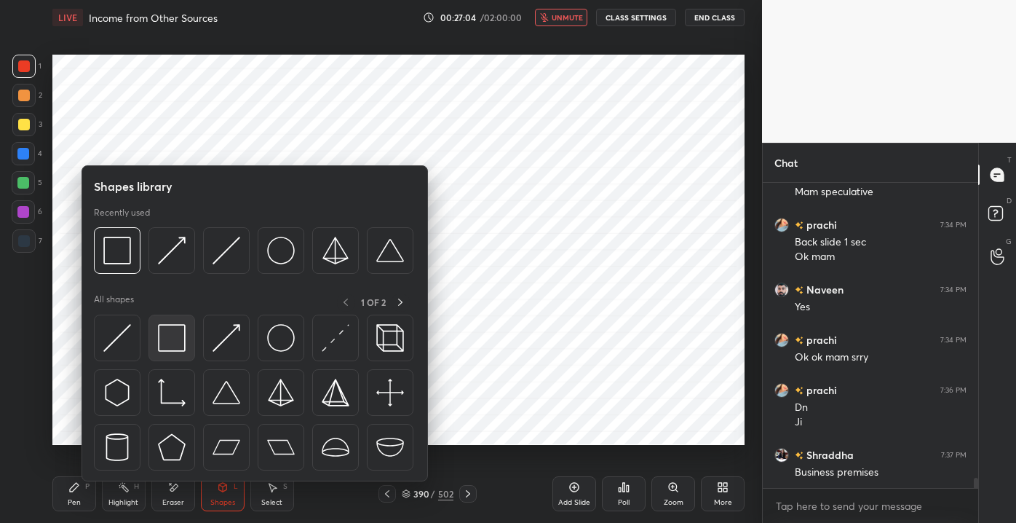
click at [172, 346] on img at bounding box center [172, 338] width 28 height 28
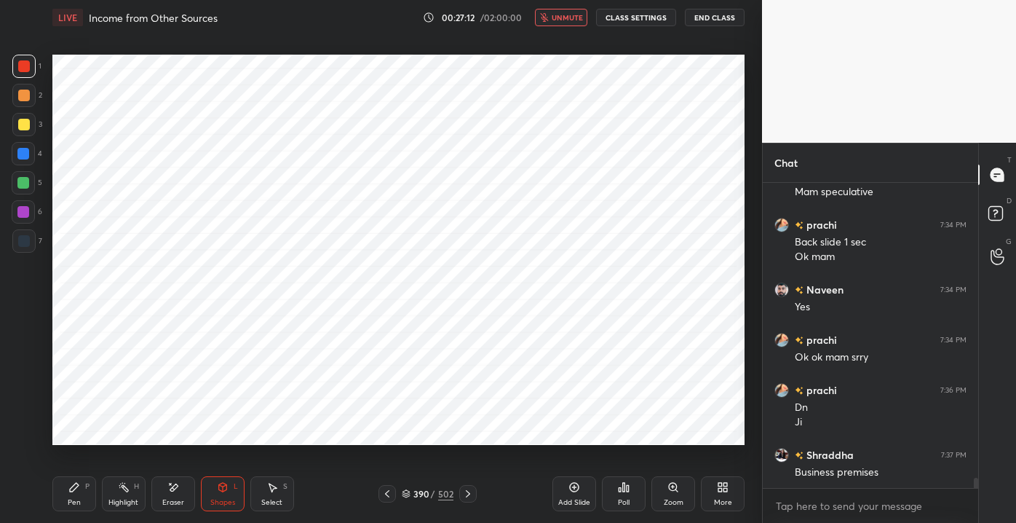
click at [210, 492] on div "Shapes L" at bounding box center [223, 493] width 44 height 35
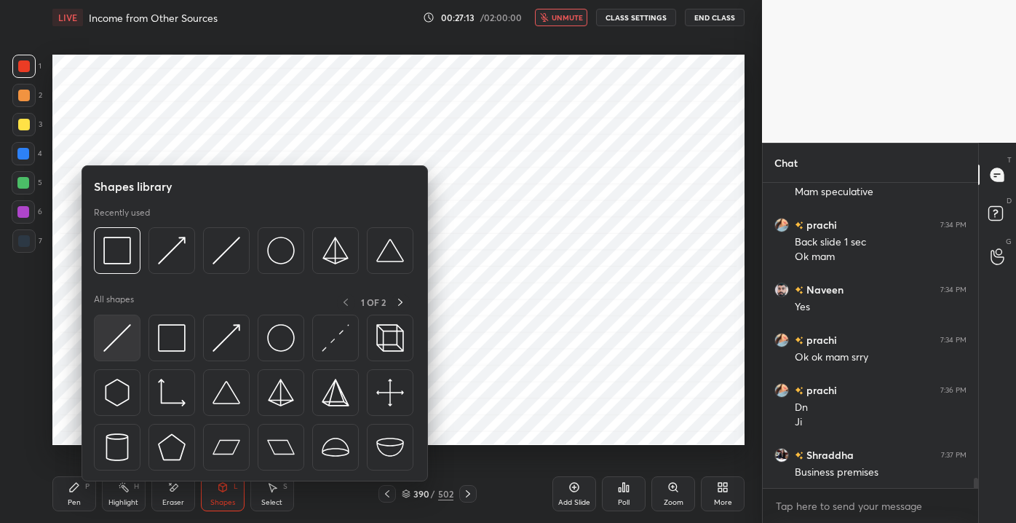
click at [111, 345] on img at bounding box center [117, 338] width 28 height 28
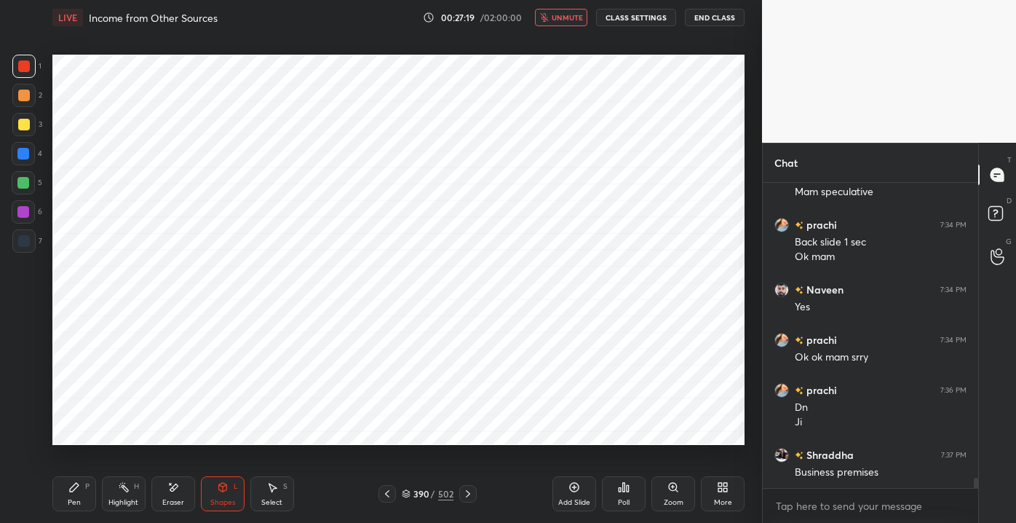
click at [552, 16] on button "unmute" at bounding box center [561, 17] width 52 height 17
click at [58, 505] on div "Pen P" at bounding box center [74, 493] width 44 height 35
click at [28, 154] on div at bounding box center [23, 154] width 12 height 12
click at [167, 493] on div "Eraser" at bounding box center [173, 493] width 44 height 35
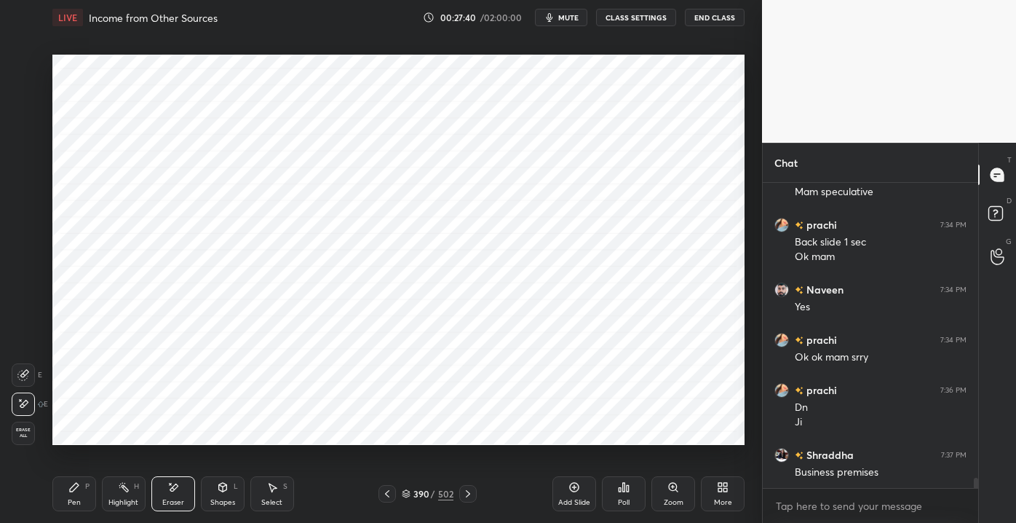
click at [73, 494] on div "Pen P" at bounding box center [74, 493] width 44 height 35
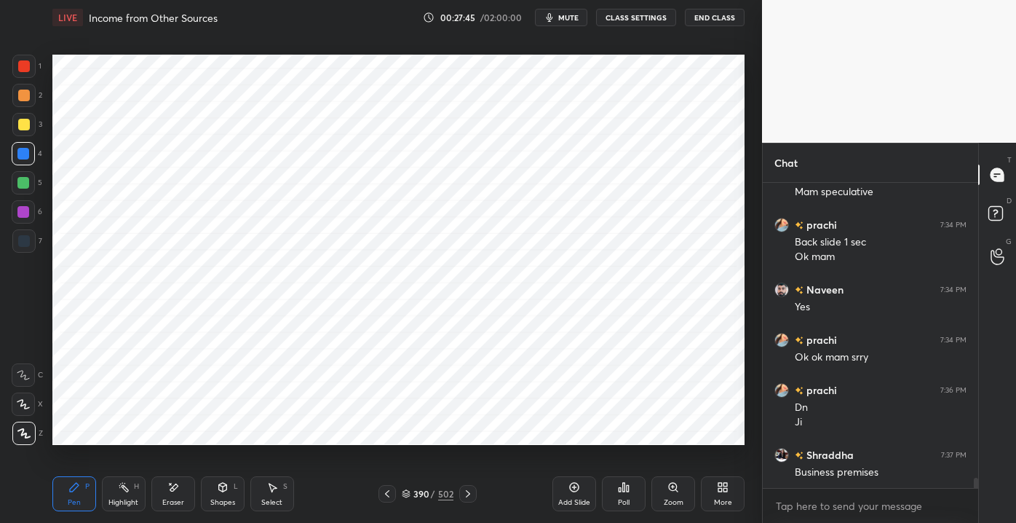
click at [212, 492] on div "Shapes L" at bounding box center [223, 493] width 44 height 35
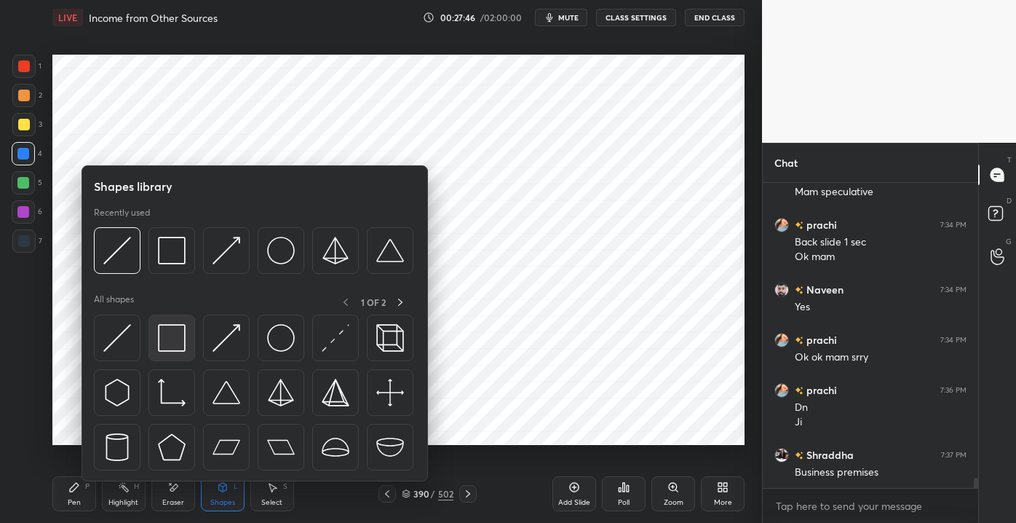
click at [161, 341] on img at bounding box center [172, 338] width 28 height 28
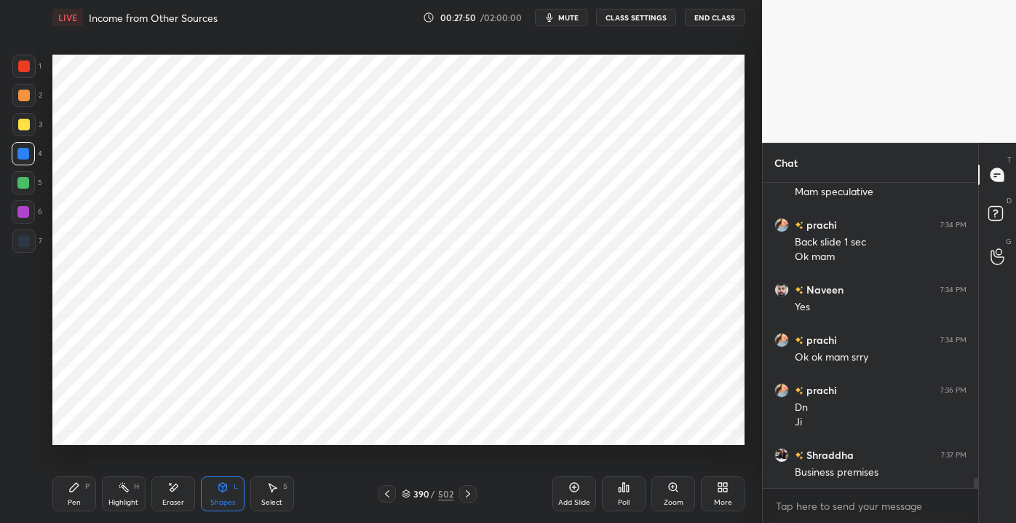
click at [215, 496] on div "Shapes L" at bounding box center [223, 493] width 44 height 35
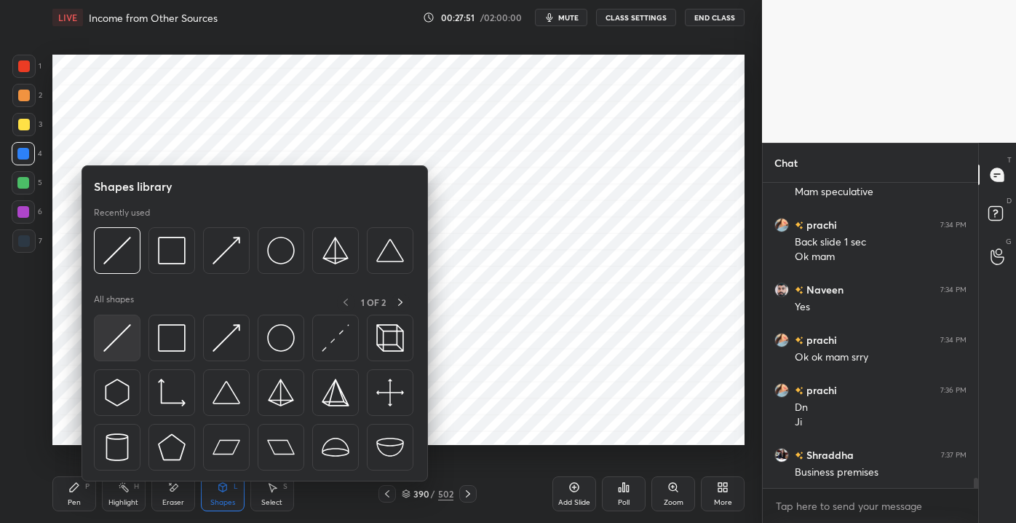
click at [124, 340] on img at bounding box center [117, 338] width 28 height 28
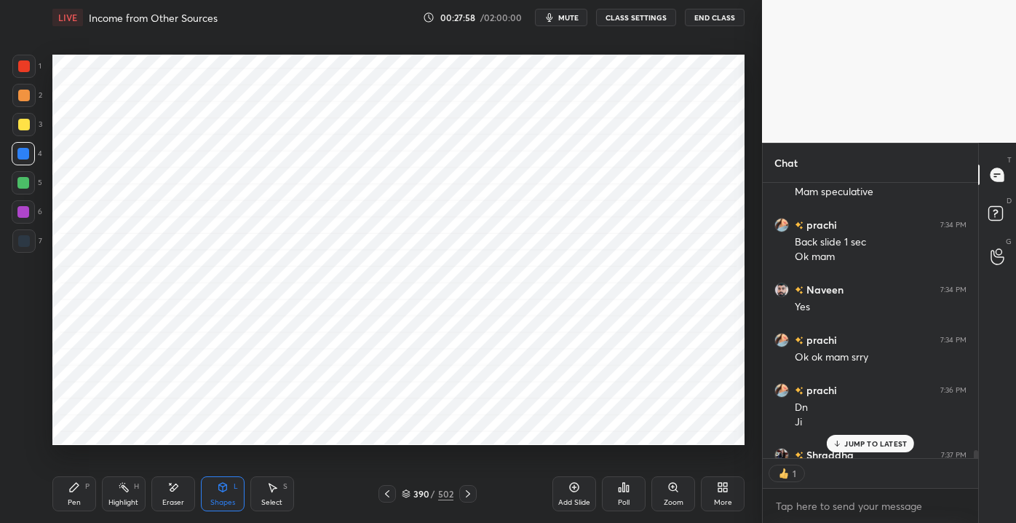
scroll to position [9176, 0]
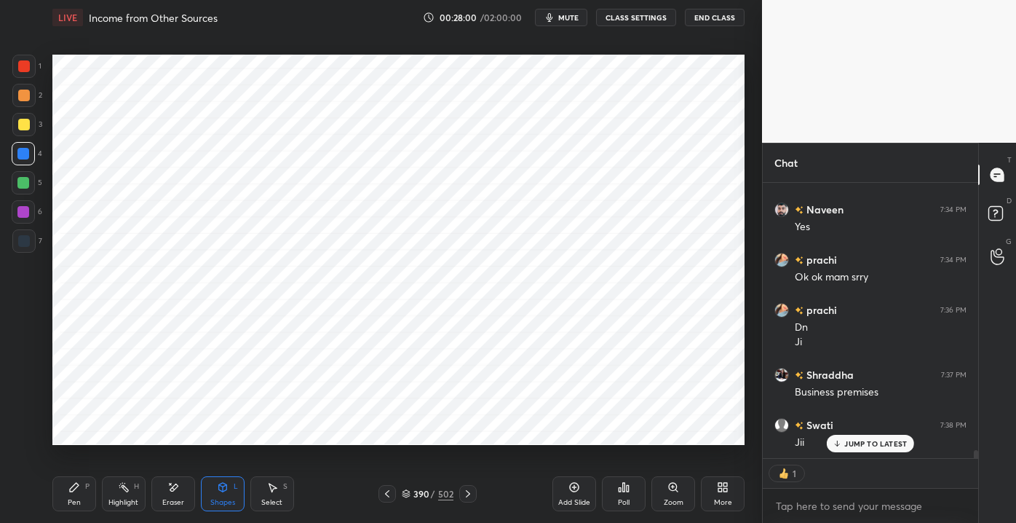
click at [23, 181] on div at bounding box center [23, 183] width 12 height 12
click at [76, 499] on div "Pen" at bounding box center [74, 502] width 13 height 7
click at [15, 76] on div at bounding box center [23, 66] width 23 height 23
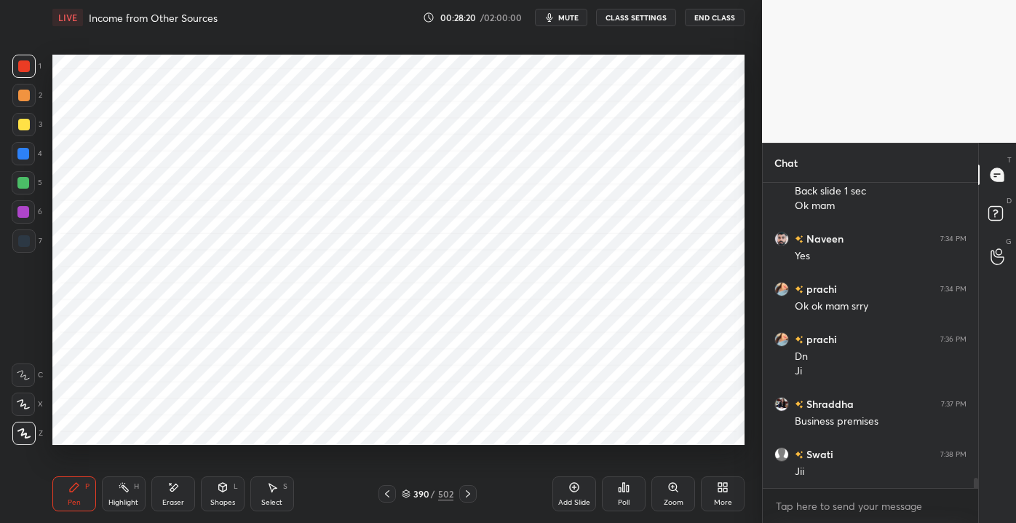
scroll to position [9198, 0]
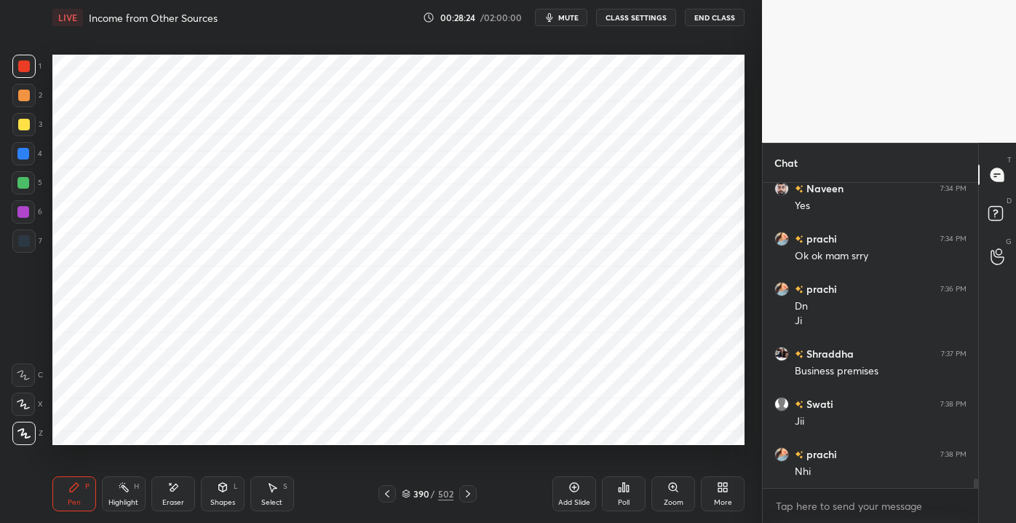
click at [29, 148] on div at bounding box center [23, 153] width 23 height 23
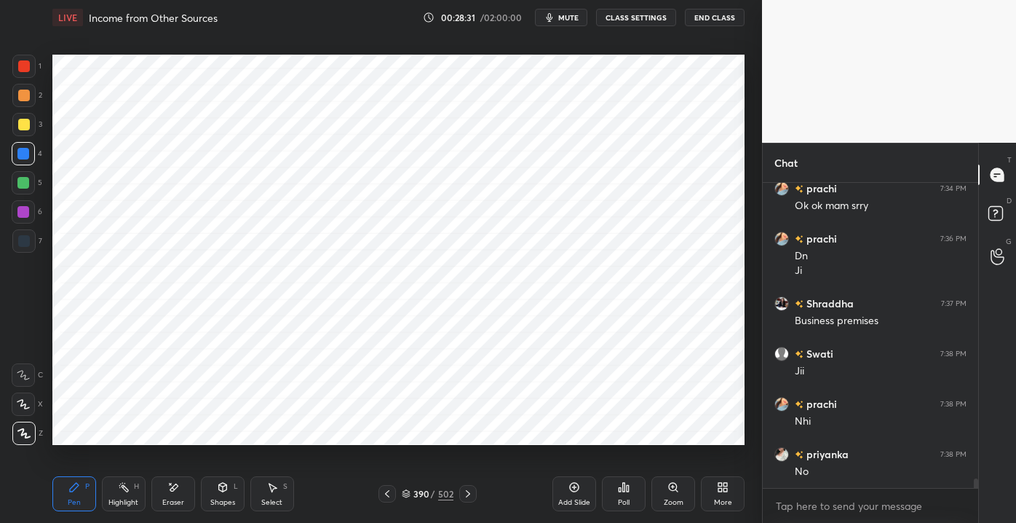
scroll to position [9298, 0]
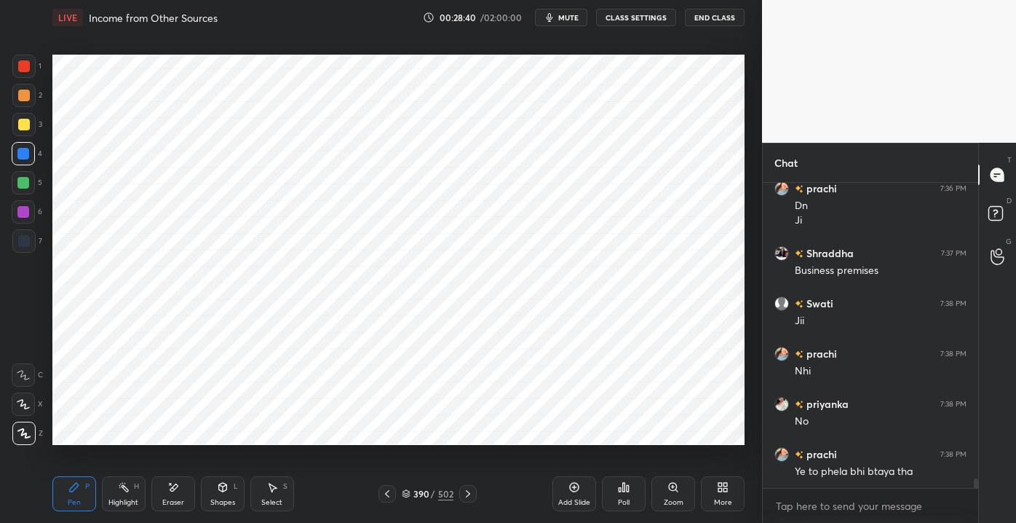
click at [218, 496] on div "Shapes L" at bounding box center [223, 493] width 44 height 35
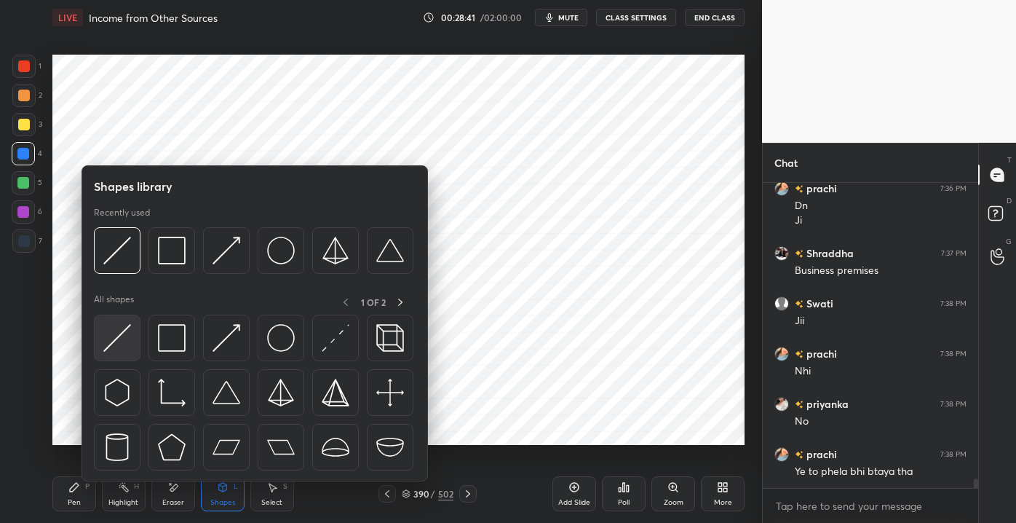
click at [127, 344] on img at bounding box center [117, 338] width 28 height 28
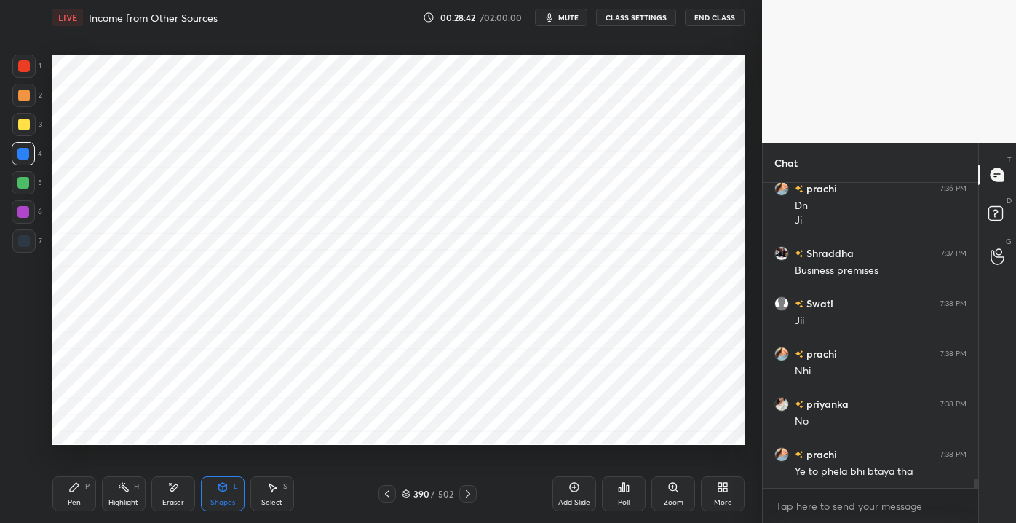
click at [10, 54] on div "1 2 3 4 5 6 7 C X Z E E Erase all H H LIVE Income from Other Sources 00:28:42 /…" at bounding box center [375, 261] width 750 height 523
click at [25, 70] on div at bounding box center [24, 66] width 12 height 12
click at [25, 175] on div at bounding box center [23, 182] width 23 height 23
click at [77, 499] on div "Pen" at bounding box center [74, 502] width 13 height 7
click at [23, 66] on div at bounding box center [24, 66] width 12 height 12
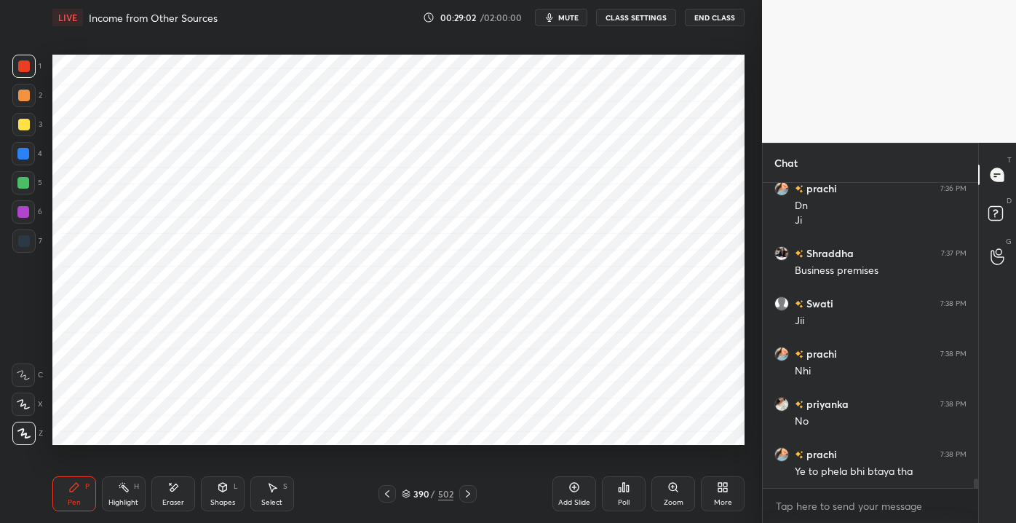
click at [34, 181] on div at bounding box center [23, 182] width 23 height 23
click at [28, 148] on div at bounding box center [23, 154] width 12 height 12
click at [24, 71] on div at bounding box center [24, 66] width 12 height 12
click at [207, 499] on div "Shapes L" at bounding box center [223, 493] width 44 height 35
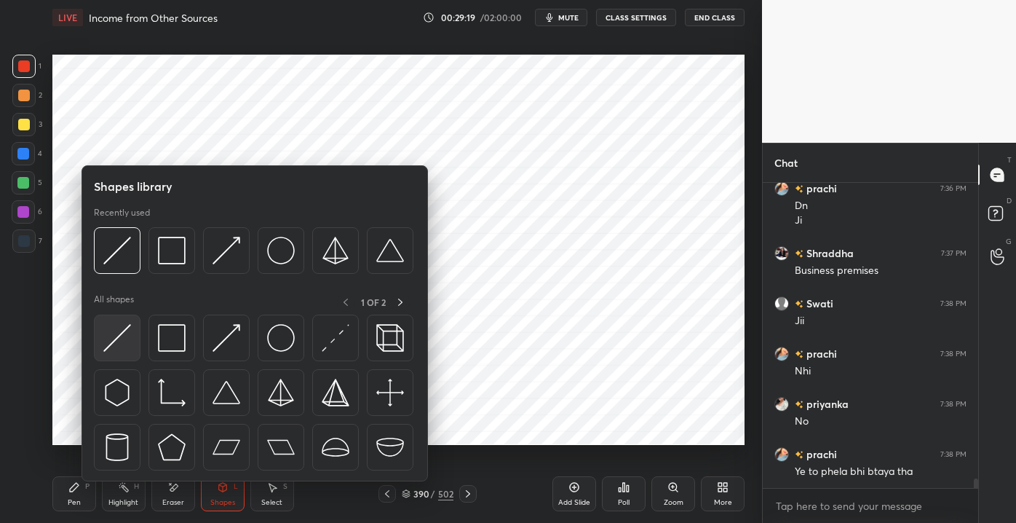
click at [126, 344] on img at bounding box center [117, 338] width 28 height 28
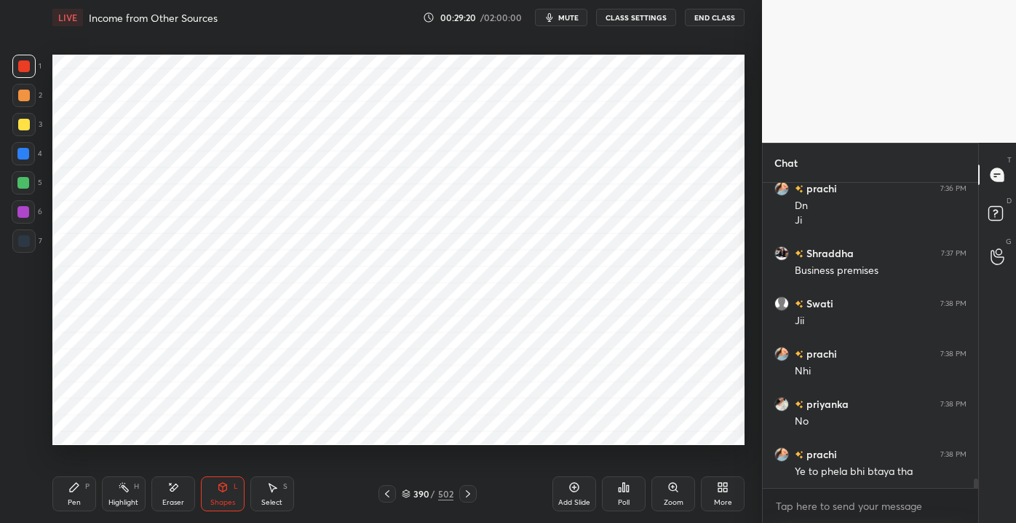
click at [25, 185] on div at bounding box center [23, 183] width 12 height 12
click at [74, 495] on div "Pen P" at bounding box center [74, 493] width 44 height 35
drag, startPoint x: 181, startPoint y: 499, endPoint x: 258, endPoint y: 446, distance: 93.3
click at [178, 496] on div "Eraser" at bounding box center [173, 493] width 44 height 35
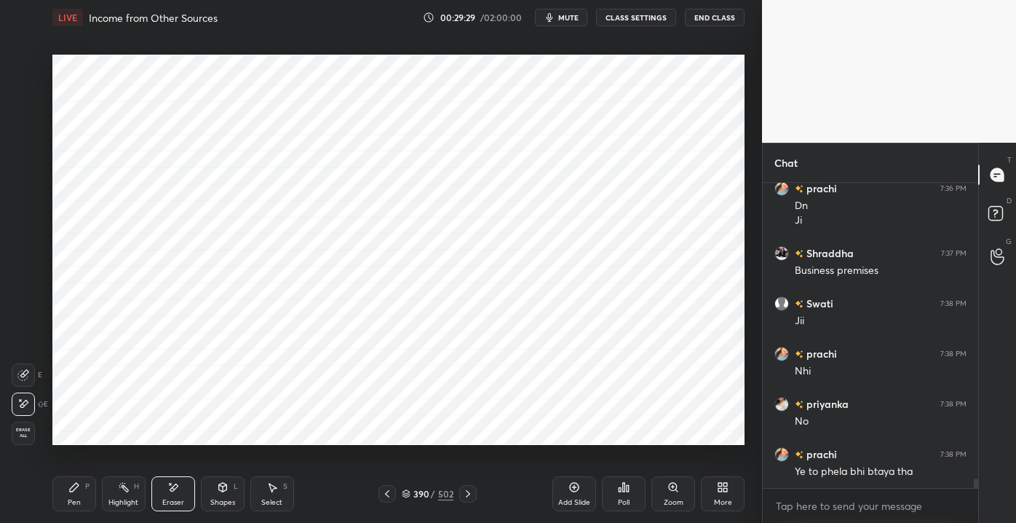
click at [75, 488] on icon at bounding box center [74, 487] width 9 height 9
click at [23, 137] on div "3" at bounding box center [27, 127] width 30 height 29
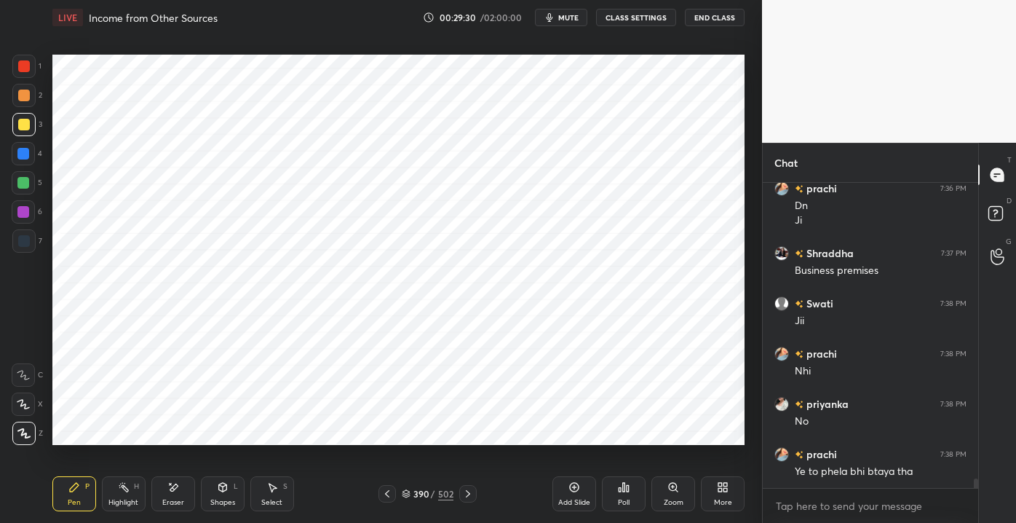
click at [19, 149] on div at bounding box center [23, 154] width 12 height 12
click at [12, 68] on div "1 2 3 4 5 6 7 C X Z E E Erase all H H" at bounding box center [23, 249] width 47 height 389
click at [15, 68] on div at bounding box center [23, 66] width 23 height 23
click at [222, 502] on div "Shapes" at bounding box center [222, 502] width 25 height 7
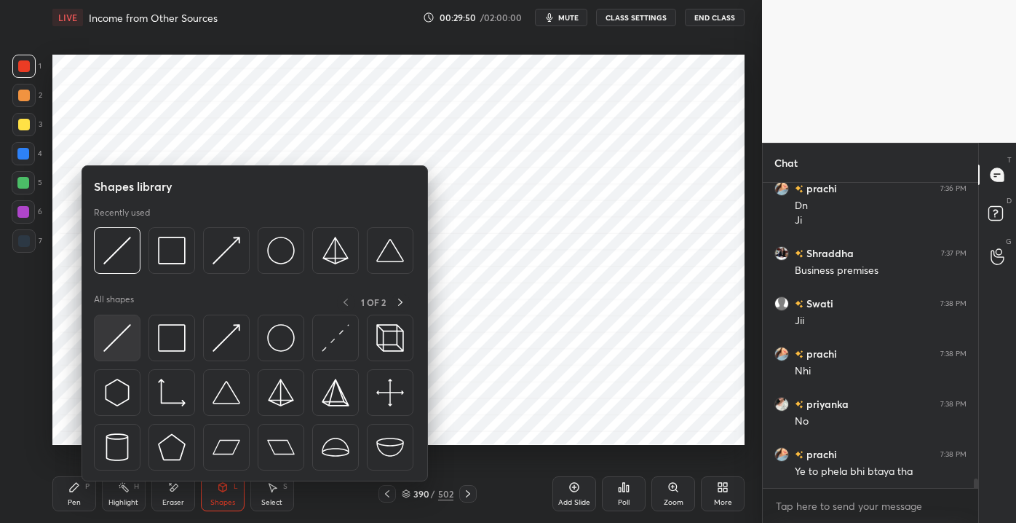
click at [130, 336] on img at bounding box center [117, 338] width 28 height 28
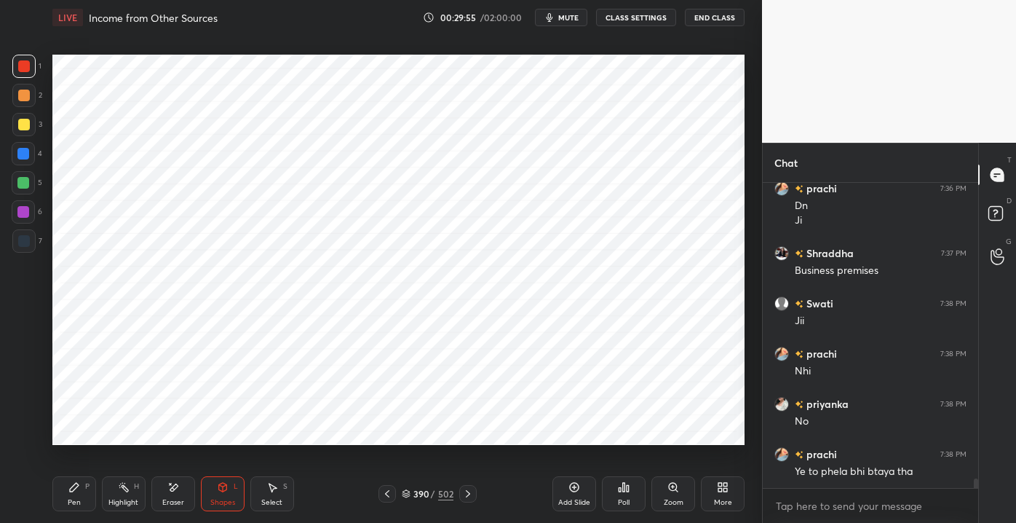
click at [20, 175] on div at bounding box center [23, 182] width 23 height 23
click at [15, 159] on div at bounding box center [23, 153] width 23 height 23
click at [69, 491] on div "Pen P" at bounding box center [74, 493] width 44 height 35
click at [20, 73] on div at bounding box center [23, 66] width 23 height 23
click at [26, 214] on div at bounding box center [23, 212] width 12 height 12
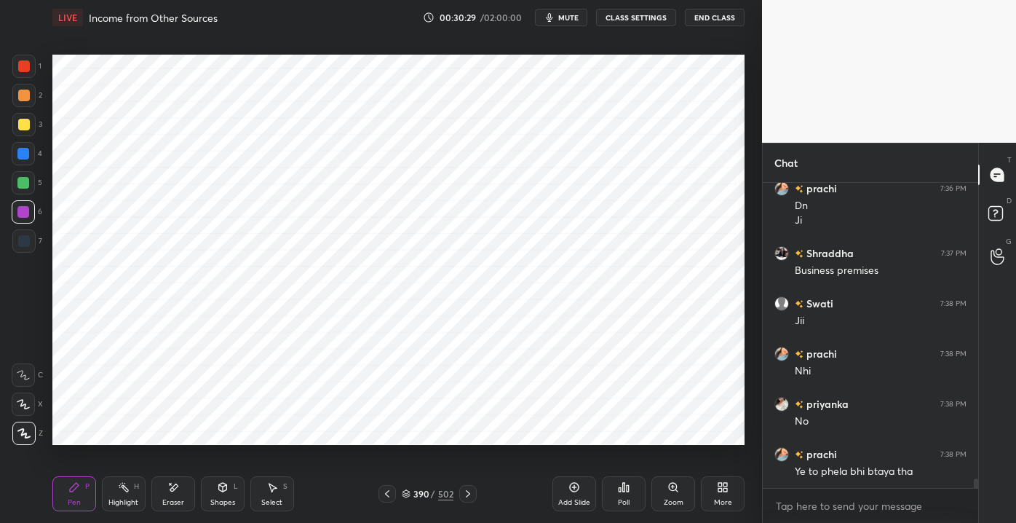
click at [176, 490] on icon at bounding box center [173, 487] width 12 height 12
click at [266, 501] on div "Select" at bounding box center [271, 502] width 21 height 7
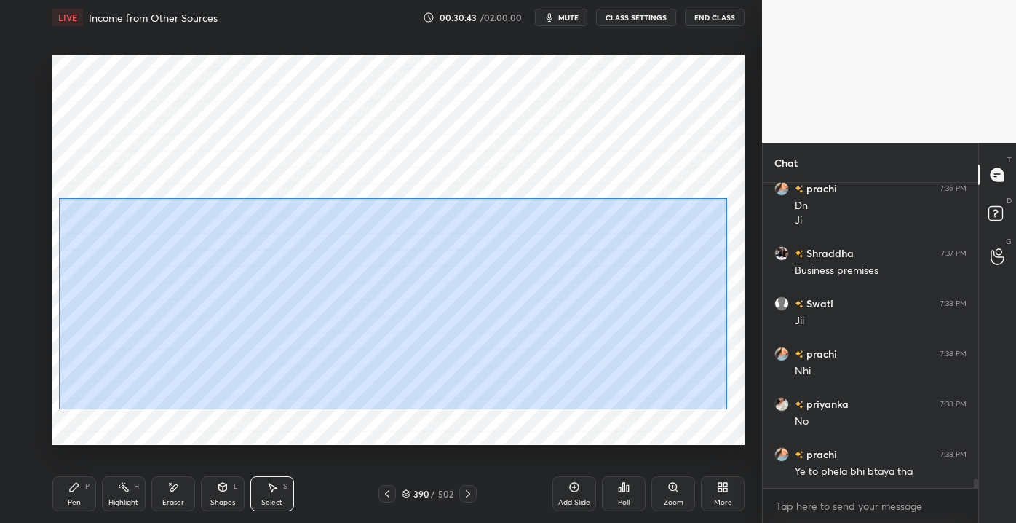
drag, startPoint x: 72, startPoint y: 210, endPoint x: 732, endPoint y: 405, distance: 688.6
click at [729, 408] on div "0 ° Undo Copy Duplicate Duplicate to new slide Delete" at bounding box center [398, 249] width 692 height 389
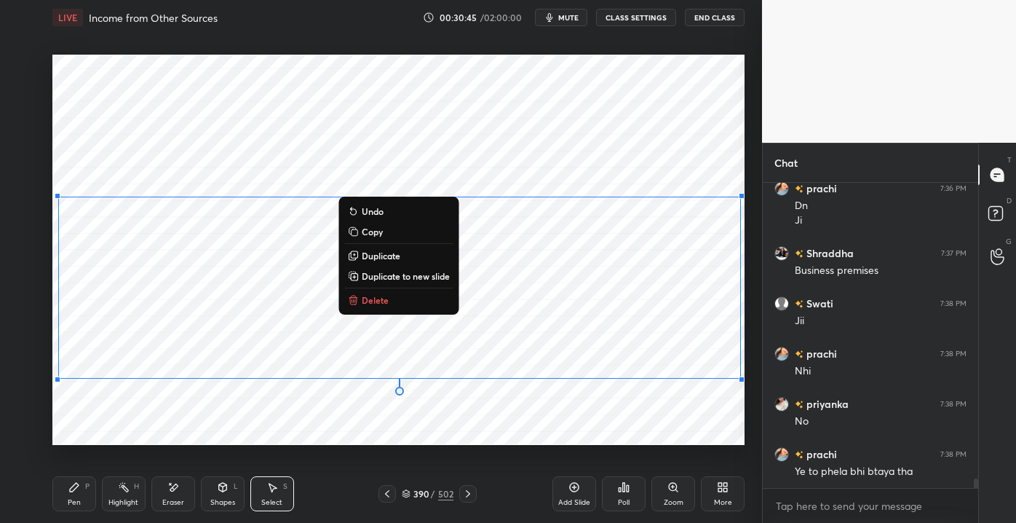
click at [356, 205] on button "Undo" at bounding box center [398, 210] width 108 height 17
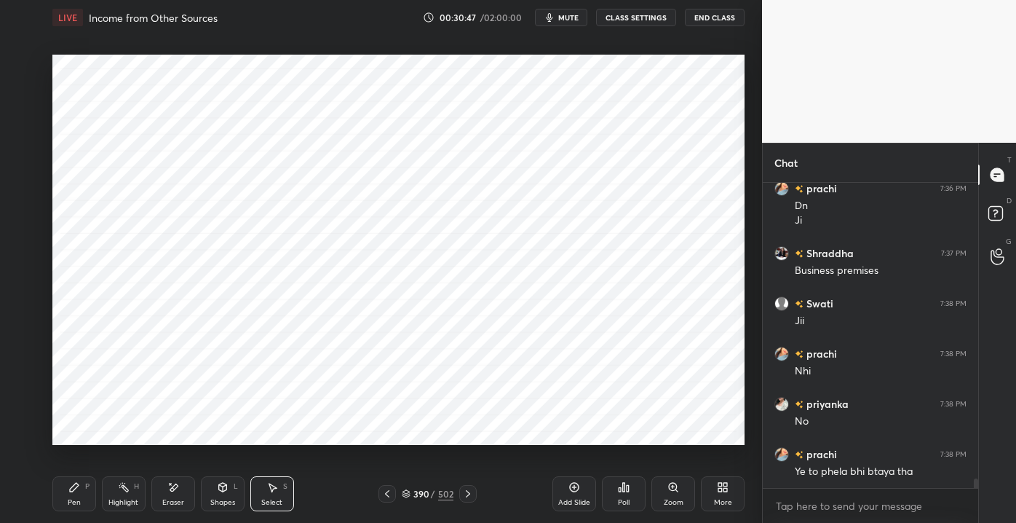
drag, startPoint x: 87, startPoint y: 227, endPoint x: 513, endPoint y: 346, distance: 442.2
click at [616, 376] on div "0 ° Undo Copy Duplicate Duplicate to new slide Delete Setting up your live clas…" at bounding box center [399, 249] width 704 height 429
click at [525, 350] on div "0 ° Undo Copy Duplicate Duplicate to new slide Delete" at bounding box center [398, 249] width 692 height 389
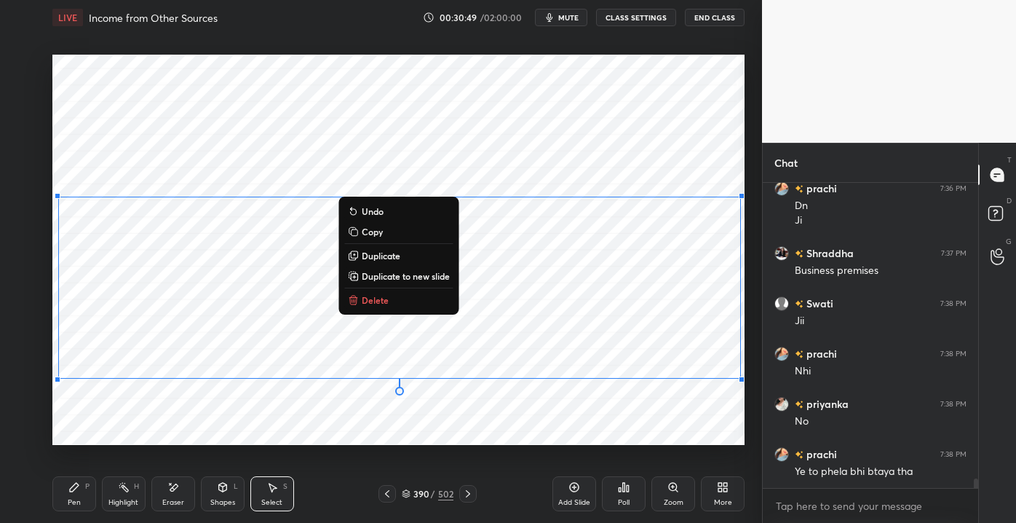
drag, startPoint x: 73, startPoint y: 208, endPoint x: 740, endPoint y: 377, distance: 688.4
click at [747, 376] on div "0 ° Undo Copy Duplicate Duplicate to new slide Delete Setting up your live clas…" at bounding box center [399, 249] width 704 height 429
click at [372, 206] on button "Undo" at bounding box center [398, 210] width 108 height 17
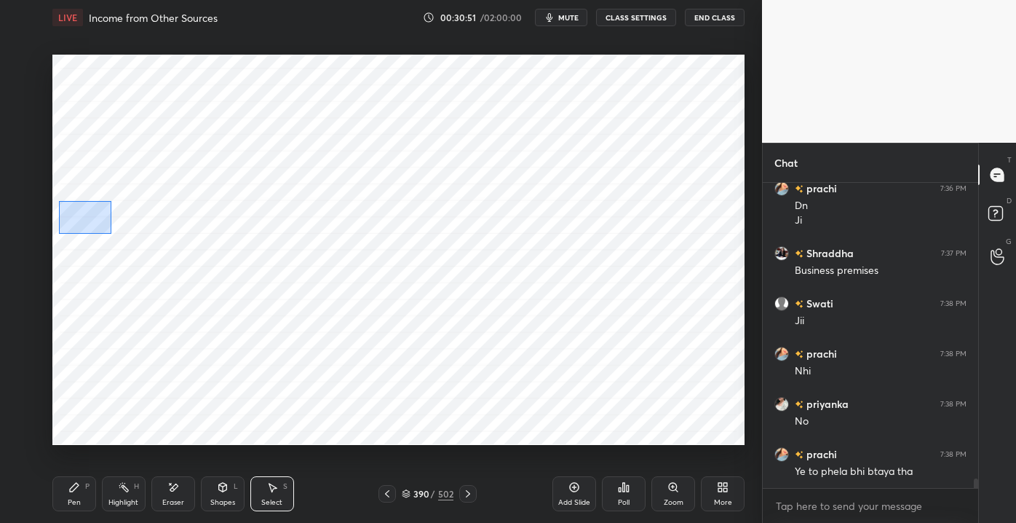
scroll to position [9348, 0]
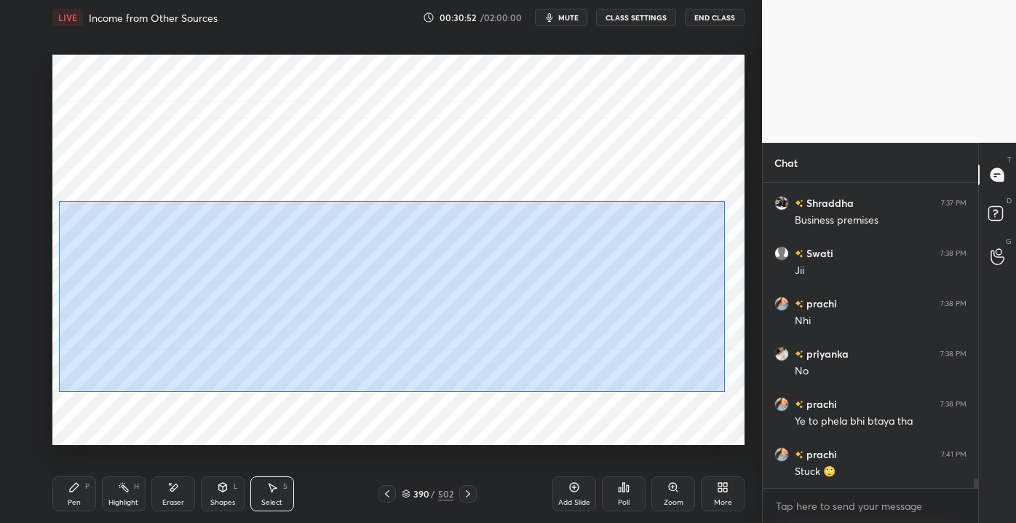
drag, startPoint x: 111, startPoint y: 234, endPoint x: 729, endPoint y: 389, distance: 636.4
click at [731, 391] on div "0 ° Undo Copy Duplicate Duplicate to new slide Delete" at bounding box center [398, 249] width 692 height 389
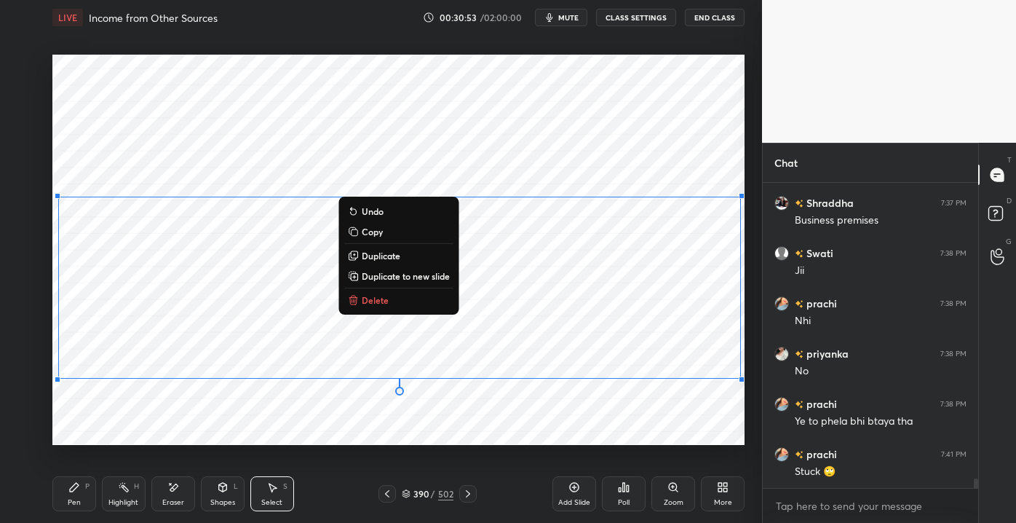
click at [378, 208] on p "Undo" at bounding box center [373, 211] width 22 height 12
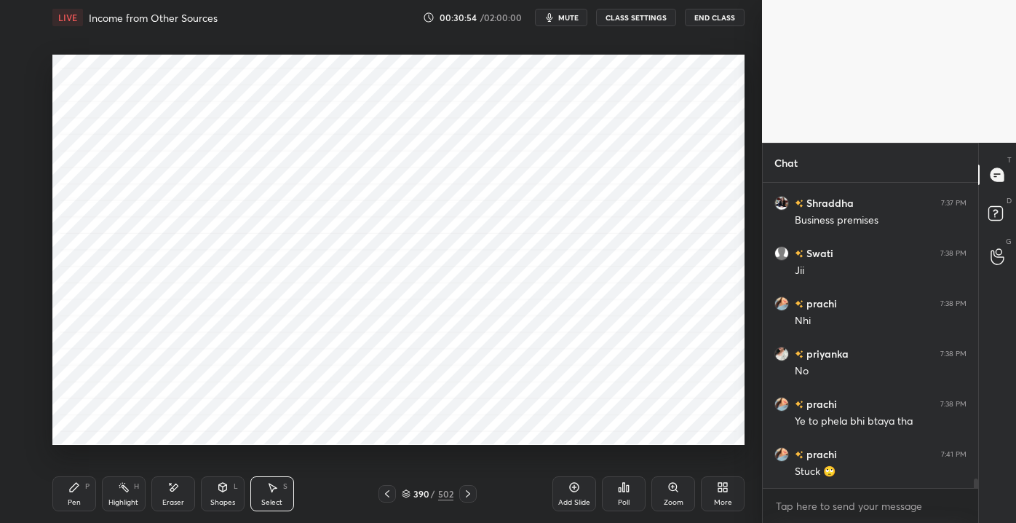
click at [82, 497] on div "Pen P" at bounding box center [74, 493] width 44 height 35
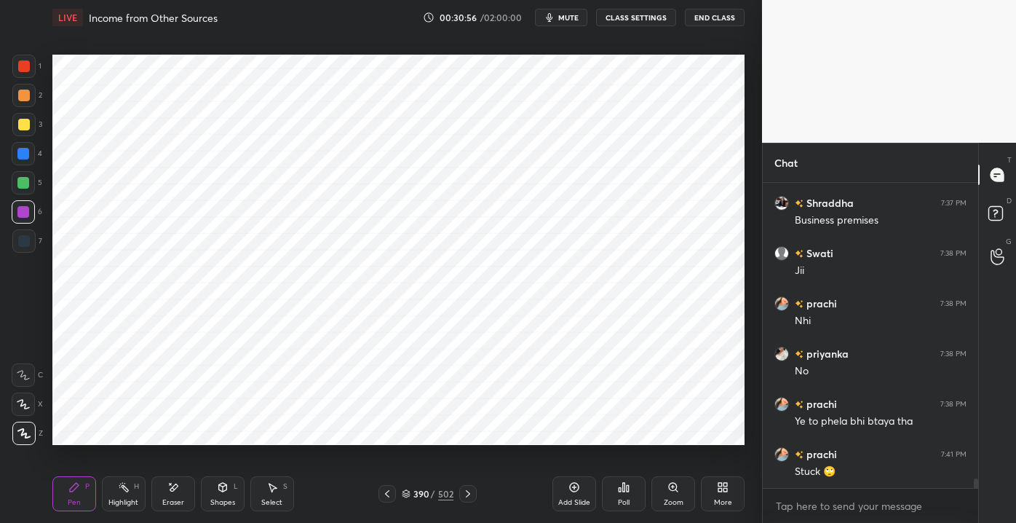
click at [181, 492] on div "Eraser" at bounding box center [173, 493] width 44 height 35
click at [25, 373] on icon at bounding box center [23, 375] width 12 height 12
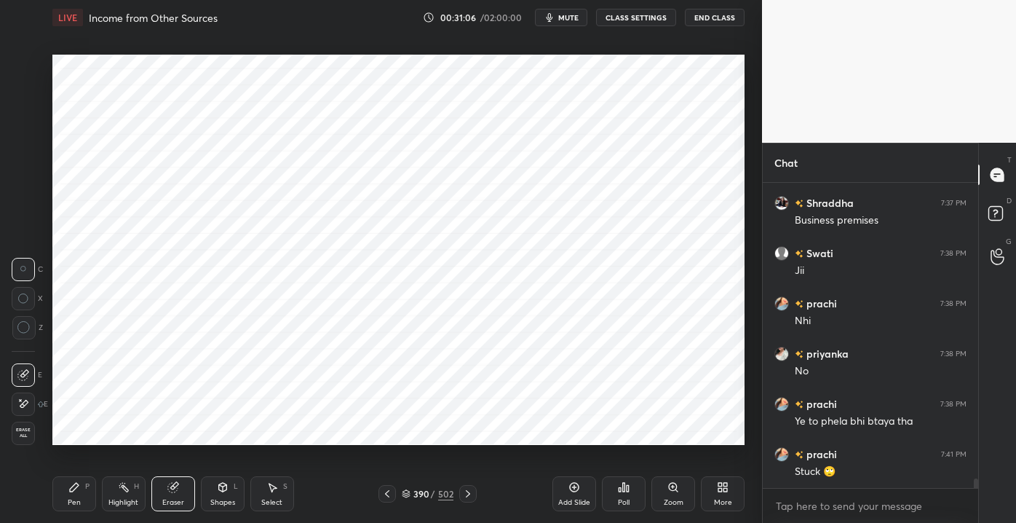
click at [65, 491] on div "Pen P" at bounding box center [74, 493] width 44 height 35
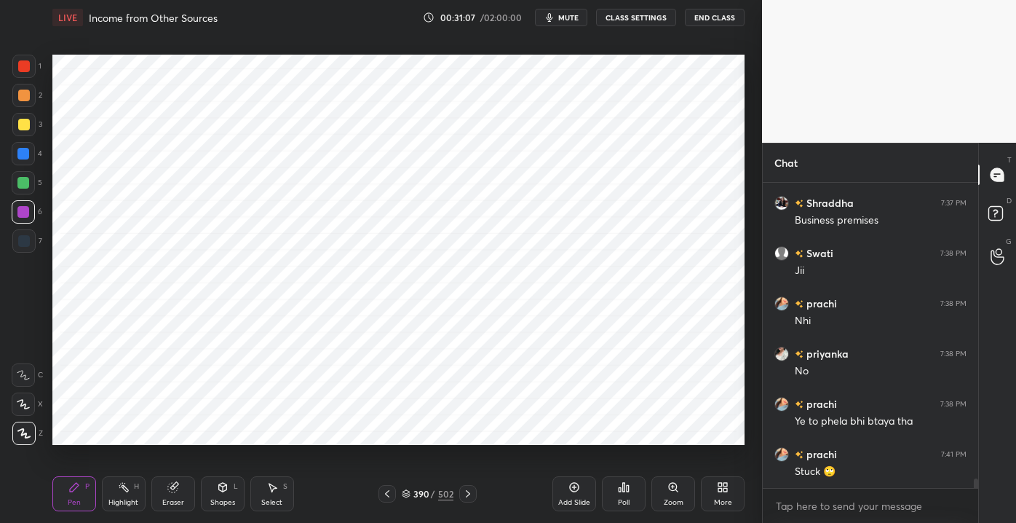
scroll to position [9363, 0]
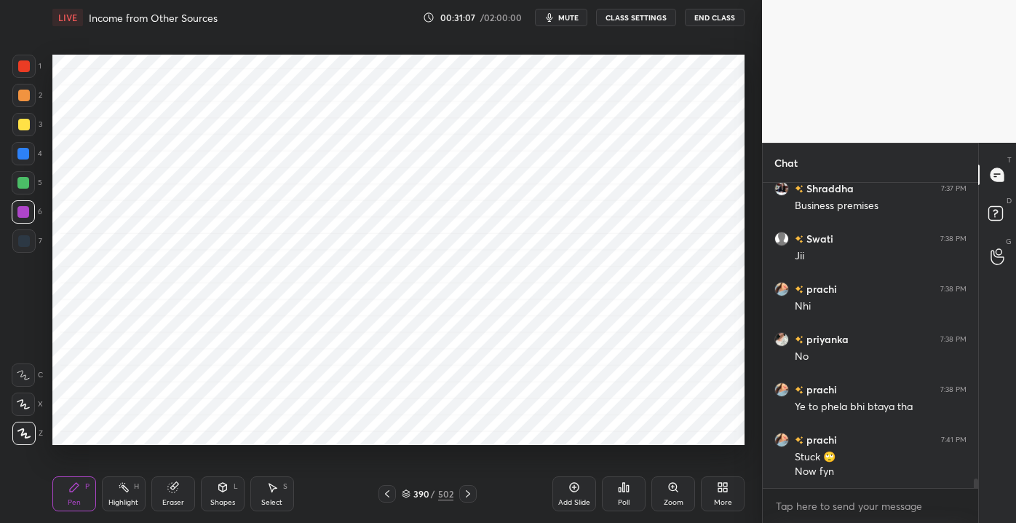
click at [24, 157] on div at bounding box center [23, 154] width 12 height 12
click at [15, 60] on div at bounding box center [23, 66] width 23 height 23
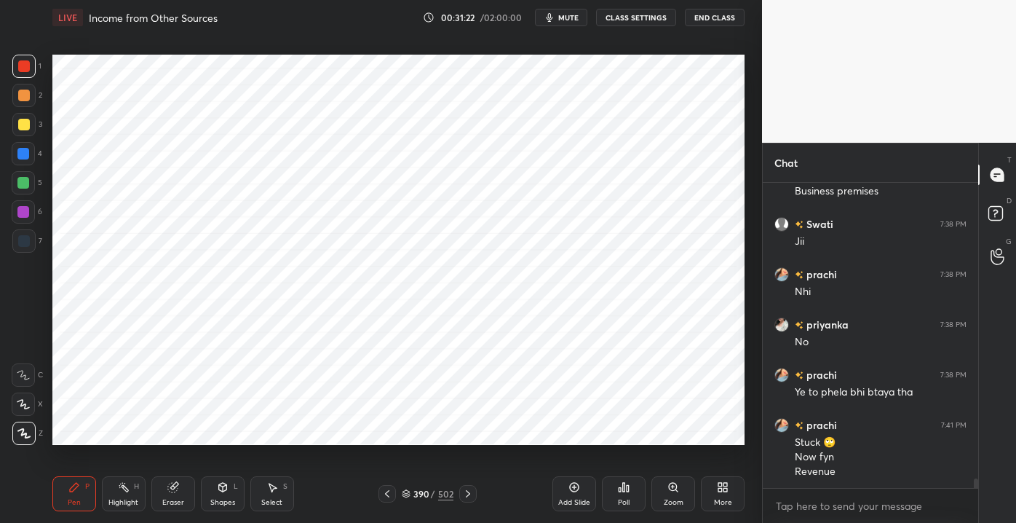
scroll to position [9392, 0]
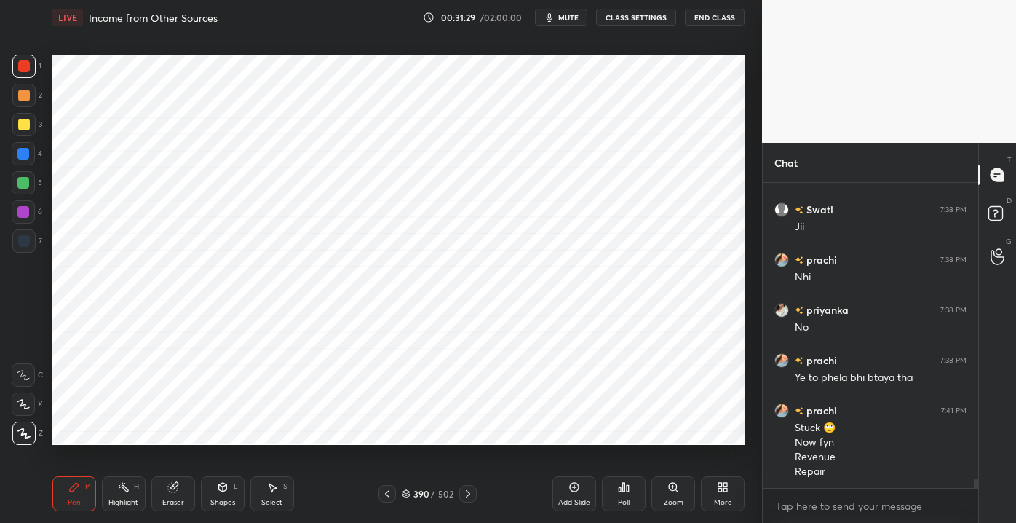
click at [459, 494] on div at bounding box center [467, 493] width 17 height 17
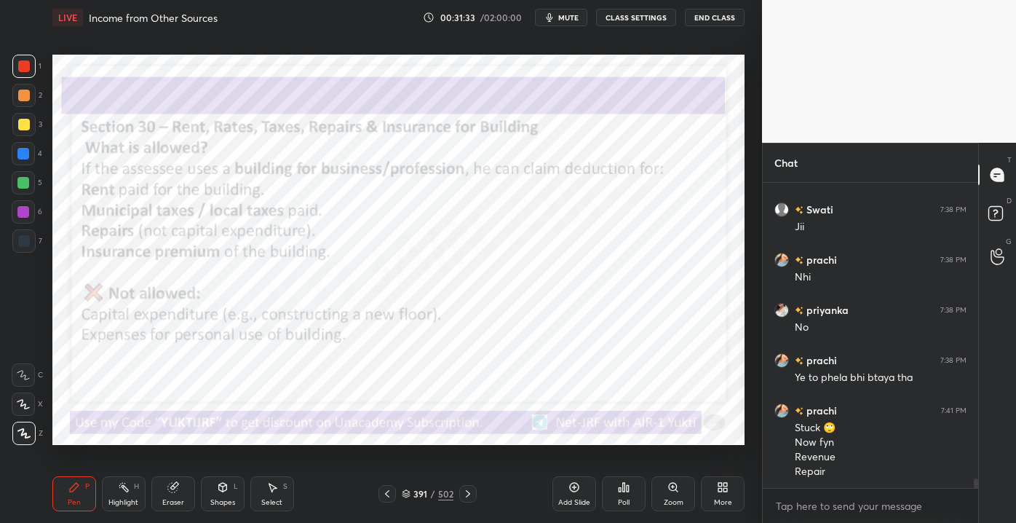
click at [378, 496] on div at bounding box center [386, 493] width 17 height 17
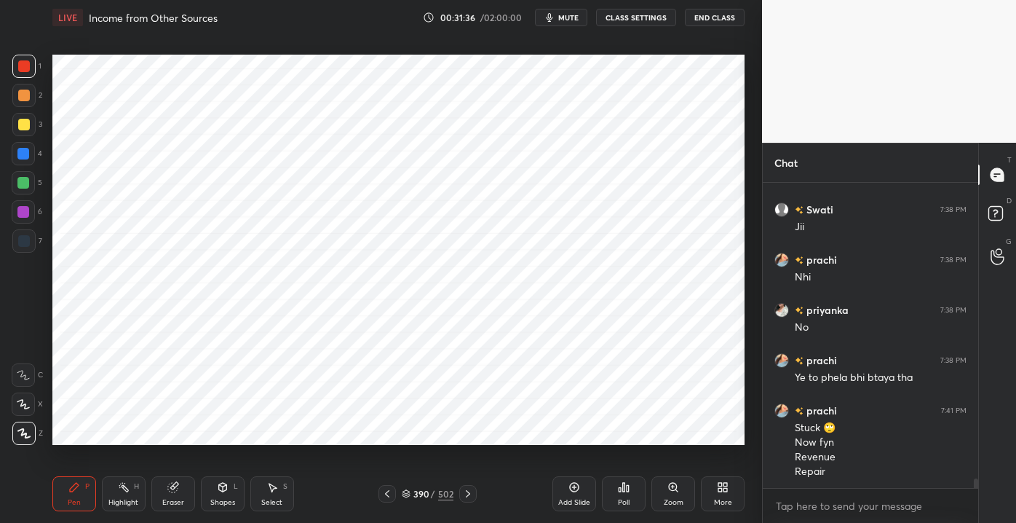
click at [182, 485] on div "Eraser" at bounding box center [173, 493] width 44 height 35
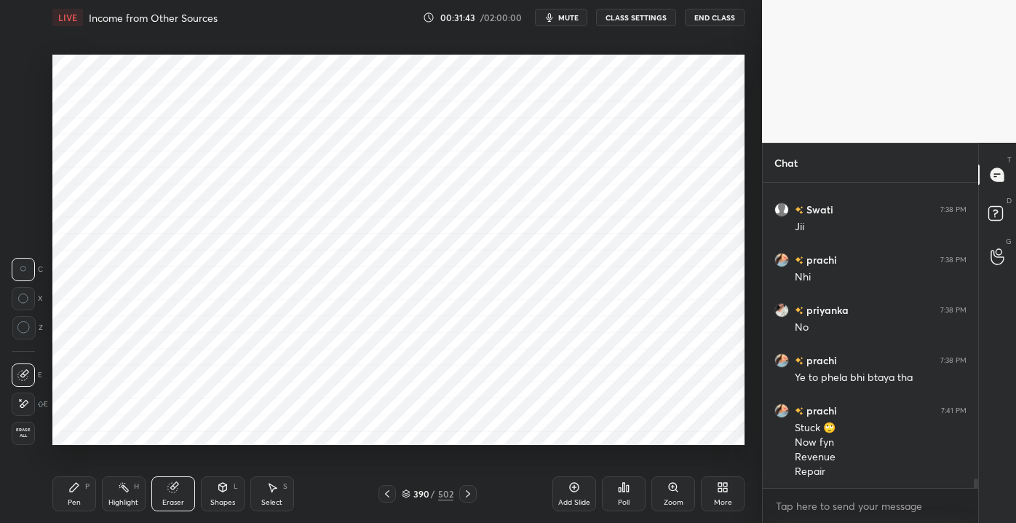
click at [67, 490] on div "Pen P" at bounding box center [74, 493] width 44 height 35
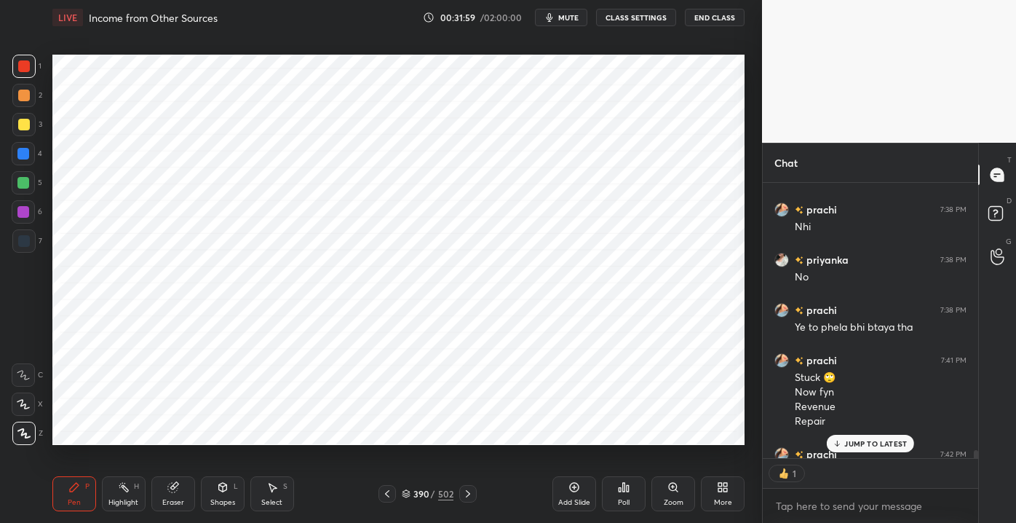
scroll to position [9521, 0]
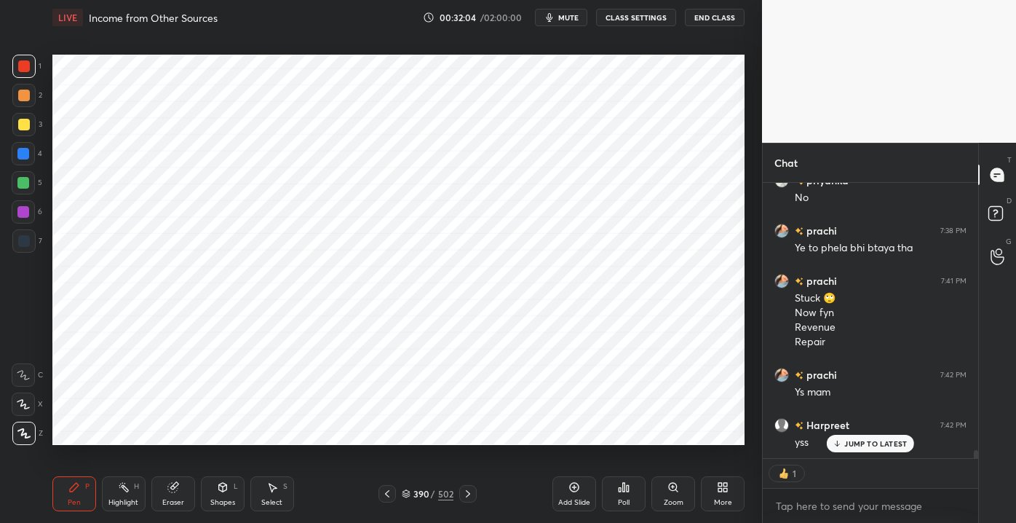
drag, startPoint x: 172, startPoint y: 490, endPoint x: 197, endPoint y: 483, distance: 25.1
click at [176, 489] on icon at bounding box center [172, 487] width 9 height 9
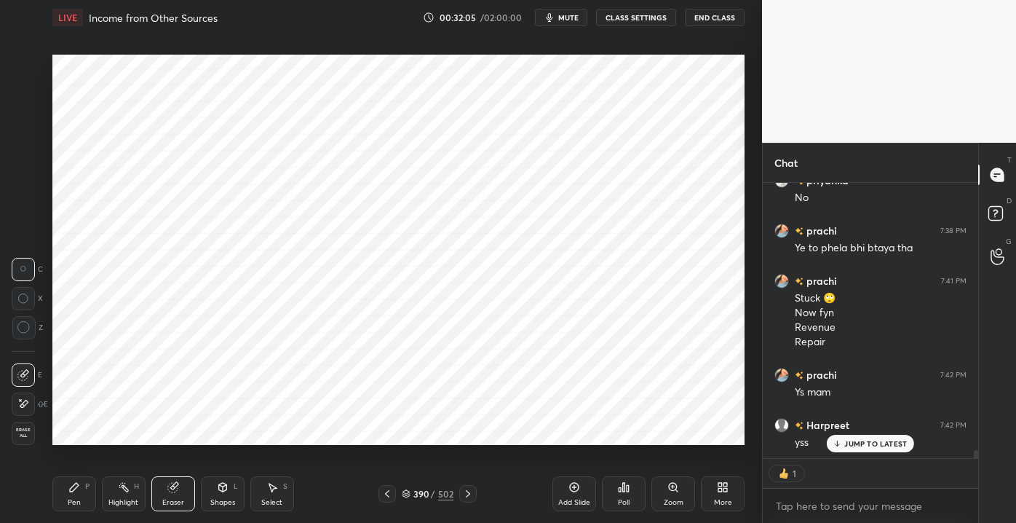
click at [76, 482] on icon at bounding box center [74, 487] width 12 height 12
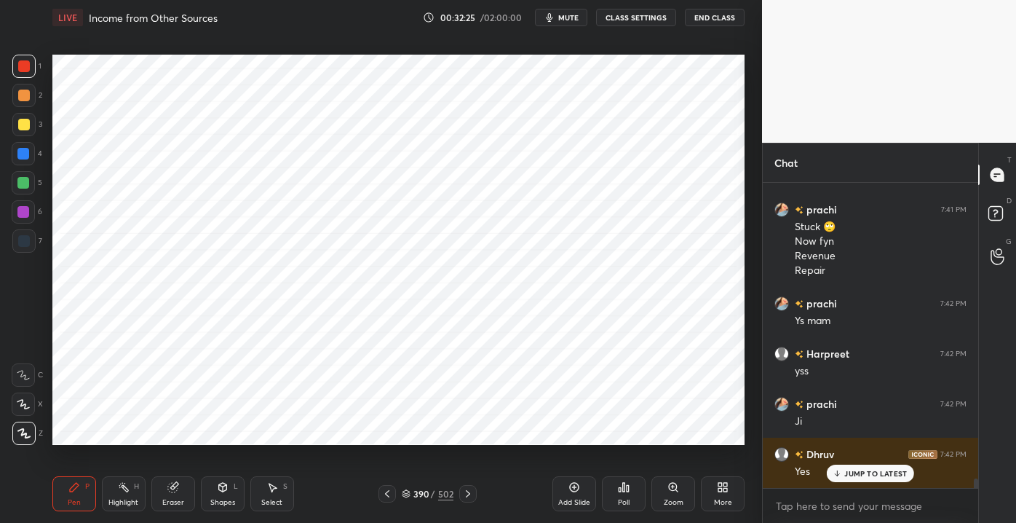
scroll to position [9642, 0]
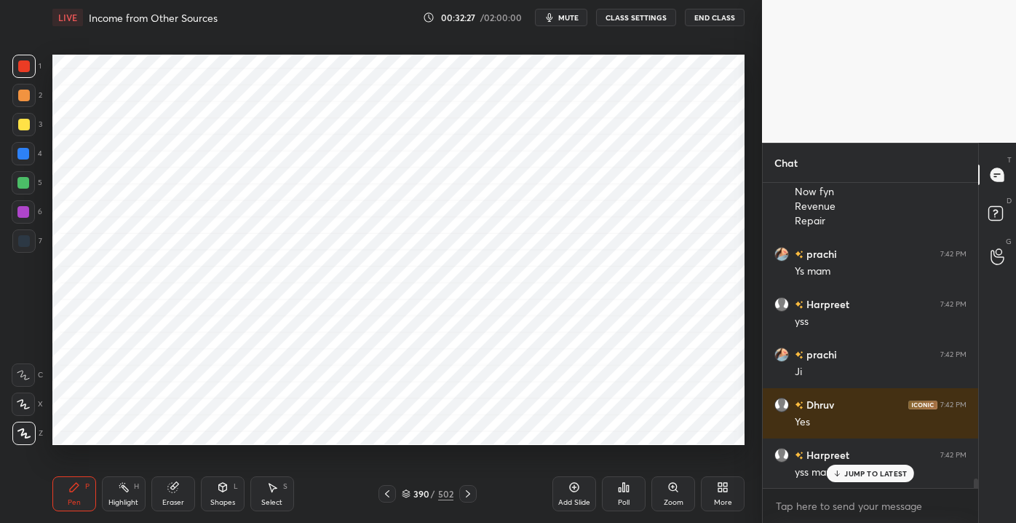
click at [850, 470] on p "JUMP TO LATEST" at bounding box center [875, 473] width 63 height 9
click at [462, 489] on icon at bounding box center [468, 494] width 12 height 12
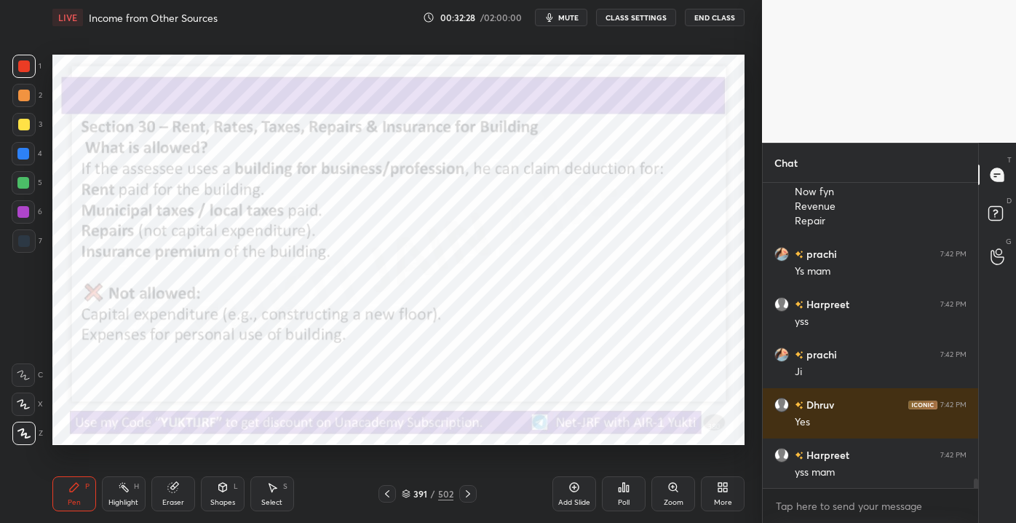
scroll to position [9693, 0]
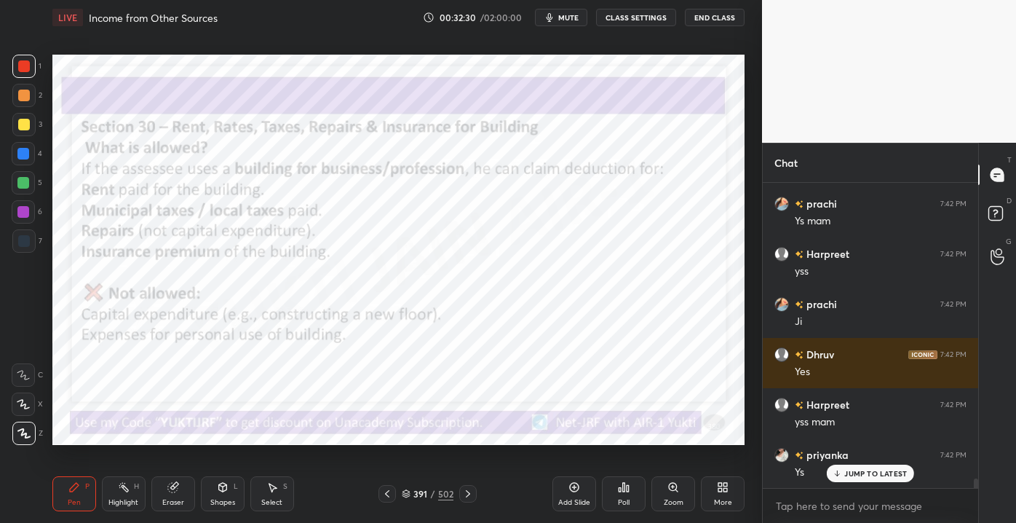
click at [860, 483] on div "priyanka 7:42 PM Ys" at bounding box center [870, 463] width 215 height 50
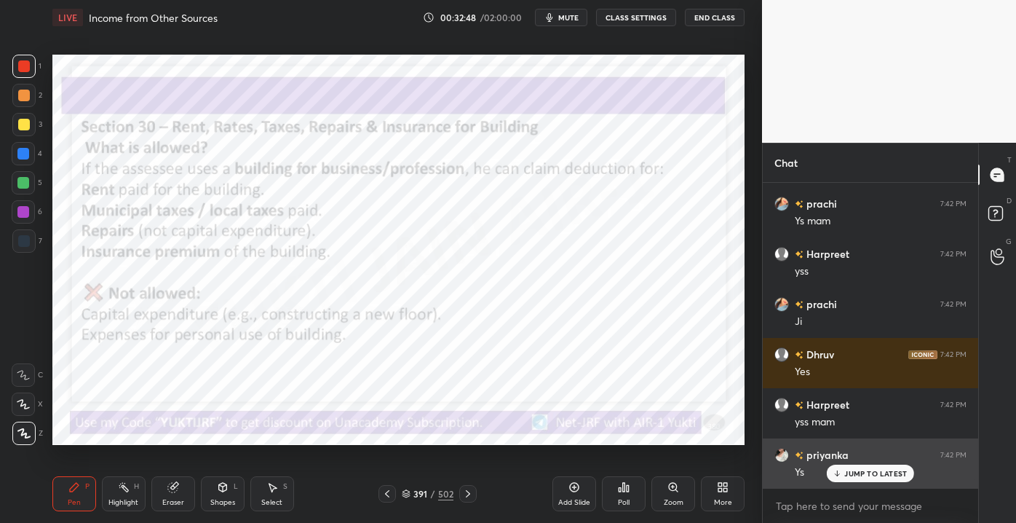
click at [844, 474] on div "JUMP TO LATEST" at bounding box center [870, 472] width 87 height 17
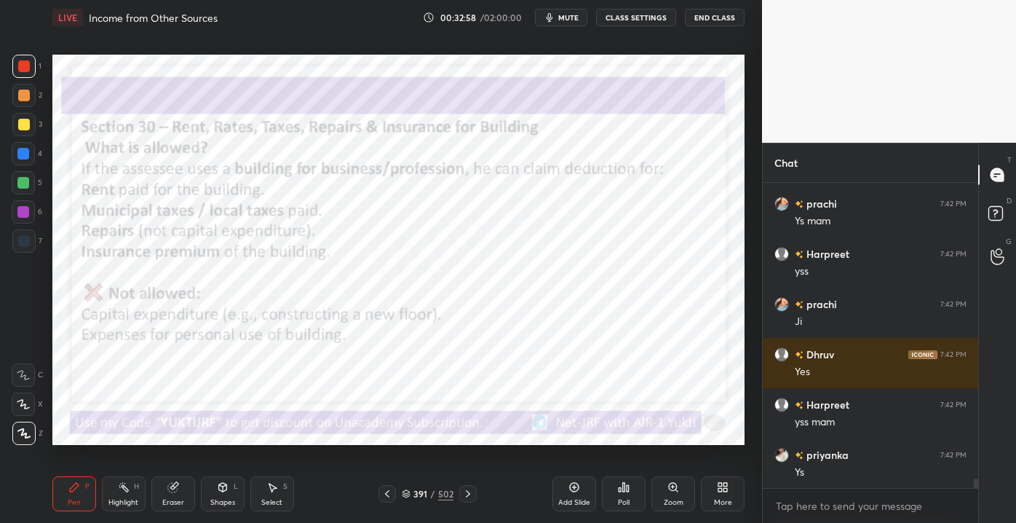
click at [464, 496] on icon at bounding box center [468, 494] width 12 height 12
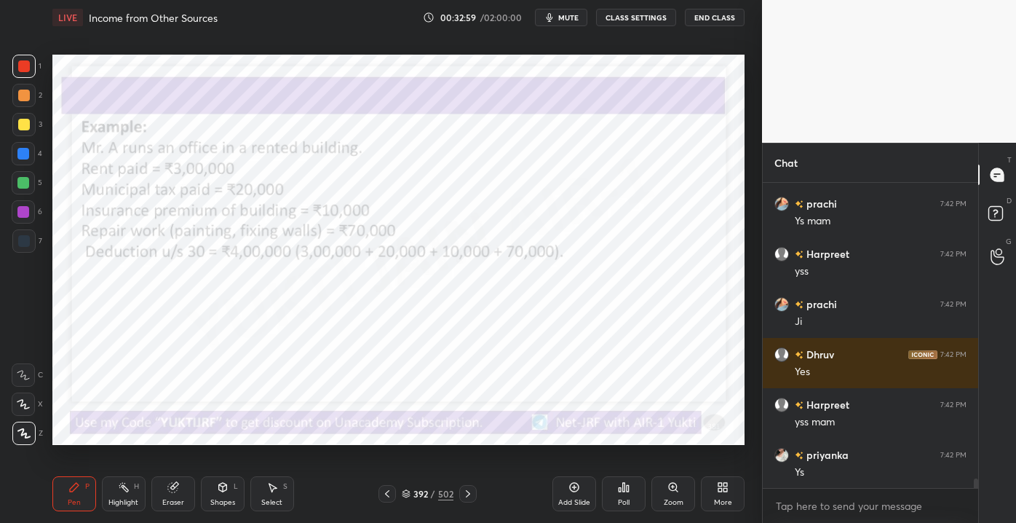
click at [464, 494] on icon at bounding box center [468, 494] width 12 height 12
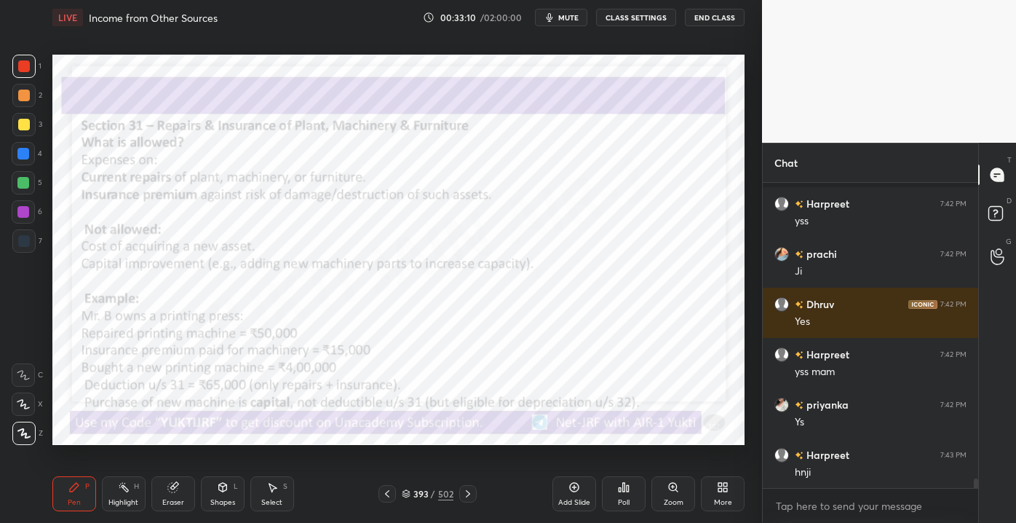
scroll to position [9807, 0]
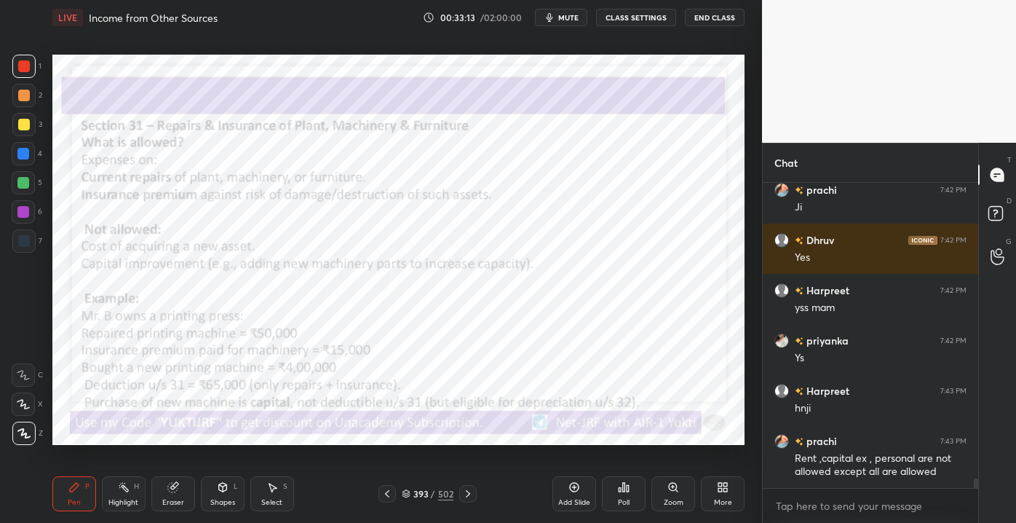
click at [582, 496] on div "Add Slide" at bounding box center [574, 493] width 44 height 35
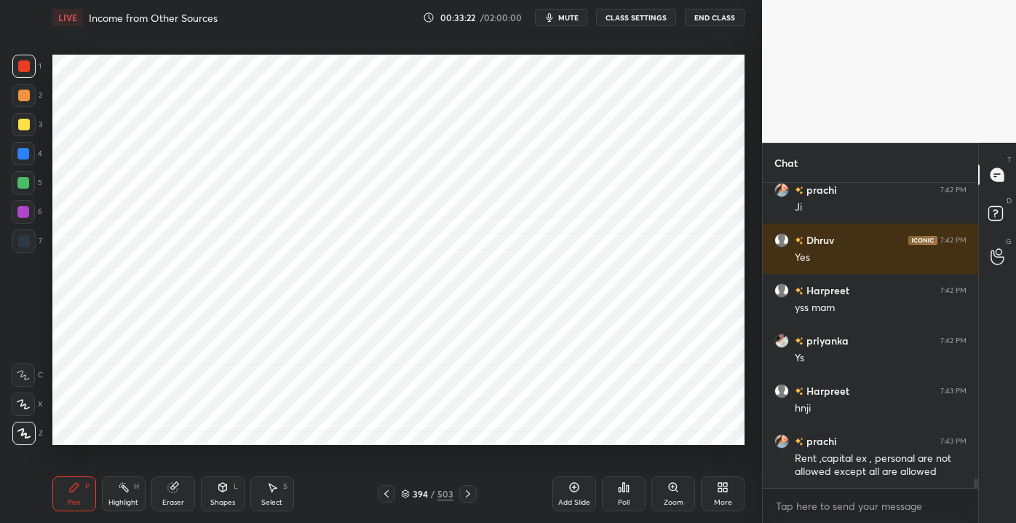
click at [383, 495] on icon at bounding box center [387, 494] width 12 height 12
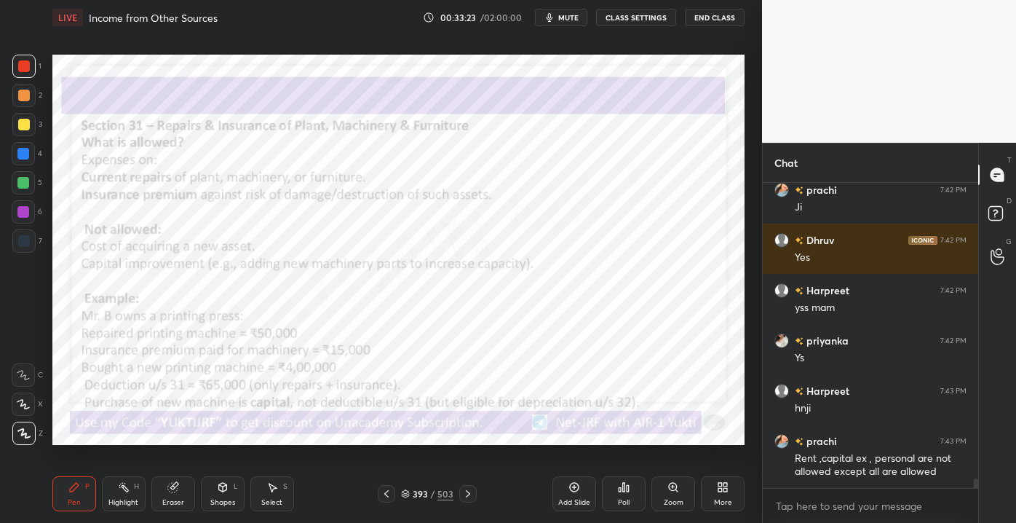
click at [467, 492] on icon at bounding box center [468, 494] width 12 height 12
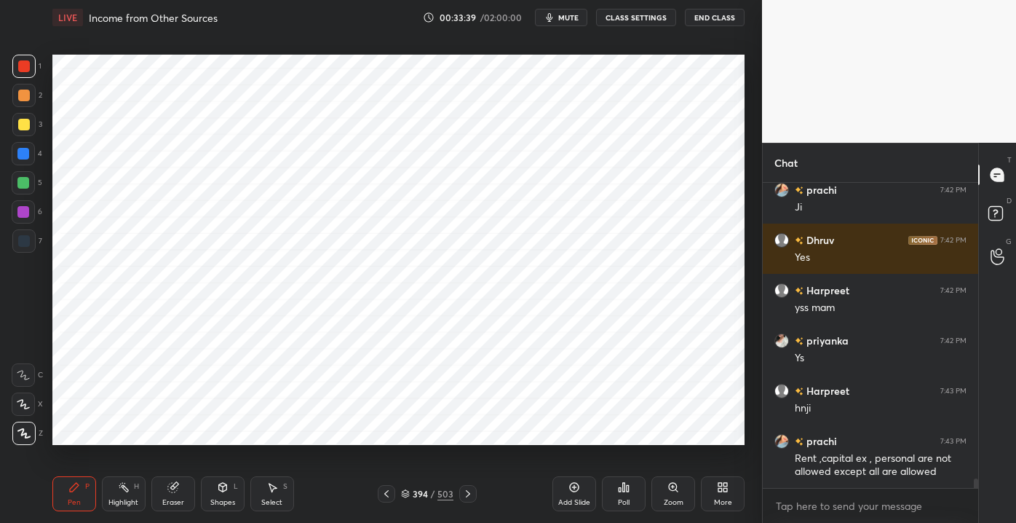
click at [394, 485] on div "Pen P Highlight H Eraser Shapes L Select S 394 / 503 Add Slide Poll Zoom More" at bounding box center [398, 493] width 692 height 58
drag, startPoint x: 389, startPoint y: 490, endPoint x: 376, endPoint y: 469, distance: 23.8
click at [389, 488] on icon at bounding box center [387, 494] width 12 height 12
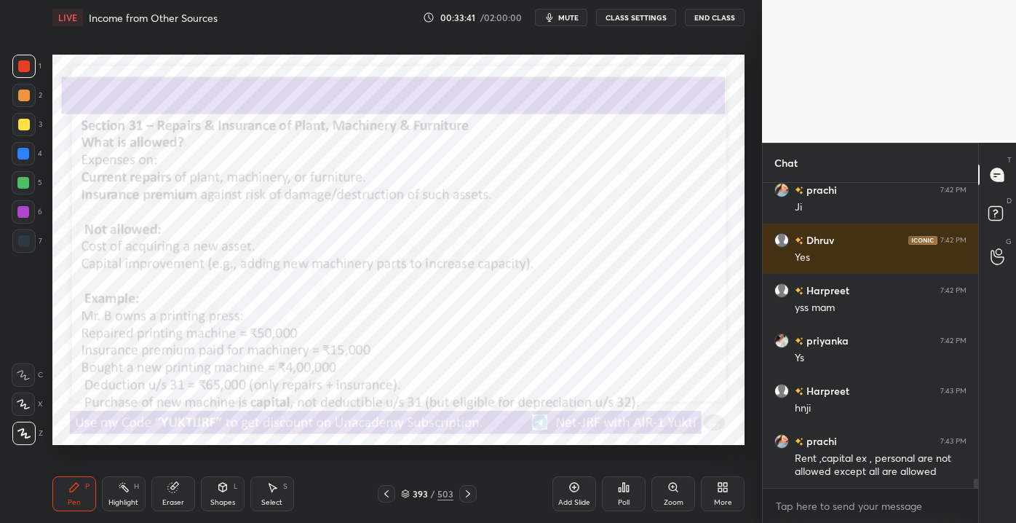
click at [470, 493] on icon at bounding box center [468, 494] width 12 height 12
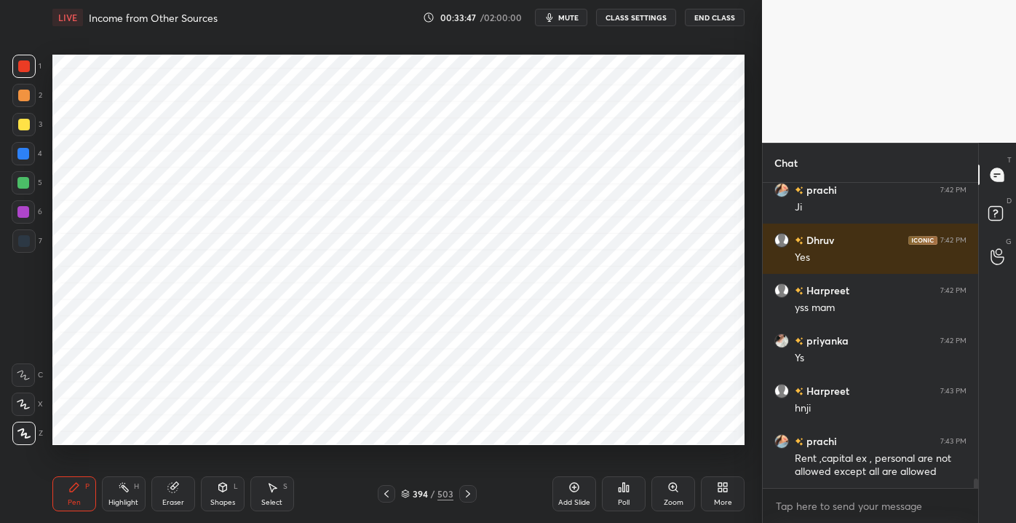
click at [214, 499] on div "Shapes" at bounding box center [222, 502] width 25 height 7
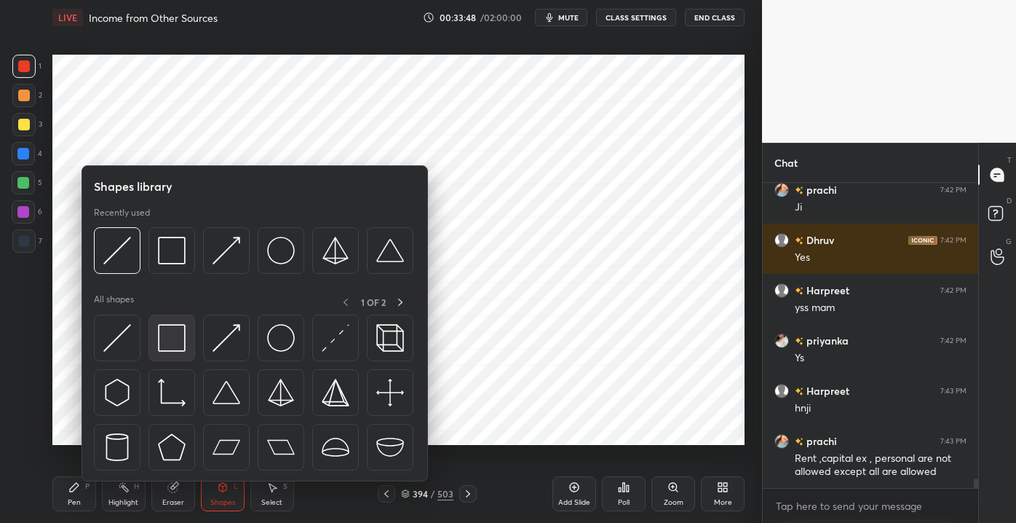
click at [172, 344] on img at bounding box center [172, 338] width 28 height 28
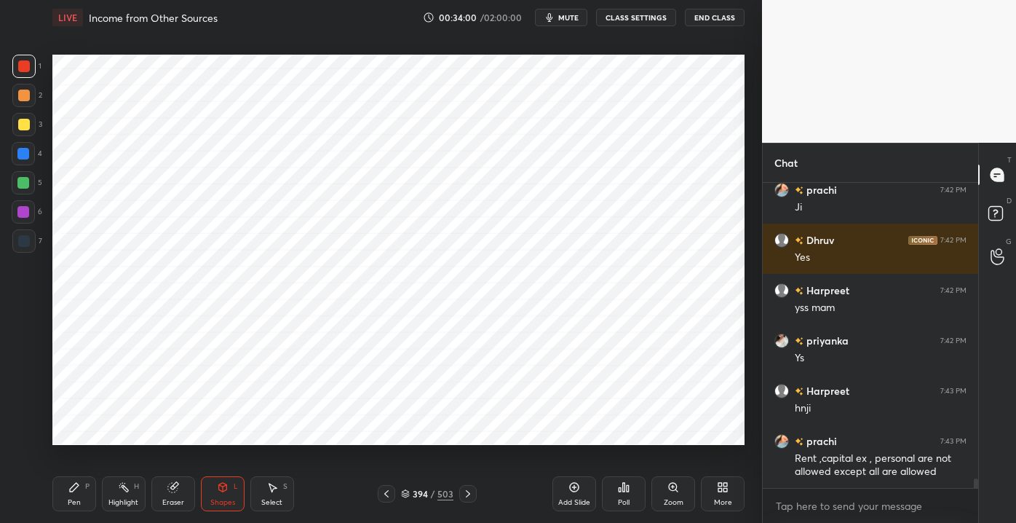
drag, startPoint x: 215, startPoint y: 490, endPoint x: 210, endPoint y: 484, distance: 8.2
click at [213, 488] on div "Shapes L" at bounding box center [223, 493] width 44 height 35
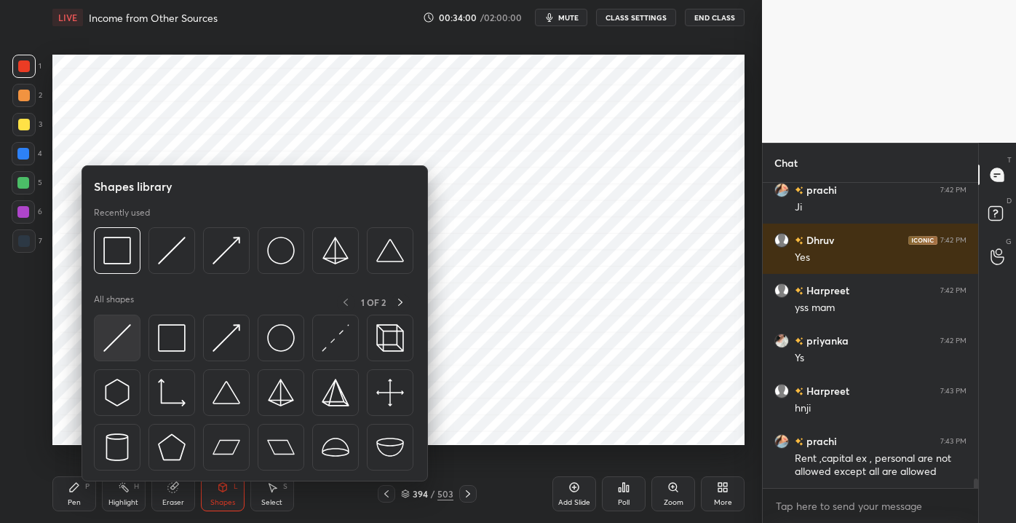
click at [123, 344] on img at bounding box center [117, 338] width 28 height 28
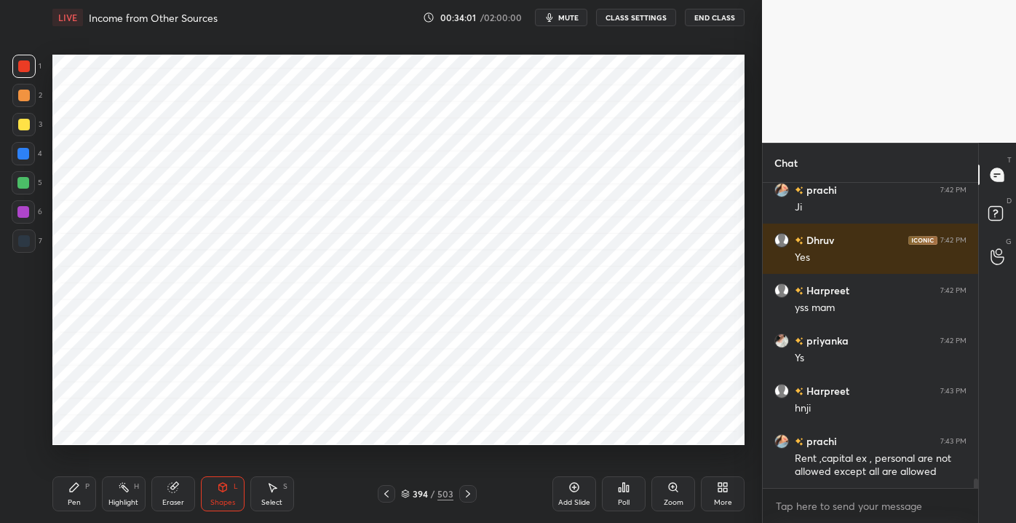
click at [23, 177] on div at bounding box center [23, 182] width 23 height 23
click at [84, 494] on div "Pen P" at bounding box center [74, 493] width 44 height 35
click at [22, 160] on div at bounding box center [23, 153] width 23 height 23
click at [223, 499] on div "Shapes" at bounding box center [222, 502] width 25 height 7
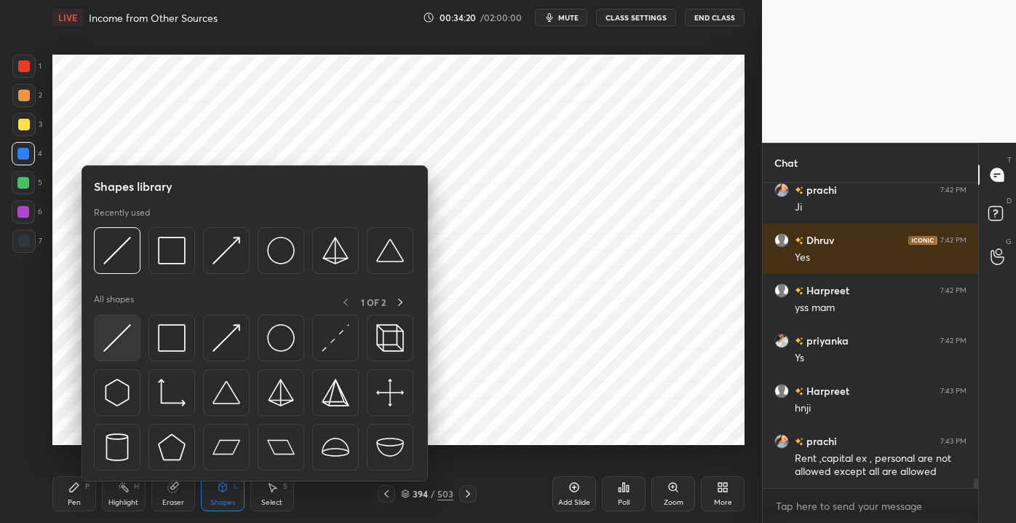
click at [117, 346] on img at bounding box center [117, 338] width 28 height 28
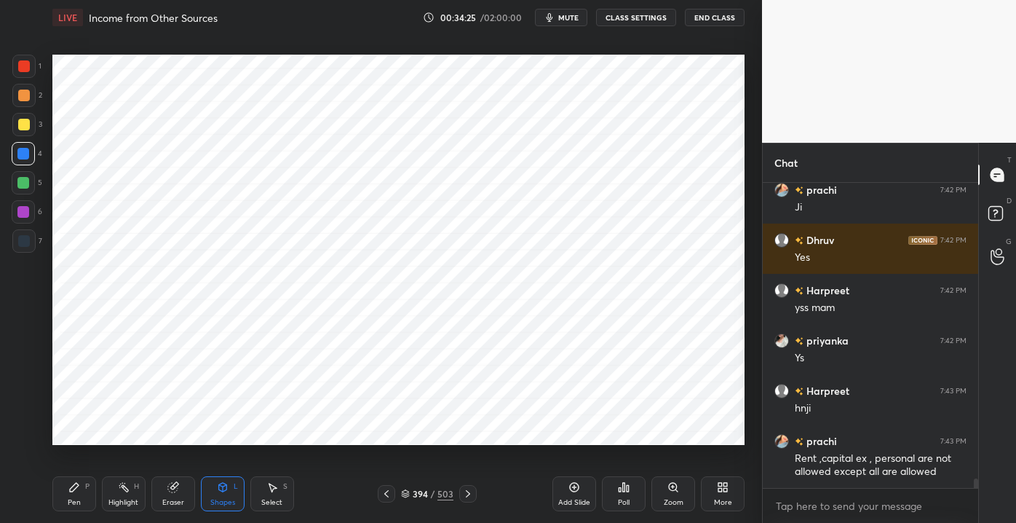
click at [20, 178] on div at bounding box center [23, 183] width 12 height 12
click at [64, 500] on div "Pen P" at bounding box center [74, 493] width 44 height 35
click at [28, 67] on div at bounding box center [24, 66] width 12 height 12
click at [223, 505] on div "Shapes" at bounding box center [222, 502] width 25 height 7
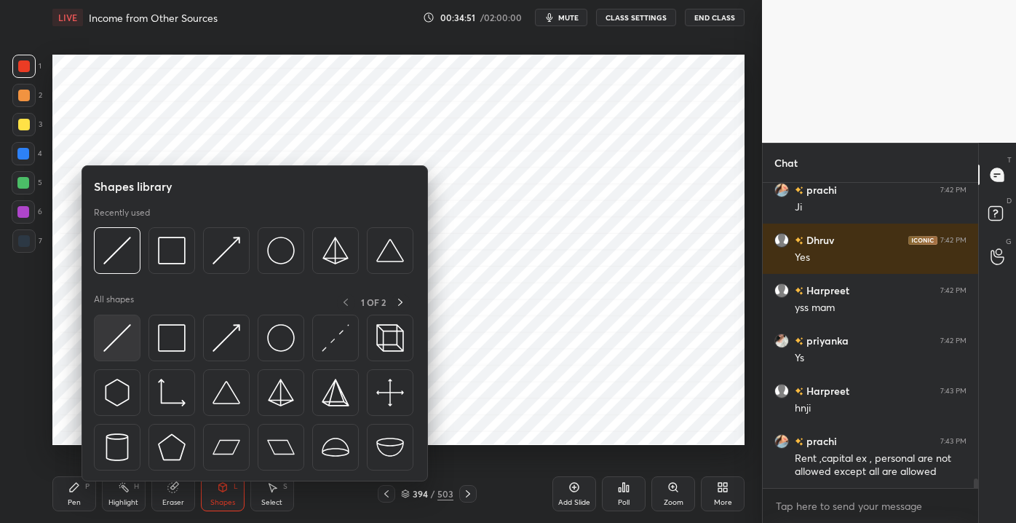
click at [130, 338] on img at bounding box center [117, 338] width 28 height 28
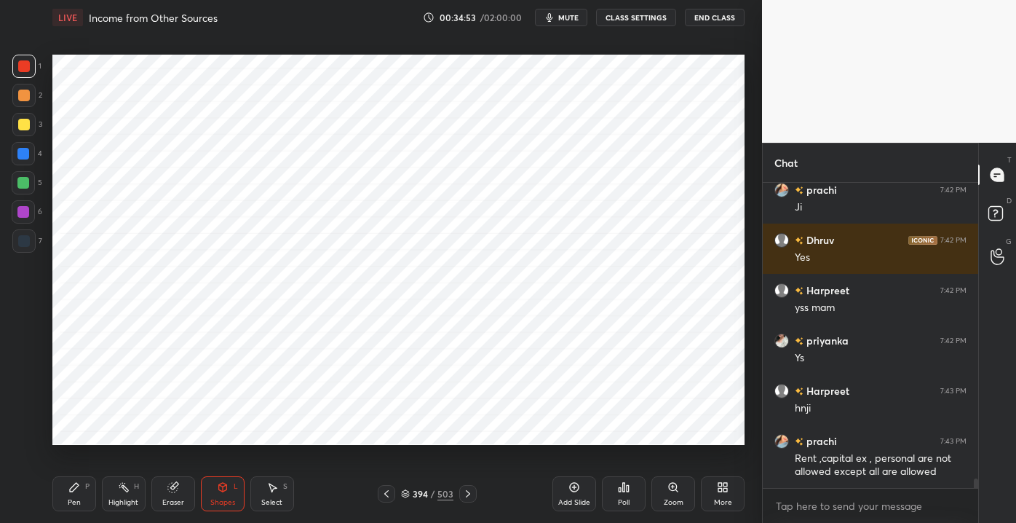
click at [36, 184] on div "5" at bounding box center [27, 182] width 31 height 23
drag, startPoint x: 21, startPoint y: 67, endPoint x: 24, endPoint y: 80, distance: 13.4
click at [25, 67] on div at bounding box center [24, 66] width 12 height 12
click at [74, 492] on icon at bounding box center [74, 487] width 12 height 12
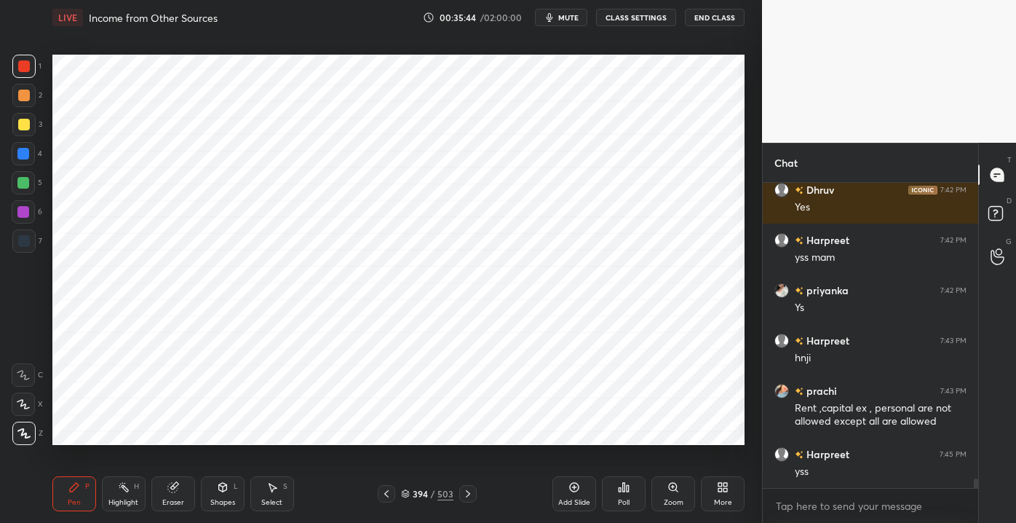
scroll to position [9907, 0]
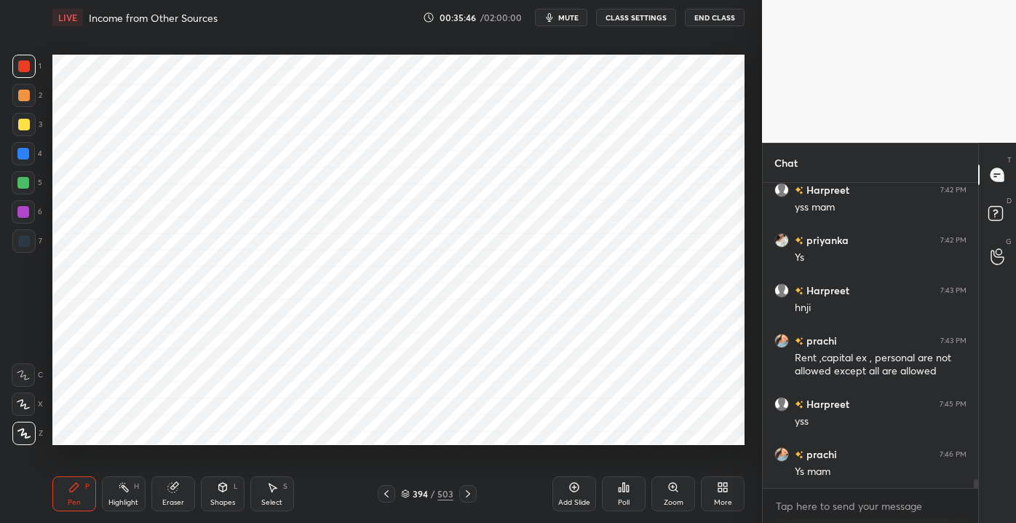
click at [462, 492] on icon at bounding box center [468, 494] width 12 height 12
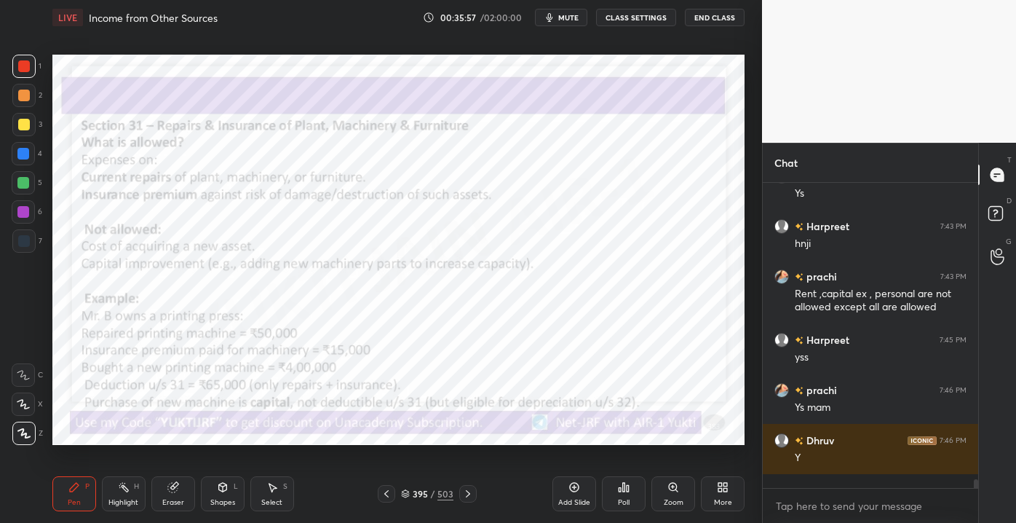
scroll to position [9957, 0]
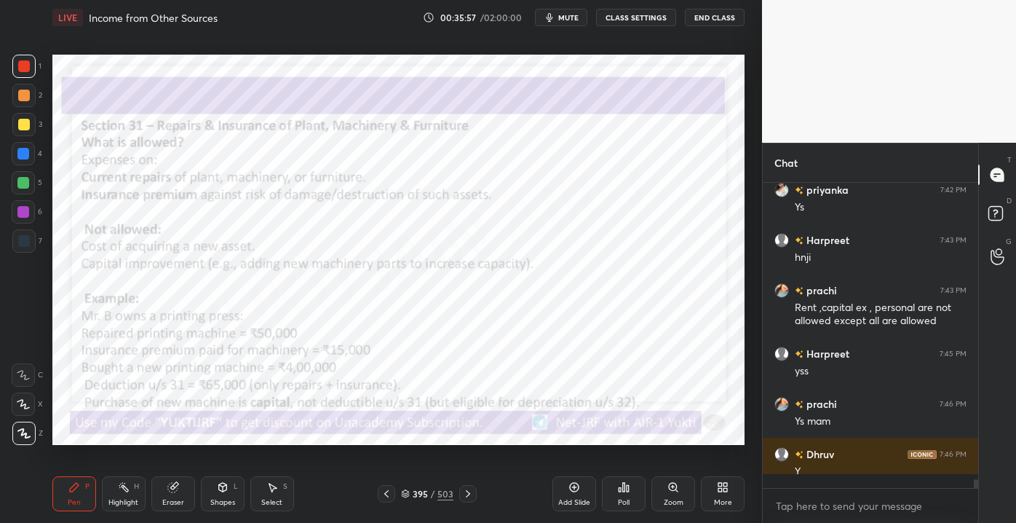
drag, startPoint x: 471, startPoint y: 495, endPoint x: 472, endPoint y: 488, distance: 7.3
click at [471, 494] on icon at bounding box center [468, 494] width 12 height 12
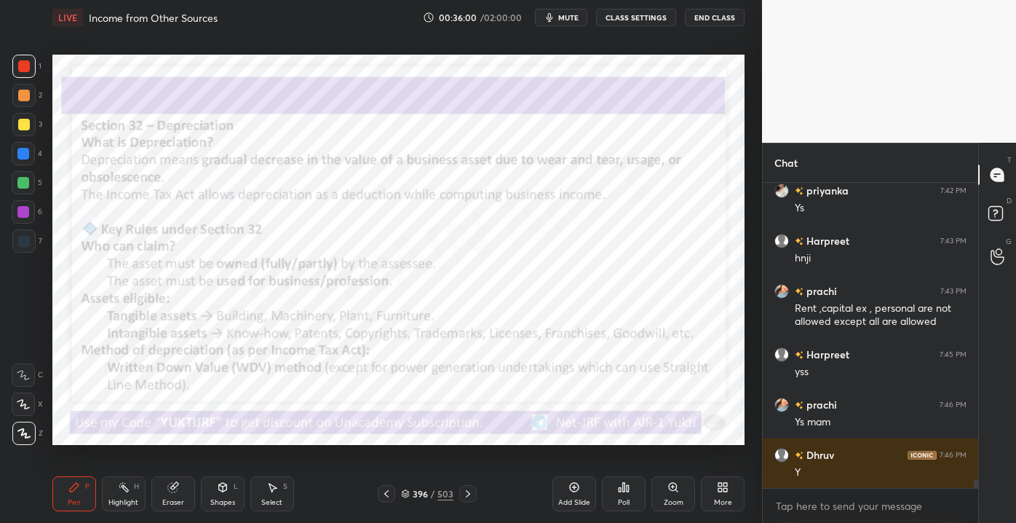
click at [386, 499] on icon at bounding box center [387, 494] width 12 height 12
click at [388, 499] on icon at bounding box center [387, 494] width 12 height 12
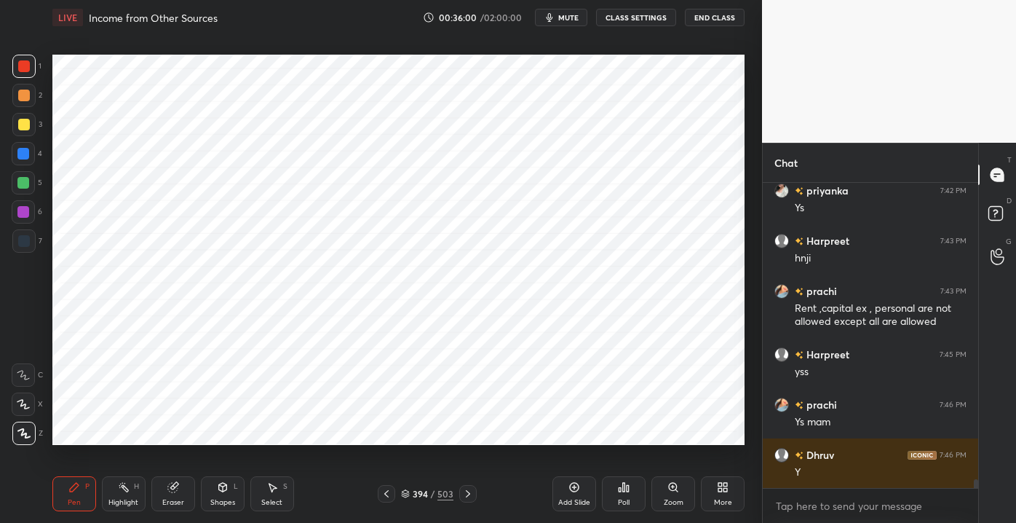
click at [388, 499] on div at bounding box center [386, 493] width 17 height 17
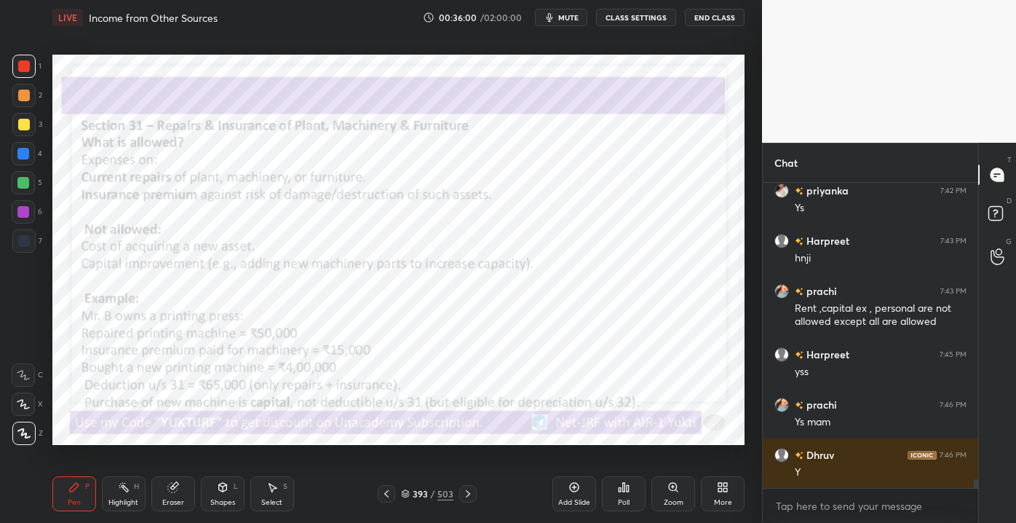
click at [388, 499] on div at bounding box center [386, 493] width 17 height 17
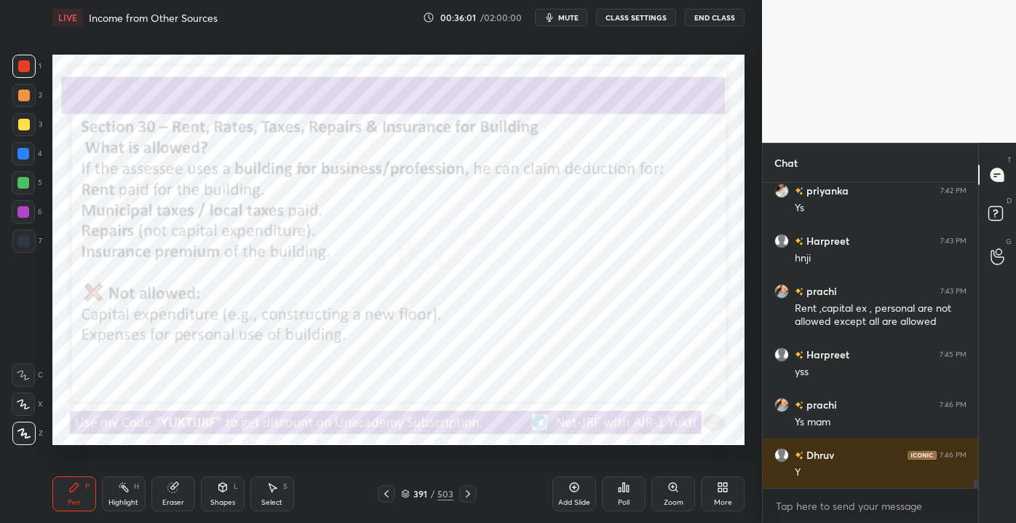
click at [389, 501] on div at bounding box center [386, 493] width 17 height 17
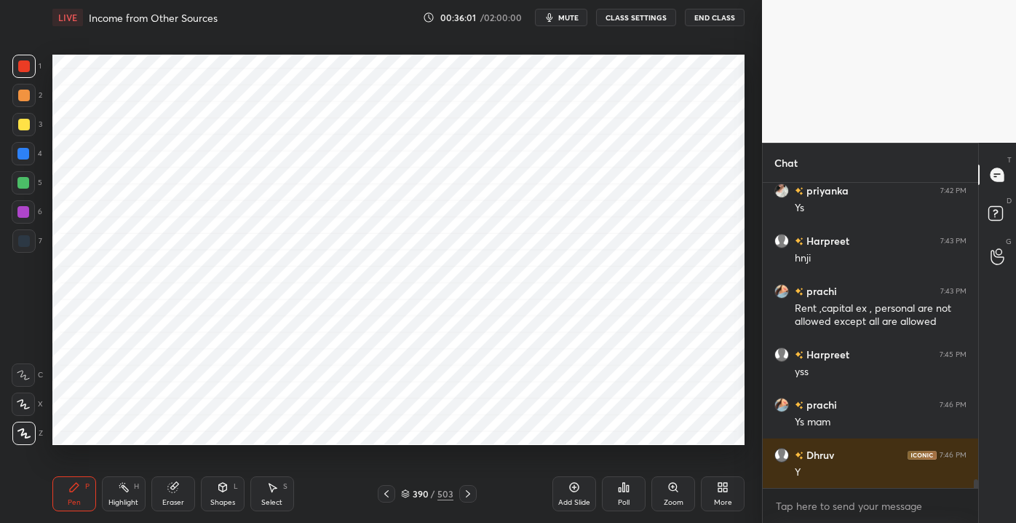
click at [386, 501] on div at bounding box center [386, 493] width 17 height 17
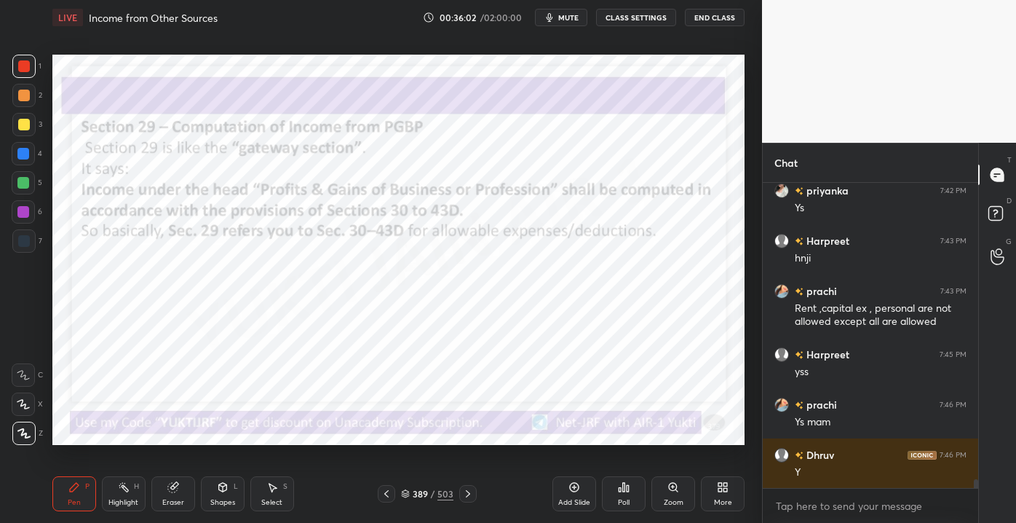
click at [387, 500] on div at bounding box center [386, 493] width 17 height 17
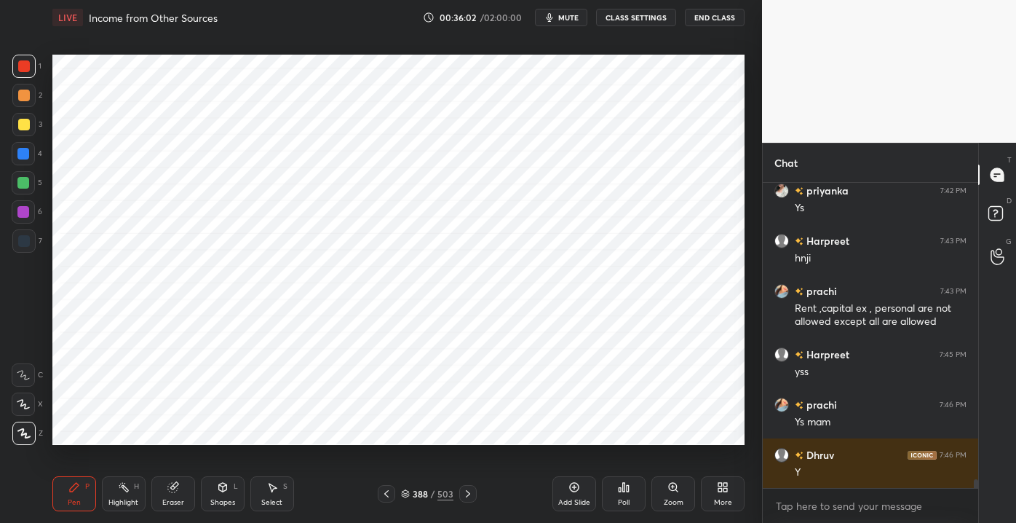
click at [387, 500] on div at bounding box center [386, 493] width 17 height 17
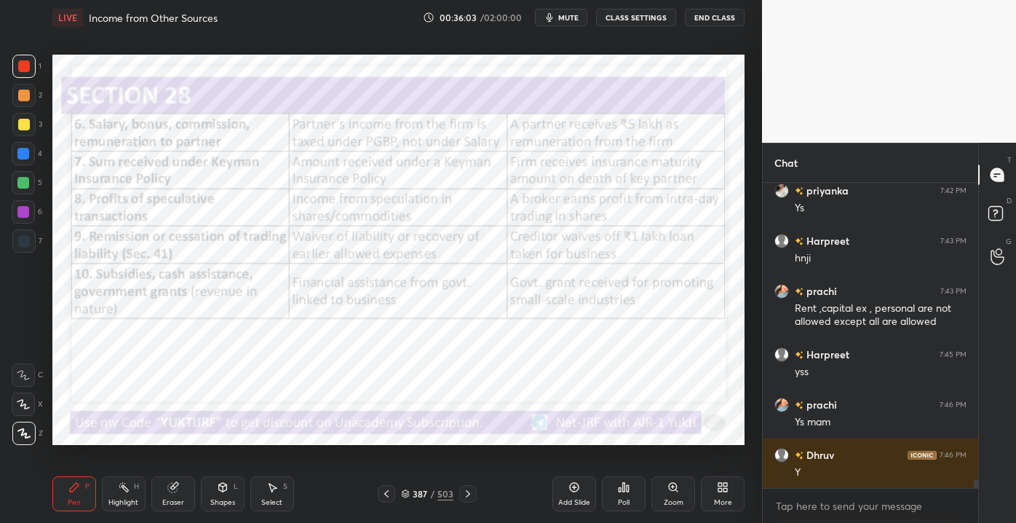
click at [374, 496] on div "387 / 503" at bounding box center [428, 493] width 250 height 17
click at [379, 495] on div at bounding box center [386, 493] width 17 height 17
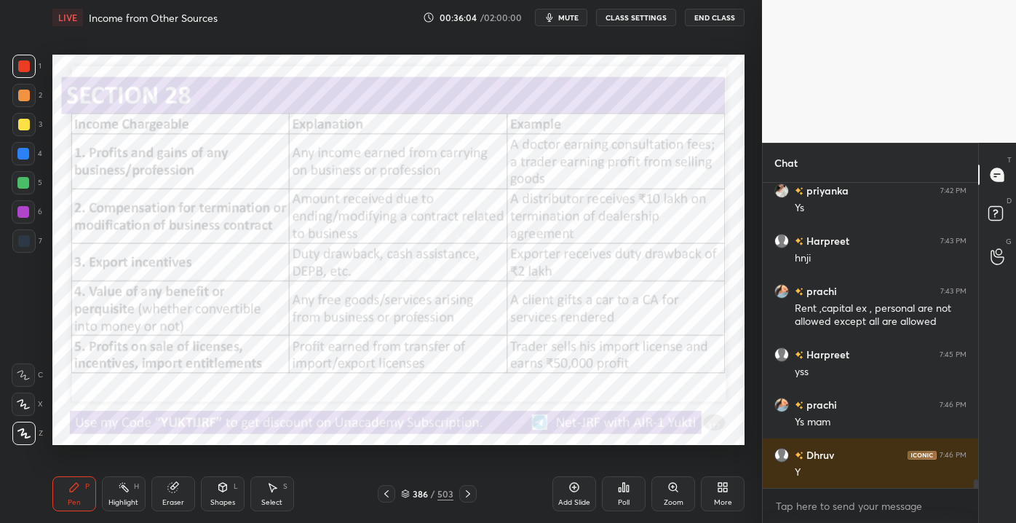
click at [382, 496] on icon at bounding box center [387, 494] width 12 height 12
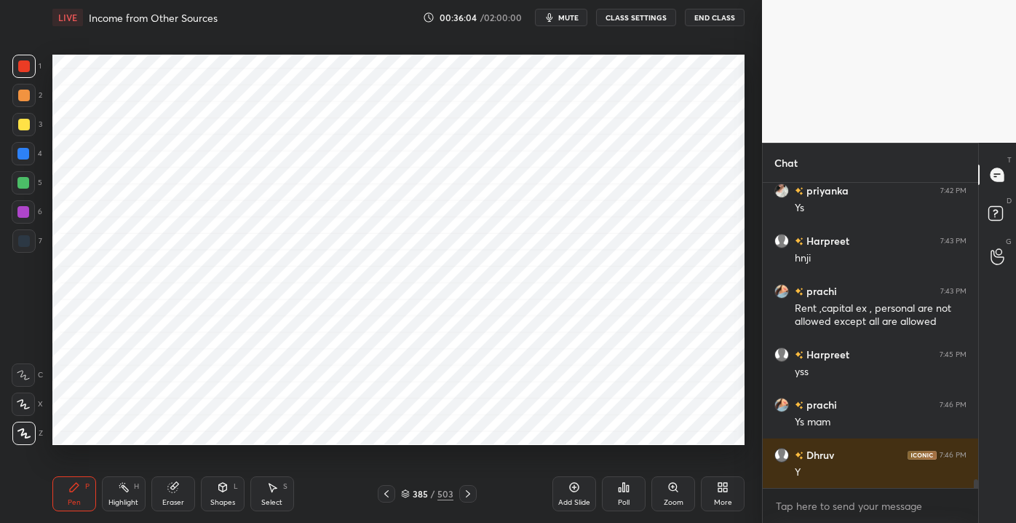
click at [387, 492] on icon at bounding box center [386, 493] width 4 height 7
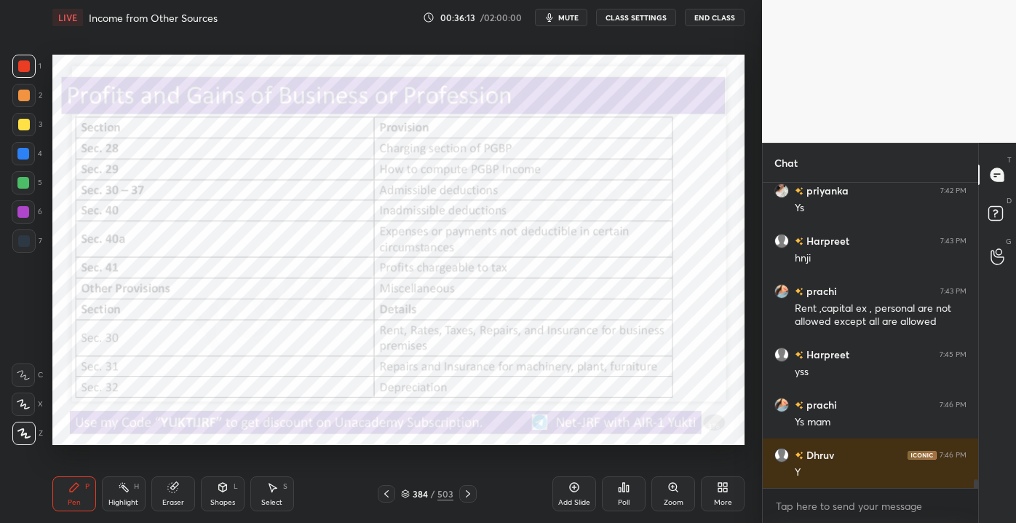
scroll to position [10007, 0]
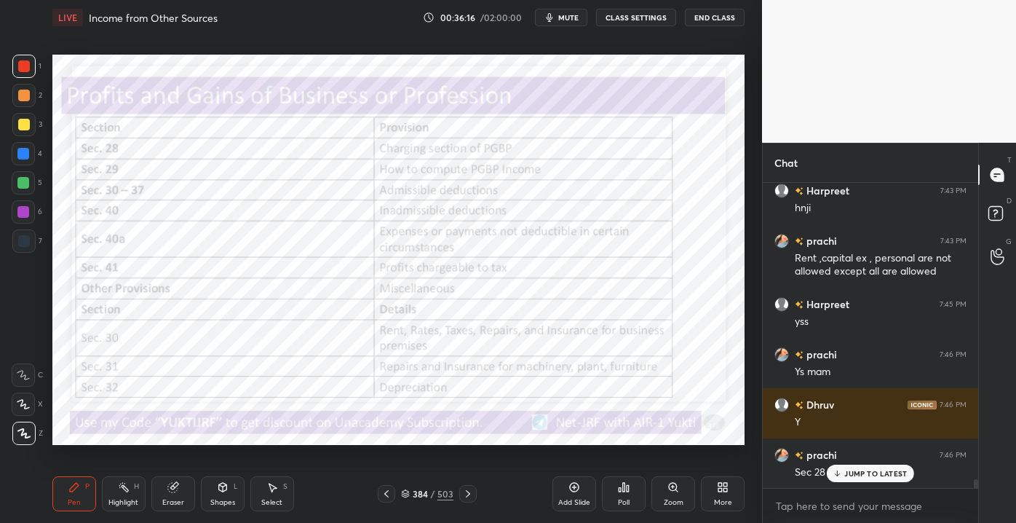
click at [849, 472] on p "JUMP TO LATEST" at bounding box center [875, 473] width 63 height 9
click at [463, 495] on icon at bounding box center [468, 494] width 12 height 12
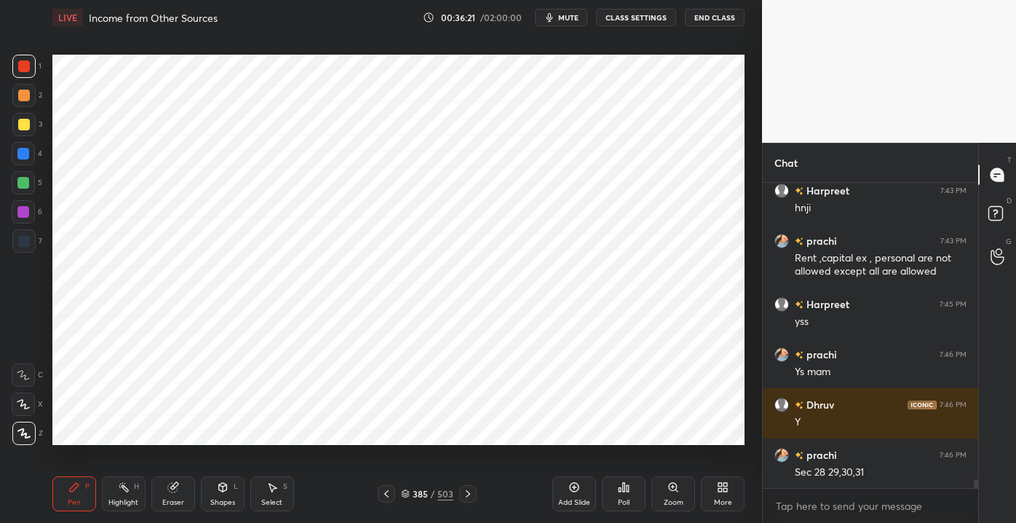
click at [461, 493] on div at bounding box center [467, 493] width 17 height 17
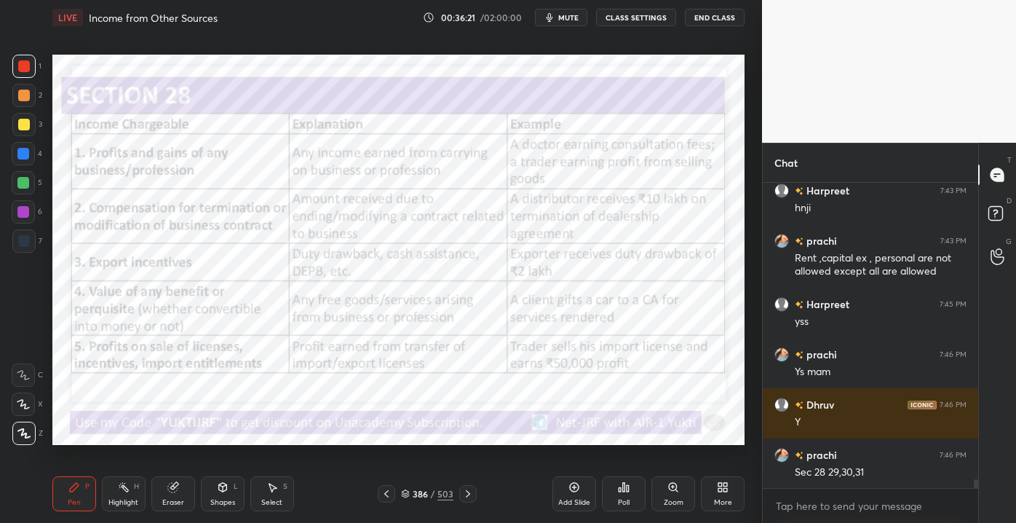
click at [463, 493] on icon at bounding box center [468, 494] width 12 height 12
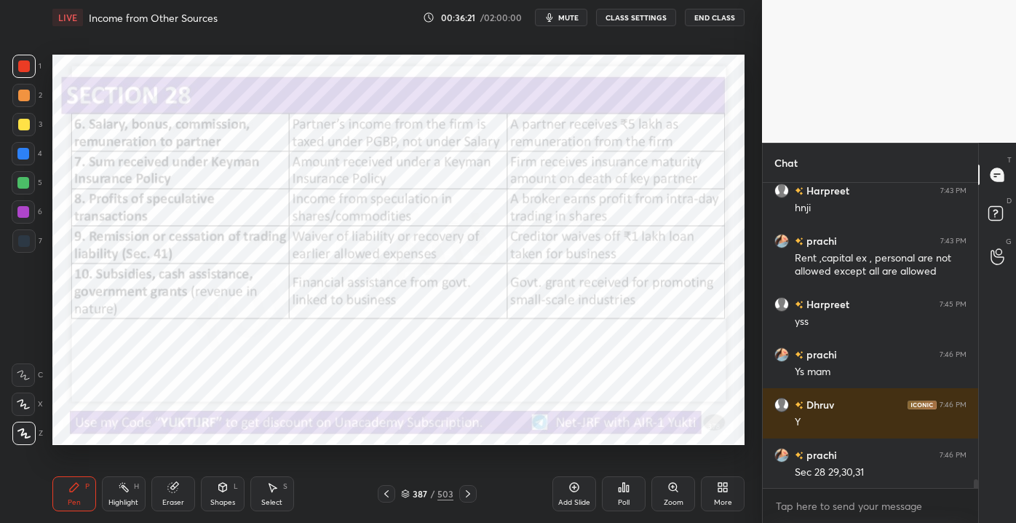
click at [464, 493] on icon at bounding box center [468, 494] width 12 height 12
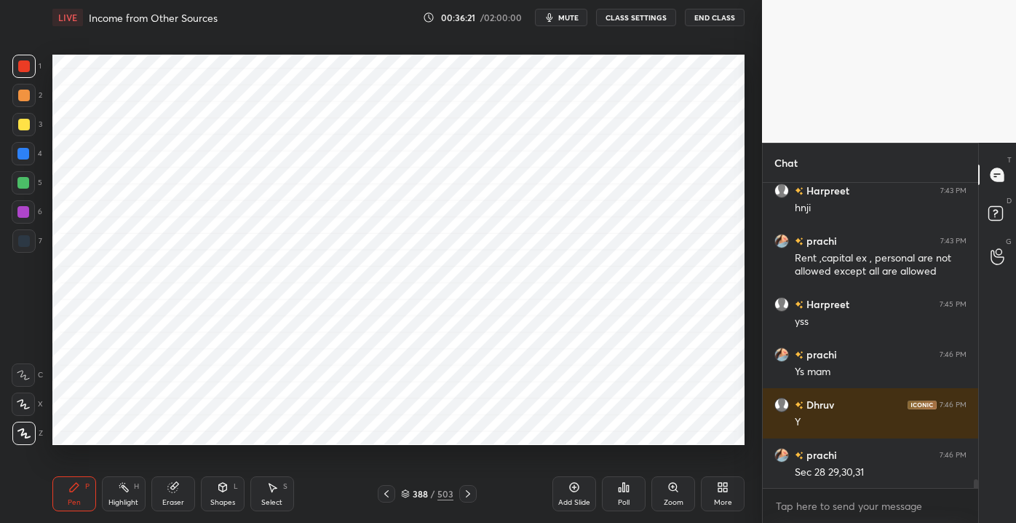
click at [467, 493] on icon at bounding box center [468, 494] width 12 height 12
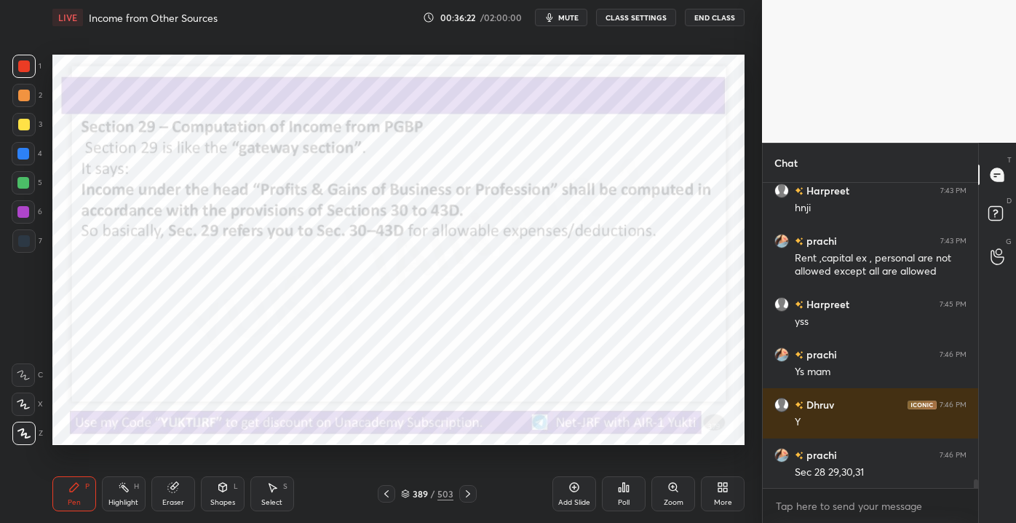
click at [464, 490] on icon at bounding box center [468, 494] width 12 height 12
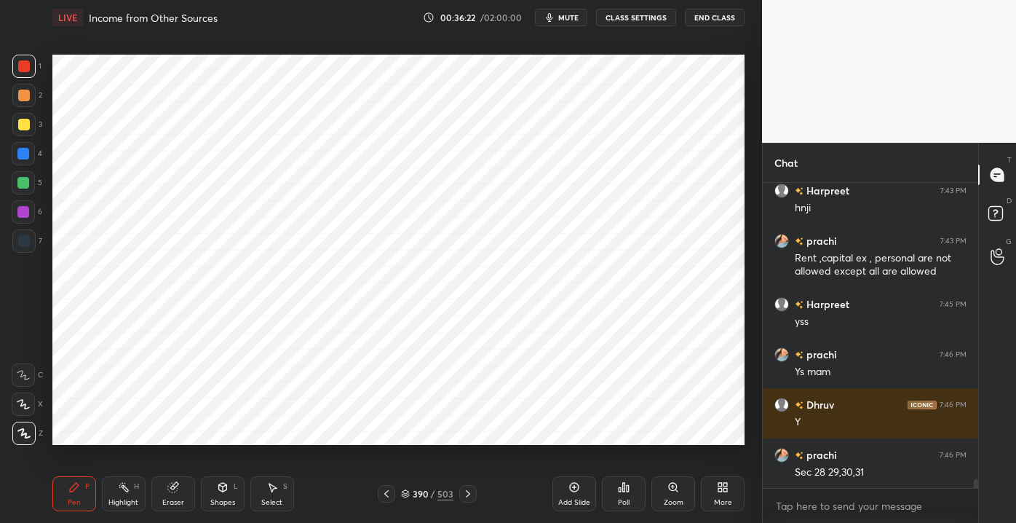
click at [467, 492] on icon at bounding box center [468, 494] width 12 height 12
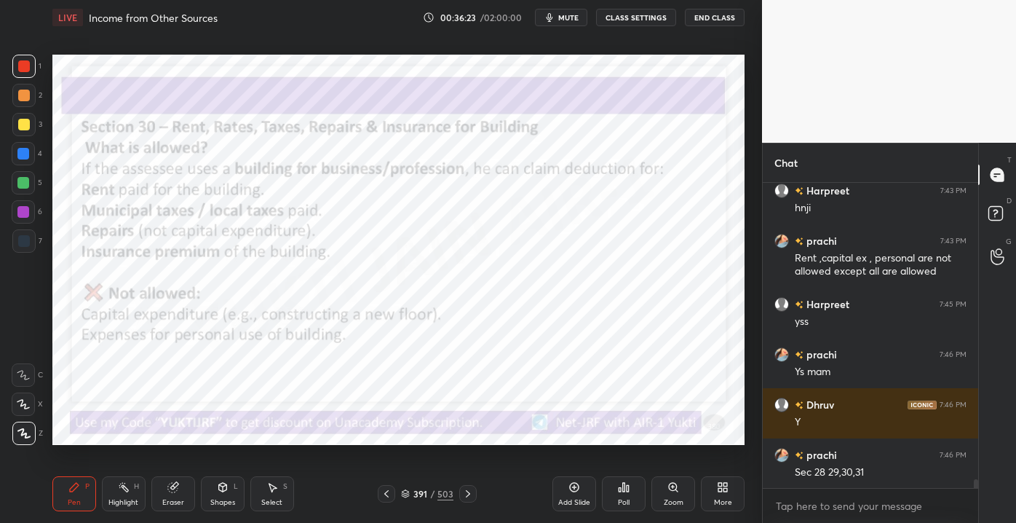
click at [470, 490] on icon at bounding box center [468, 494] width 12 height 12
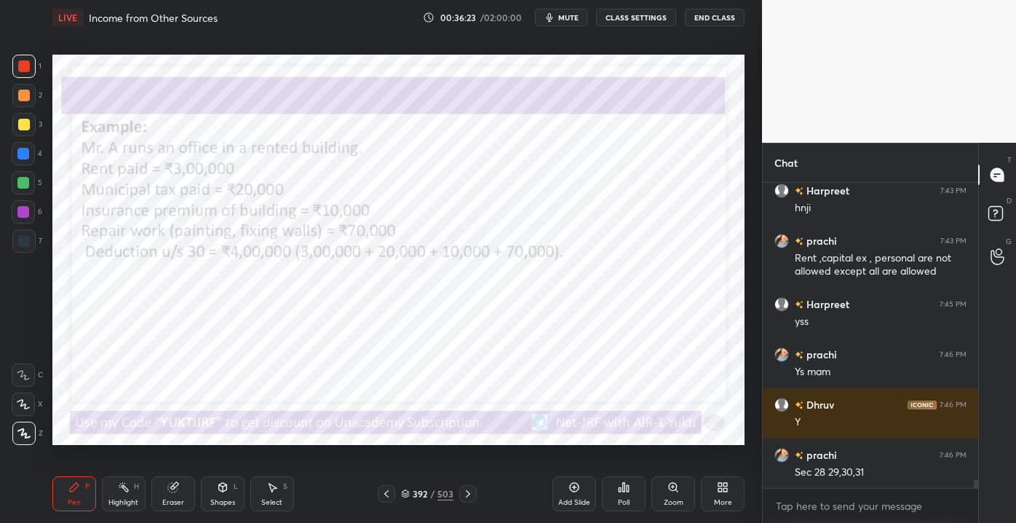
click at [472, 491] on icon at bounding box center [468, 494] width 12 height 12
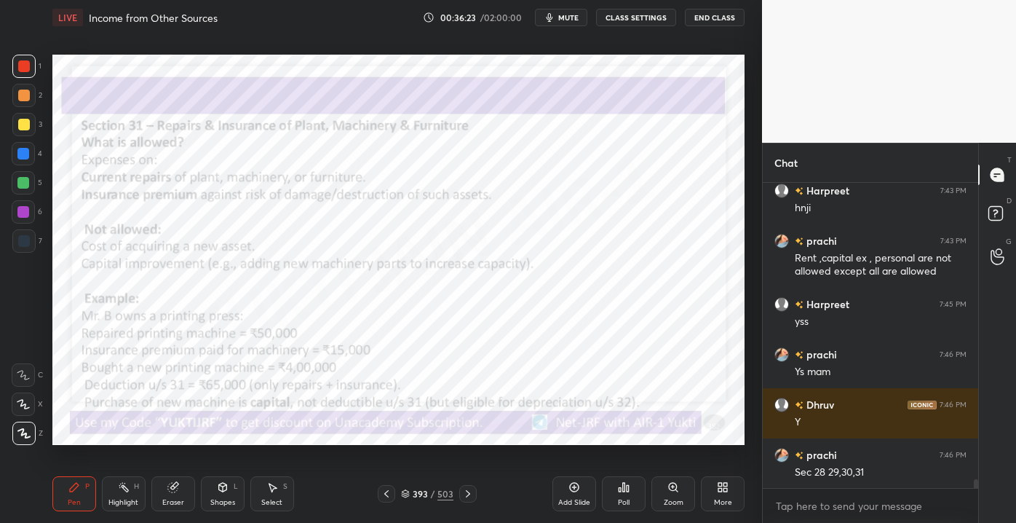
click at [472, 493] on icon at bounding box center [468, 494] width 12 height 12
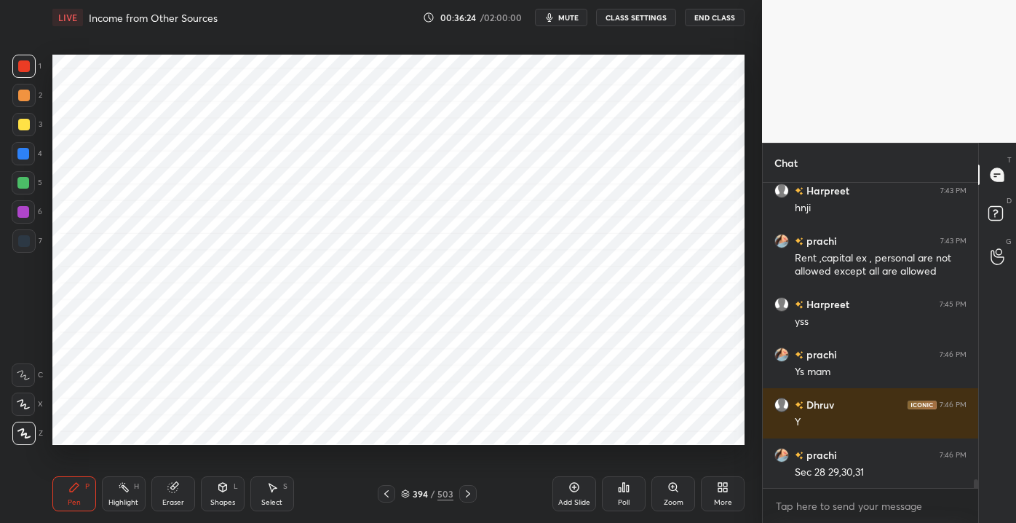
click at [473, 493] on div at bounding box center [467, 493] width 17 height 17
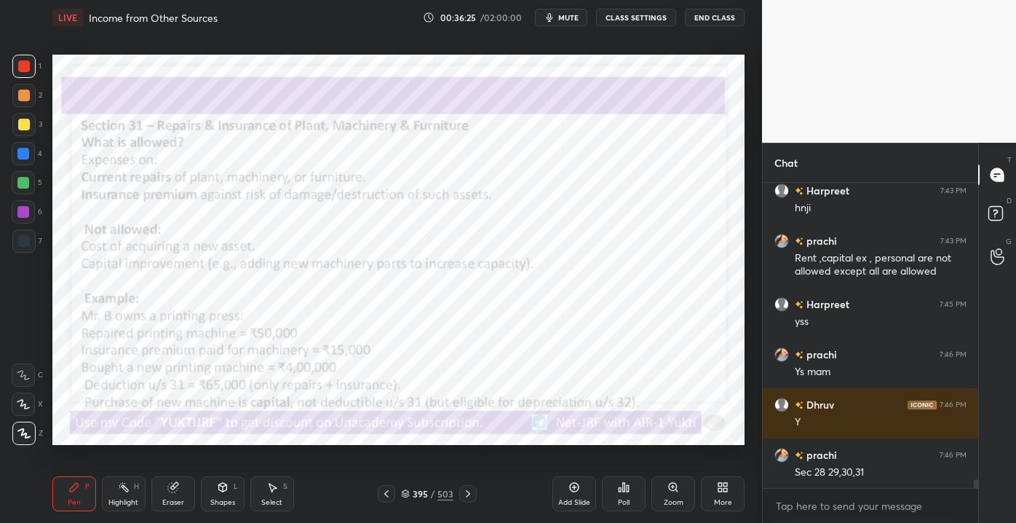
click at [475, 491] on div at bounding box center [467, 493] width 17 height 17
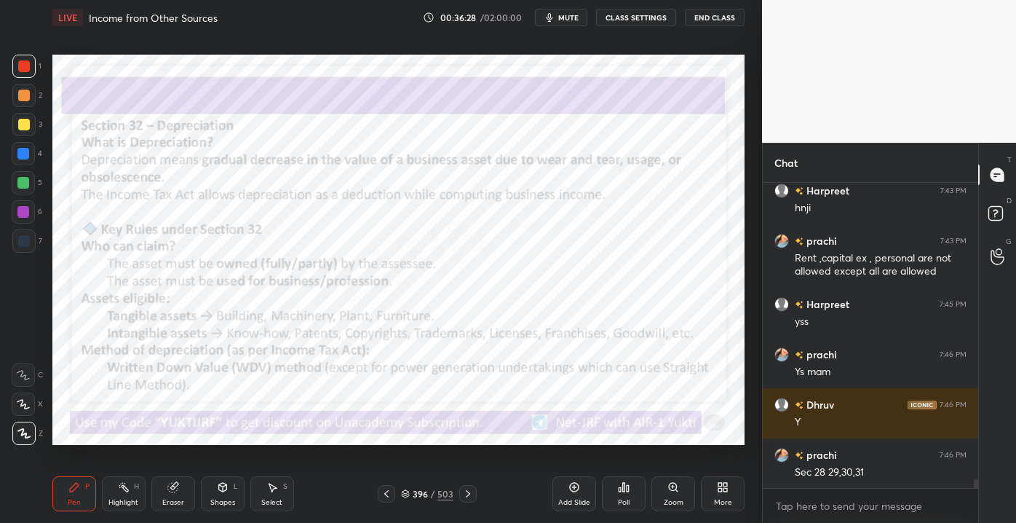
click at [576, 491] on icon at bounding box center [574, 487] width 12 height 12
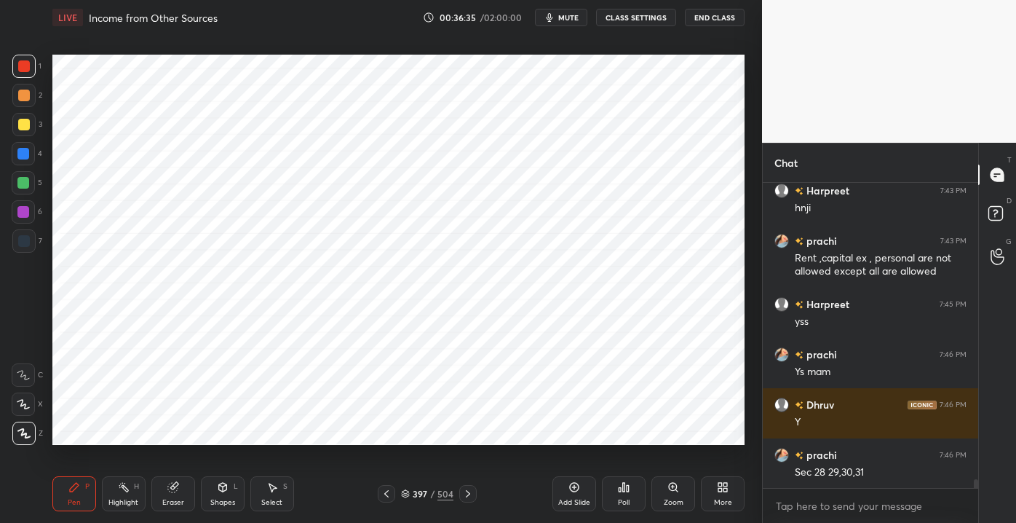
click at [388, 493] on icon at bounding box center [387, 494] width 12 height 12
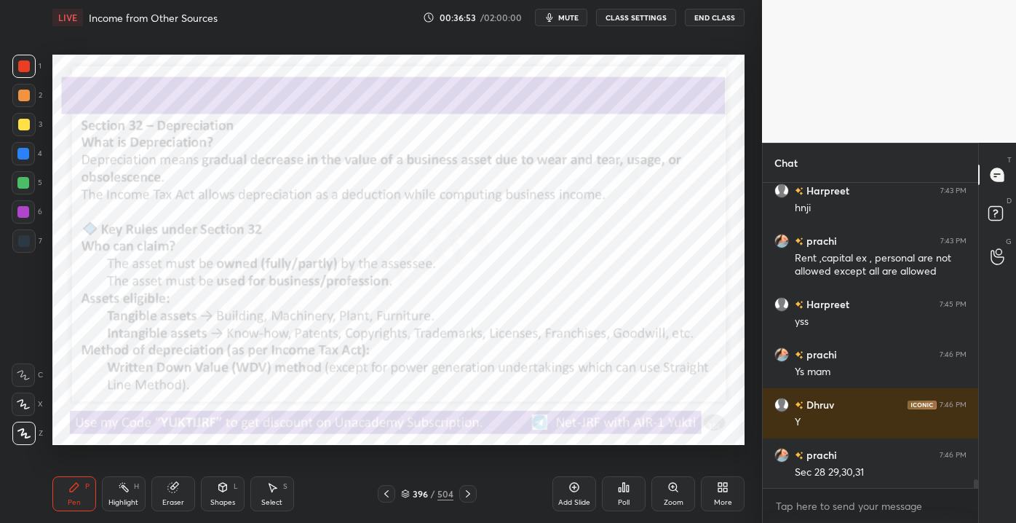
click at [471, 493] on icon at bounding box center [468, 494] width 12 height 12
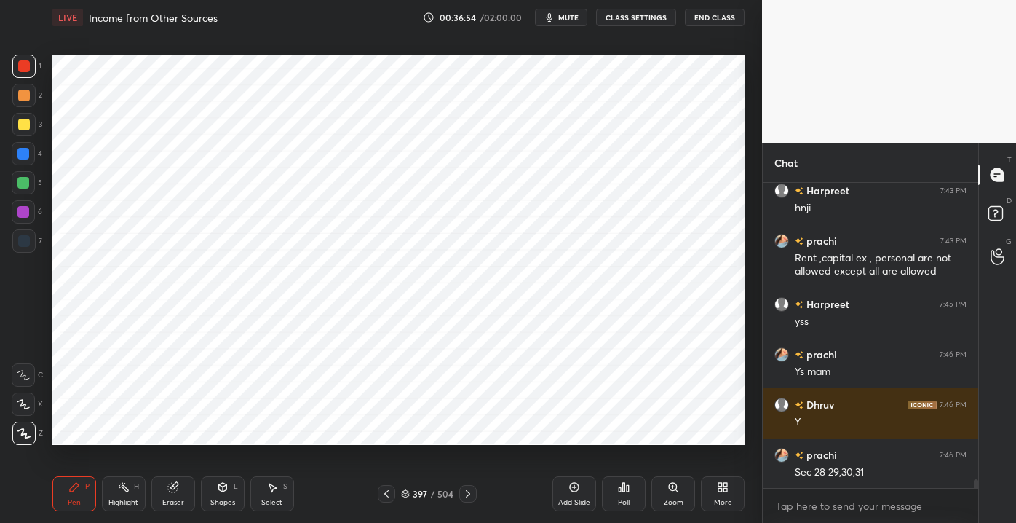
click at [179, 506] on div "Eraser" at bounding box center [173, 502] width 22 height 7
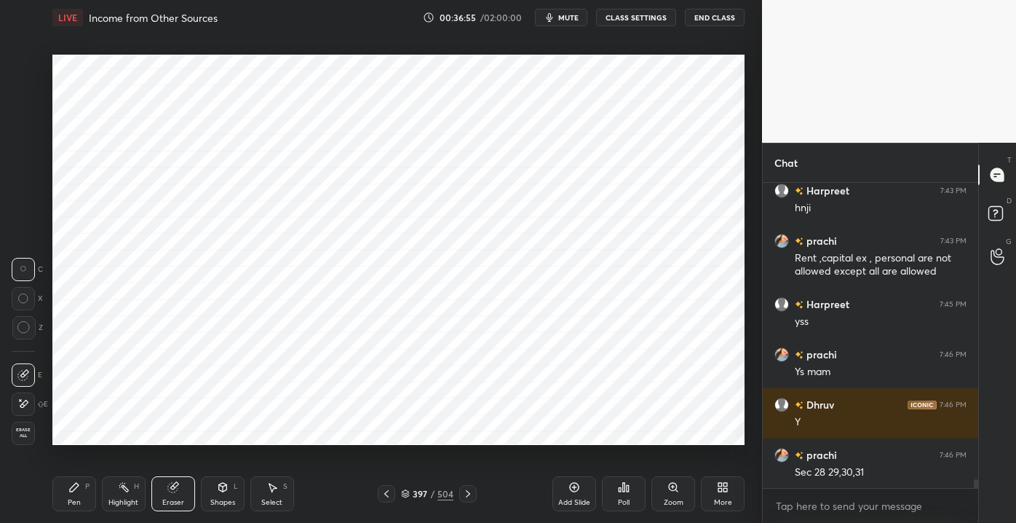
click at [20, 437] on span "Erase all" at bounding box center [23, 432] width 22 height 10
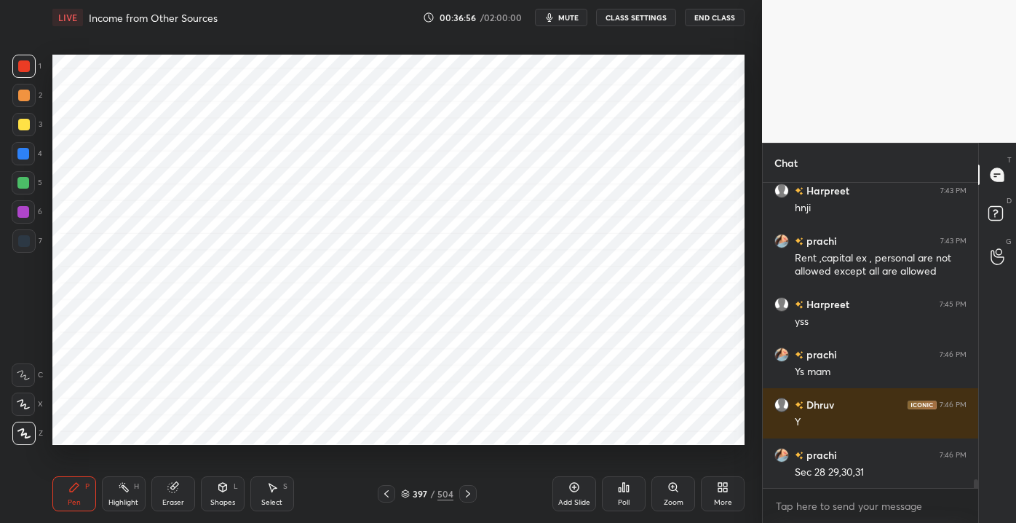
click at [225, 491] on icon at bounding box center [223, 487] width 8 height 9
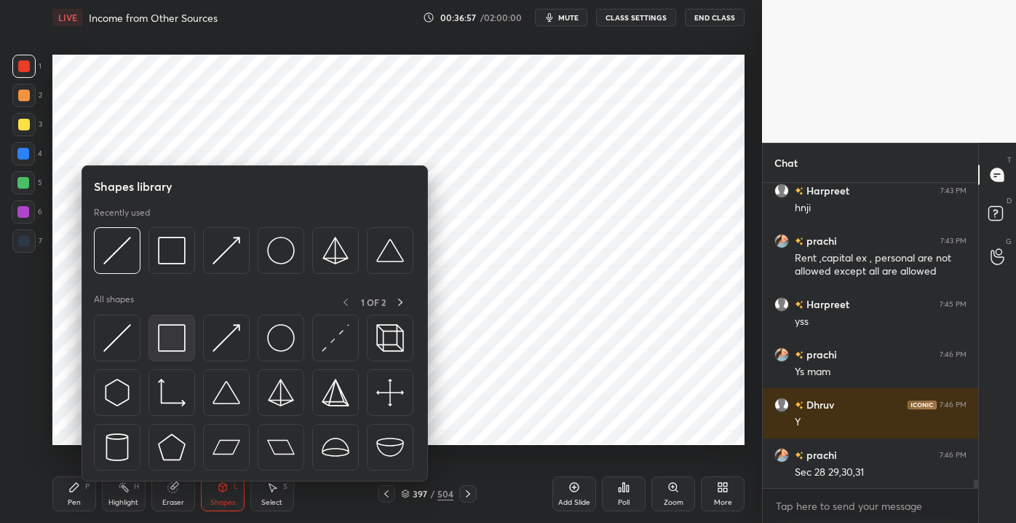
click at [183, 325] on img at bounding box center [172, 338] width 28 height 28
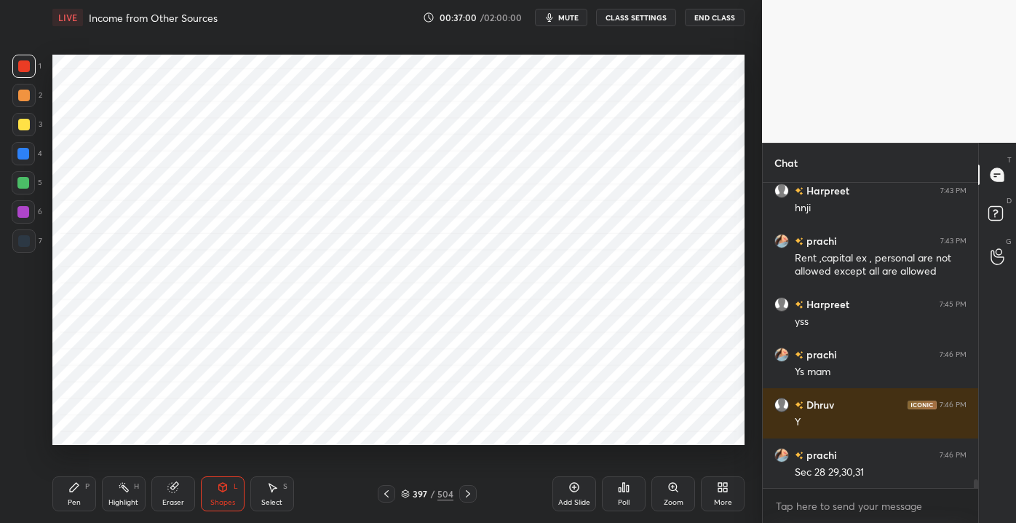
click at [67, 491] on div "Pen P" at bounding box center [74, 493] width 44 height 35
click at [394, 490] on div at bounding box center [386, 493] width 17 height 17
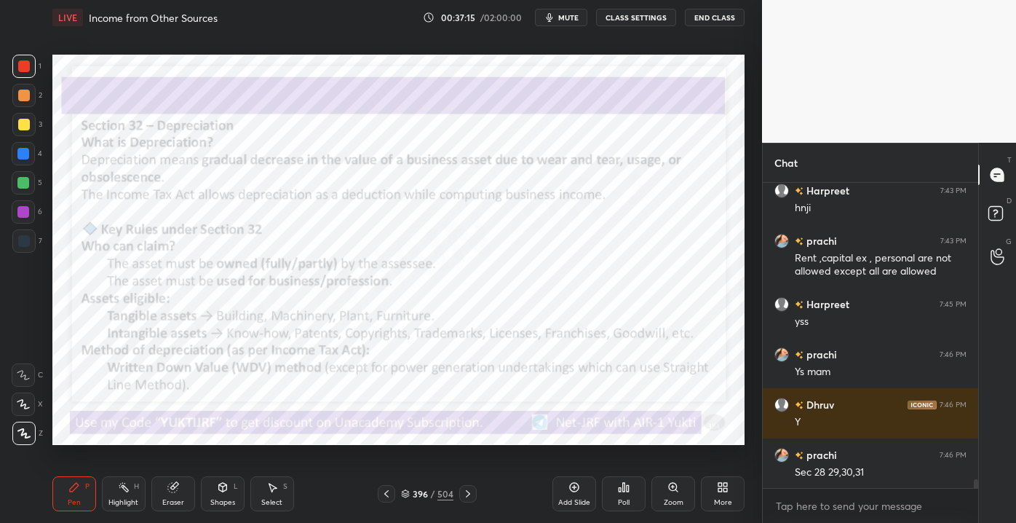
click at [464, 499] on icon at bounding box center [468, 494] width 12 height 12
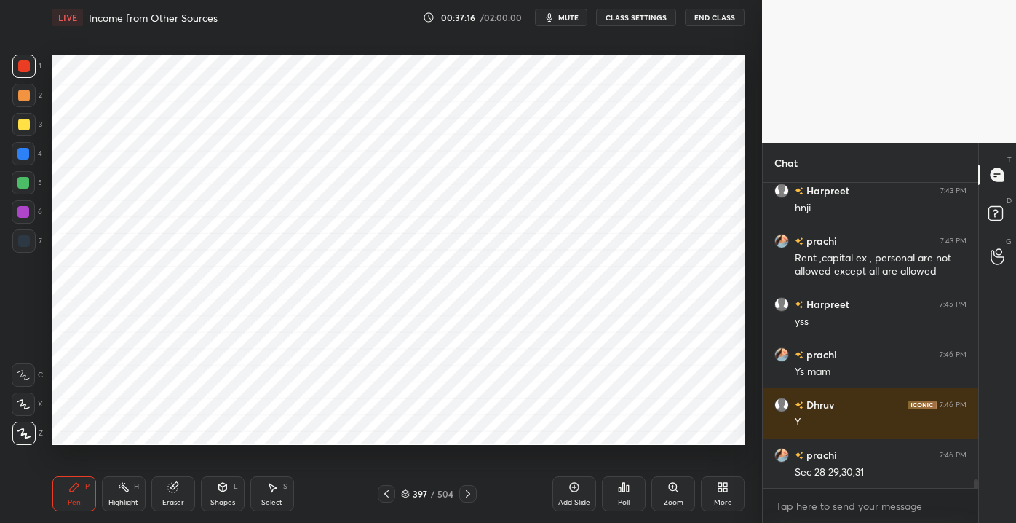
click at [217, 500] on div "Shapes" at bounding box center [222, 502] width 25 height 7
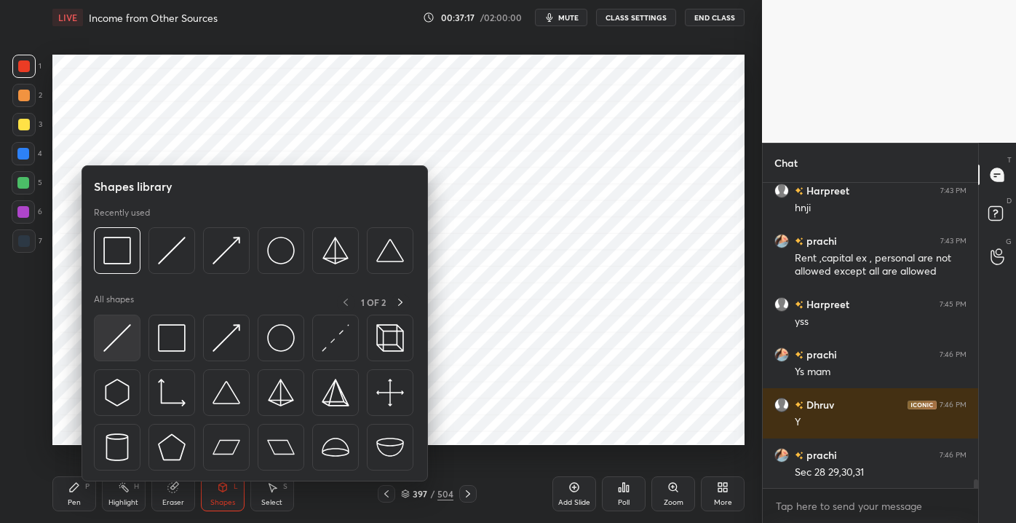
click at [122, 349] on img at bounding box center [117, 338] width 28 height 28
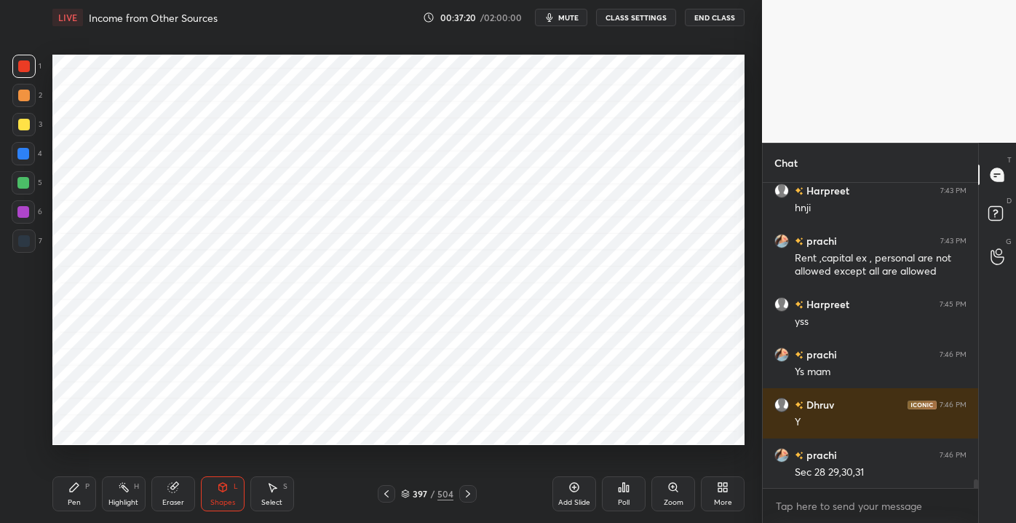
click at [86, 493] on div "Pen P" at bounding box center [74, 493] width 44 height 35
click at [178, 490] on icon at bounding box center [173, 487] width 12 height 12
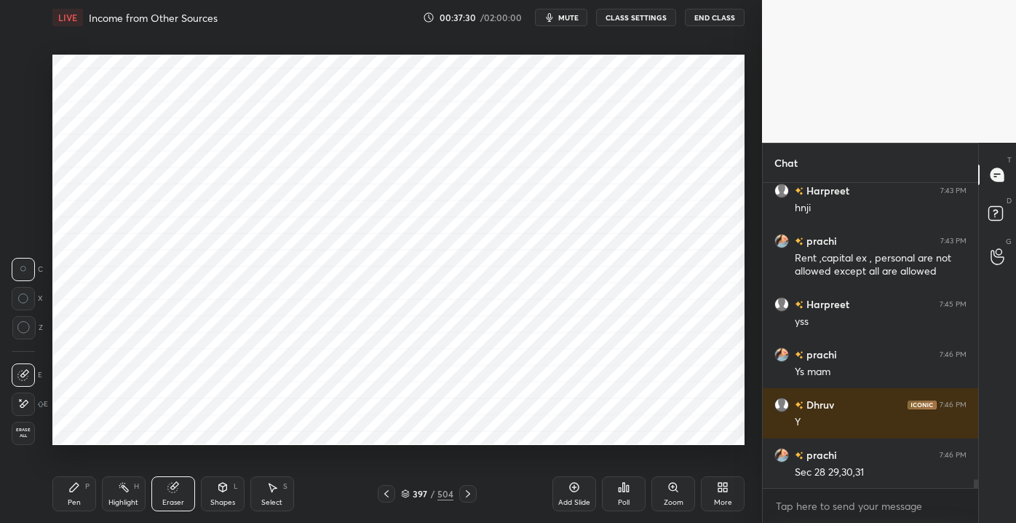
click at [213, 496] on div "Shapes L" at bounding box center [223, 493] width 44 height 35
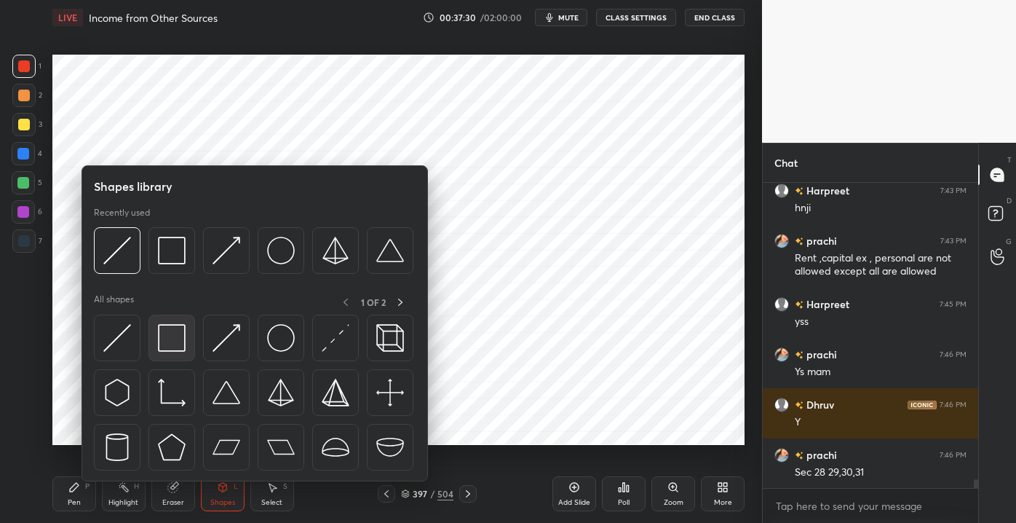
click at [152, 335] on div at bounding box center [171, 337] width 47 height 47
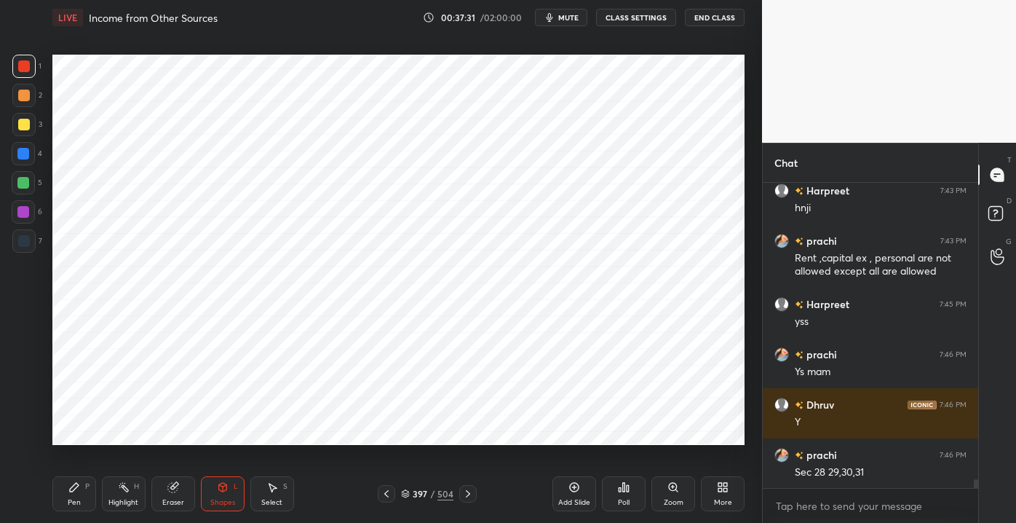
click at [211, 492] on div "Shapes L" at bounding box center [223, 493] width 44 height 35
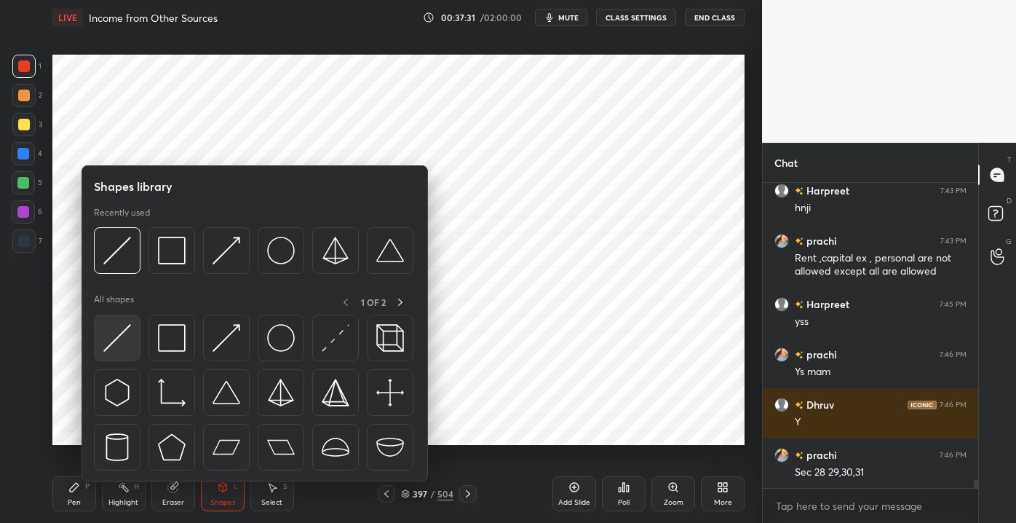
click at [132, 333] on div at bounding box center [117, 337] width 47 height 47
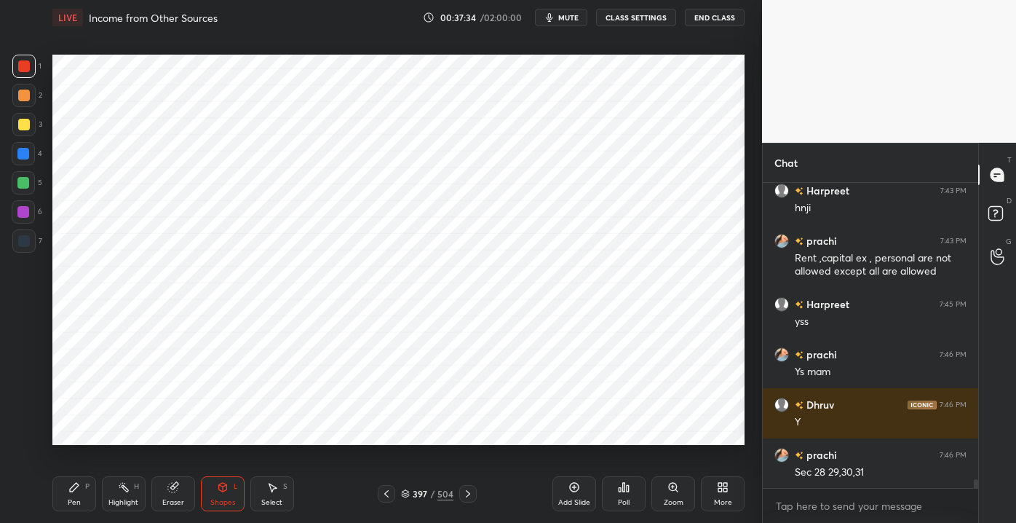
click at [71, 496] on div "Pen P" at bounding box center [74, 493] width 44 height 35
click at [390, 495] on icon at bounding box center [387, 494] width 12 height 12
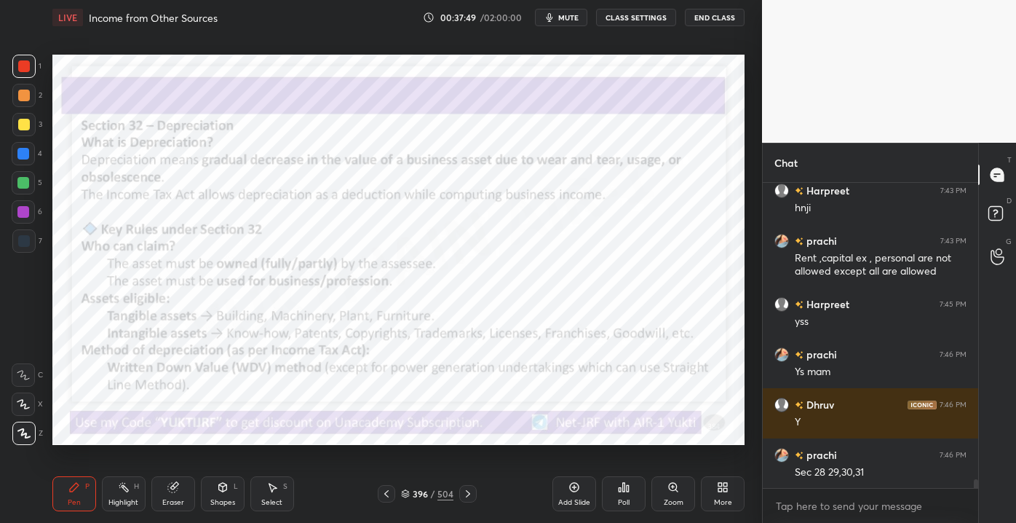
scroll to position [10057, 0]
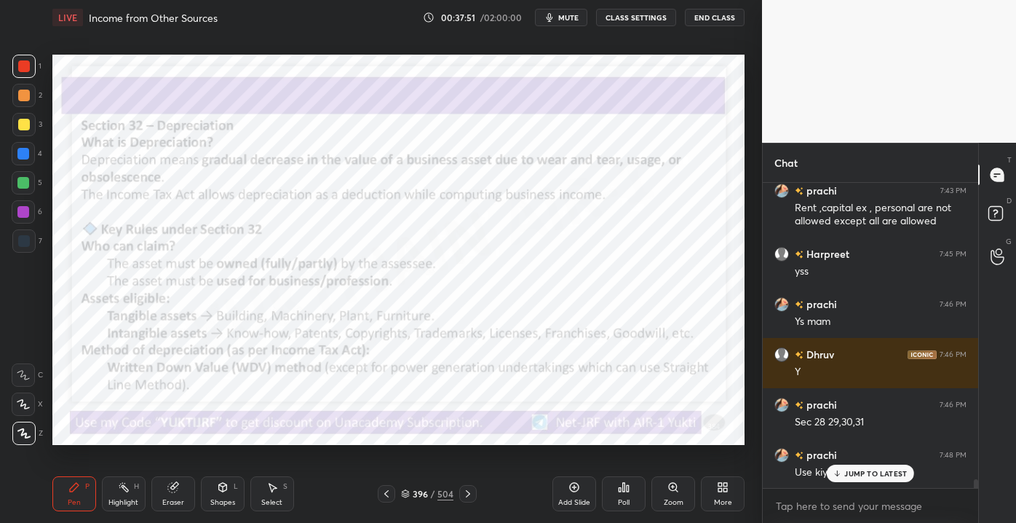
click at [850, 474] on p "JUMP TO LATEST" at bounding box center [875, 473] width 63 height 9
click at [467, 494] on icon at bounding box center [468, 494] width 12 height 12
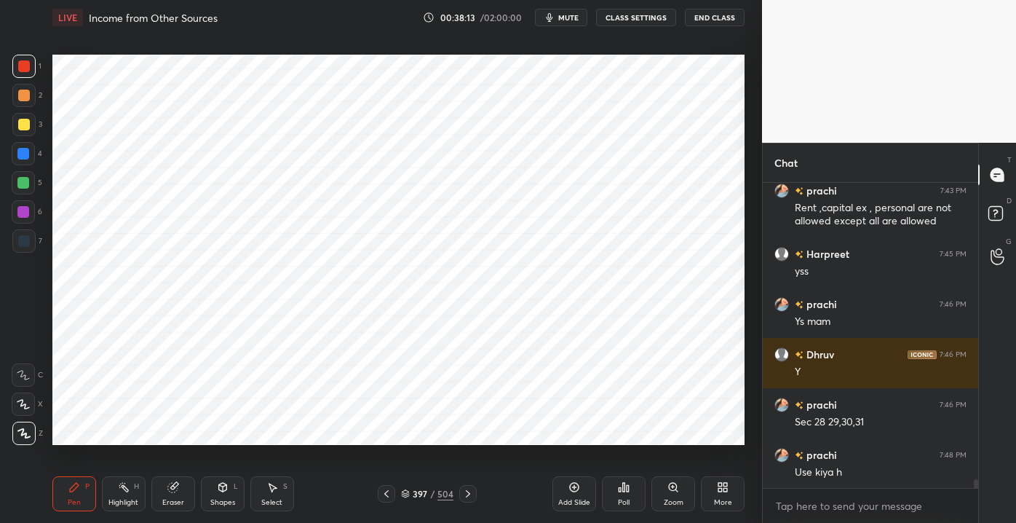
click at [25, 151] on div at bounding box center [23, 154] width 12 height 12
drag, startPoint x: 219, startPoint y: 496, endPoint x: 216, endPoint y: 482, distance: 14.1
click at [219, 497] on div "Shapes L" at bounding box center [223, 493] width 44 height 35
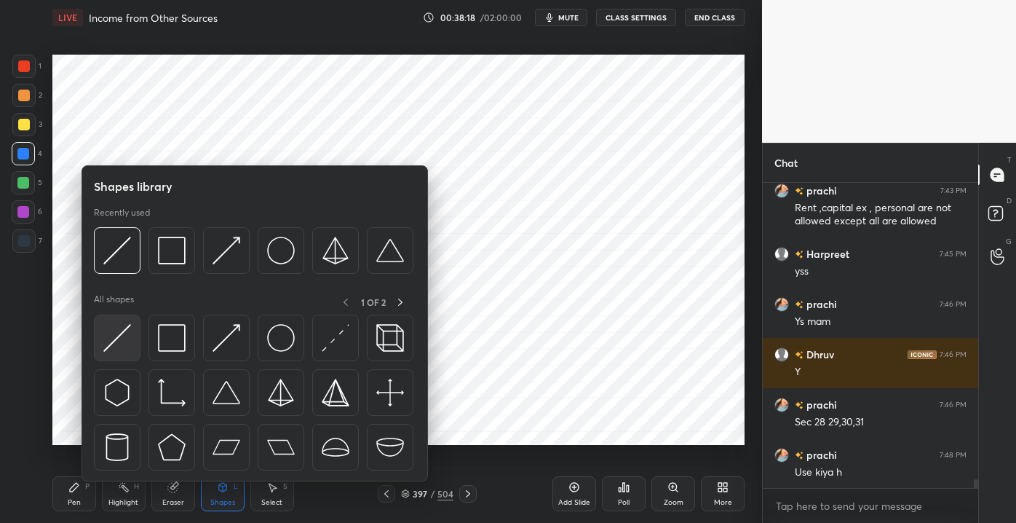
click at [134, 338] on div at bounding box center [117, 337] width 47 height 47
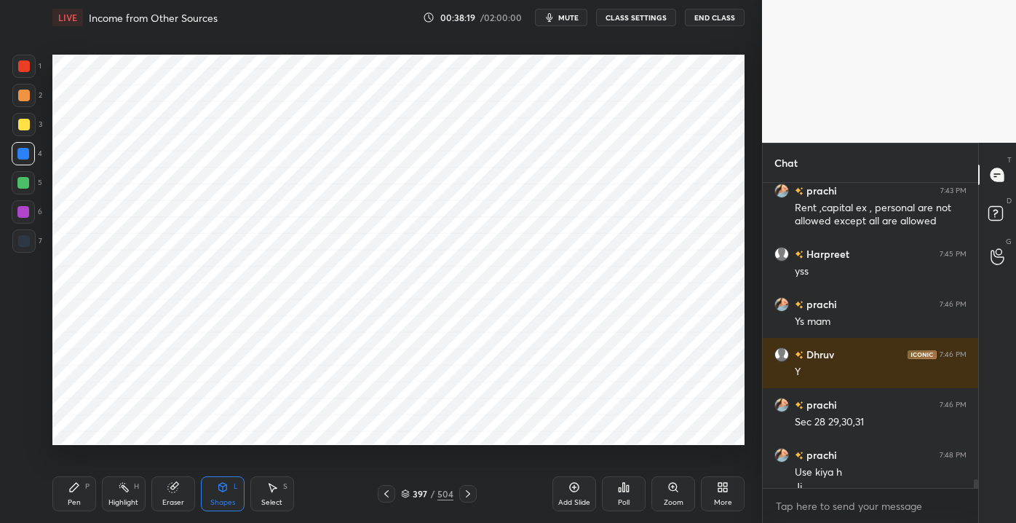
scroll to position [10072, 0]
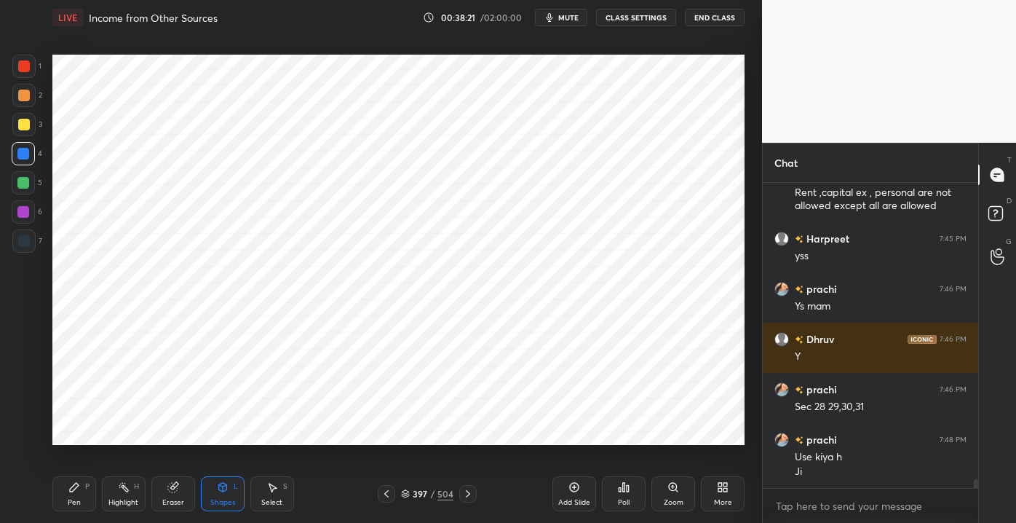
click at [60, 503] on div "Pen P" at bounding box center [74, 493] width 44 height 35
click at [386, 494] on icon at bounding box center [387, 494] width 12 height 12
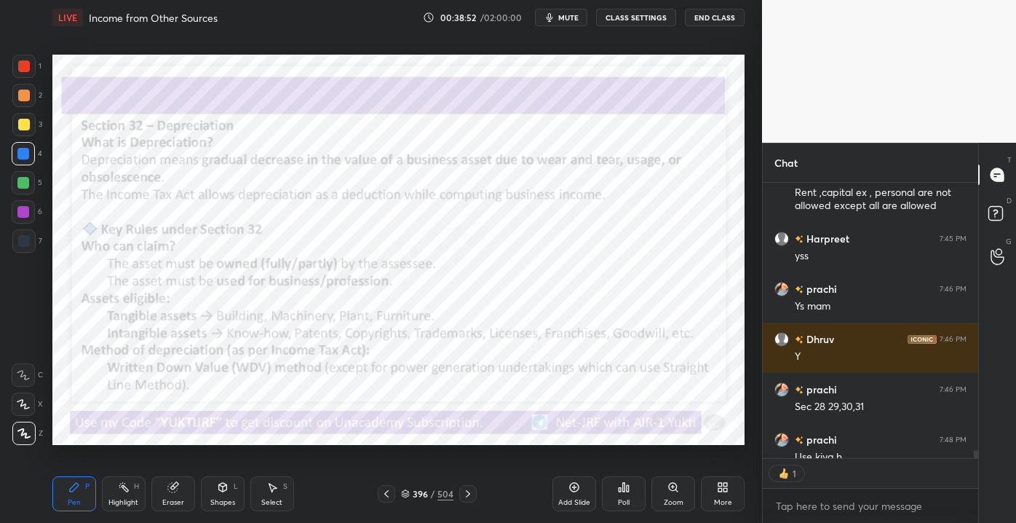
scroll to position [4, 4]
click at [466, 498] on icon at bounding box center [468, 494] width 12 height 12
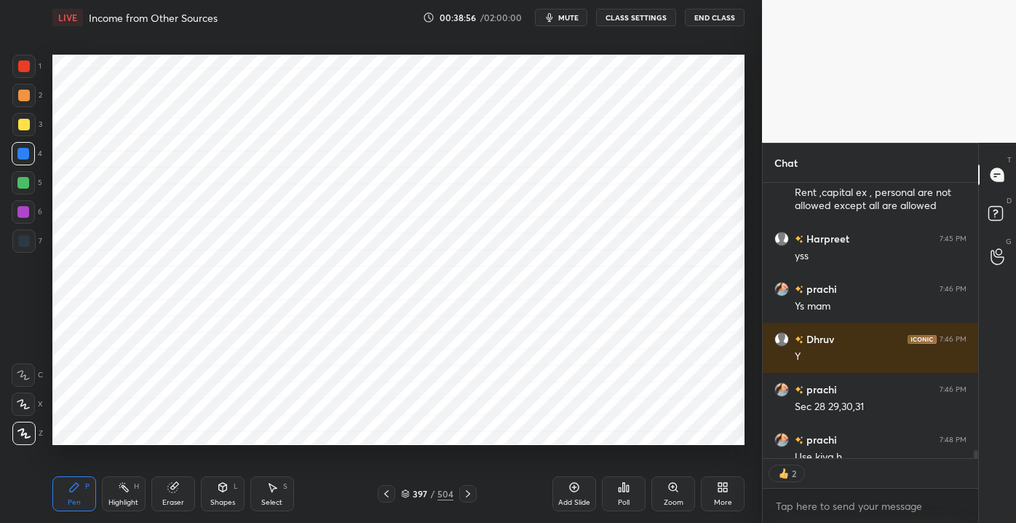
click at [26, 186] on div at bounding box center [23, 183] width 12 height 12
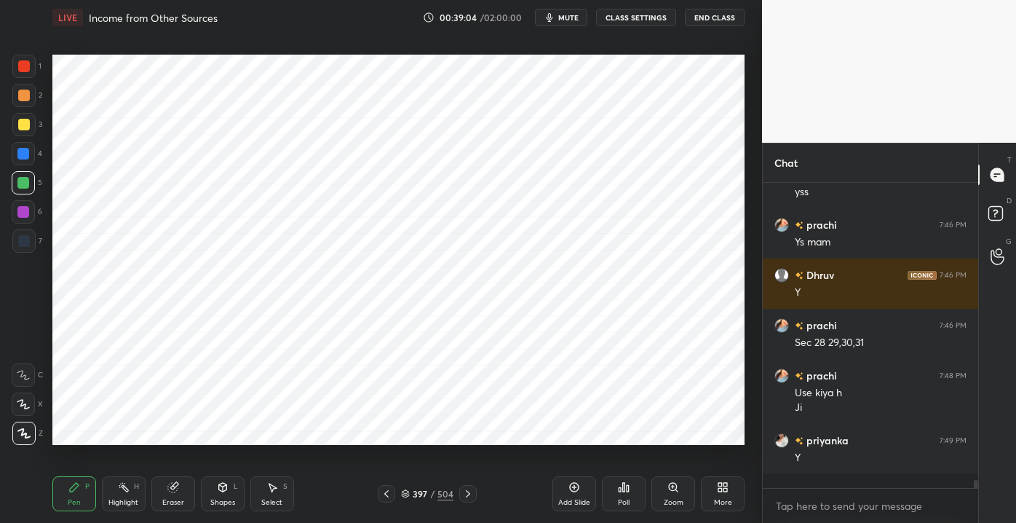
scroll to position [10123, 0]
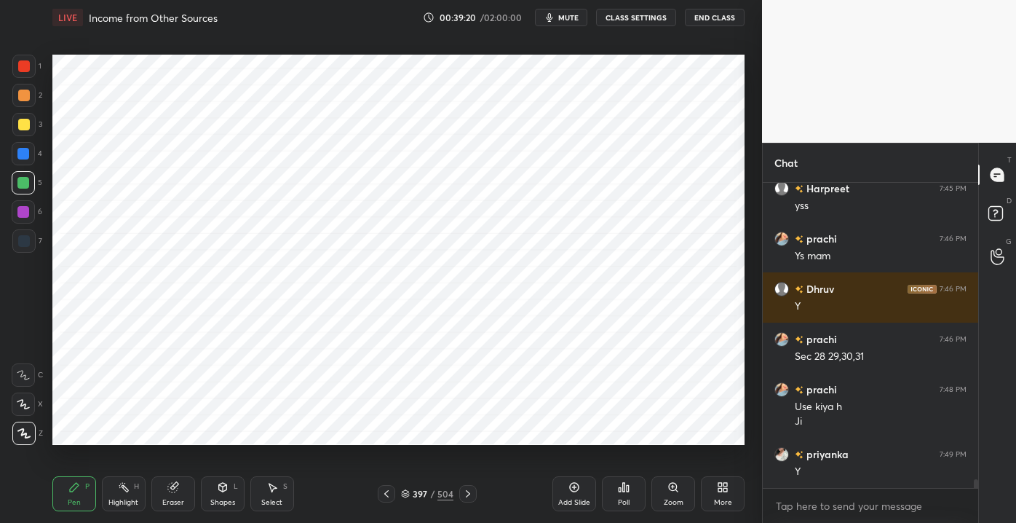
click at [387, 493] on icon at bounding box center [387, 494] width 12 height 12
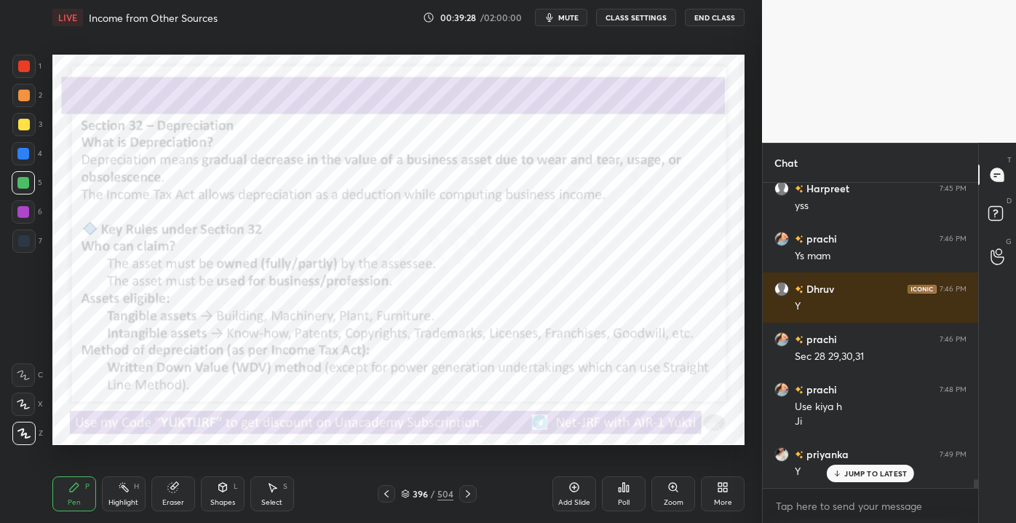
scroll to position [10172, 0]
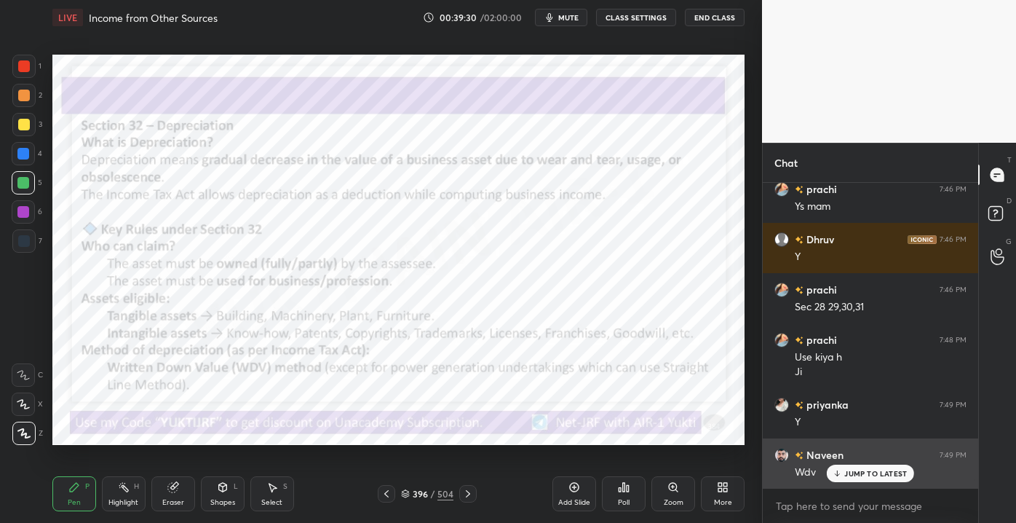
click at [857, 479] on div "JUMP TO LATEST" at bounding box center [870, 472] width 87 height 17
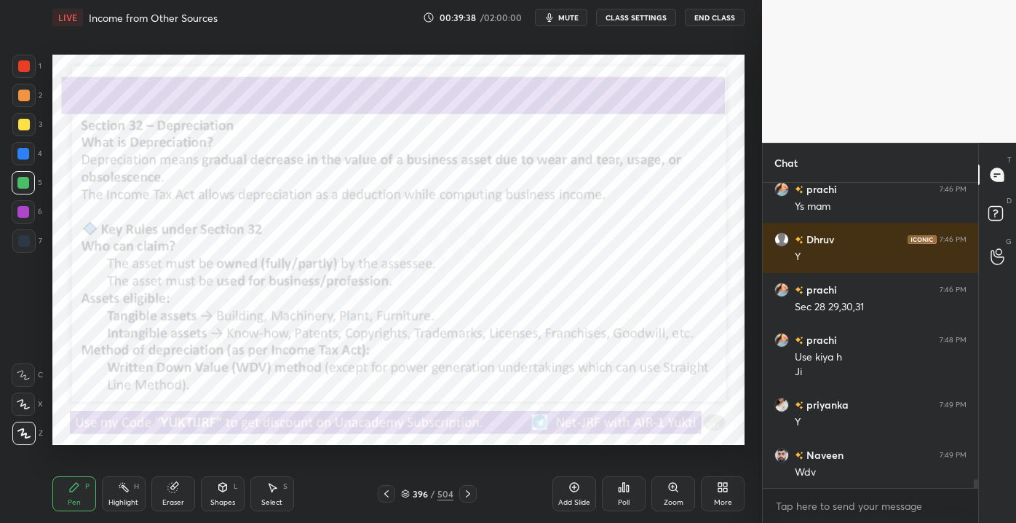
click at [465, 488] on icon at bounding box center [468, 494] width 12 height 12
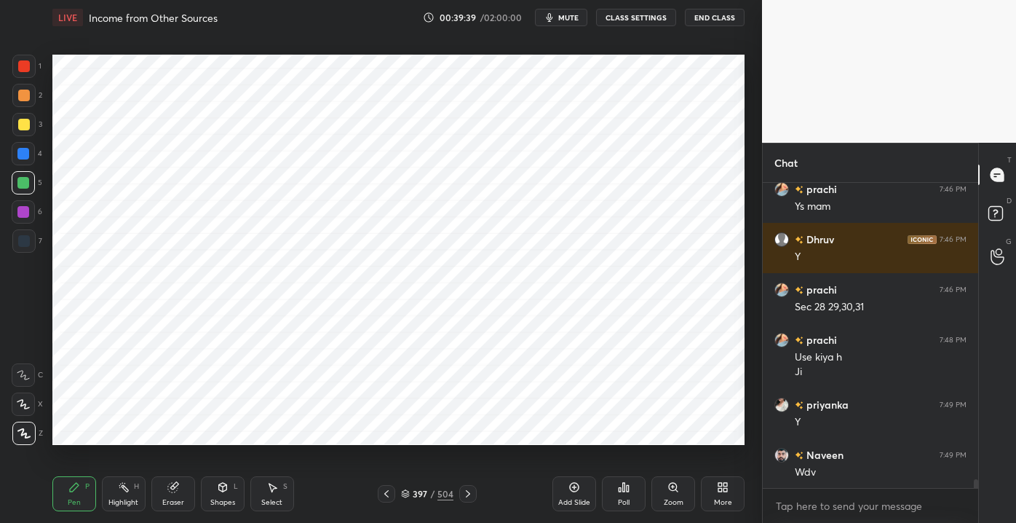
click at [467, 490] on icon at bounding box center [468, 494] width 12 height 12
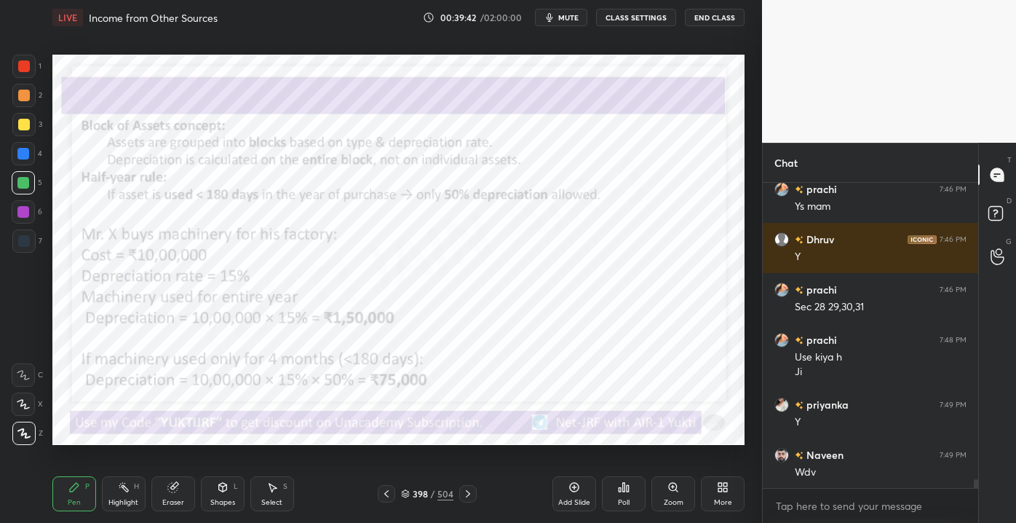
click at [399, 497] on div "398 / 504" at bounding box center [427, 493] width 99 height 17
click at [397, 497] on div "398 / 504" at bounding box center [427, 493] width 99 height 17
click at [390, 493] on icon at bounding box center [387, 494] width 12 height 12
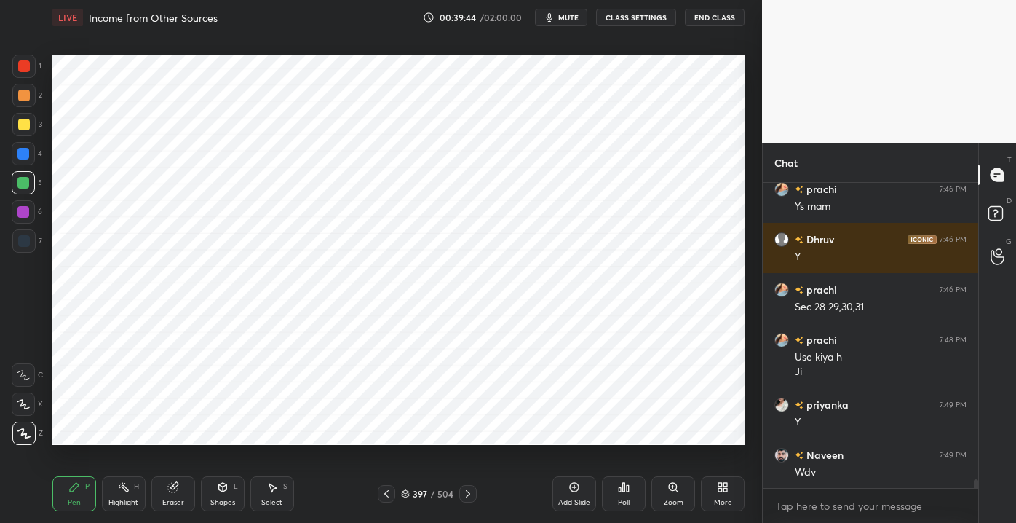
click at [470, 501] on div at bounding box center [467, 493] width 17 height 17
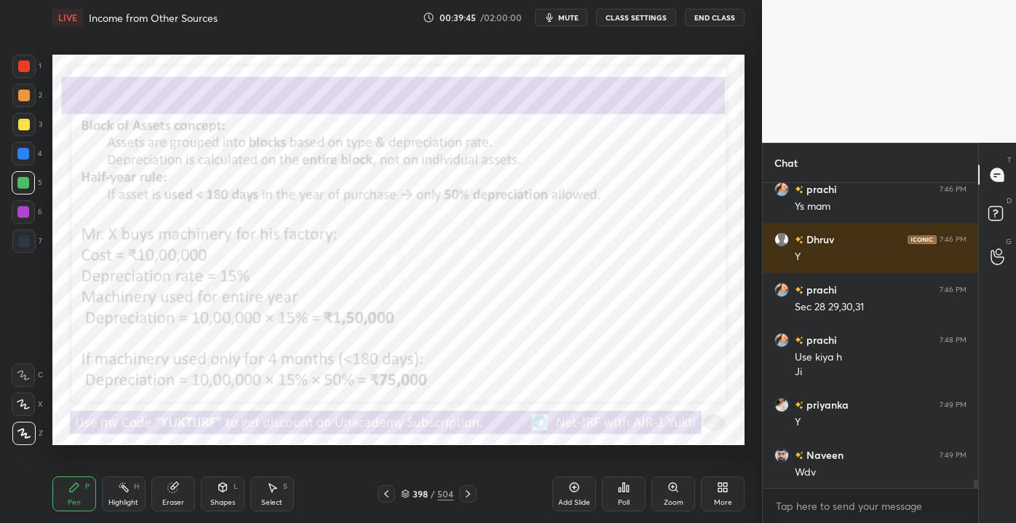
click at [467, 496] on icon at bounding box center [468, 494] width 12 height 12
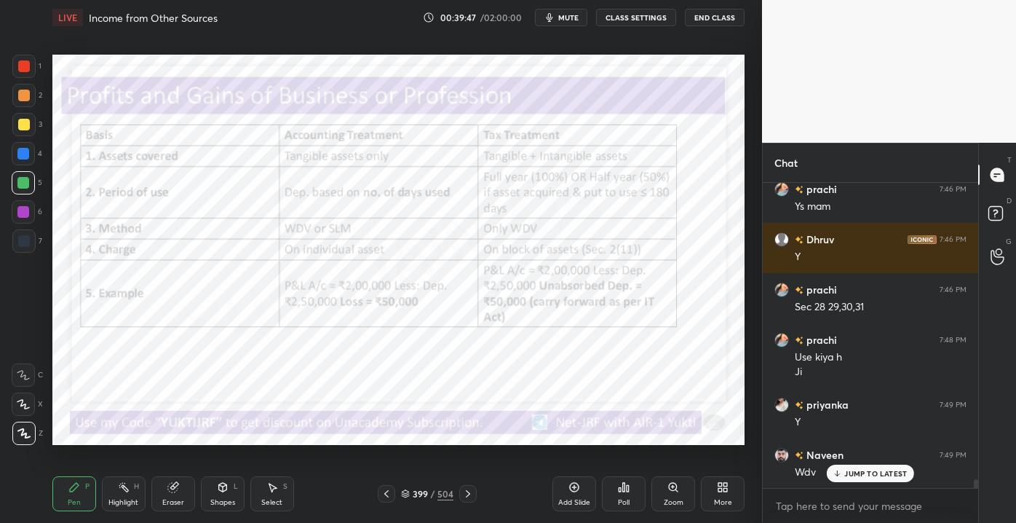
scroll to position [10222, 0]
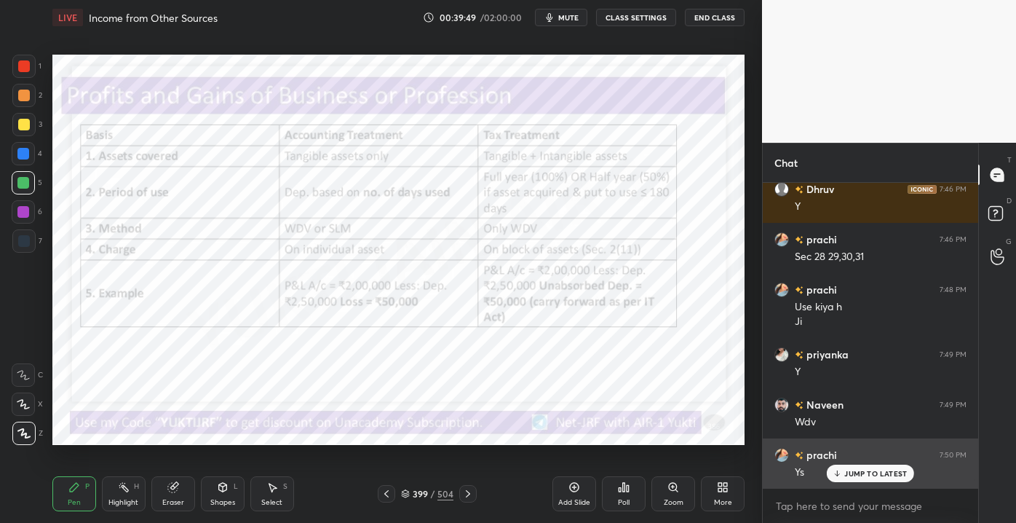
click at [855, 469] on p "JUMP TO LATEST" at bounding box center [875, 473] width 63 height 9
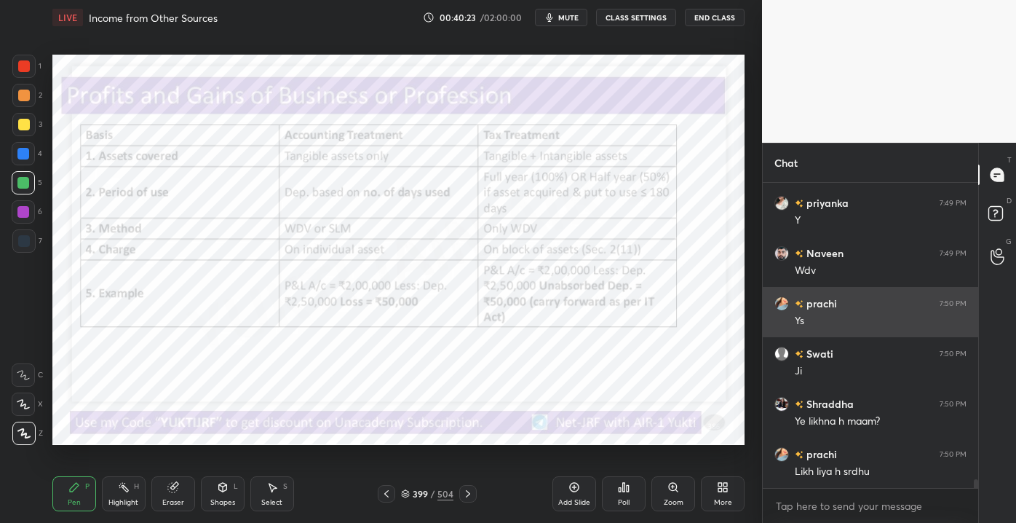
scroll to position [10424, 0]
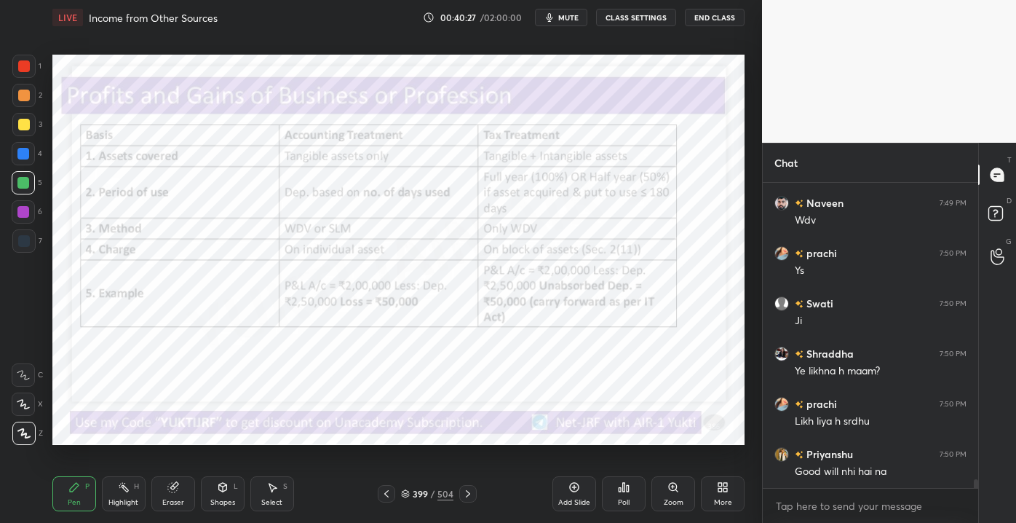
click at [470, 492] on icon at bounding box center [468, 494] width 12 height 12
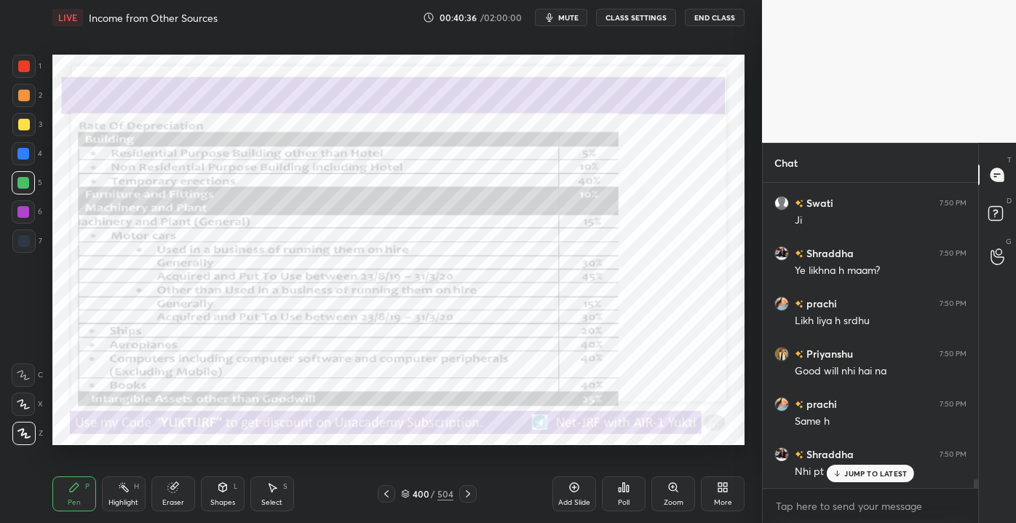
scroll to position [10574, 0]
click at [191, 499] on div "Eraser" at bounding box center [173, 493] width 44 height 35
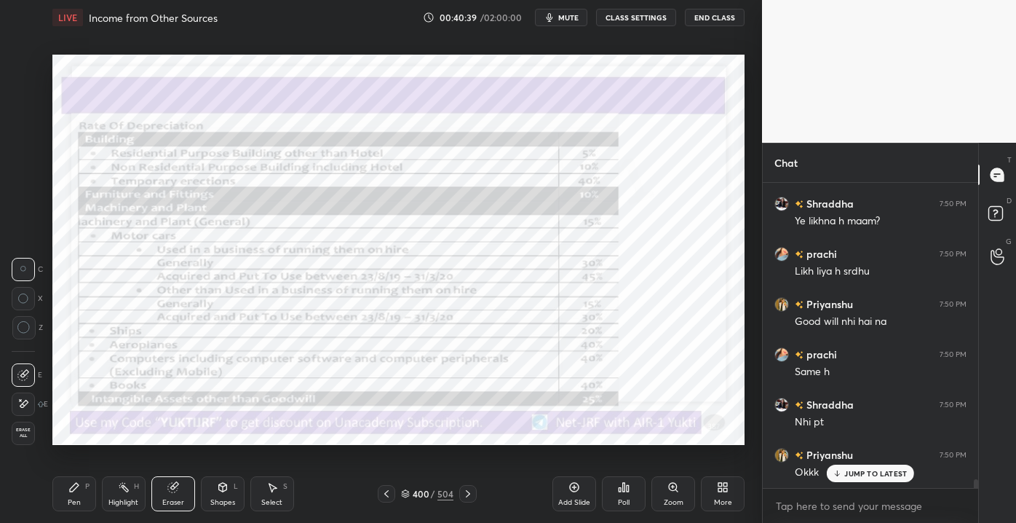
click at [31, 443] on div "Erase all" at bounding box center [23, 432] width 23 height 23
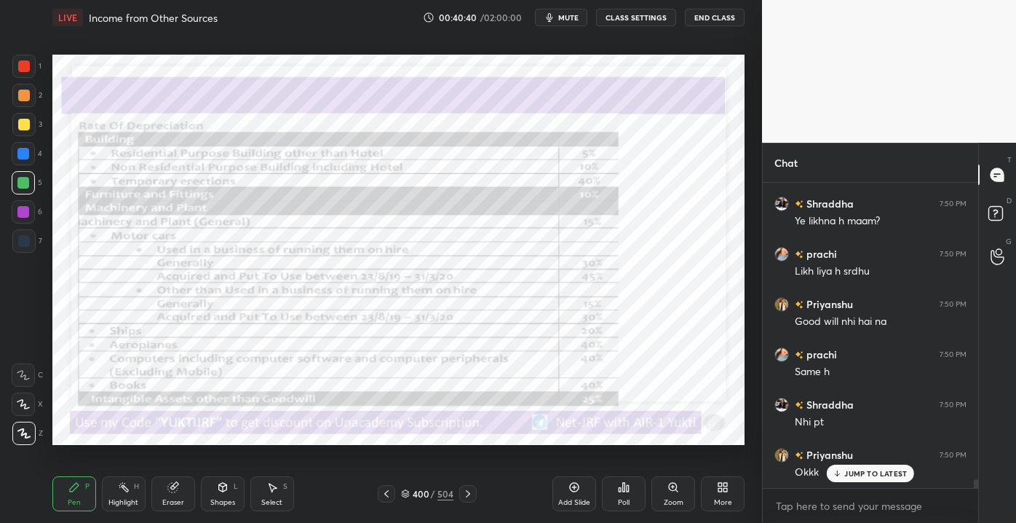
click at [392, 491] on icon at bounding box center [387, 494] width 12 height 12
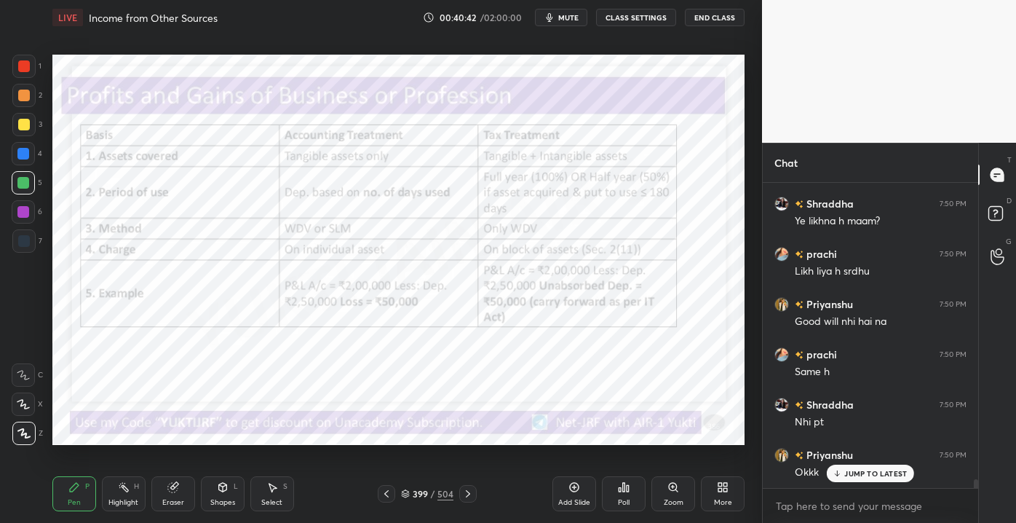
click at [854, 472] on p "JUMP TO LATEST" at bounding box center [875, 473] width 63 height 9
click at [389, 492] on icon at bounding box center [387, 494] width 12 height 12
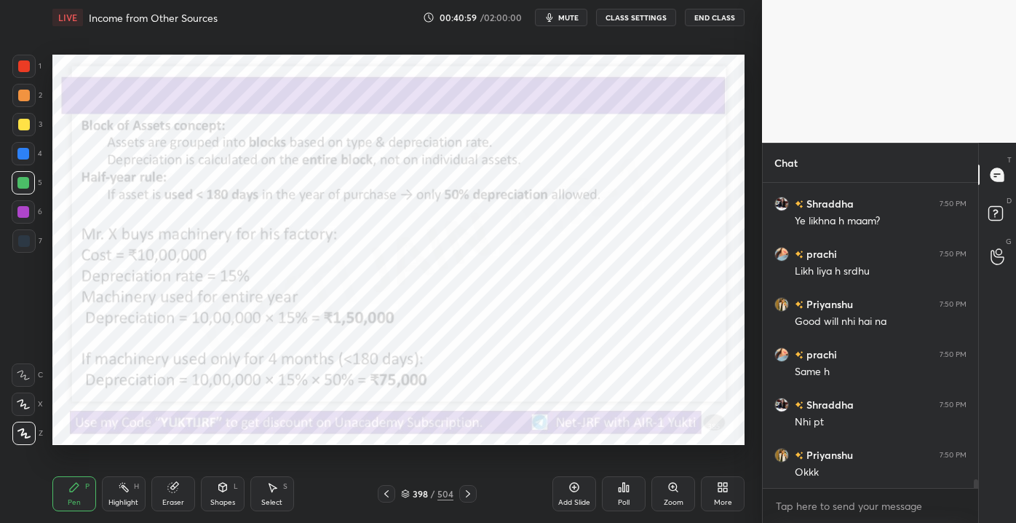
scroll to position [10624, 0]
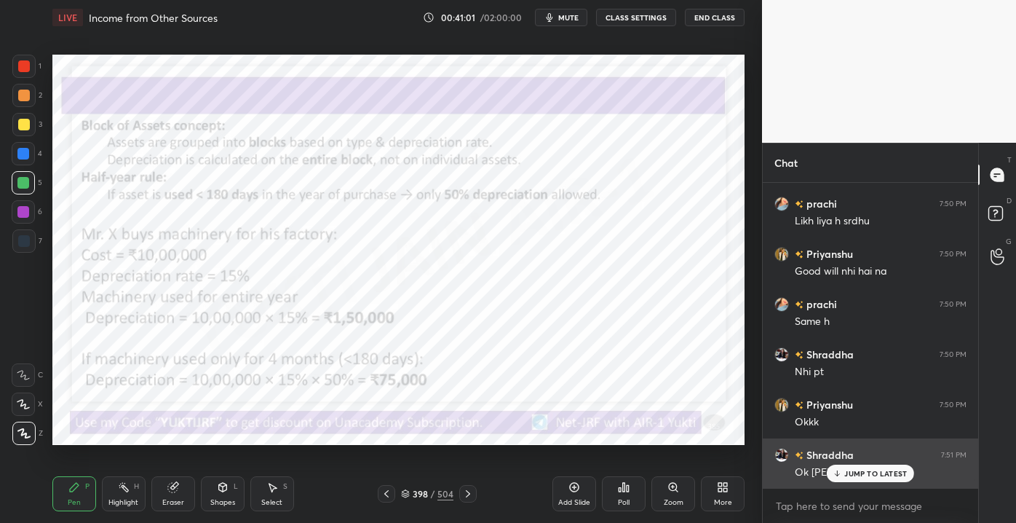
click at [865, 469] on p "JUMP TO LATEST" at bounding box center [875, 473] width 63 height 9
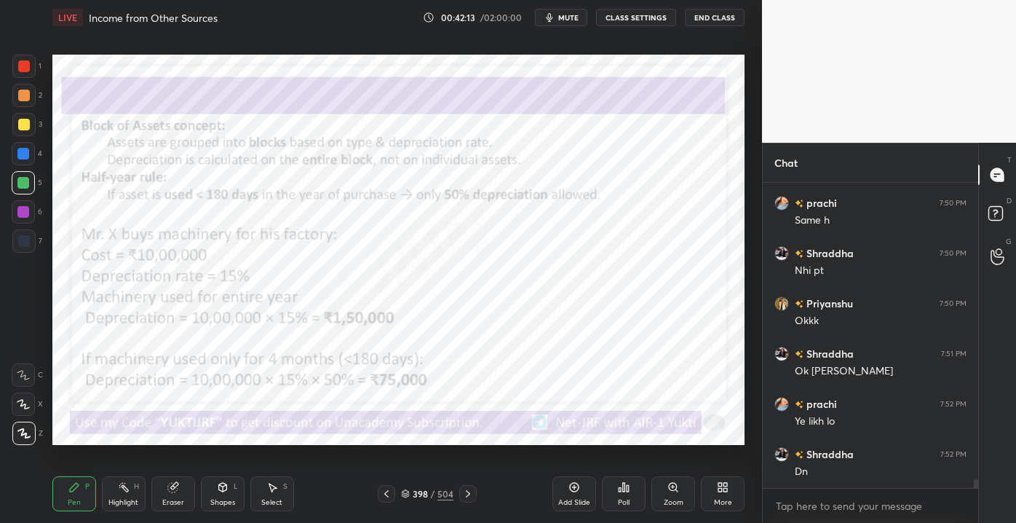
scroll to position [10776, 0]
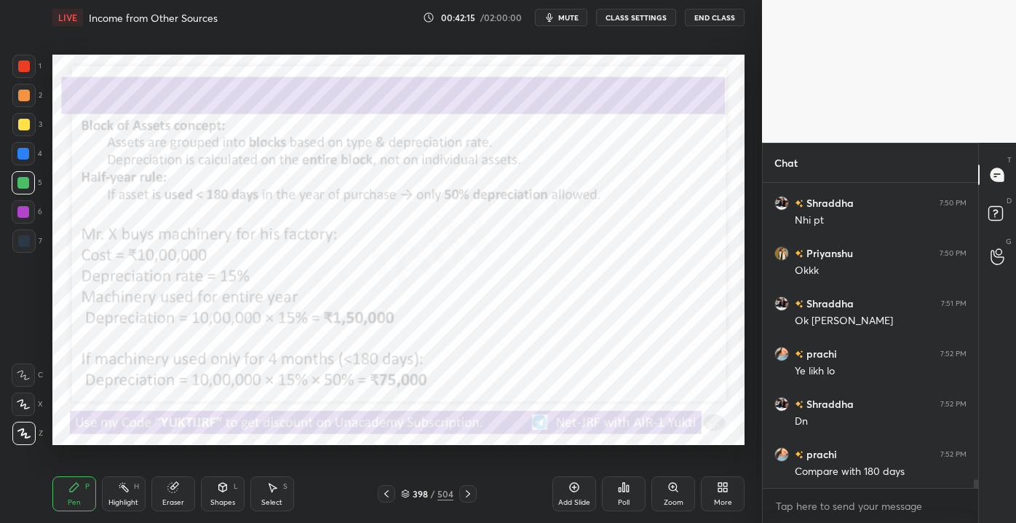
click at [177, 501] on div "Eraser" at bounding box center [173, 502] width 22 height 7
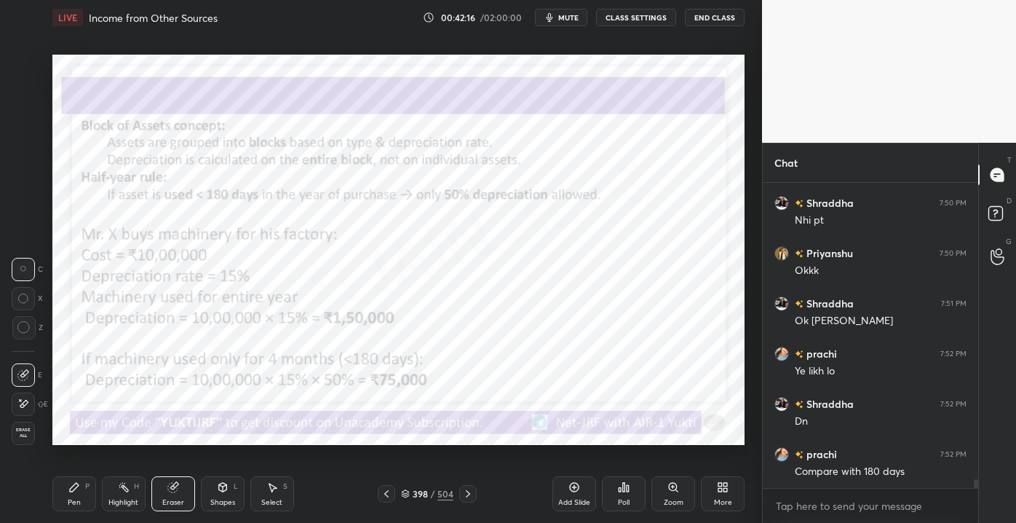
click at [28, 435] on span "Erase all" at bounding box center [23, 432] width 22 height 10
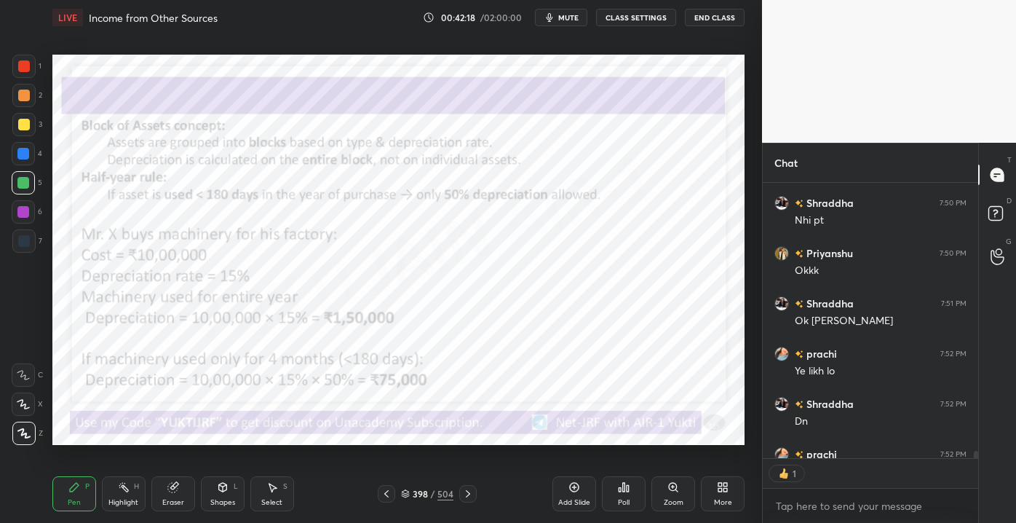
scroll to position [4, 4]
type textarea "x"
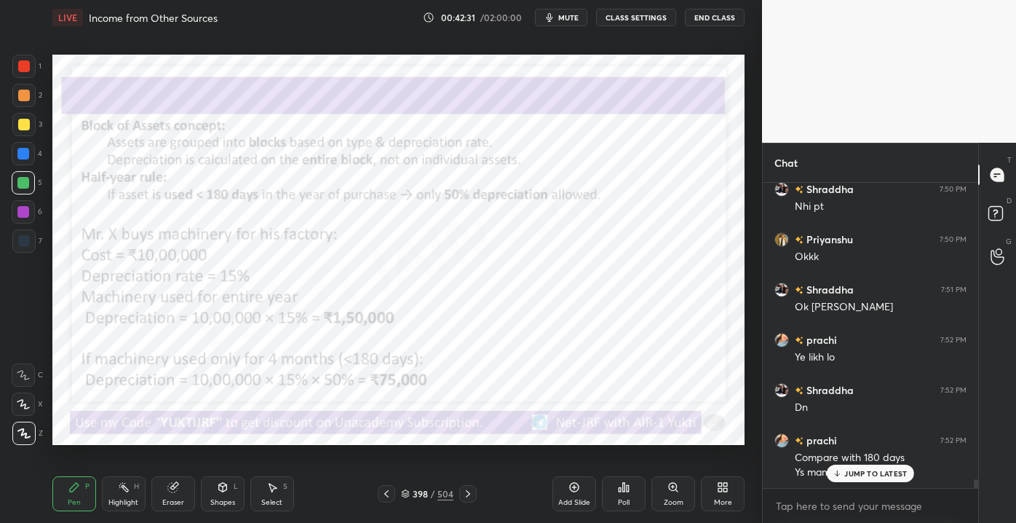
click at [856, 477] on p "JUMP TO LATEST" at bounding box center [875, 473] width 63 height 9
click at [458, 500] on div "398 / 504" at bounding box center [427, 493] width 99 height 17
click at [460, 498] on div at bounding box center [467, 493] width 17 height 17
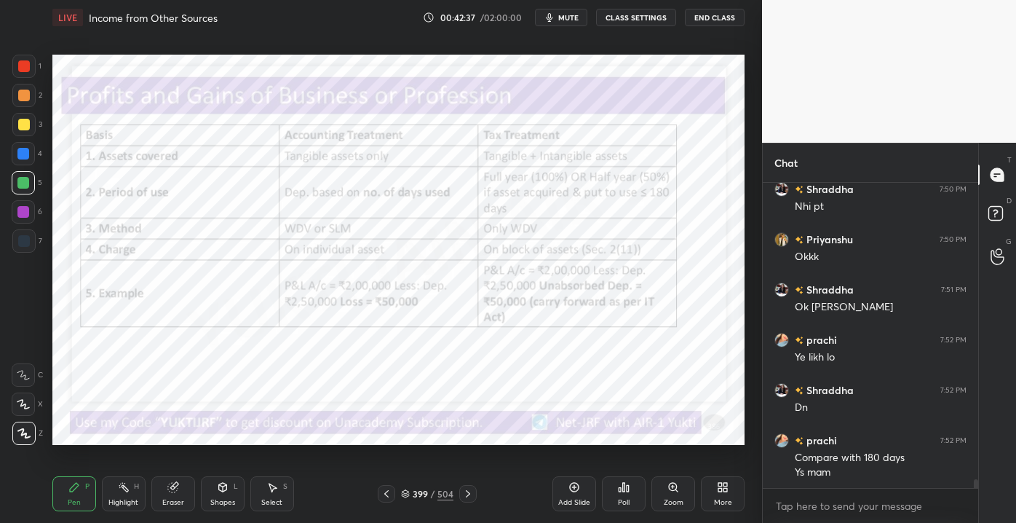
click at [392, 493] on icon at bounding box center [387, 494] width 12 height 12
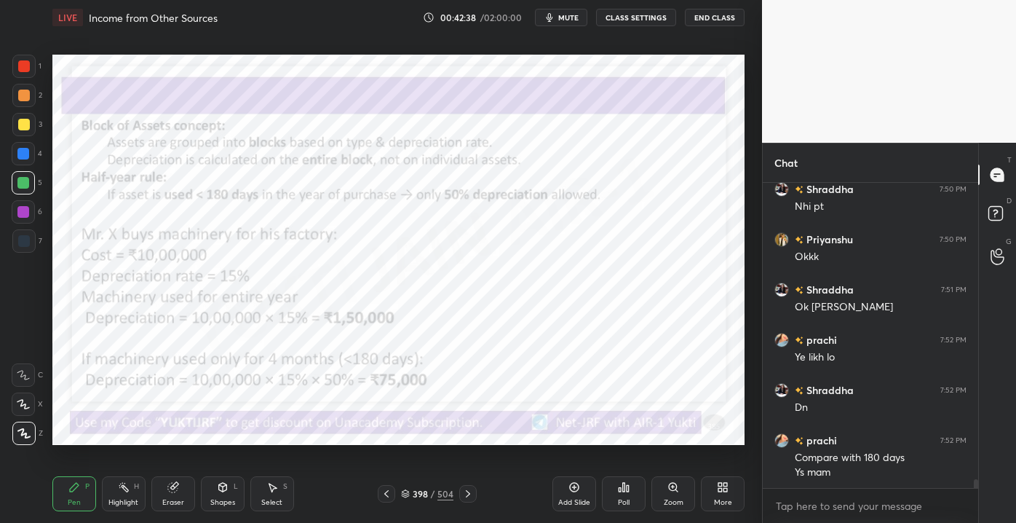
click at [466, 493] on icon at bounding box center [468, 494] width 12 height 12
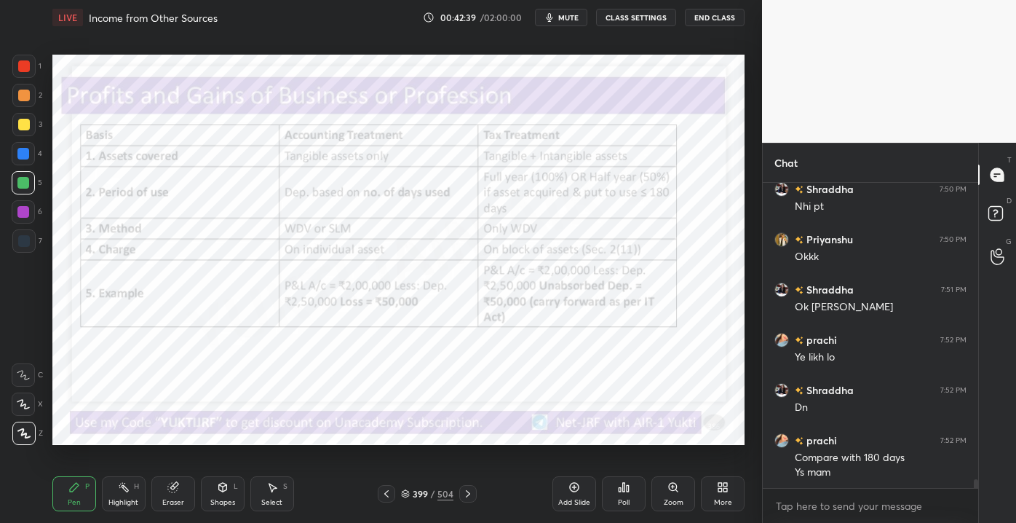
click at [466, 491] on icon at bounding box center [468, 494] width 12 height 12
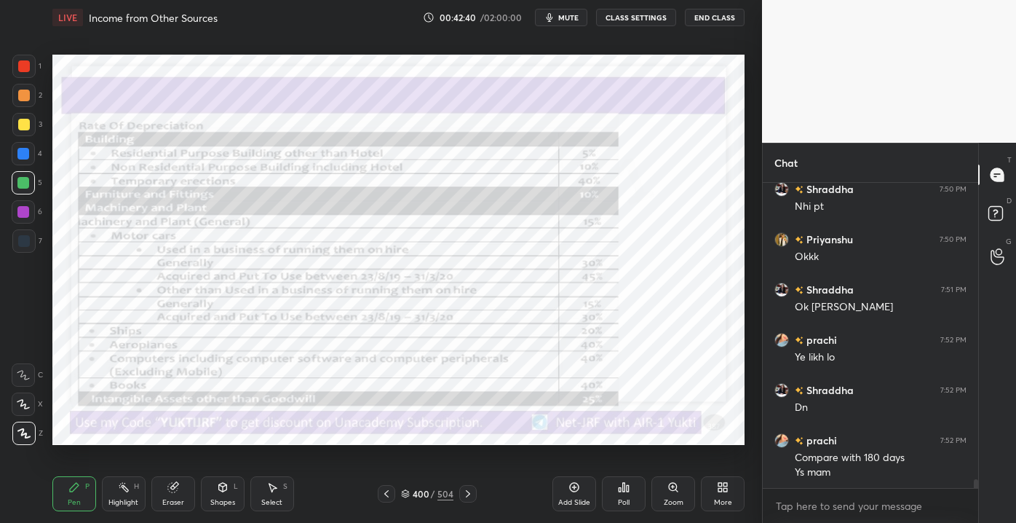
click at [385, 491] on icon at bounding box center [387, 494] width 12 height 12
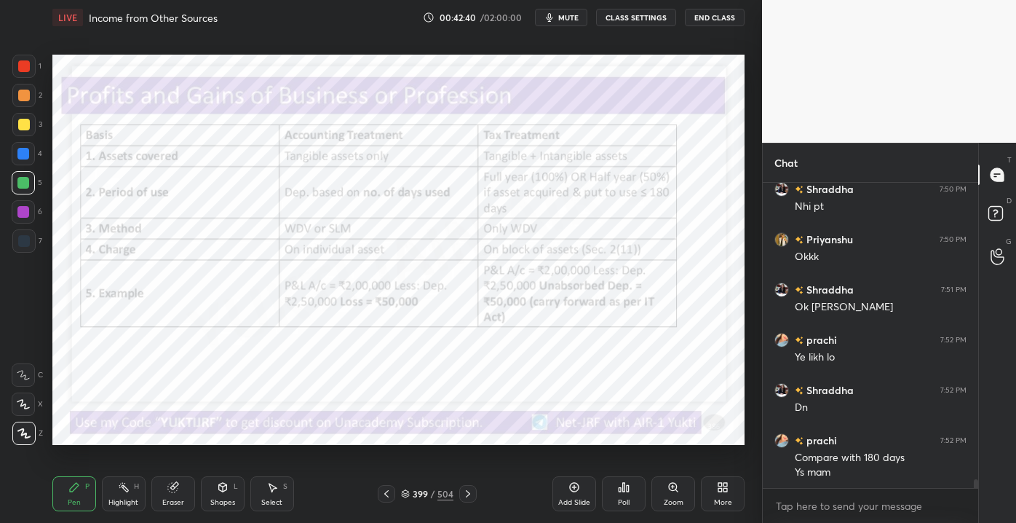
click at [555, 496] on div "Add Slide" at bounding box center [574, 493] width 44 height 35
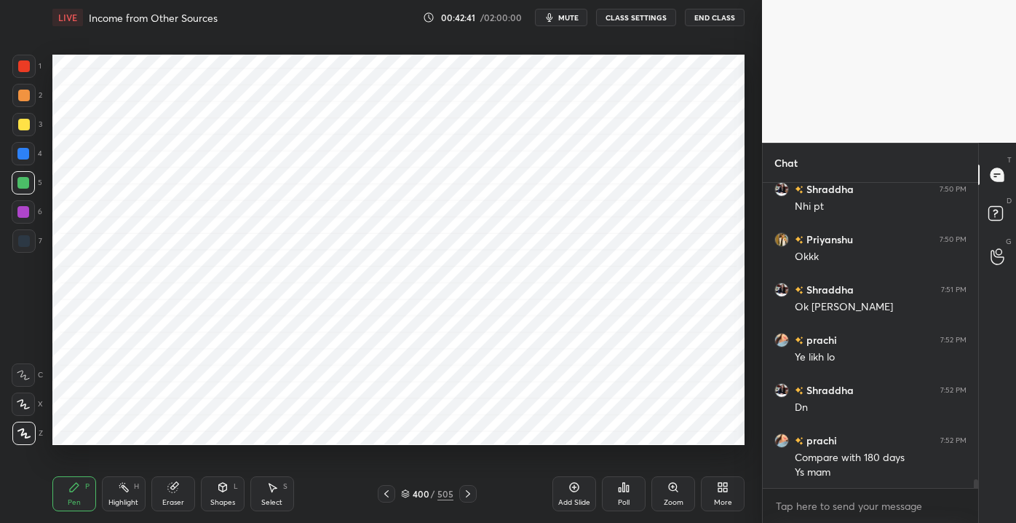
click at [19, 78] on div "1" at bounding box center [26, 69] width 29 height 29
click at [384, 497] on icon at bounding box center [387, 494] width 12 height 12
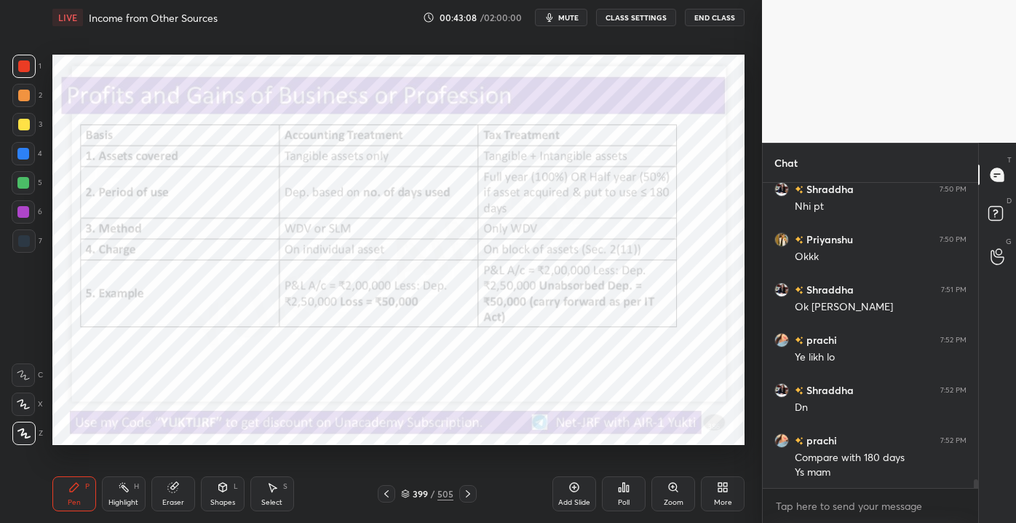
scroll to position [10840, 0]
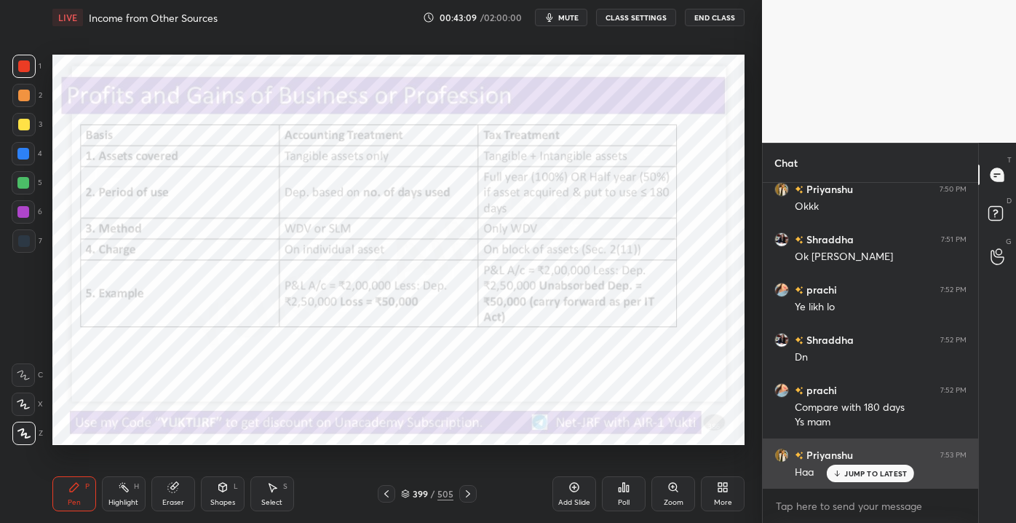
click at [856, 476] on p "JUMP TO LATEST" at bounding box center [875, 473] width 63 height 9
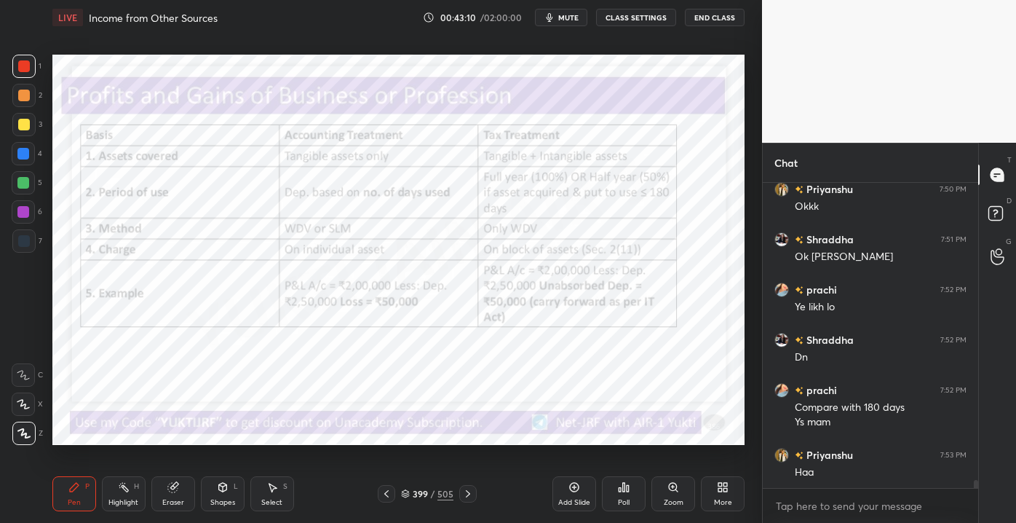
click at [17, 98] on div at bounding box center [23, 95] width 23 height 23
click at [20, 76] on div at bounding box center [23, 66] width 23 height 23
click at [32, 194] on div "1 2 3 4 5 6 7" at bounding box center [27, 157] width 31 height 204
click at [169, 504] on div "Eraser" at bounding box center [173, 502] width 22 height 7
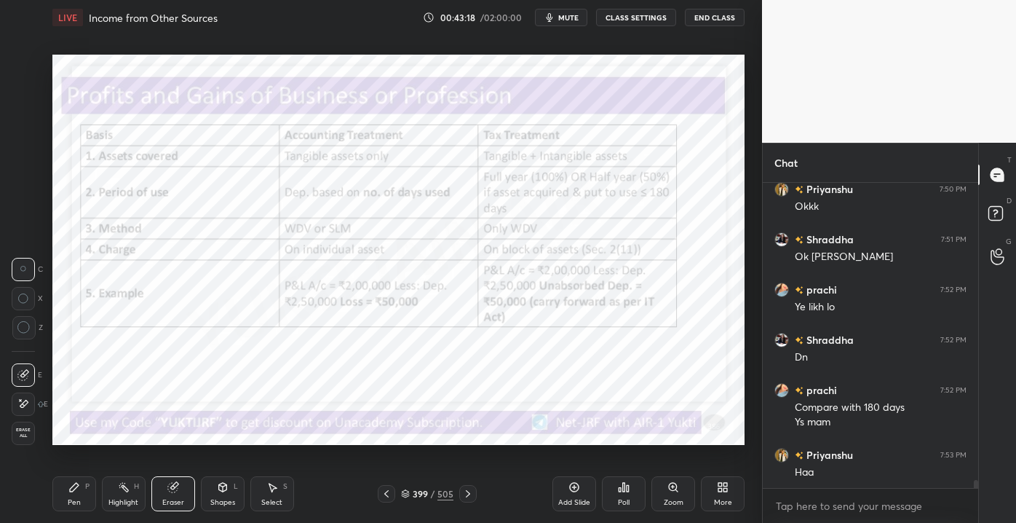
drag, startPoint x: 20, startPoint y: 432, endPoint x: 19, endPoint y: 424, distance: 8.0
click at [19, 429] on span "Erase all" at bounding box center [23, 432] width 22 height 10
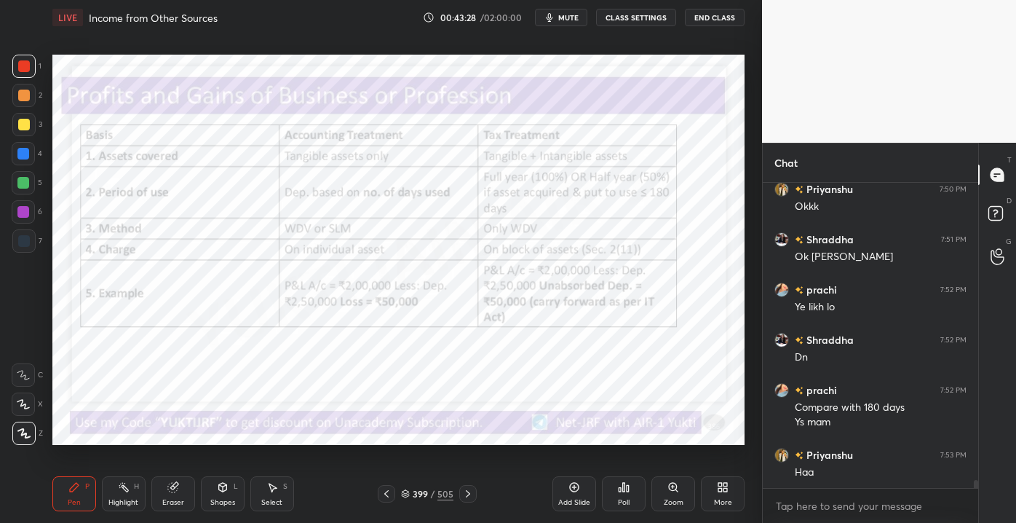
click at [467, 495] on icon at bounding box center [468, 494] width 12 height 12
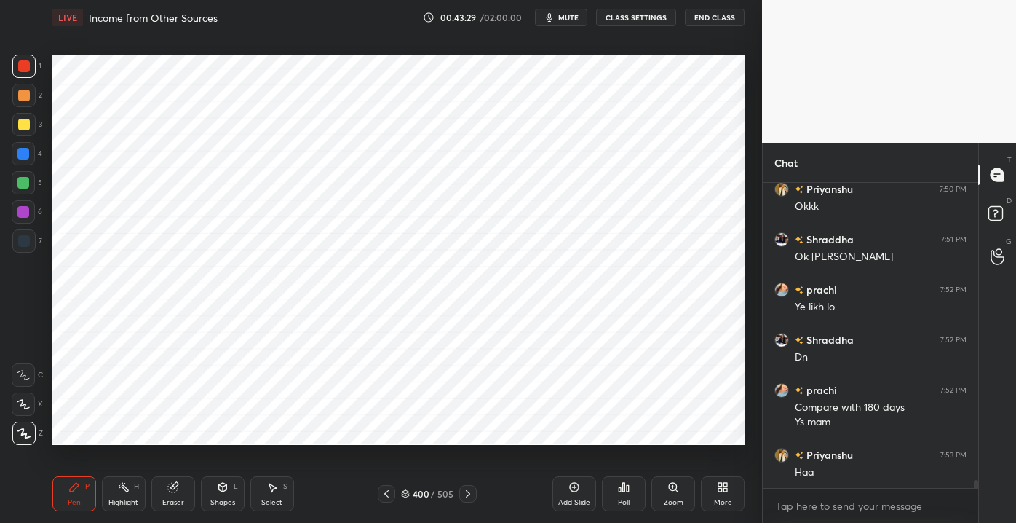
click at [569, 500] on div "Add Slide" at bounding box center [574, 502] width 32 height 7
click at [31, 151] on div at bounding box center [23, 153] width 23 height 23
click at [217, 503] on div "Shapes" at bounding box center [222, 502] width 25 height 7
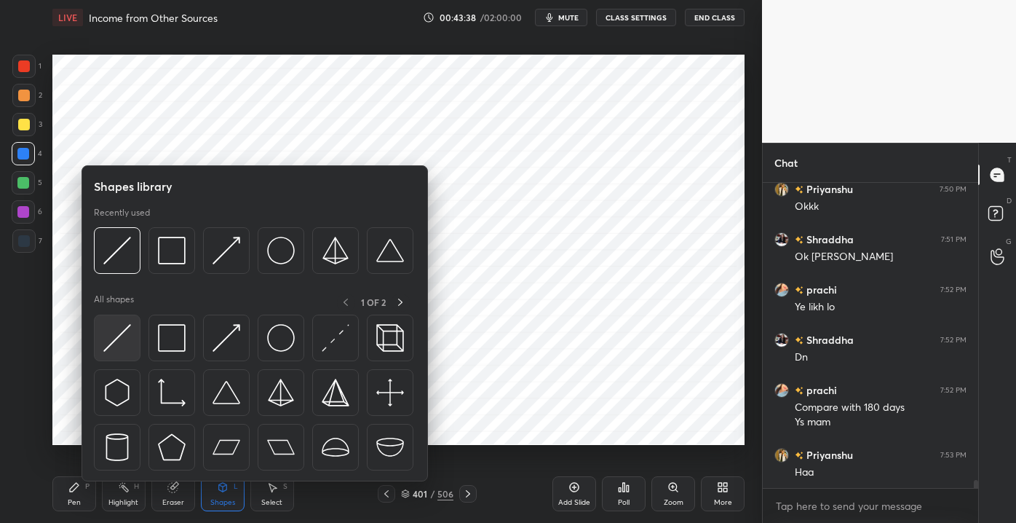
click at [124, 338] on img at bounding box center [117, 338] width 28 height 28
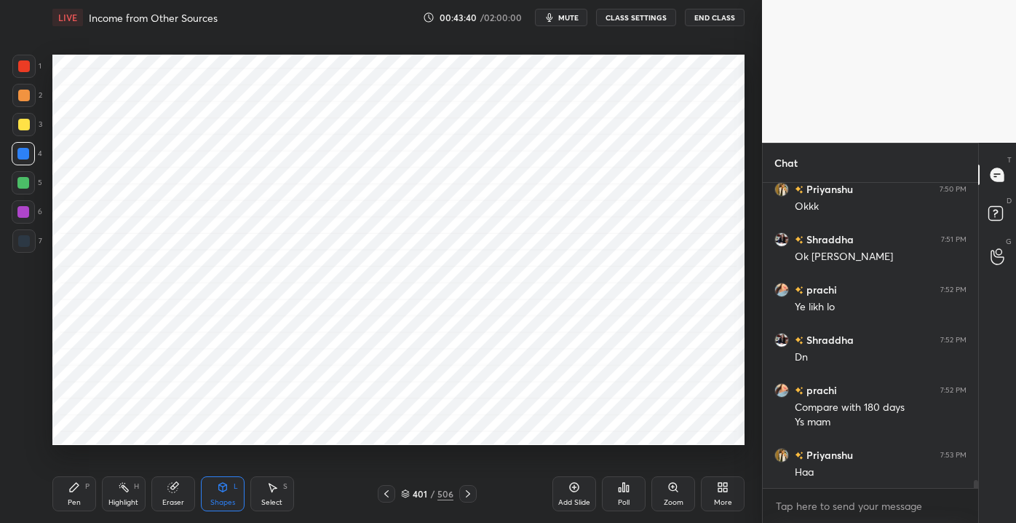
click at [80, 491] on div "Pen P" at bounding box center [74, 493] width 44 height 35
click at [213, 509] on div "Shapes L" at bounding box center [223, 493] width 44 height 35
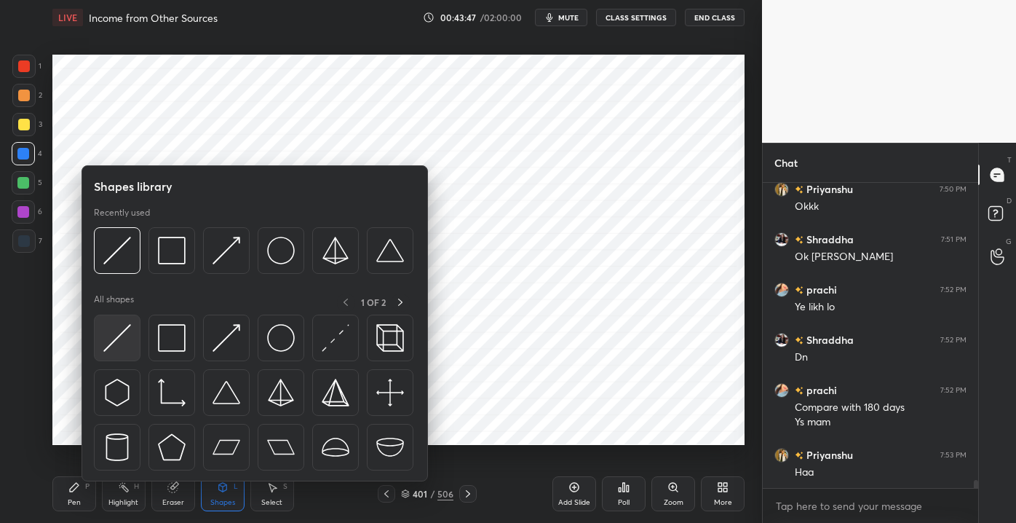
click at [116, 344] on img at bounding box center [117, 338] width 28 height 28
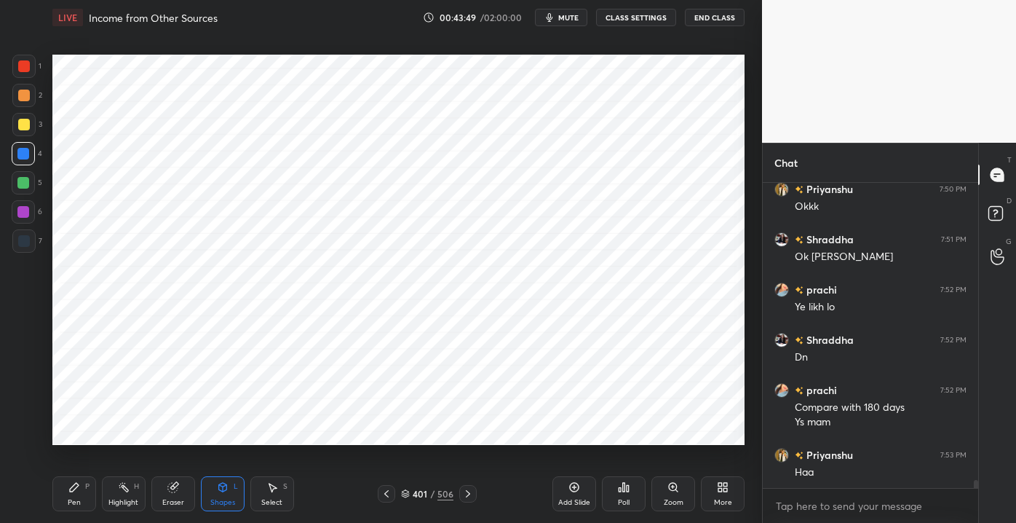
scroll to position [10890, 0]
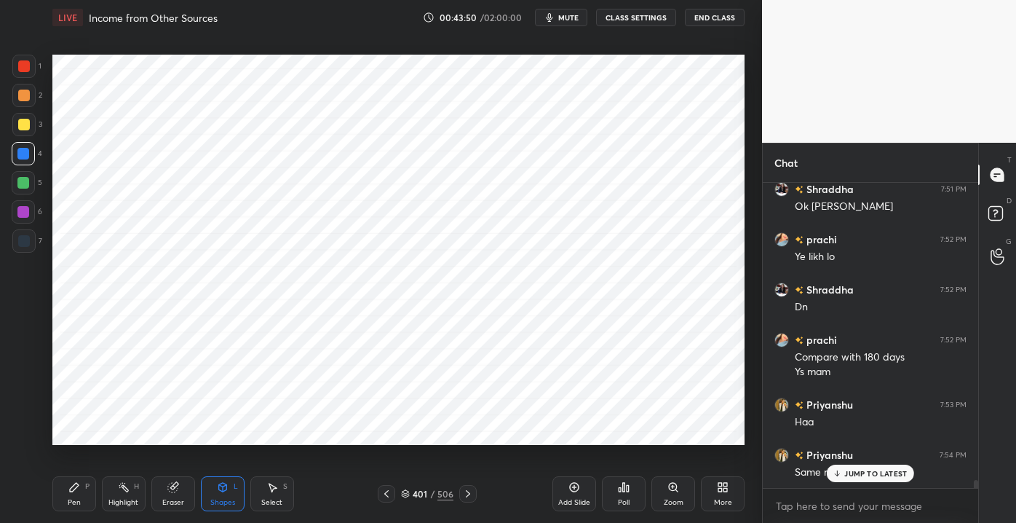
drag, startPoint x: 89, startPoint y: 488, endPoint x: 76, endPoint y: 461, distance: 29.9
click at [90, 488] on div "Pen P" at bounding box center [74, 493] width 44 height 35
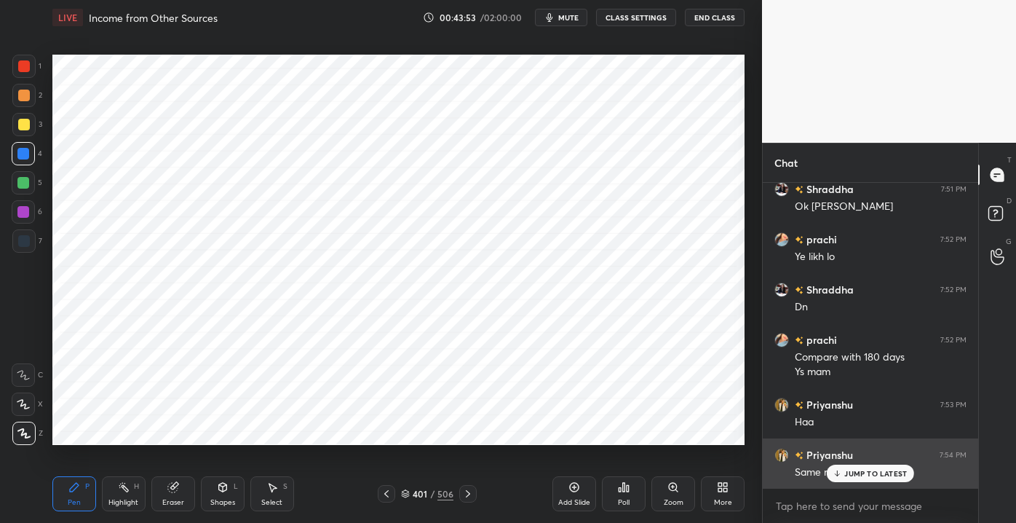
click at [839, 471] on icon at bounding box center [837, 473] width 9 height 9
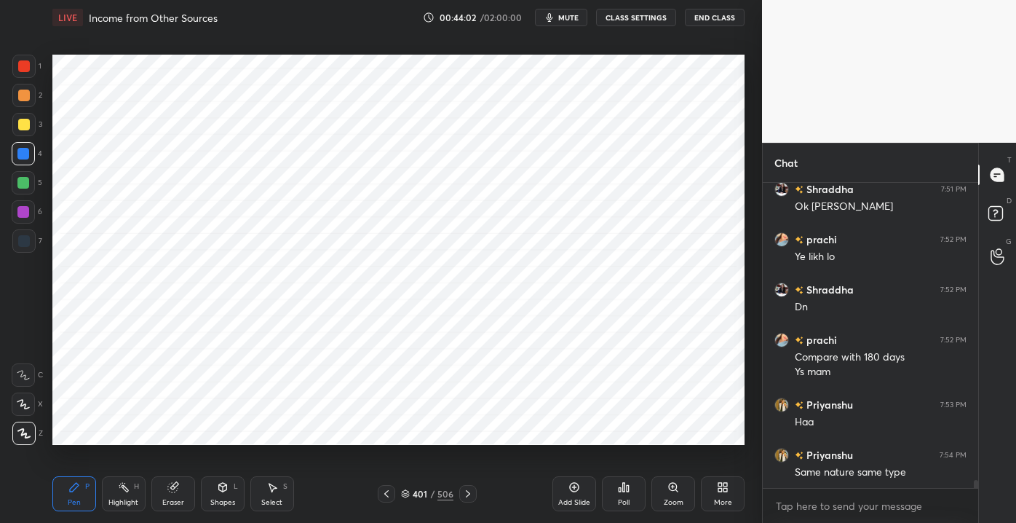
click at [469, 494] on icon at bounding box center [468, 493] width 4 height 7
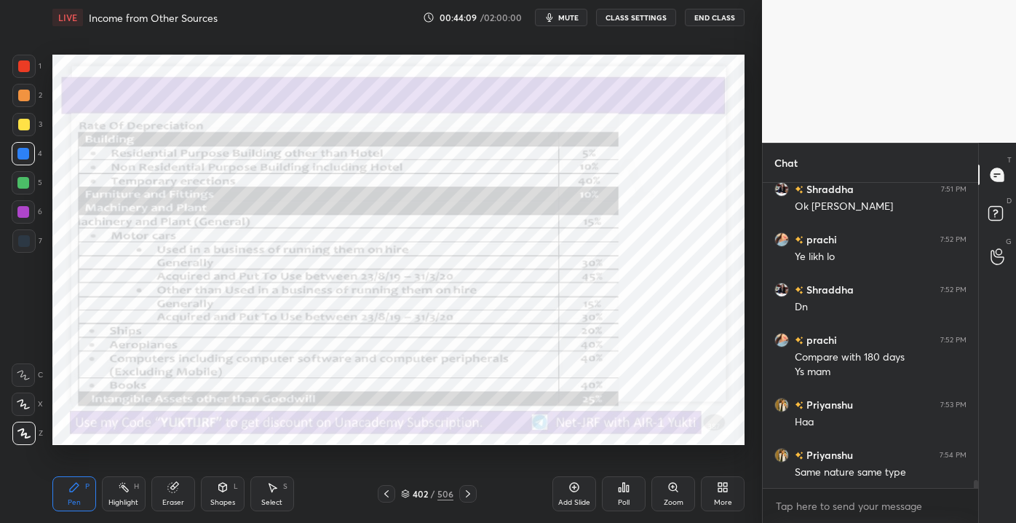
click at [398, 495] on div "402 / 506" at bounding box center [427, 493] width 99 height 17
click at [400, 493] on div "402 / 506" at bounding box center [427, 493] width 99 height 17
click at [396, 492] on div "402 / 506" at bounding box center [427, 493] width 99 height 17
click at [391, 494] on icon at bounding box center [387, 494] width 12 height 12
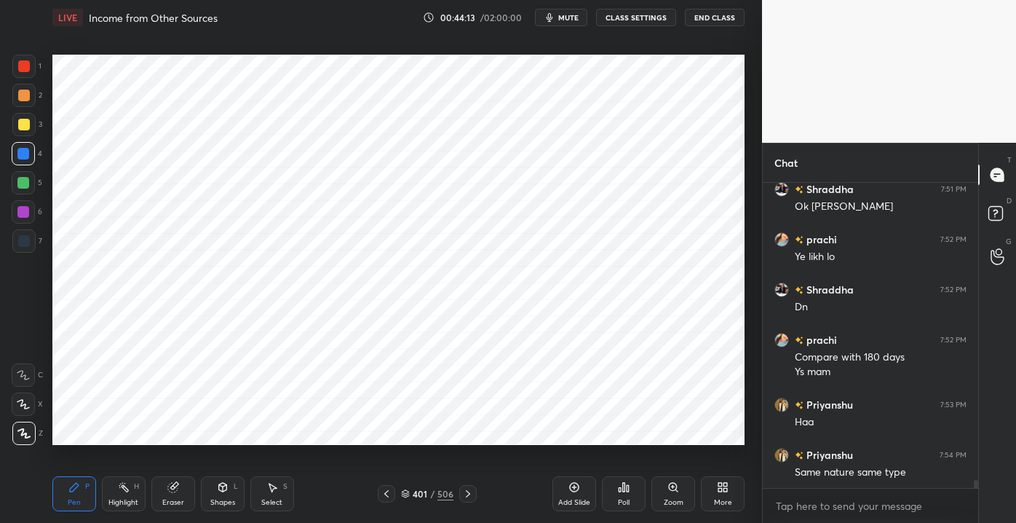
click at [392, 493] on icon at bounding box center [387, 494] width 12 height 12
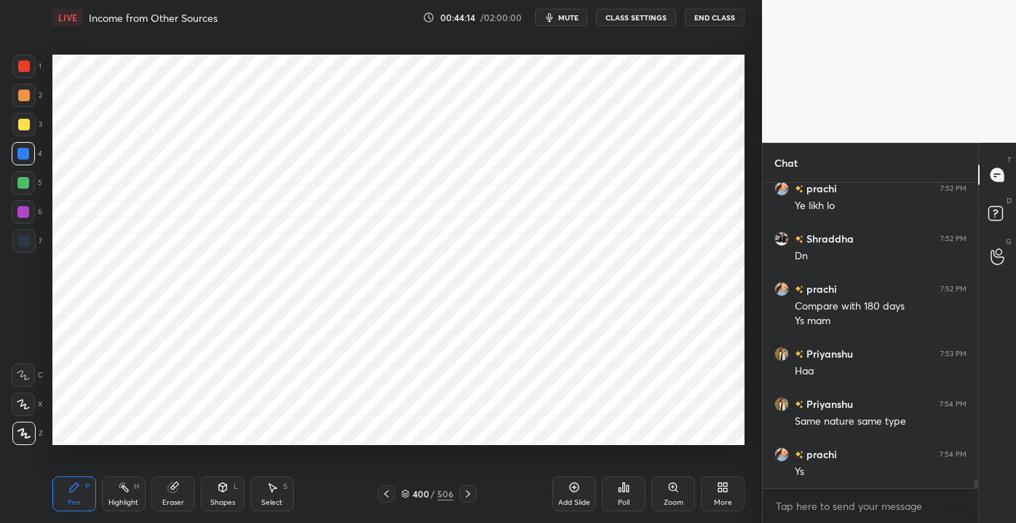
click at [464, 491] on icon at bounding box center [468, 494] width 12 height 12
click at [176, 499] on div "Eraser" at bounding box center [173, 502] width 22 height 7
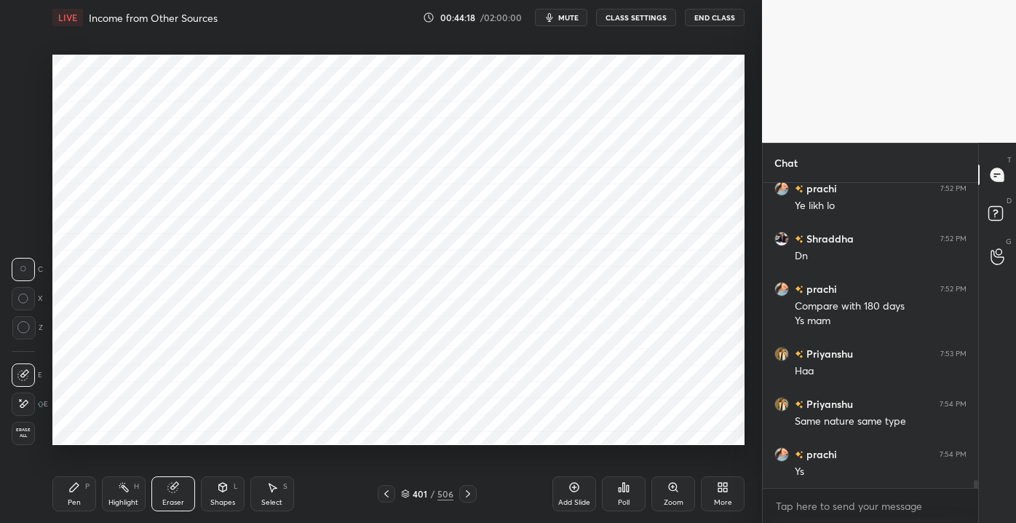
scroll to position [10991, 0]
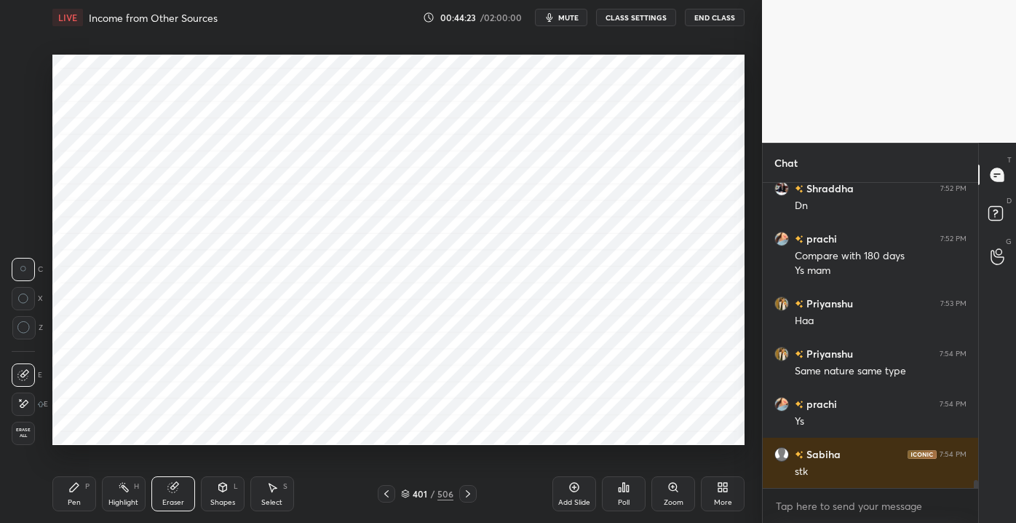
click at [81, 502] on div "Pen P" at bounding box center [74, 493] width 44 height 35
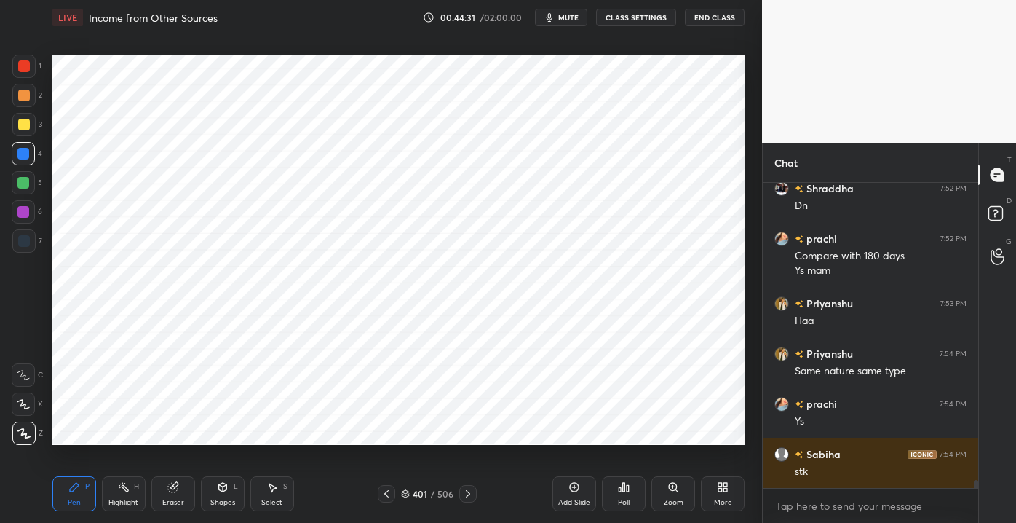
scroll to position [11041, 0]
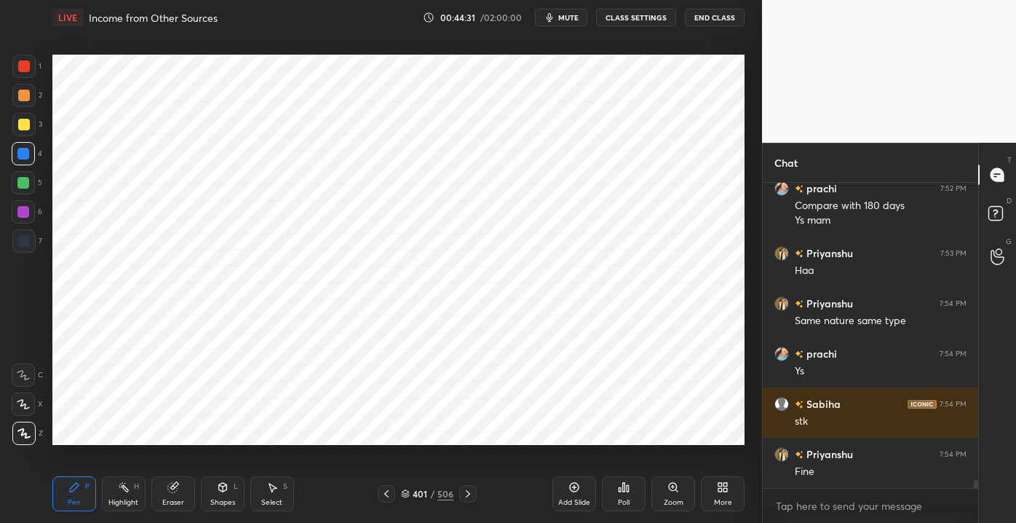
click at [23, 71] on div at bounding box center [24, 66] width 12 height 12
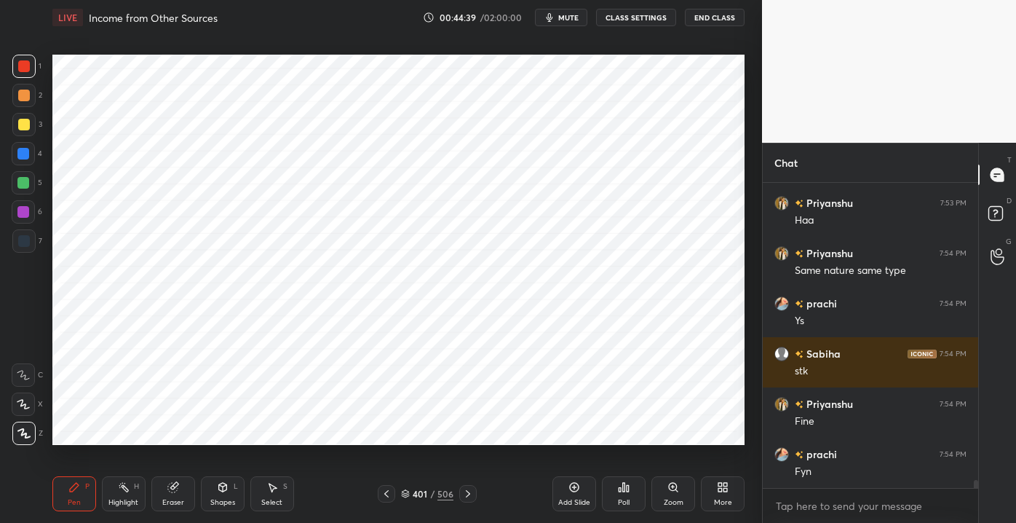
scroll to position [11142, 0]
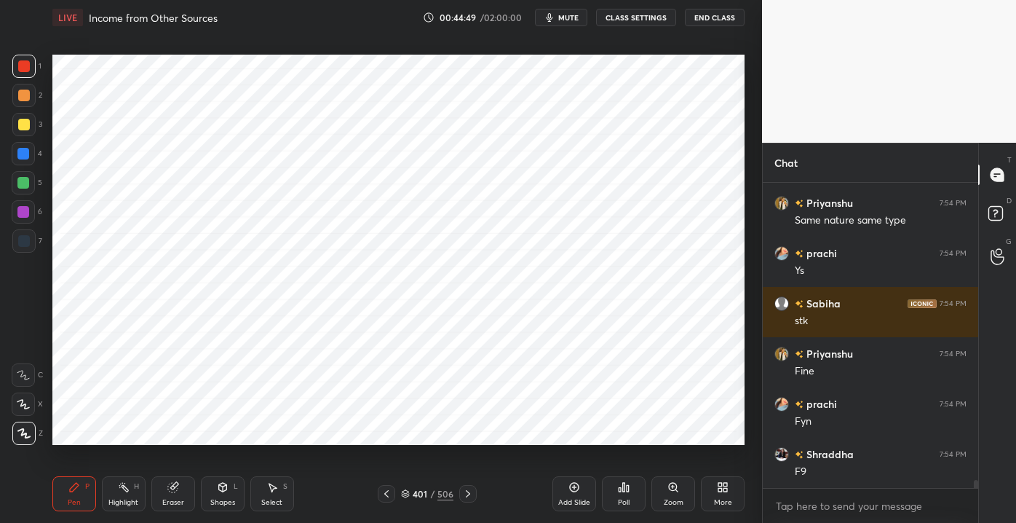
click at [461, 491] on div at bounding box center [467, 493] width 17 height 17
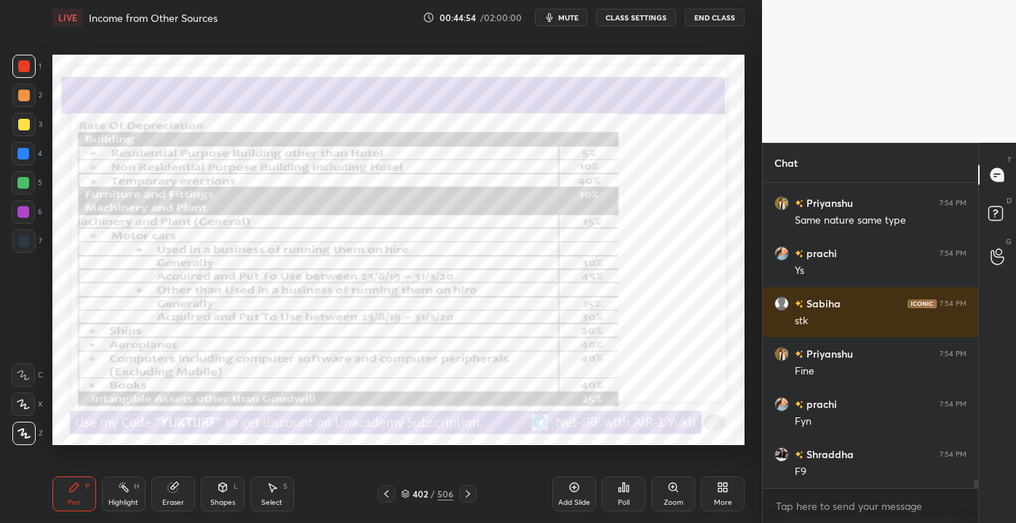
click at [382, 494] on icon at bounding box center [387, 494] width 12 height 12
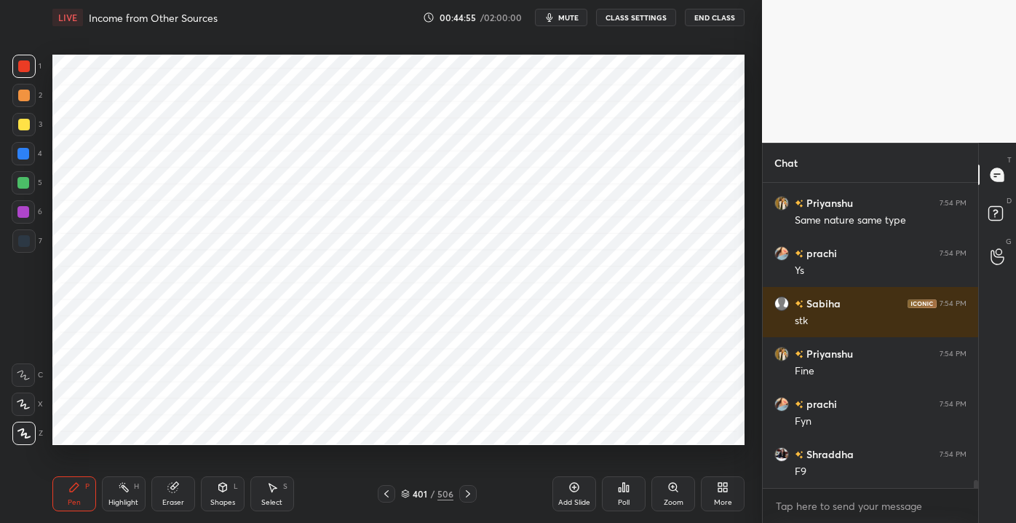
click at [576, 504] on div "Add Slide" at bounding box center [574, 502] width 32 height 7
click at [14, 153] on div at bounding box center [23, 153] width 23 height 23
click at [463, 491] on icon at bounding box center [468, 494] width 12 height 12
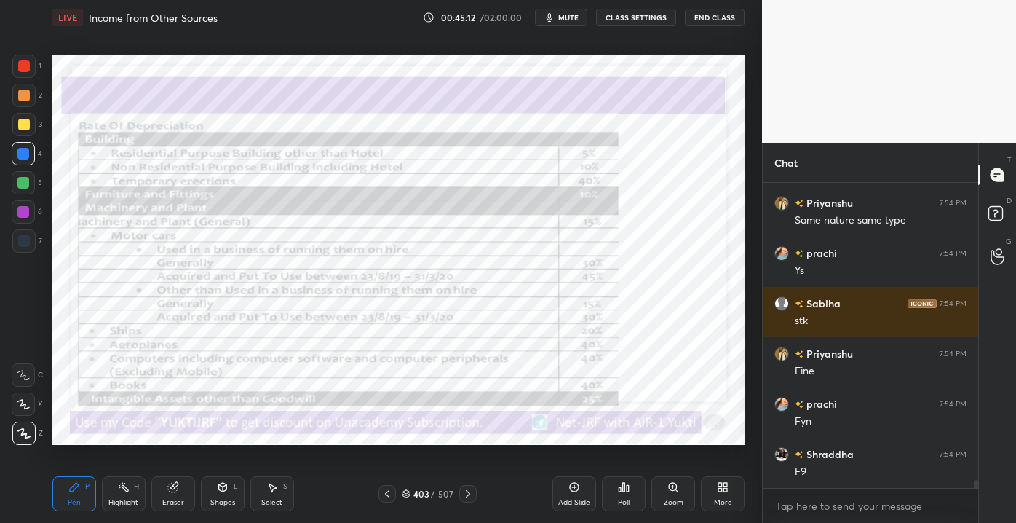
drag, startPoint x: 157, startPoint y: 499, endPoint x: 143, endPoint y: 496, distance: 14.1
click at [157, 498] on div "Eraser" at bounding box center [173, 493] width 44 height 35
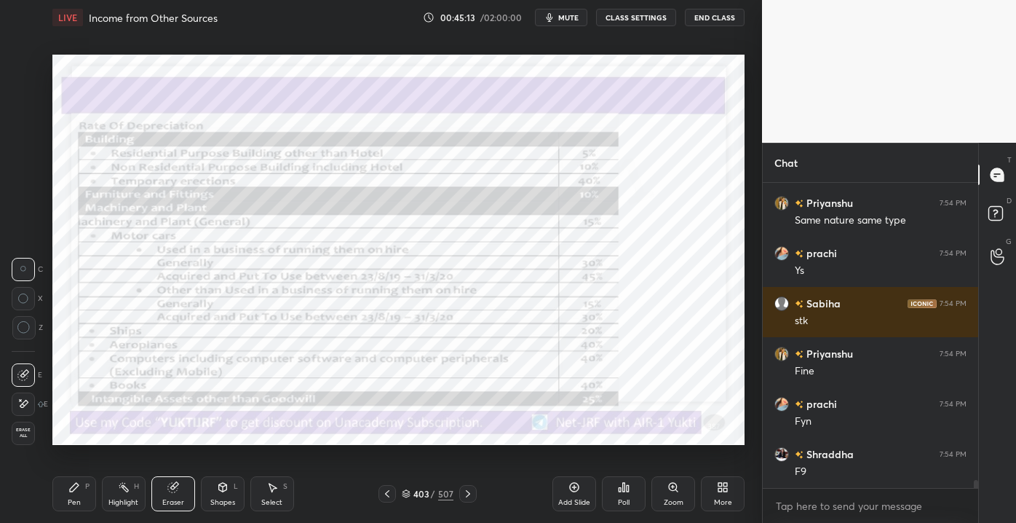
drag, startPoint x: 126, startPoint y: 496, endPoint x: 133, endPoint y: 504, distance: 11.4
click at [124, 496] on div "Highlight H" at bounding box center [124, 493] width 44 height 35
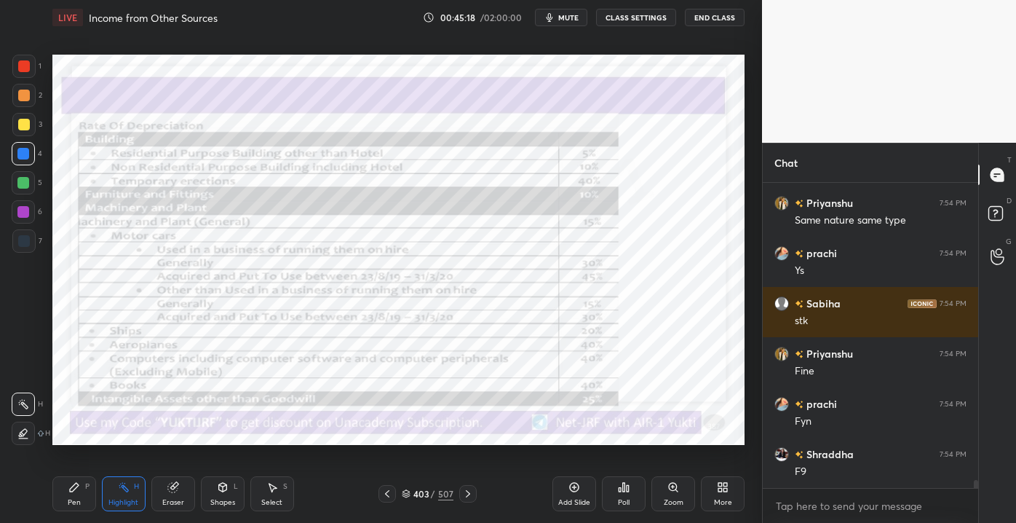
click at [222, 154] on div "Setting up your live class Poll for secs No correct answer Start poll" at bounding box center [399, 249] width 704 height 429
click at [211, 489] on div "Shapes L" at bounding box center [223, 493] width 44 height 35
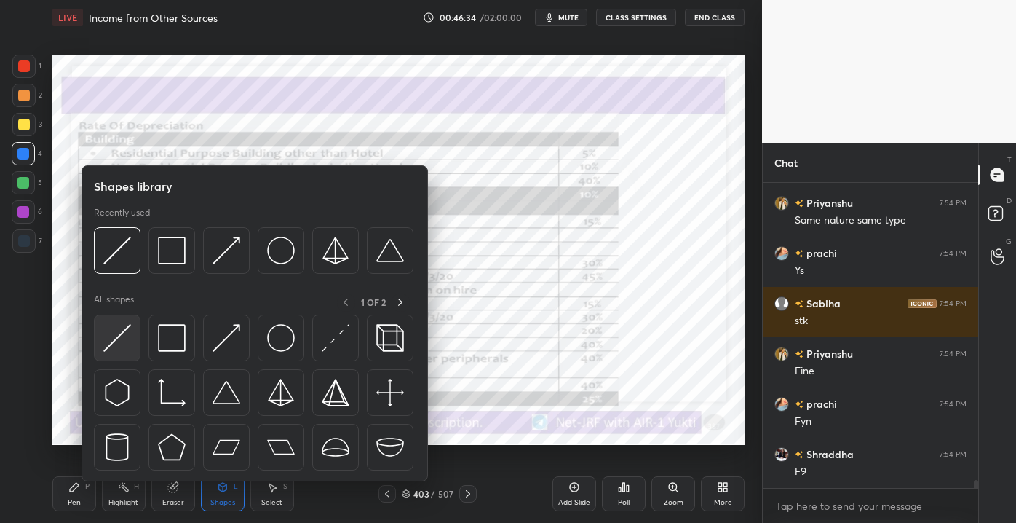
click at [108, 348] on img at bounding box center [117, 338] width 28 height 28
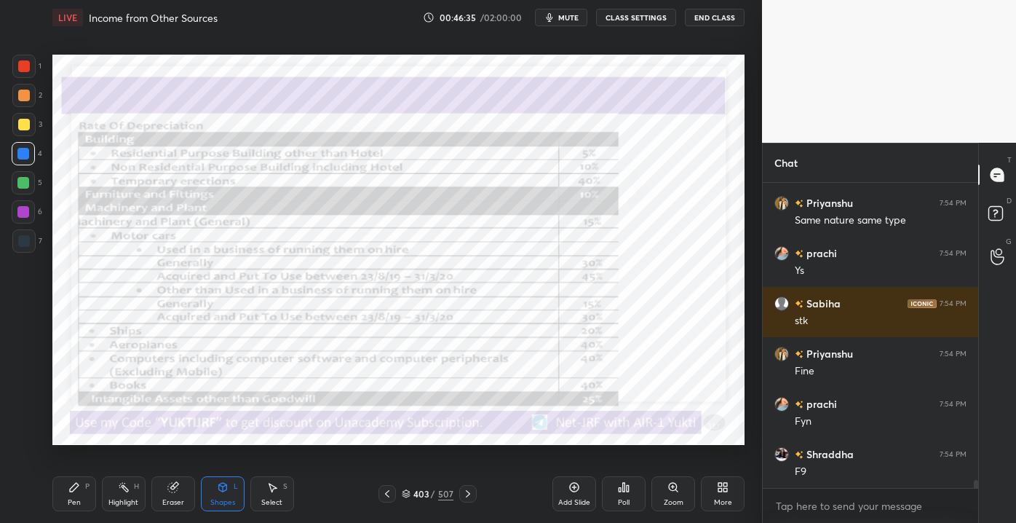
click at [27, 127] on div at bounding box center [24, 125] width 12 height 12
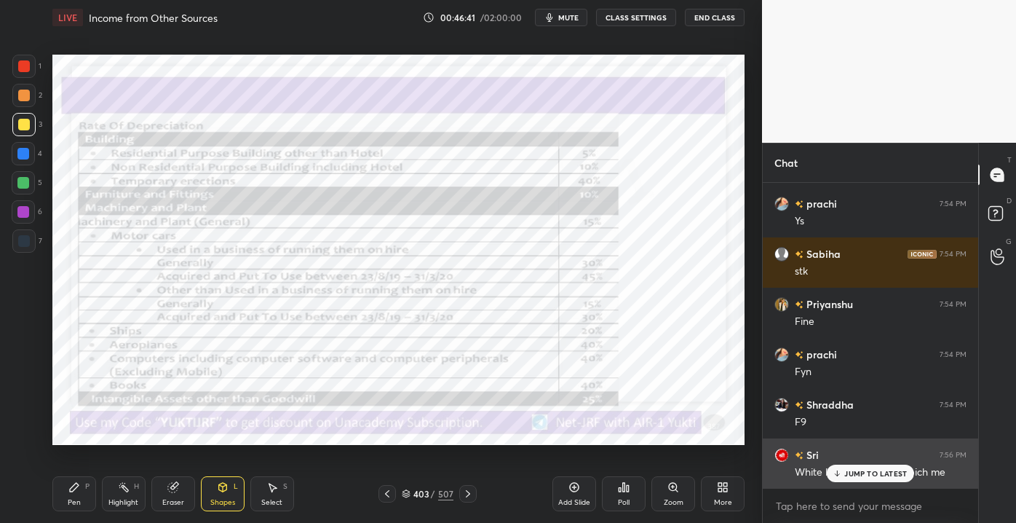
click at [846, 475] on p "JUMP TO LATEST" at bounding box center [875, 473] width 63 height 9
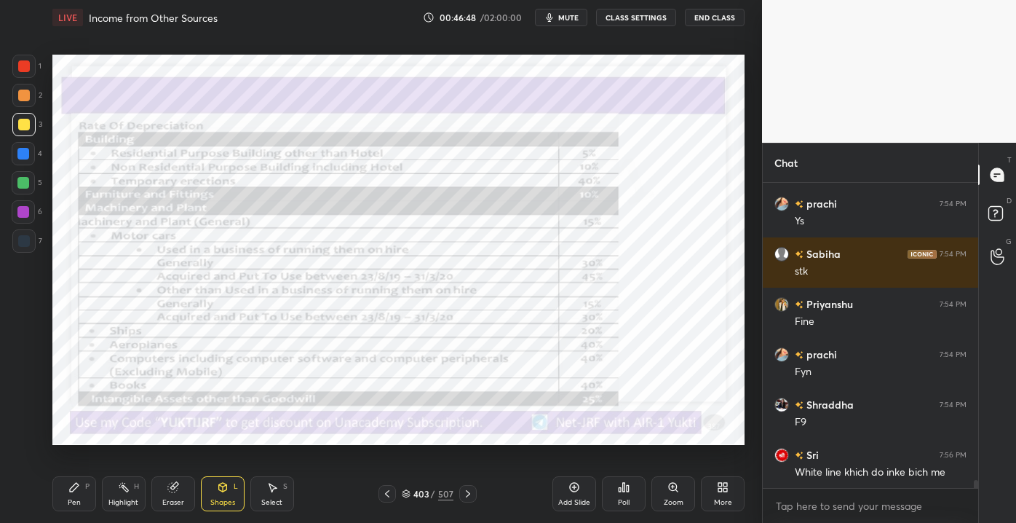
click at [79, 496] on div "Pen P" at bounding box center [74, 493] width 44 height 35
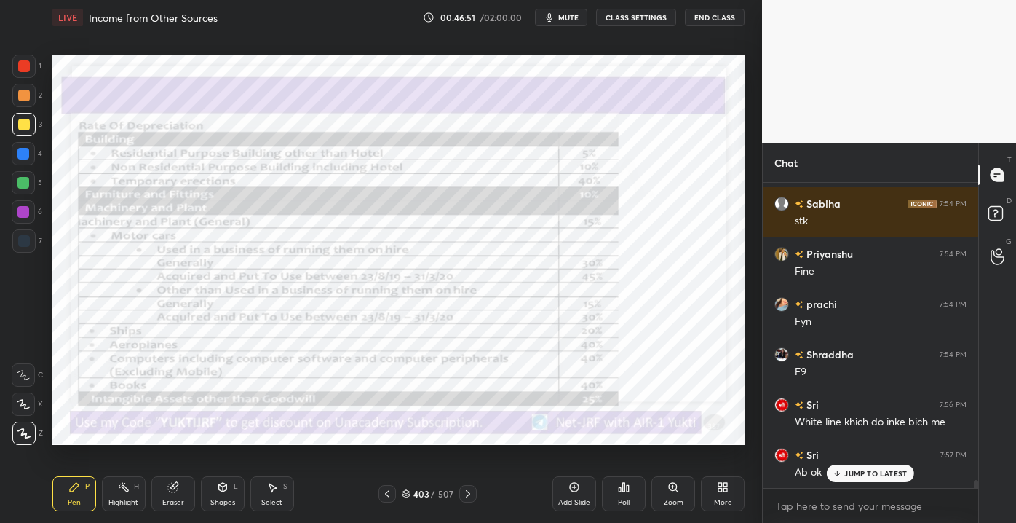
click at [862, 477] on p "JUMP TO LATEST" at bounding box center [875, 473] width 63 height 9
click at [132, 499] on div "Highlight" at bounding box center [123, 502] width 30 height 7
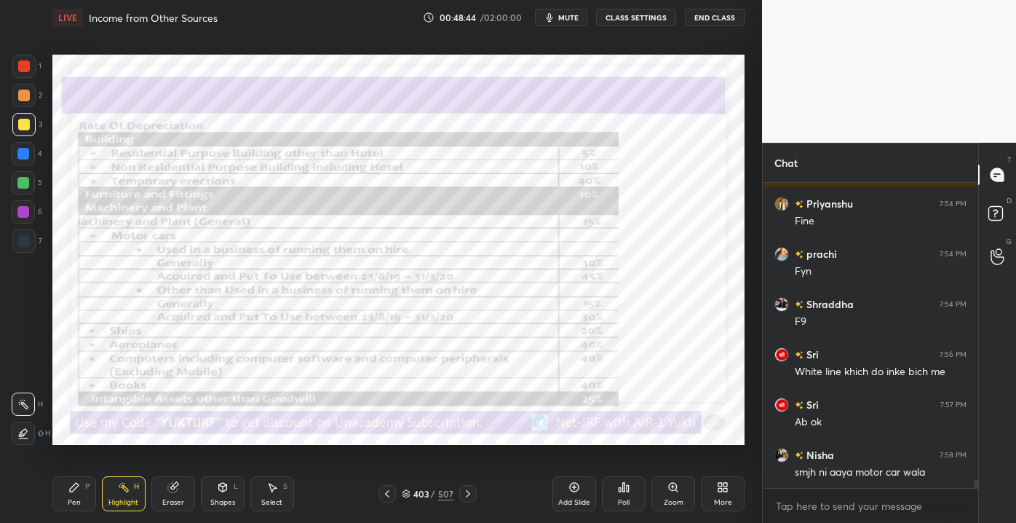
drag, startPoint x: 14, startPoint y: 71, endPoint x: 12, endPoint y: 64, distance: 7.4
click at [14, 71] on div at bounding box center [23, 66] width 23 height 23
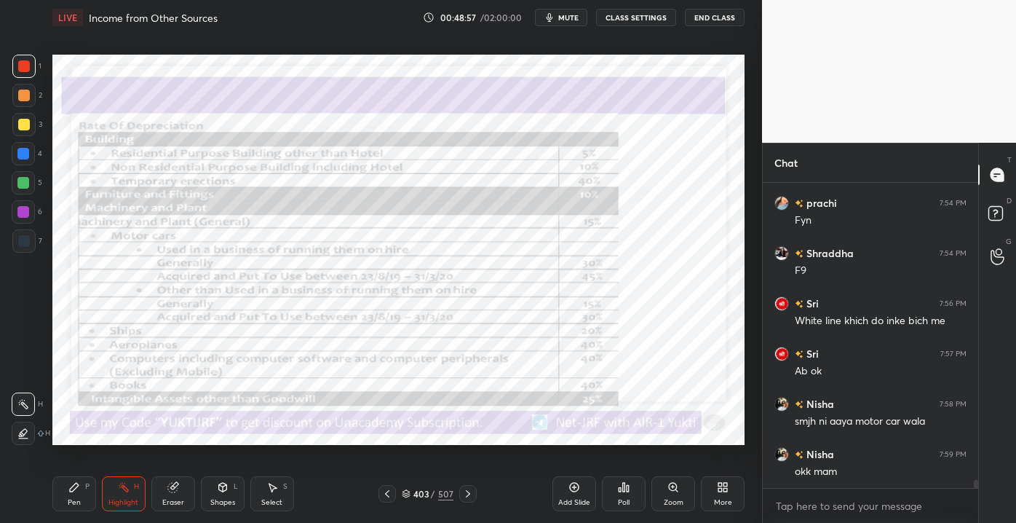
scroll to position [11393, 0]
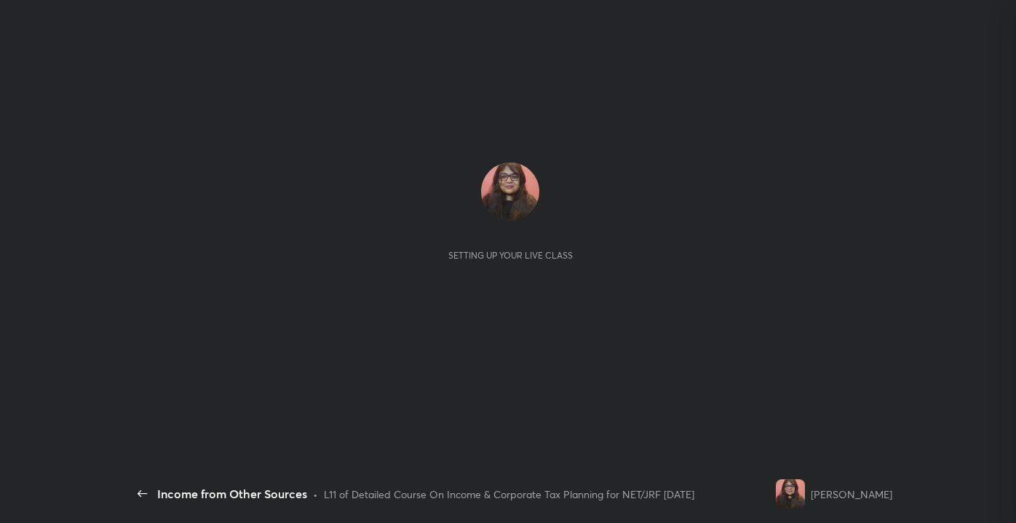
scroll to position [1485, 0]
click at [371, 385] on div "Setting up your live class" at bounding box center [510, 250] width 764 height 430
drag, startPoint x: 439, startPoint y: 312, endPoint x: 429, endPoint y: 278, distance: 34.8
click at [431, 275] on div "Setting up your live class" at bounding box center [510, 249] width 741 height 175
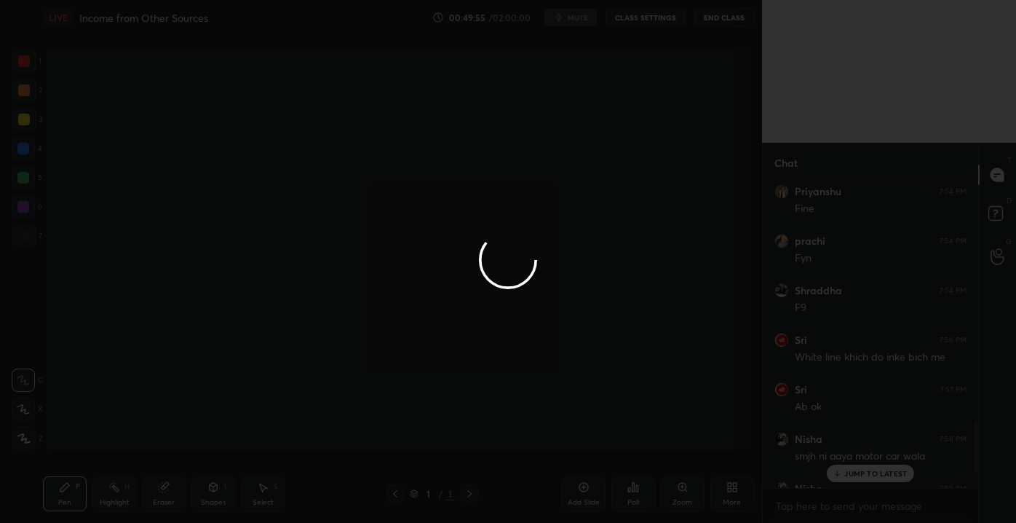
scroll to position [72353, 72079]
click at [846, 469] on div at bounding box center [508, 261] width 1016 height 523
click at [850, 472] on div at bounding box center [508, 261] width 1016 height 523
click at [853, 473] on div at bounding box center [508, 261] width 1016 height 523
click at [857, 473] on div at bounding box center [508, 261] width 1016 height 523
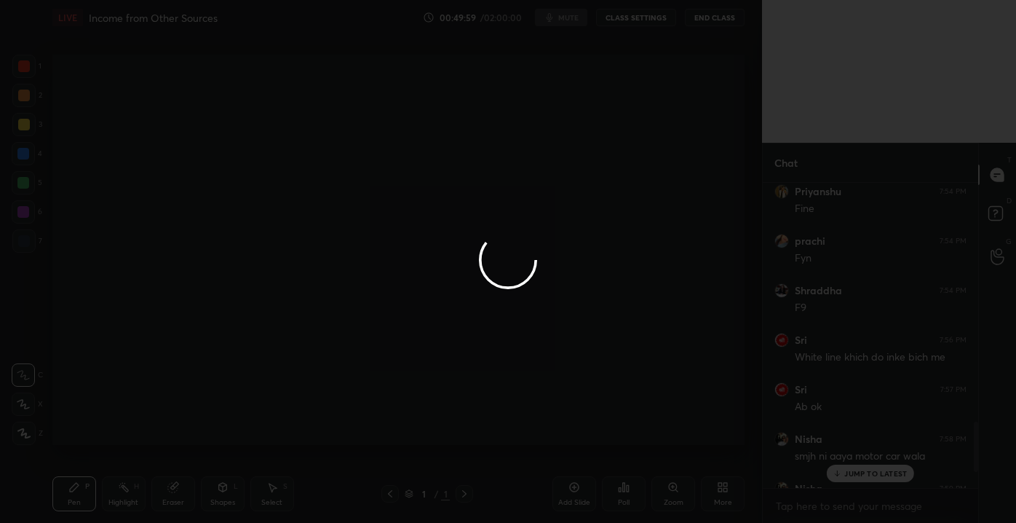
click at [860, 473] on div at bounding box center [508, 261] width 1016 height 523
click at [864, 473] on div at bounding box center [508, 261] width 1016 height 523
click at [867, 475] on div at bounding box center [508, 261] width 1016 height 523
click at [868, 476] on div at bounding box center [508, 261] width 1016 height 523
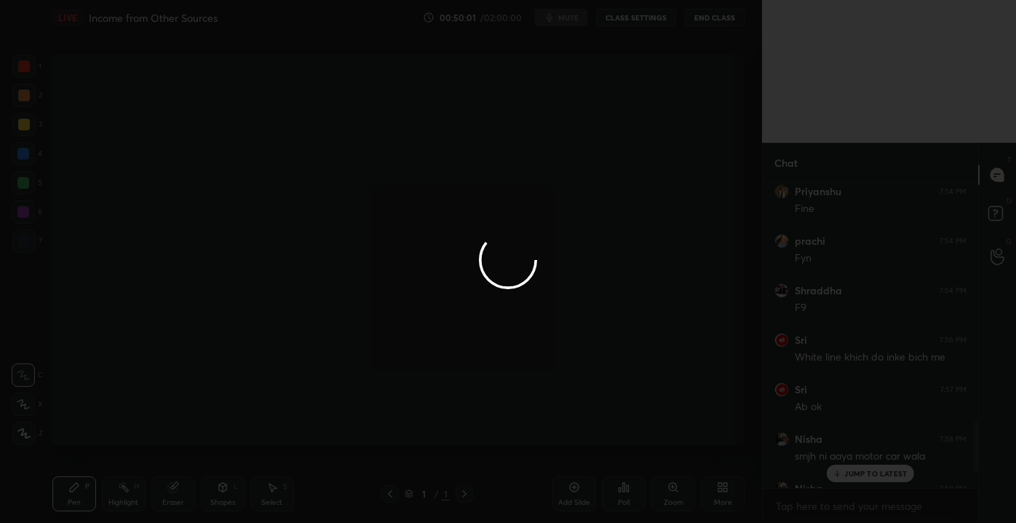
drag, startPoint x: 876, startPoint y: 480, endPoint x: 588, endPoint y: 371, distance: 308.2
click at [587, 380] on div at bounding box center [508, 261] width 1016 height 523
drag, startPoint x: 681, startPoint y: 430, endPoint x: 692, endPoint y: 401, distance: 31.1
click at [681, 415] on div at bounding box center [508, 261] width 1016 height 523
drag, startPoint x: 842, startPoint y: 504, endPoint x: 442, endPoint y: 371, distance: 421.7
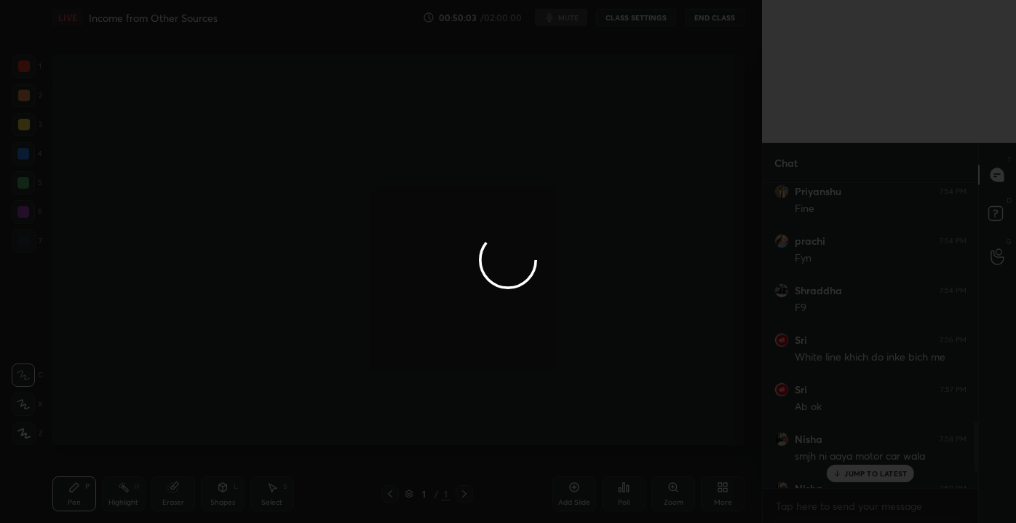
click at [445, 371] on div at bounding box center [508, 261] width 1016 height 523
drag, startPoint x: 734, startPoint y: 350, endPoint x: 832, endPoint y: 476, distance: 159.7
click at [828, 476] on div at bounding box center [508, 261] width 1016 height 523
click at [843, 475] on div at bounding box center [508, 261] width 1016 height 523
click at [842, 473] on div at bounding box center [508, 261] width 1016 height 523
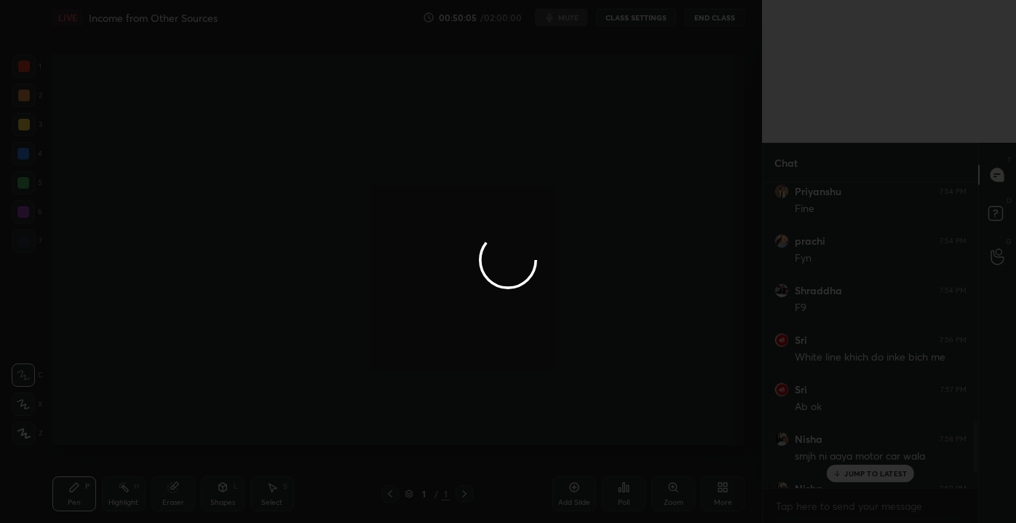
click at [839, 473] on div at bounding box center [508, 261] width 1016 height 523
click at [838, 471] on div at bounding box center [508, 261] width 1016 height 523
click at [839, 475] on div at bounding box center [508, 261] width 1016 height 523
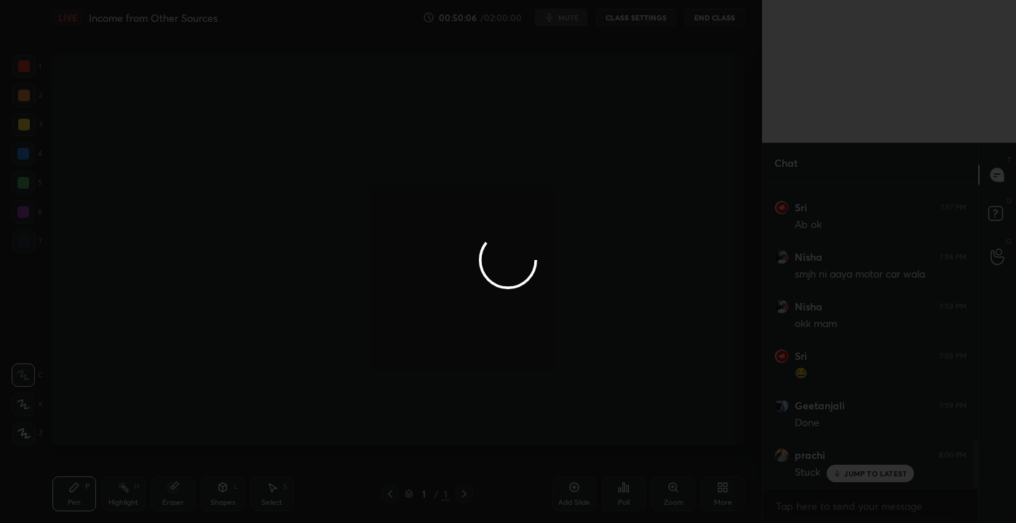
click at [840, 475] on div at bounding box center [508, 261] width 1016 height 523
click at [841, 474] on div at bounding box center [508, 261] width 1016 height 523
click at [840, 474] on div at bounding box center [508, 261] width 1016 height 523
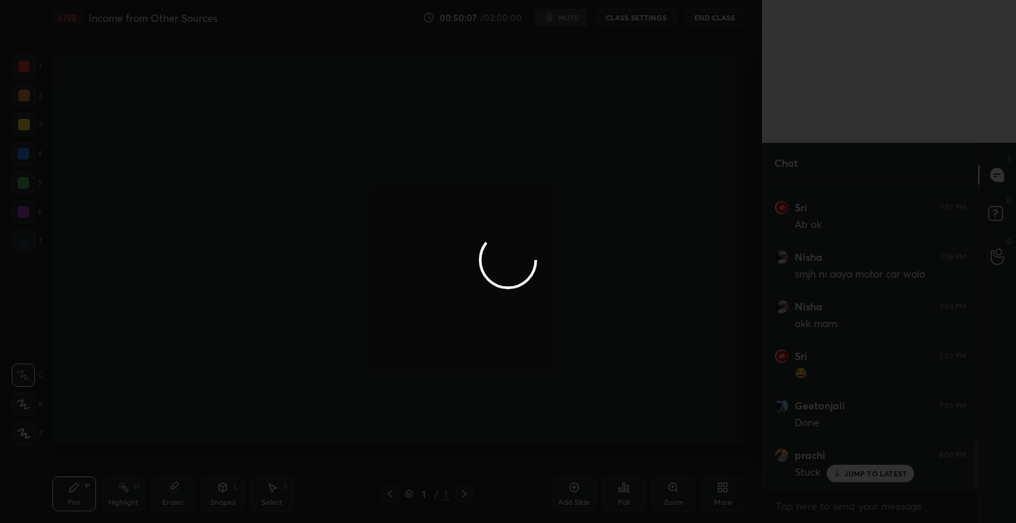
click at [840, 474] on div at bounding box center [508, 261] width 1016 height 523
click at [841, 474] on div at bounding box center [508, 261] width 1016 height 523
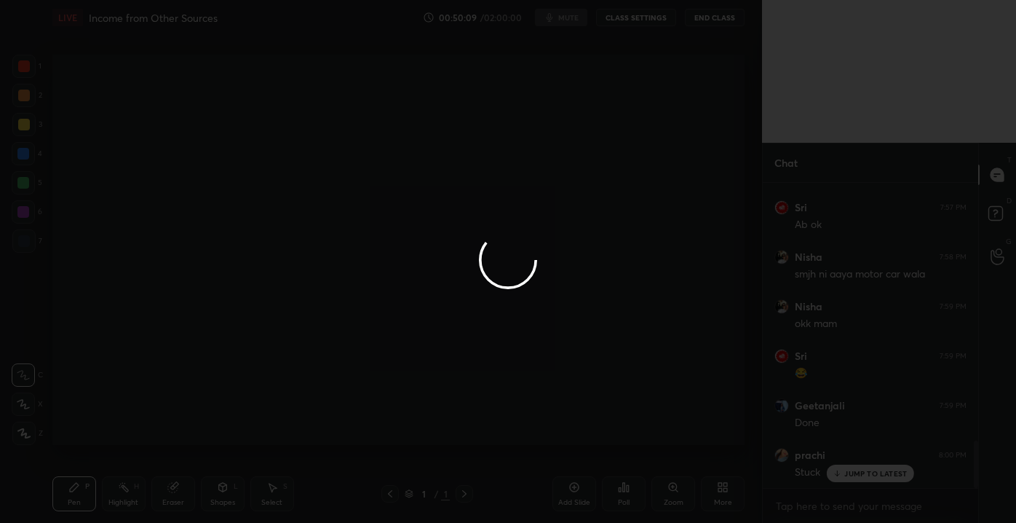
click at [840, 470] on div at bounding box center [508, 261] width 1016 height 523
click at [840, 475] on div at bounding box center [508, 261] width 1016 height 523
click at [841, 475] on div at bounding box center [508, 261] width 1016 height 523
click at [840, 475] on div at bounding box center [508, 261] width 1016 height 523
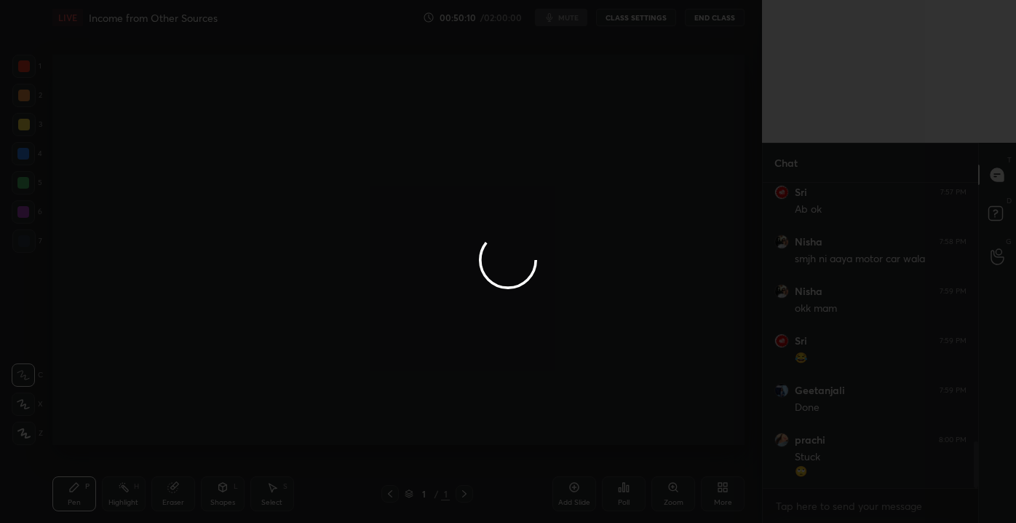
click at [840, 475] on div at bounding box center [508, 261] width 1016 height 523
click at [862, 474] on div at bounding box center [508, 261] width 1016 height 523
drag, startPoint x: 539, startPoint y: 266, endPoint x: 544, endPoint y: 304, distance: 37.6
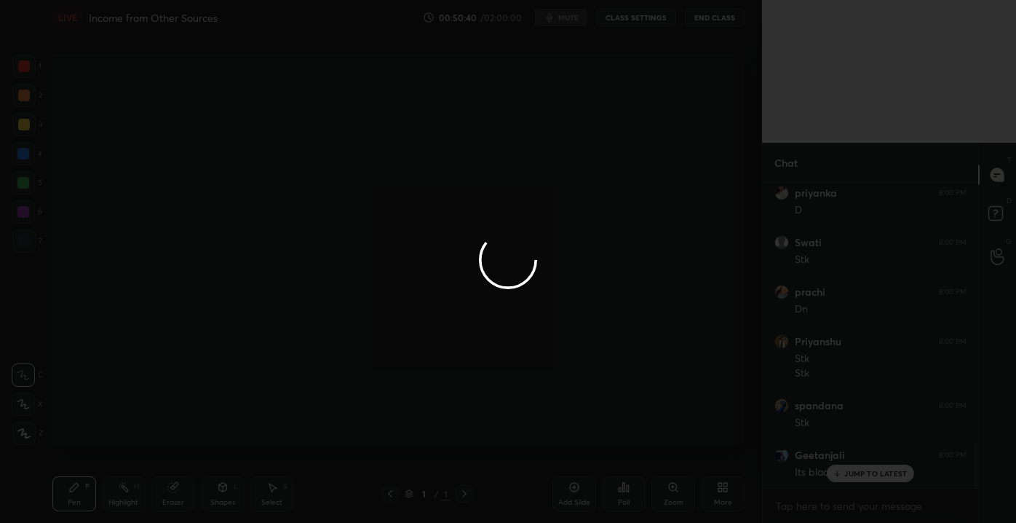
click at [544, 301] on div at bounding box center [508, 261] width 1016 height 523
click at [844, 472] on div at bounding box center [508, 261] width 1016 height 523
click at [846, 472] on div at bounding box center [508, 261] width 1016 height 523
click at [845, 472] on div at bounding box center [508, 261] width 1016 height 523
click at [846, 473] on div at bounding box center [508, 261] width 1016 height 523
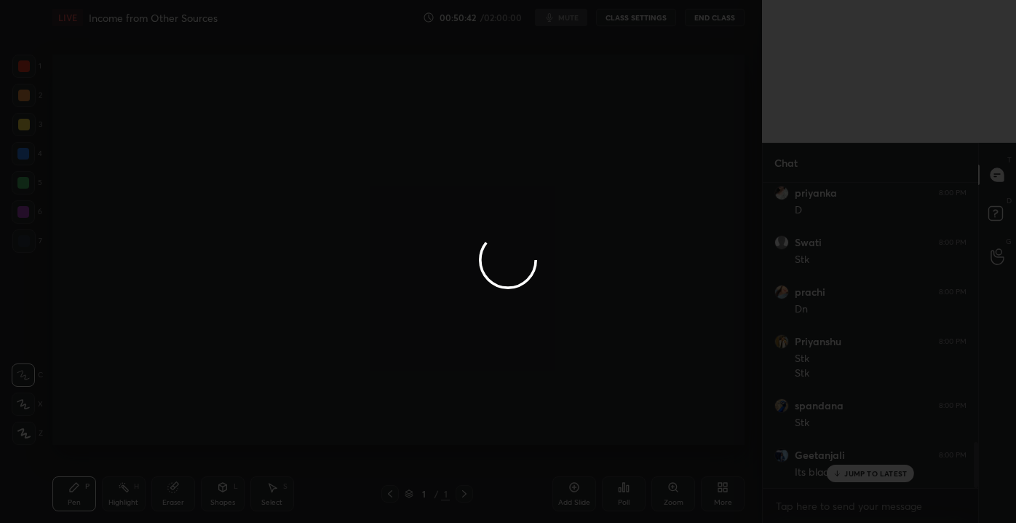
click at [846, 473] on div at bounding box center [508, 261] width 1016 height 523
click at [846, 472] on div at bounding box center [508, 261] width 1016 height 523
click at [847, 472] on div at bounding box center [508, 261] width 1016 height 523
click at [847, 473] on div at bounding box center [508, 261] width 1016 height 523
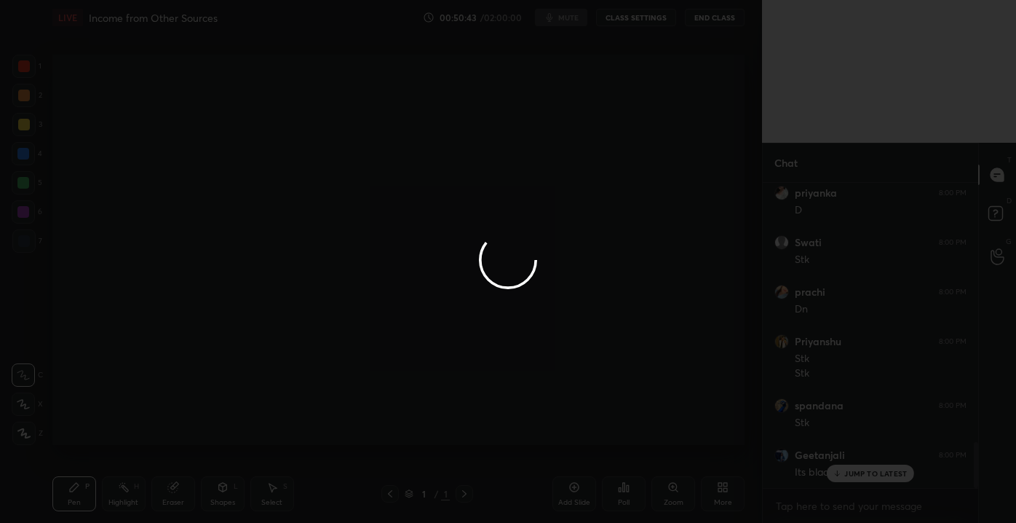
click at [854, 472] on div at bounding box center [508, 261] width 1016 height 523
click at [854, 470] on div at bounding box center [508, 261] width 1016 height 523
click at [852, 469] on div at bounding box center [508, 261] width 1016 height 523
click at [850, 469] on div at bounding box center [508, 261] width 1016 height 523
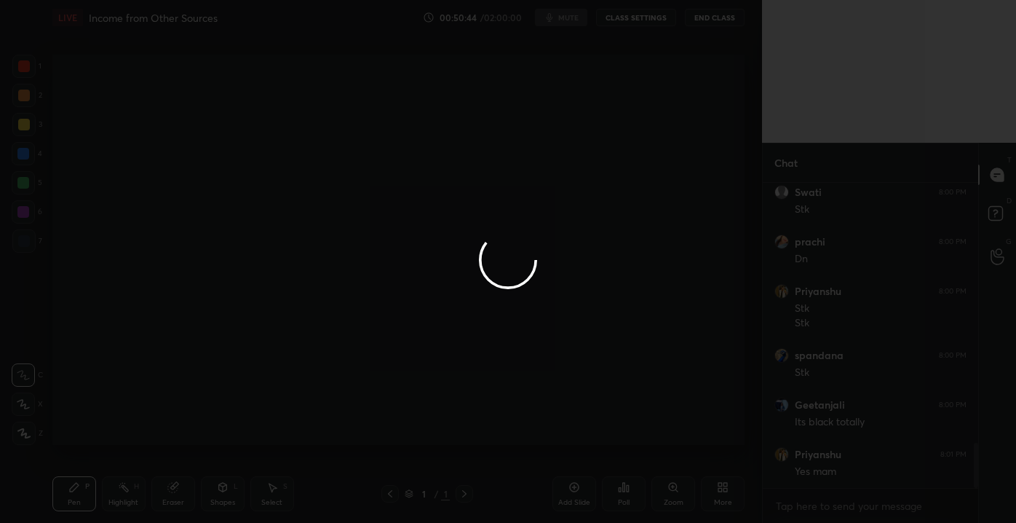
drag, startPoint x: 830, startPoint y: 447, endPoint x: 820, endPoint y: 435, distance: 15.0
click at [826, 443] on div at bounding box center [508, 261] width 1016 height 523
drag, startPoint x: 621, startPoint y: 356, endPoint x: 517, endPoint y: 306, distance: 115.2
click at [540, 330] on div at bounding box center [508, 261] width 1016 height 523
drag, startPoint x: 517, startPoint y: 306, endPoint x: 545, endPoint y: 261, distance: 53.9
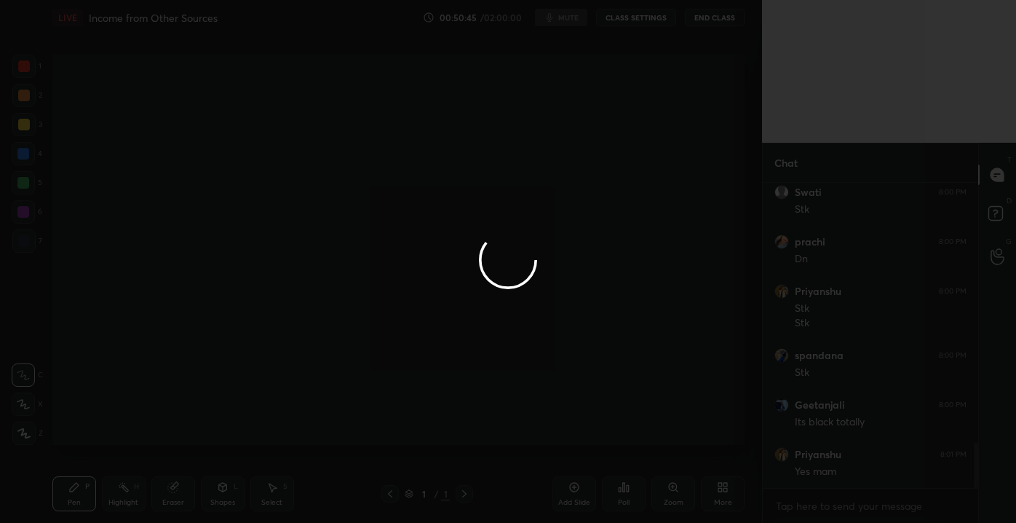
click at [509, 270] on div at bounding box center [508, 261] width 1016 height 523
drag, startPoint x: 616, startPoint y: 279, endPoint x: 587, endPoint y: 309, distance: 42.2
click at [610, 298] on div at bounding box center [508, 261] width 1016 height 523
drag, startPoint x: 574, startPoint y: 279, endPoint x: 611, endPoint y: 259, distance: 43.0
click at [601, 268] on div at bounding box center [508, 261] width 1016 height 523
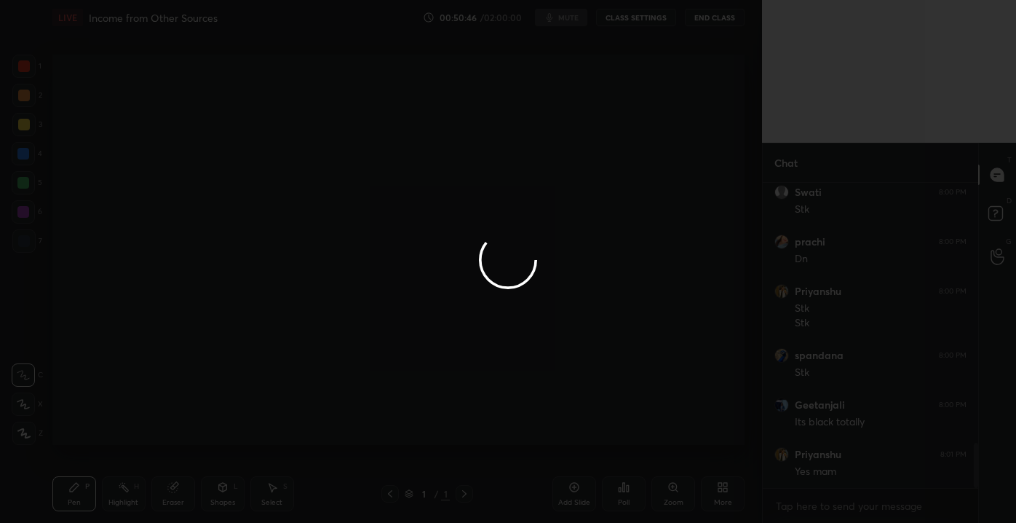
drag, startPoint x: 645, startPoint y: 267, endPoint x: 578, endPoint y: 195, distance: 98.4
click at [636, 243] on div at bounding box center [508, 261] width 1016 height 523
click at [844, 469] on div at bounding box center [508, 261] width 1016 height 523
click at [861, 472] on div at bounding box center [508, 261] width 1016 height 523
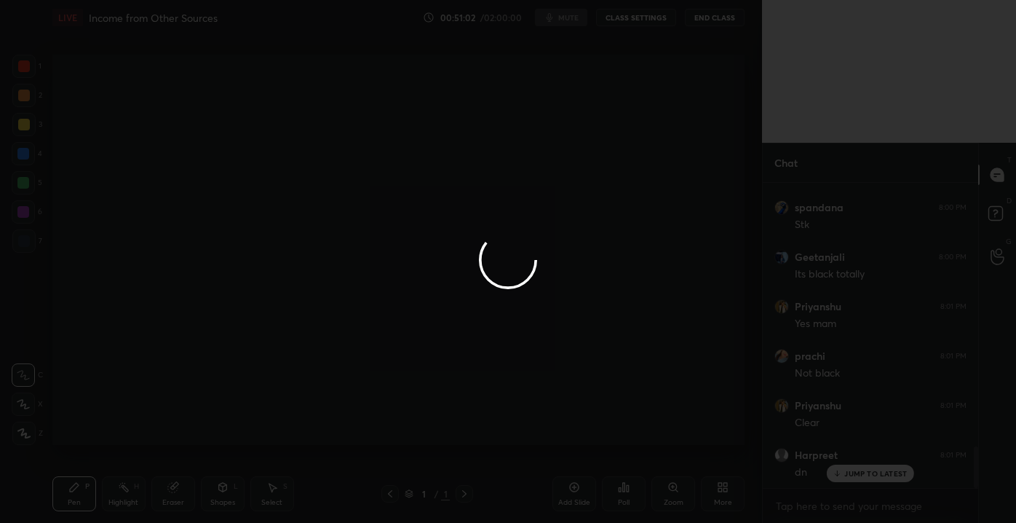
click at [857, 469] on div at bounding box center [508, 261] width 1016 height 523
click at [860, 470] on div at bounding box center [508, 261] width 1016 height 523
click at [861, 470] on div at bounding box center [508, 261] width 1016 height 523
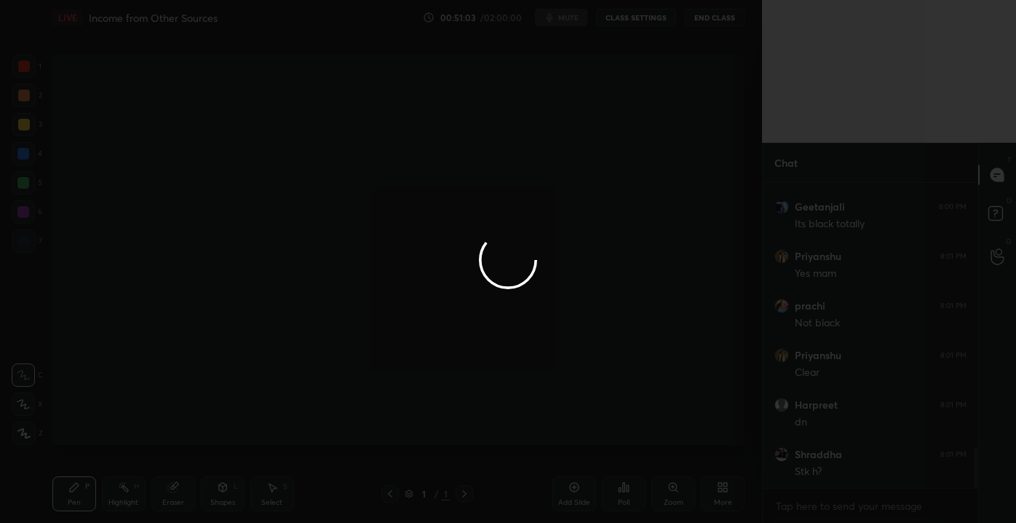
click at [862, 470] on div at bounding box center [508, 261] width 1016 height 523
click at [863, 470] on div at bounding box center [508, 261] width 1016 height 523
drag, startPoint x: 676, startPoint y: 330, endPoint x: 726, endPoint y: 277, distance: 72.6
click at [740, 281] on div at bounding box center [508, 261] width 1016 height 523
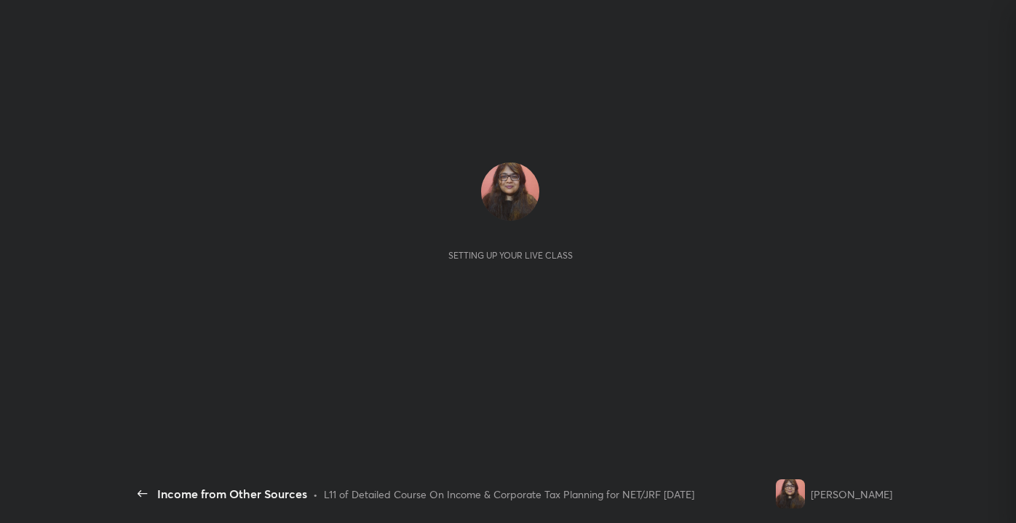
scroll to position [1966, 0]
click at [662, 191] on div "Setting up your live class" at bounding box center [510, 249] width 741 height 175
drag, startPoint x: 648, startPoint y: 187, endPoint x: 657, endPoint y: 198, distance: 14.0
click at [654, 231] on div "Setting up your live class" at bounding box center [510, 211] width 741 height 98
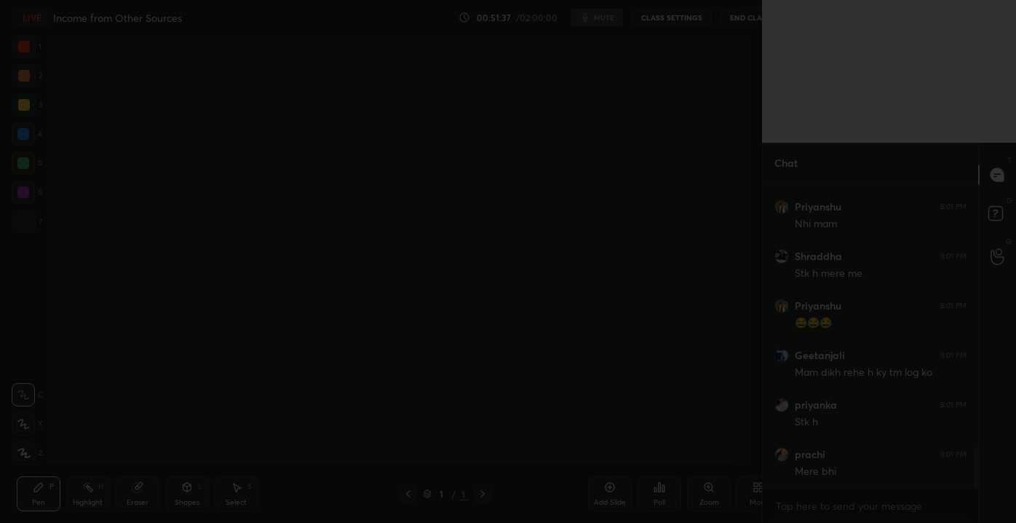
drag, startPoint x: 653, startPoint y: 249, endPoint x: 658, endPoint y: 276, distance: 27.4
click at [654, 276] on div "1 2 3 4 5 6 7 C X Z C X Z E E Erase all H H LIVE Income from Other Sources 00:5…" at bounding box center [508, 261] width 1016 height 523
drag, startPoint x: 619, startPoint y: 269, endPoint x: 832, endPoint y: 364, distance: 233.6
click at [830, 357] on div at bounding box center [508, 261] width 1016 height 523
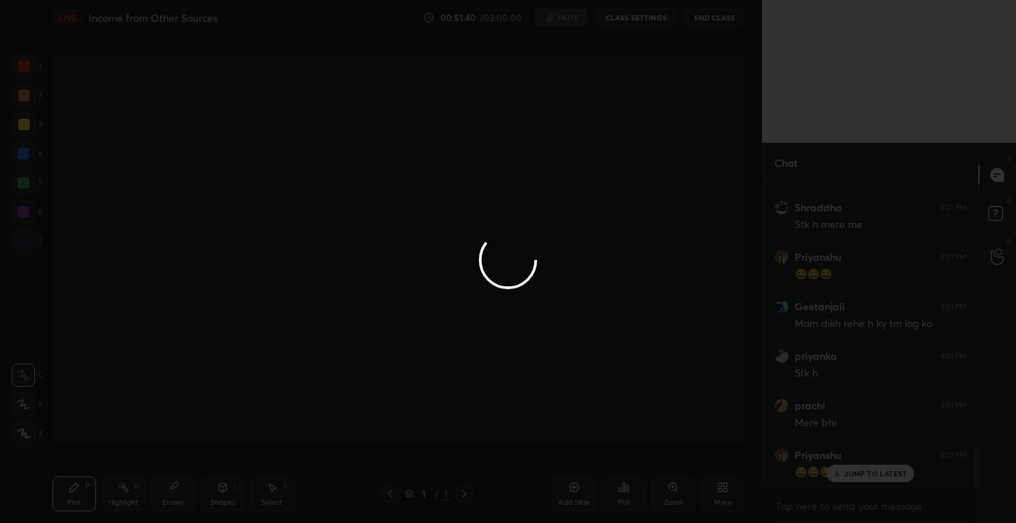
click at [865, 472] on div at bounding box center [508, 261] width 1016 height 523
click at [865, 474] on div at bounding box center [508, 261] width 1016 height 523
click at [865, 475] on div at bounding box center [508, 261] width 1016 height 523
click at [864, 475] on div at bounding box center [508, 261] width 1016 height 523
click at [862, 472] on div at bounding box center [508, 261] width 1016 height 523
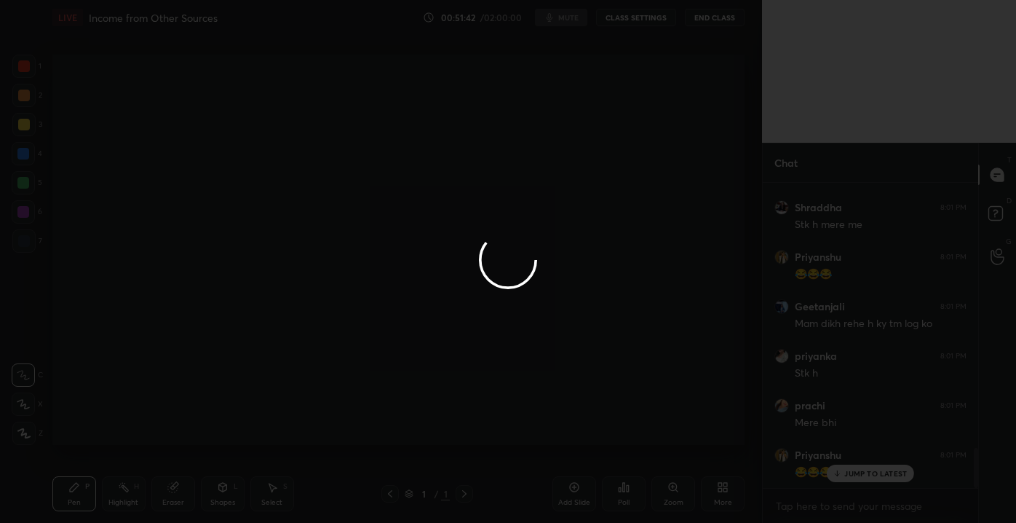
click at [863, 469] on div at bounding box center [508, 261] width 1016 height 523
click at [863, 470] on div at bounding box center [508, 261] width 1016 height 523
click at [863, 468] on div at bounding box center [508, 261] width 1016 height 523
click at [863, 467] on div at bounding box center [508, 261] width 1016 height 523
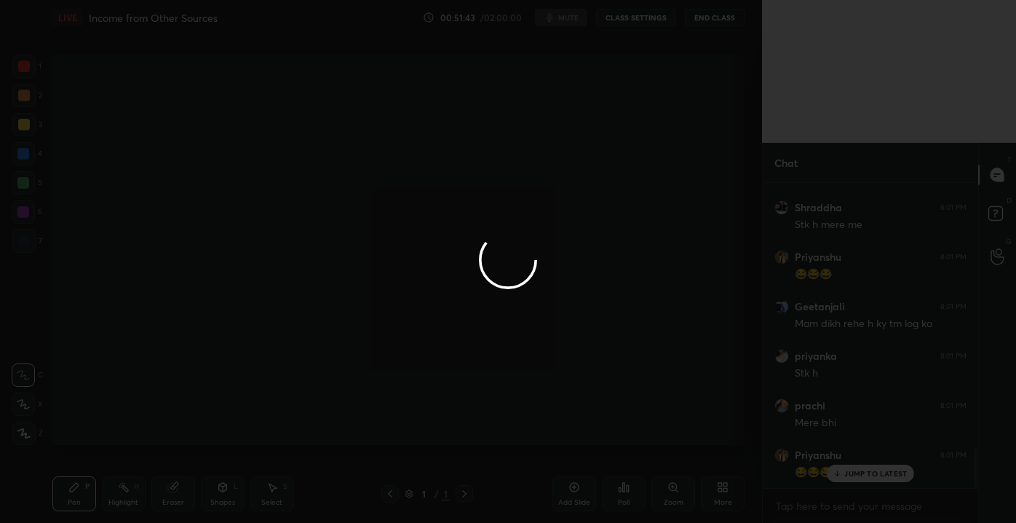
click at [863, 467] on div at bounding box center [508, 261] width 1016 height 523
click at [861, 464] on div at bounding box center [508, 261] width 1016 height 523
click at [860, 464] on div at bounding box center [508, 261] width 1016 height 523
click at [860, 466] on div at bounding box center [508, 261] width 1016 height 523
click at [861, 467] on div at bounding box center [508, 261] width 1016 height 523
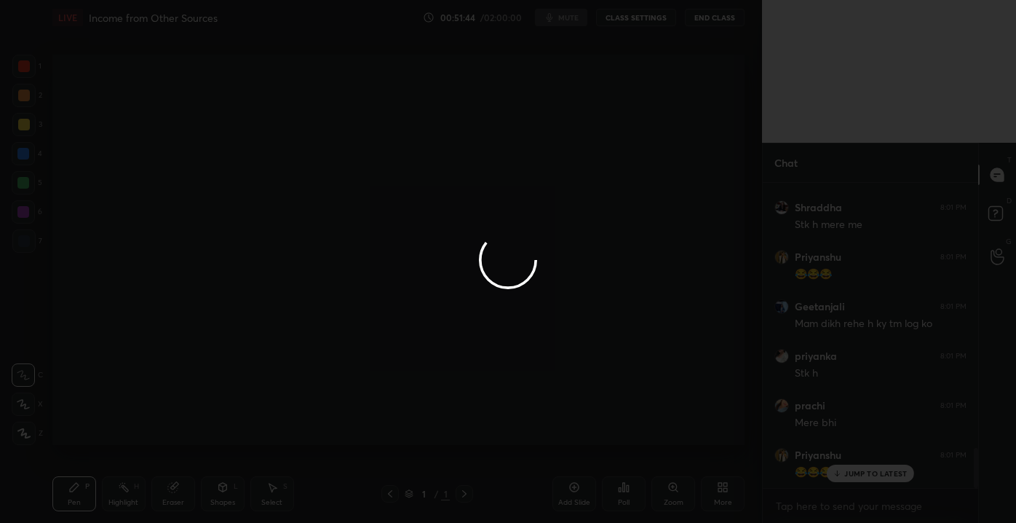
click at [861, 470] on div at bounding box center [508, 261] width 1016 height 523
drag, startPoint x: 863, startPoint y: 473, endPoint x: 844, endPoint y: 469, distance: 19.4
click at [858, 473] on div at bounding box center [508, 261] width 1016 height 523
